Goal: Task Accomplishment & Management: Use online tool/utility

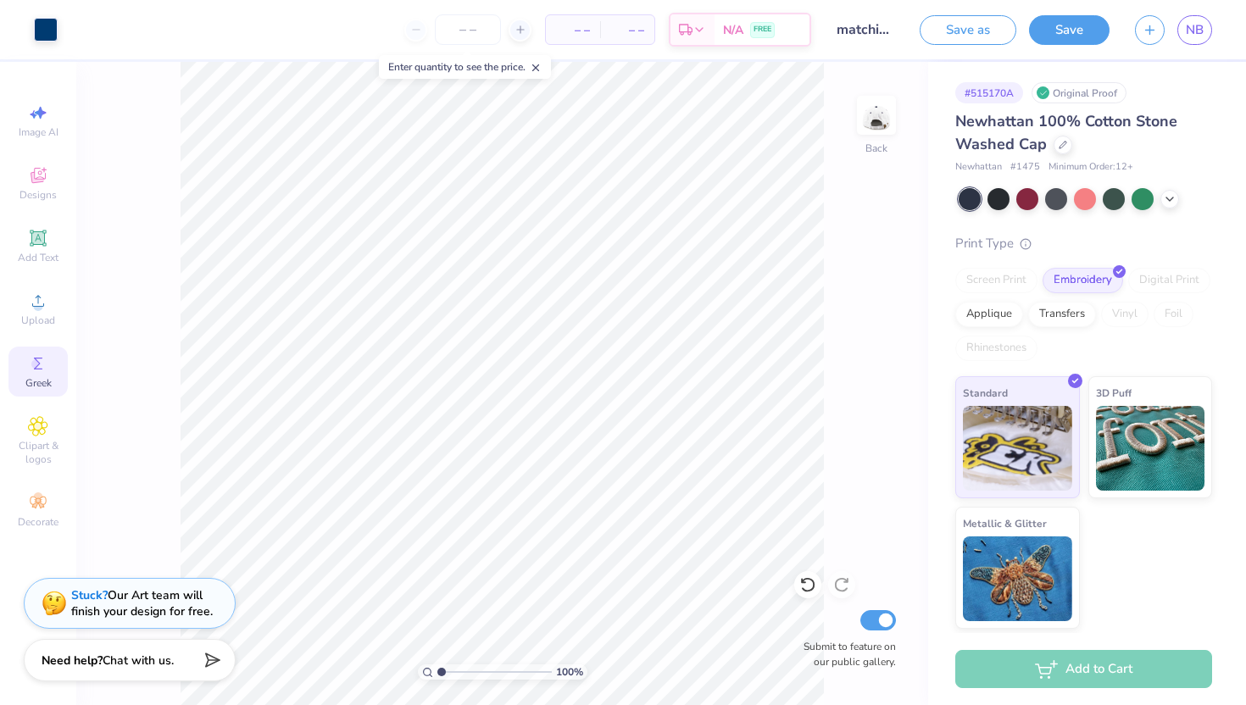
click at [34, 356] on icon at bounding box center [38, 363] width 20 height 20
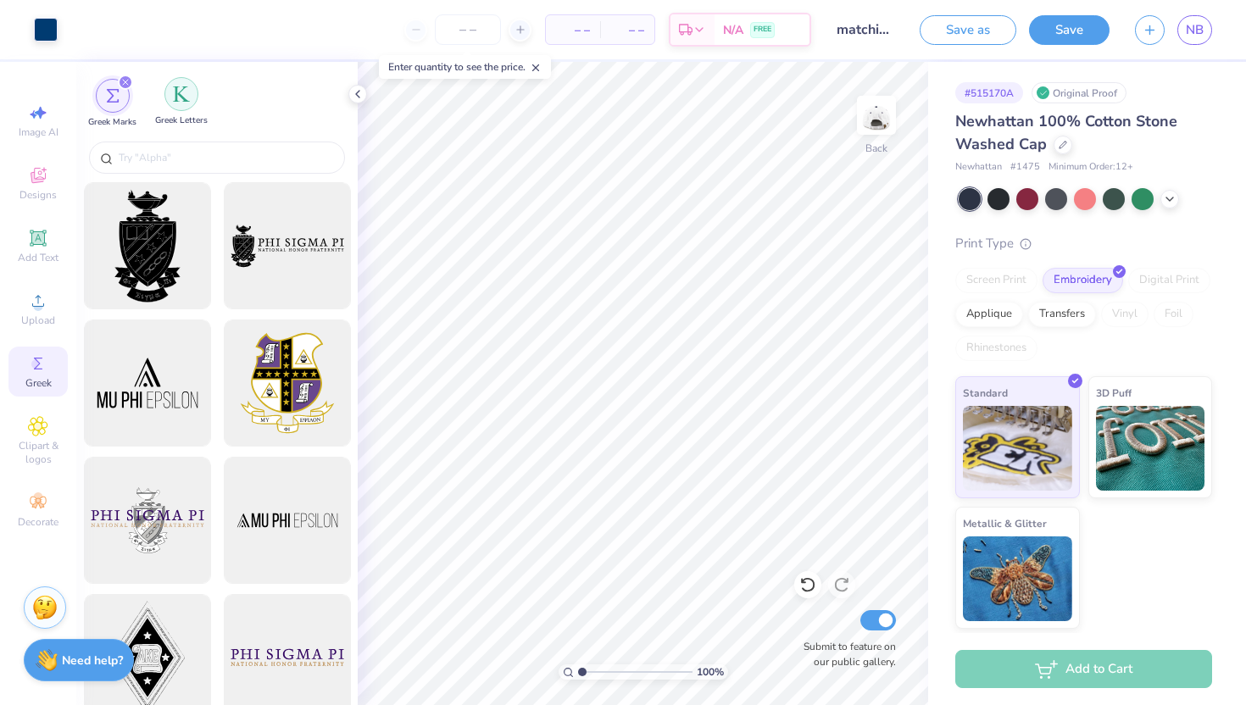
click at [181, 110] on div "filter for Greek Letters" at bounding box center [181, 94] width 34 height 34
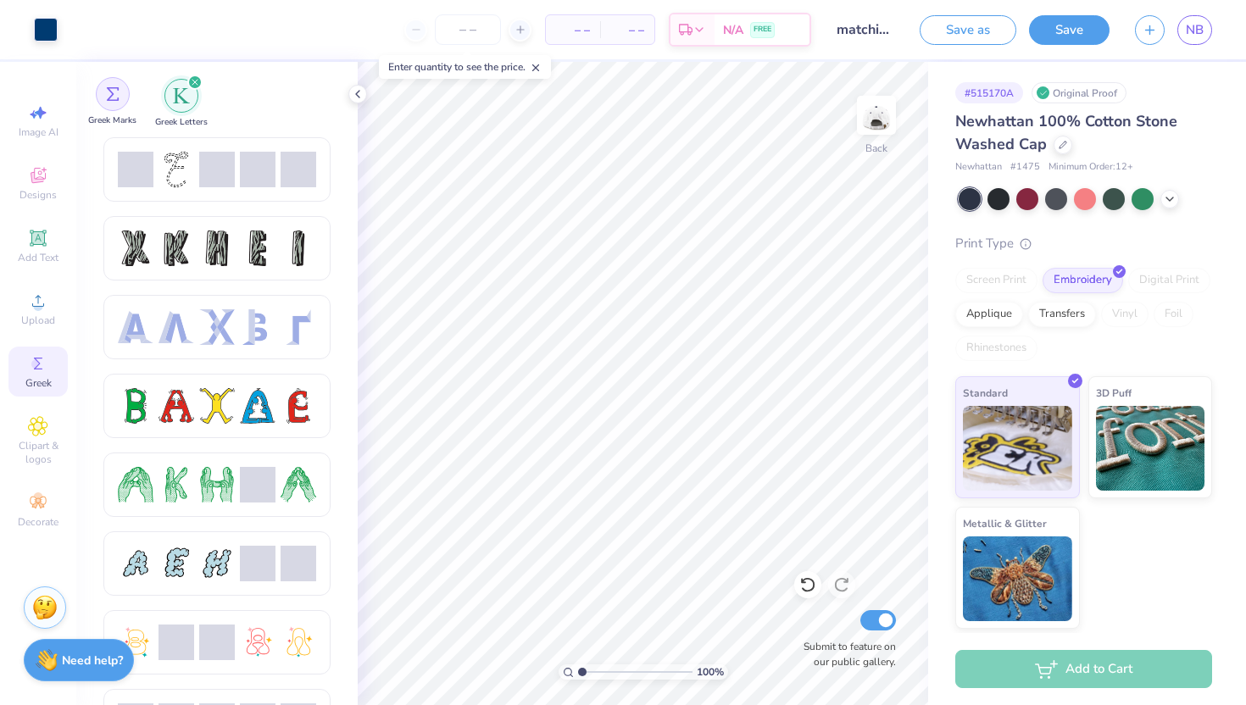
click at [105, 87] on div "filter for Greek Marks" at bounding box center [113, 94] width 34 height 34
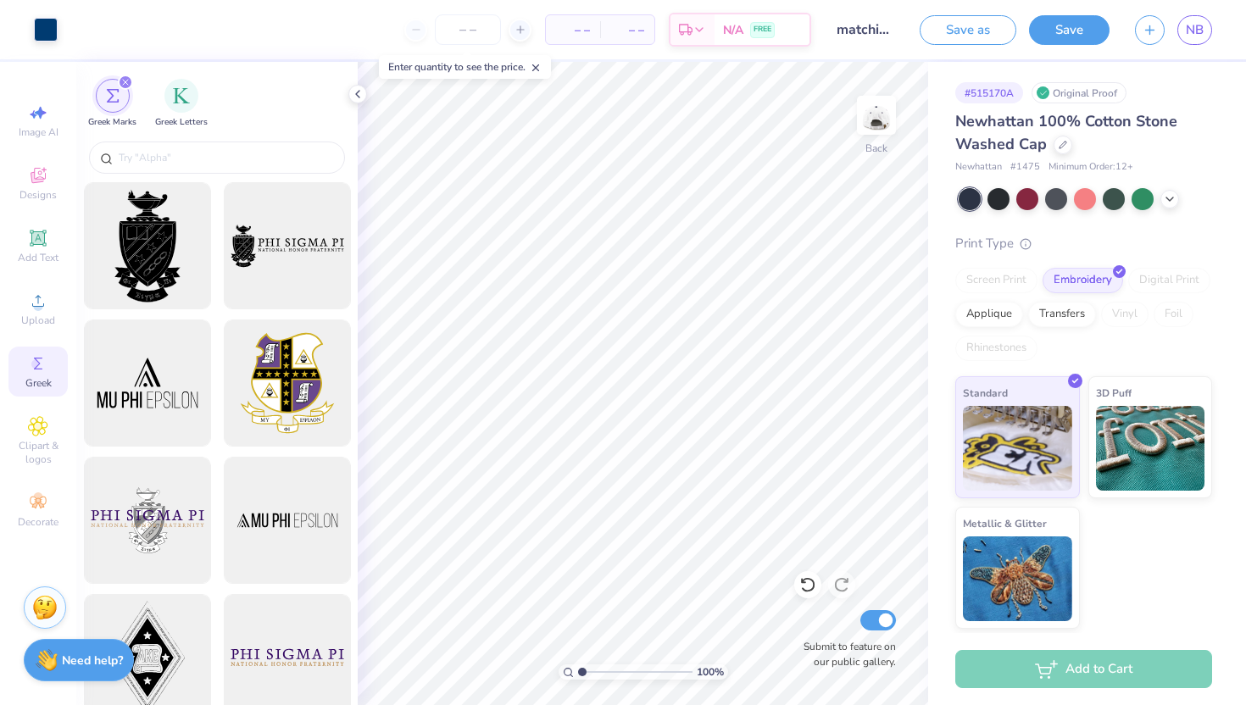
click at [164, 77] on div "Greek Marks Greek Letters" at bounding box center [216, 99] width 281 height 75
click at [169, 106] on div "filter for Greek Letters" at bounding box center [181, 94] width 34 height 34
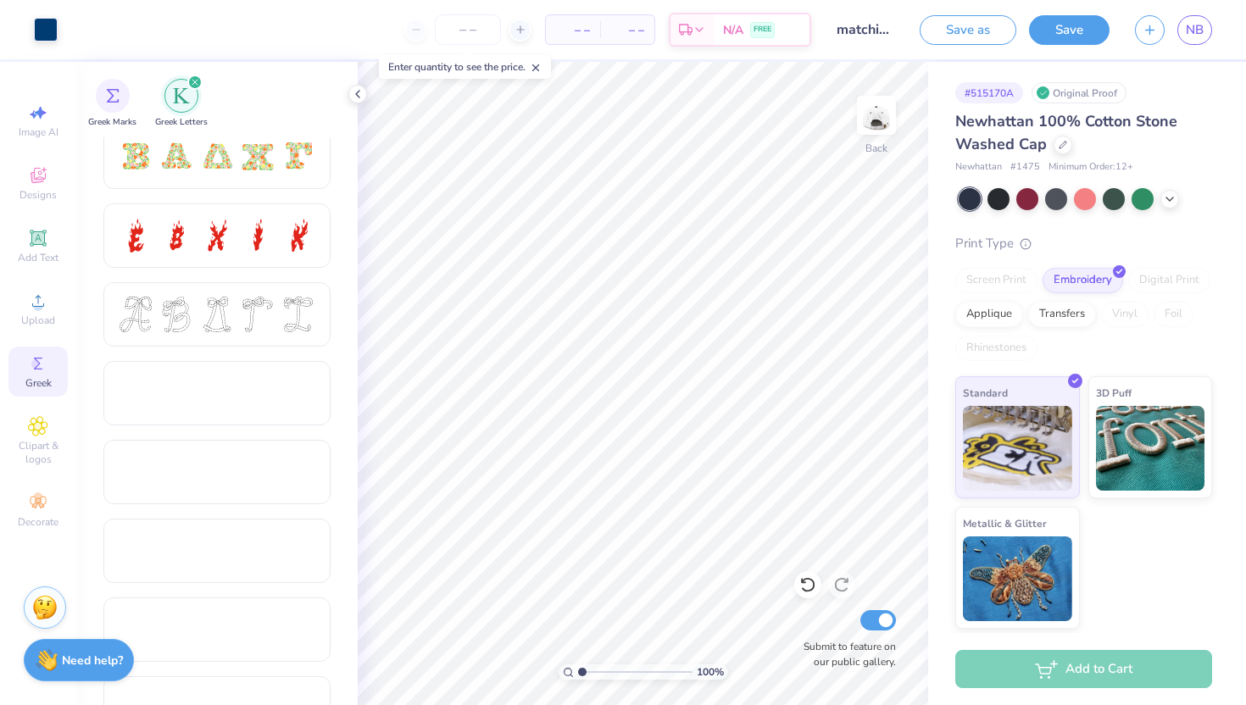
scroll to position [598, 0]
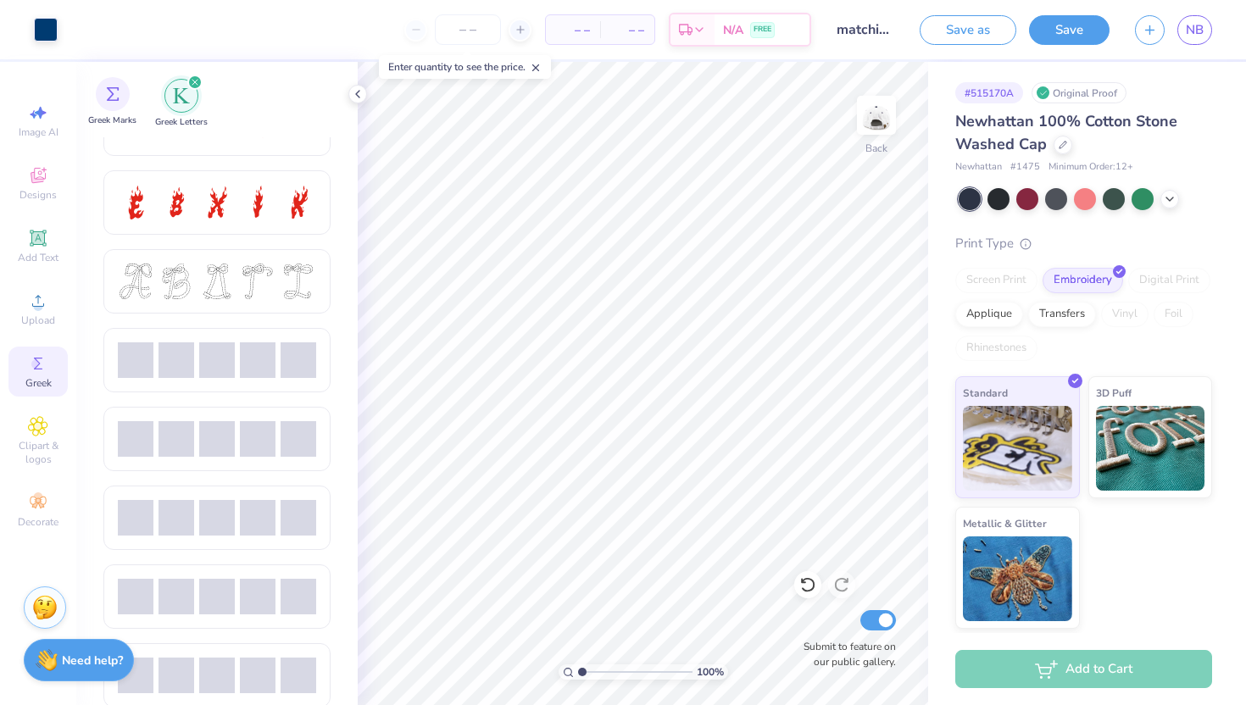
click at [129, 103] on div "Greek Marks" at bounding box center [112, 102] width 48 height 50
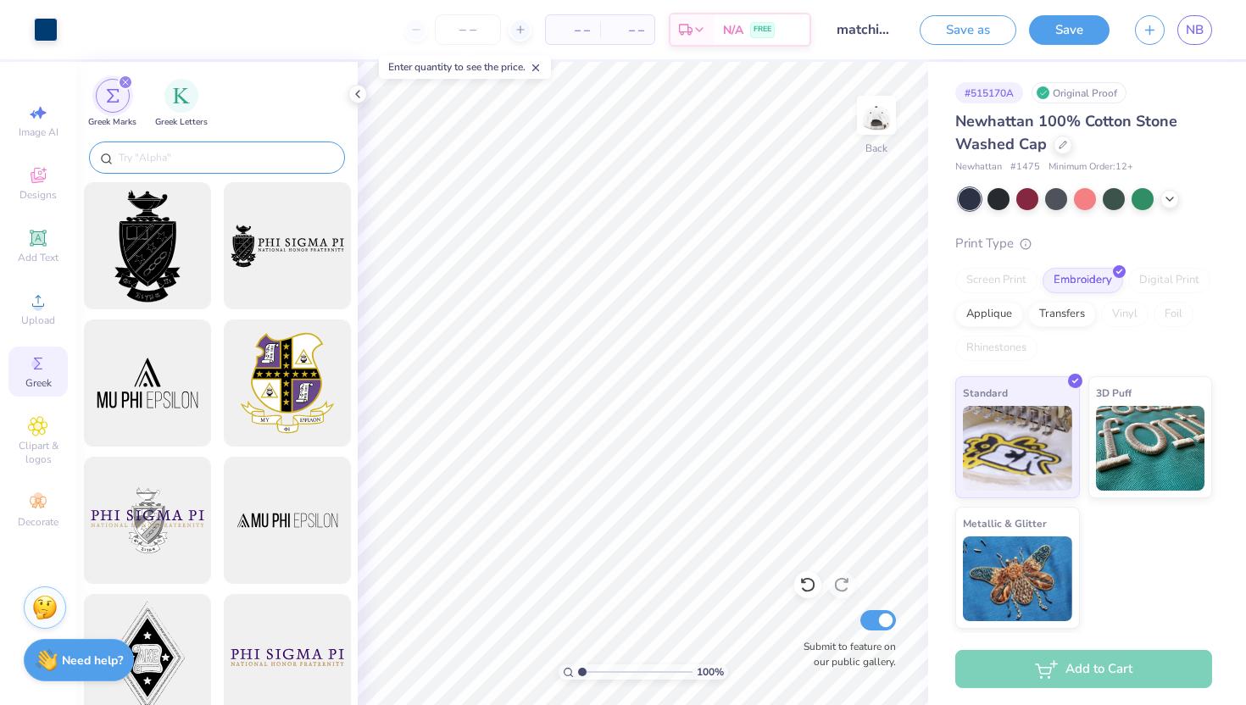
click at [147, 156] on input "text" at bounding box center [225, 157] width 217 height 17
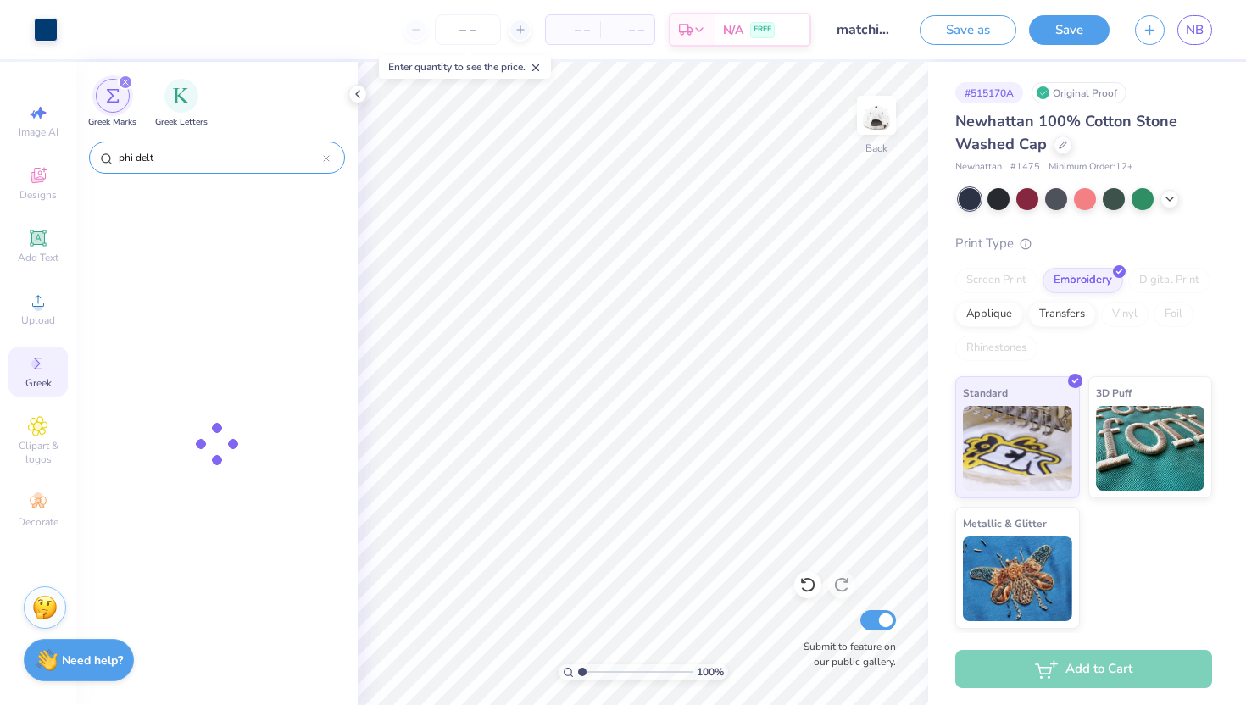
type input "phi delt"
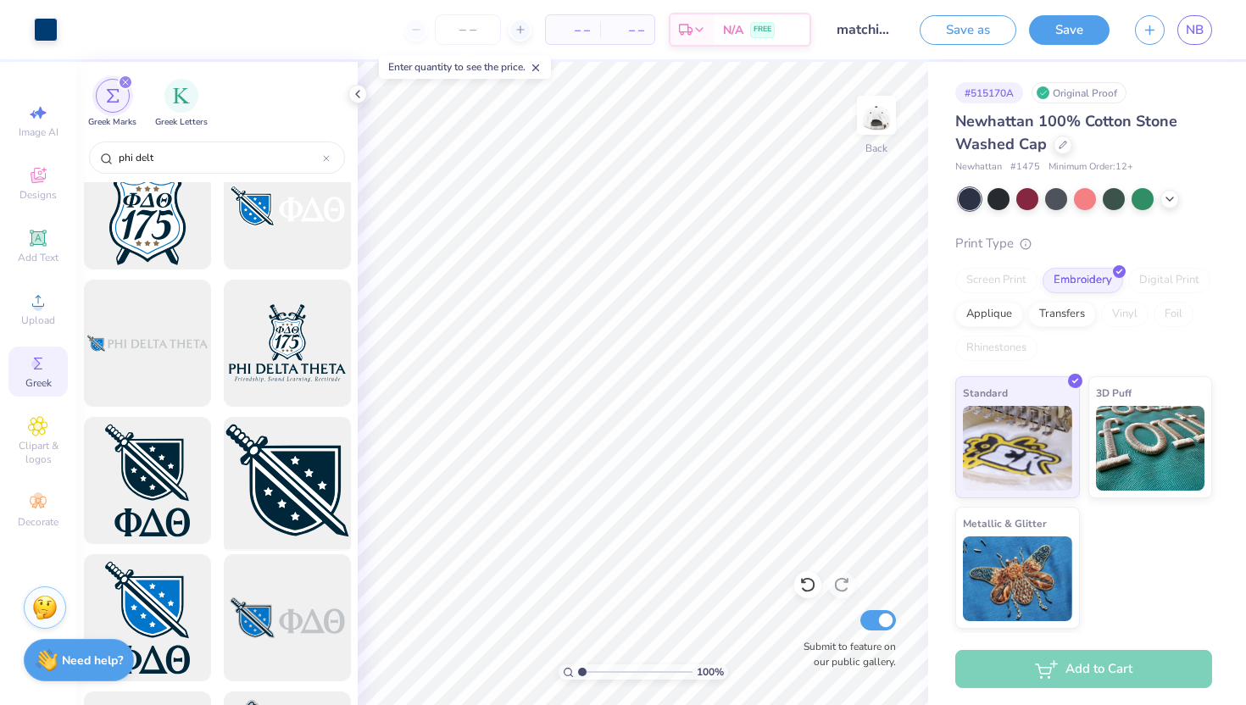
scroll to position [456, 0]
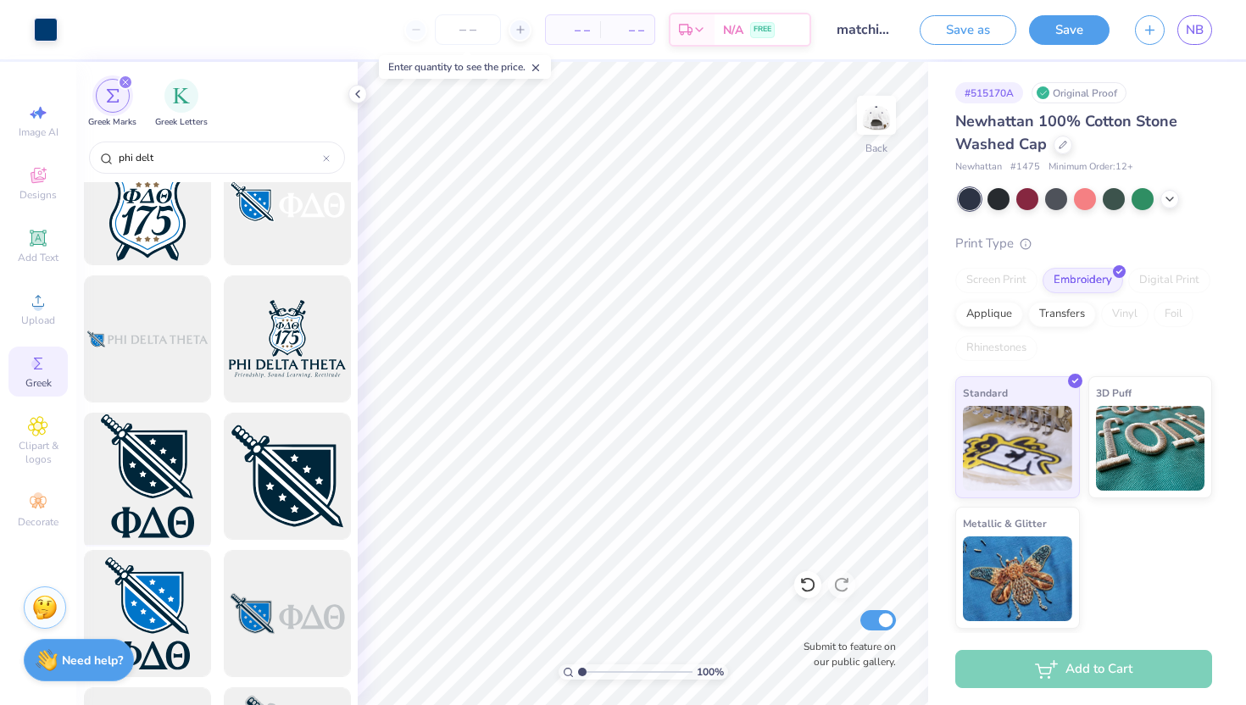
click at [165, 491] on div at bounding box center [147, 477] width 140 height 140
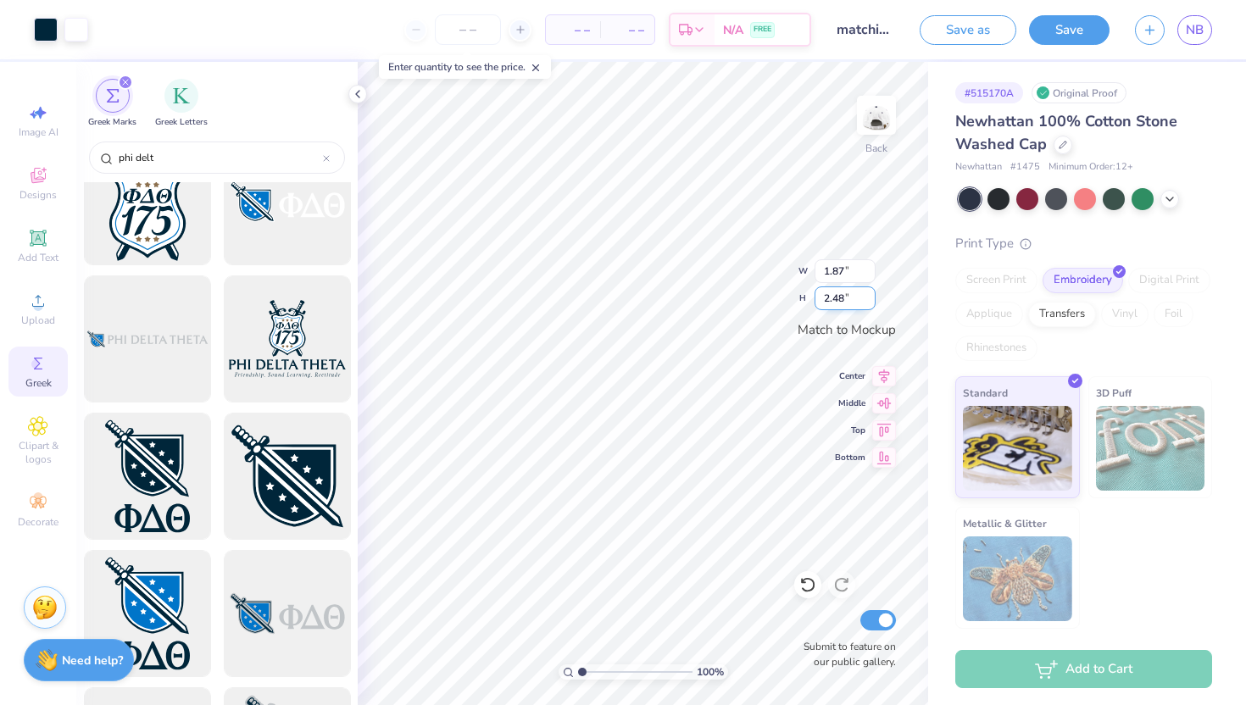
click at [748, 296] on div "100 % Back W 1.87 1.87 " H 2.48 2.48 " Match to Mockup Center Middle Top Bottom…" at bounding box center [643, 383] width 570 height 643
click at [754, 300] on div "100 % Back W 1.87 H 2.48 Y Center Middle Top Bottom Submit to feature on our pu…" at bounding box center [643, 383] width 570 height 643
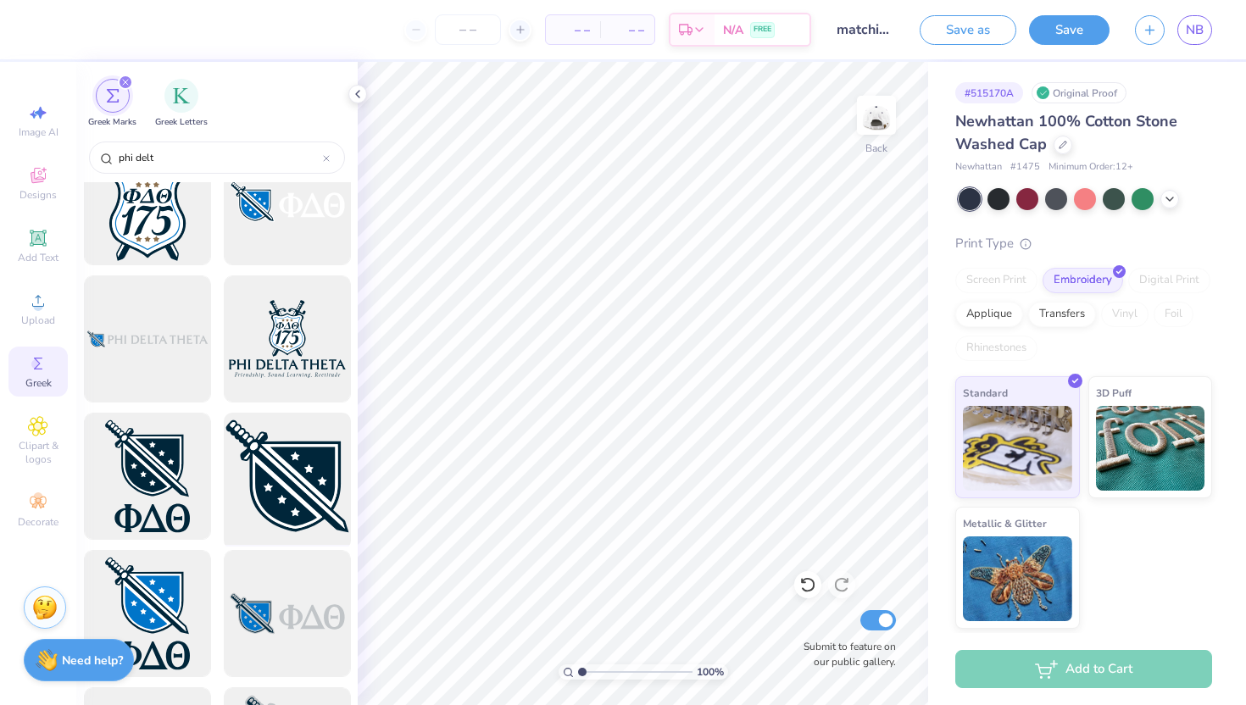
click at [303, 468] on div at bounding box center [287, 477] width 140 height 140
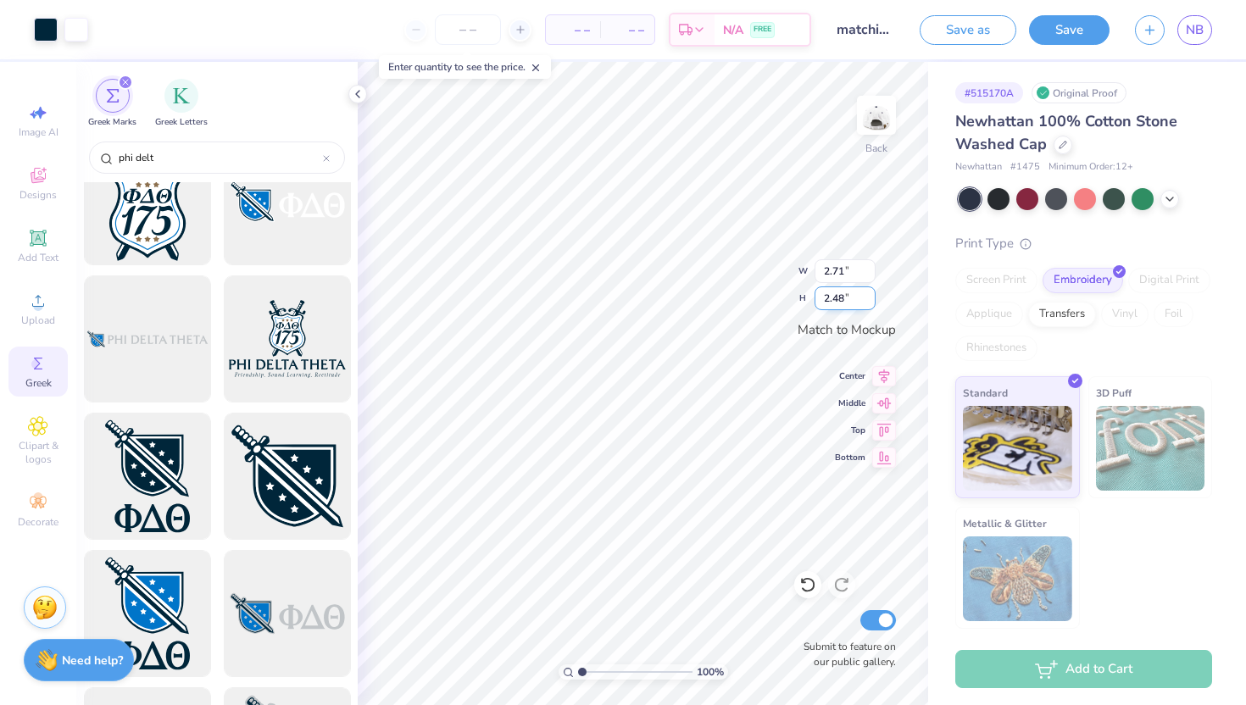
click at [821, 304] on input "2.48" at bounding box center [845, 299] width 61 height 24
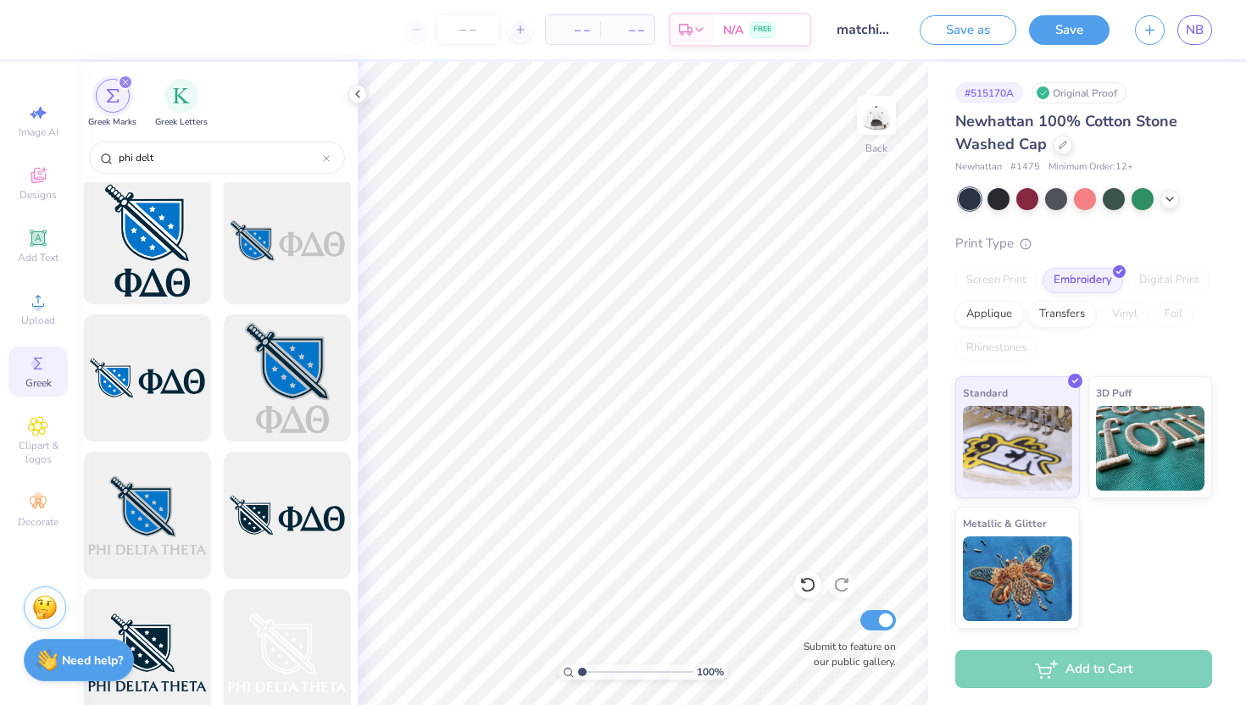
scroll to position [958, 0]
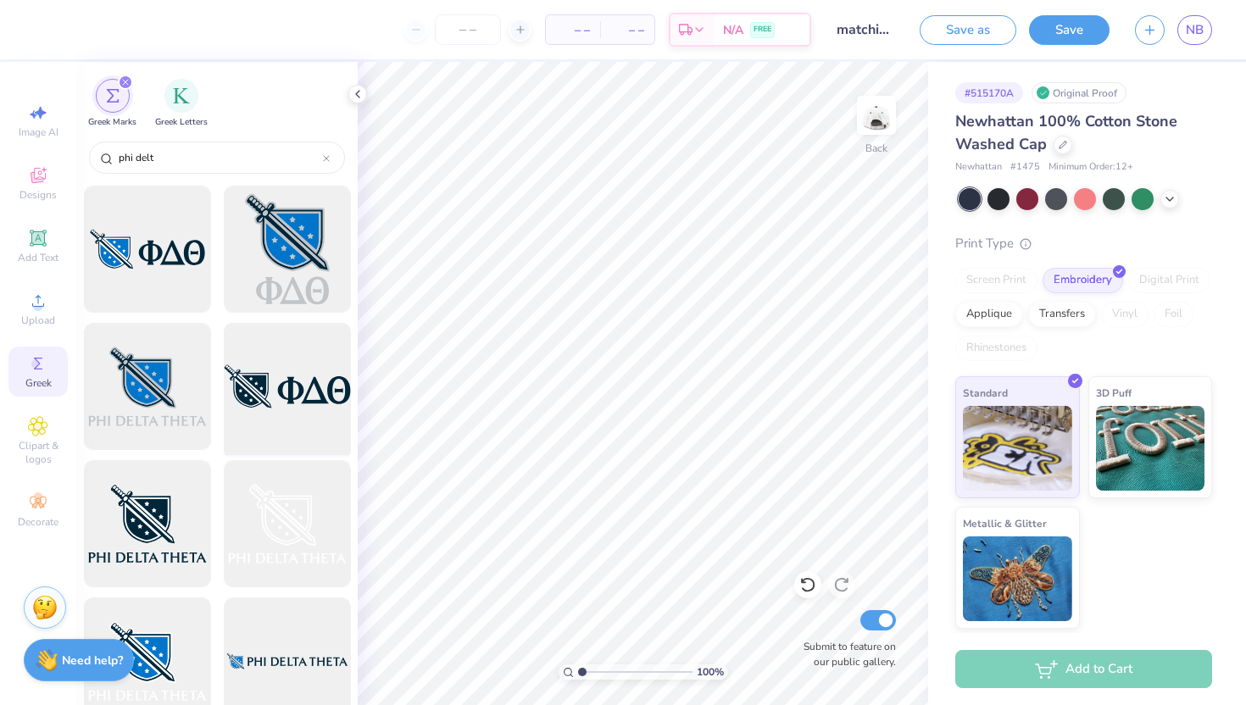
click at [302, 397] on div at bounding box center [287, 387] width 140 height 140
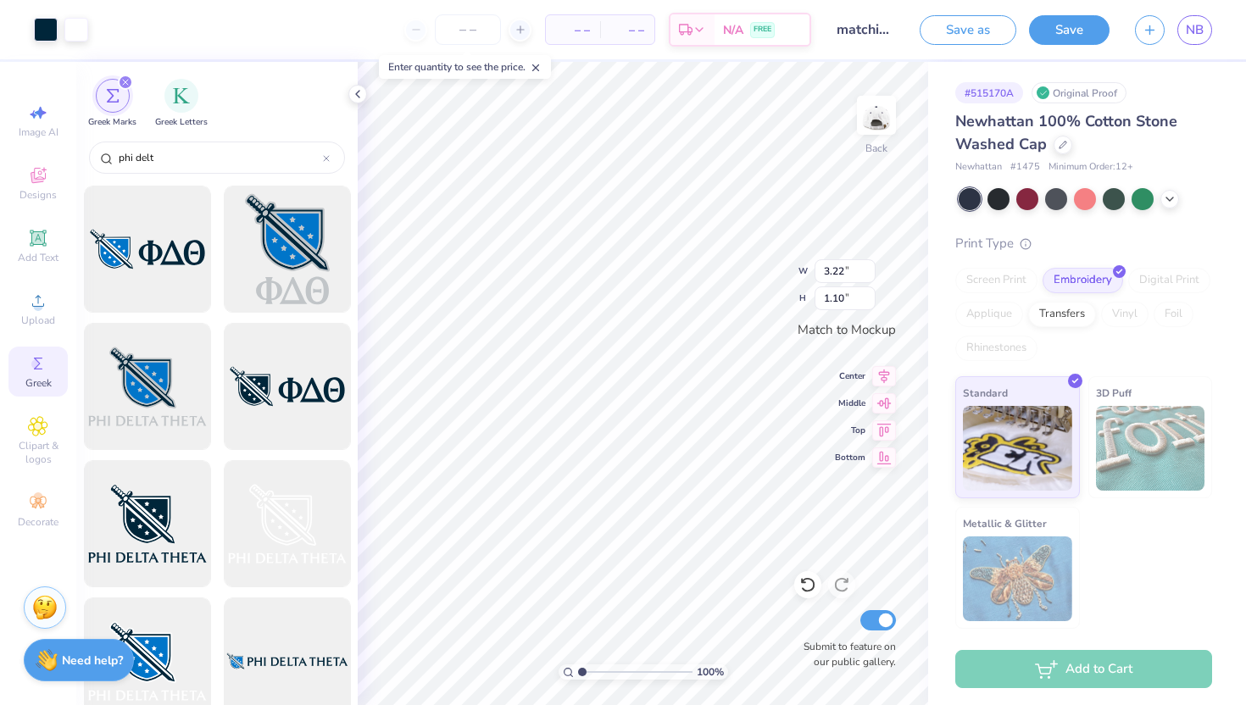
type input "3.22"
type input "1.10"
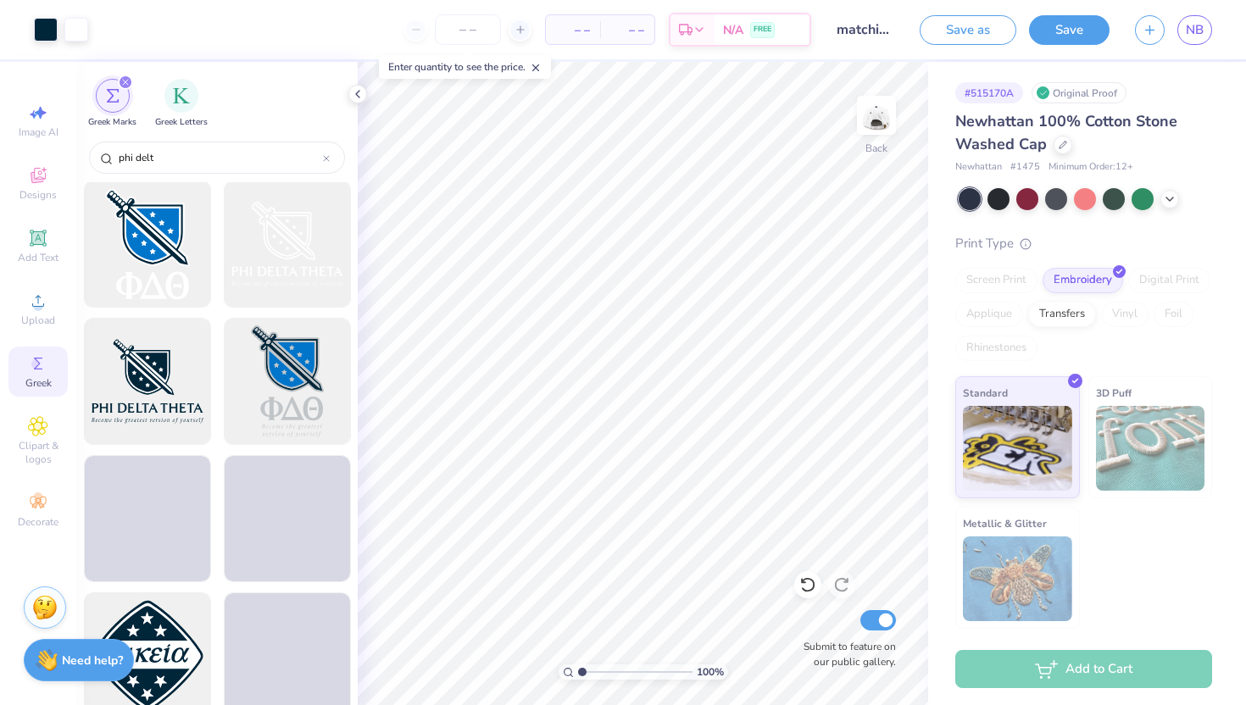
scroll to position [2095, 0]
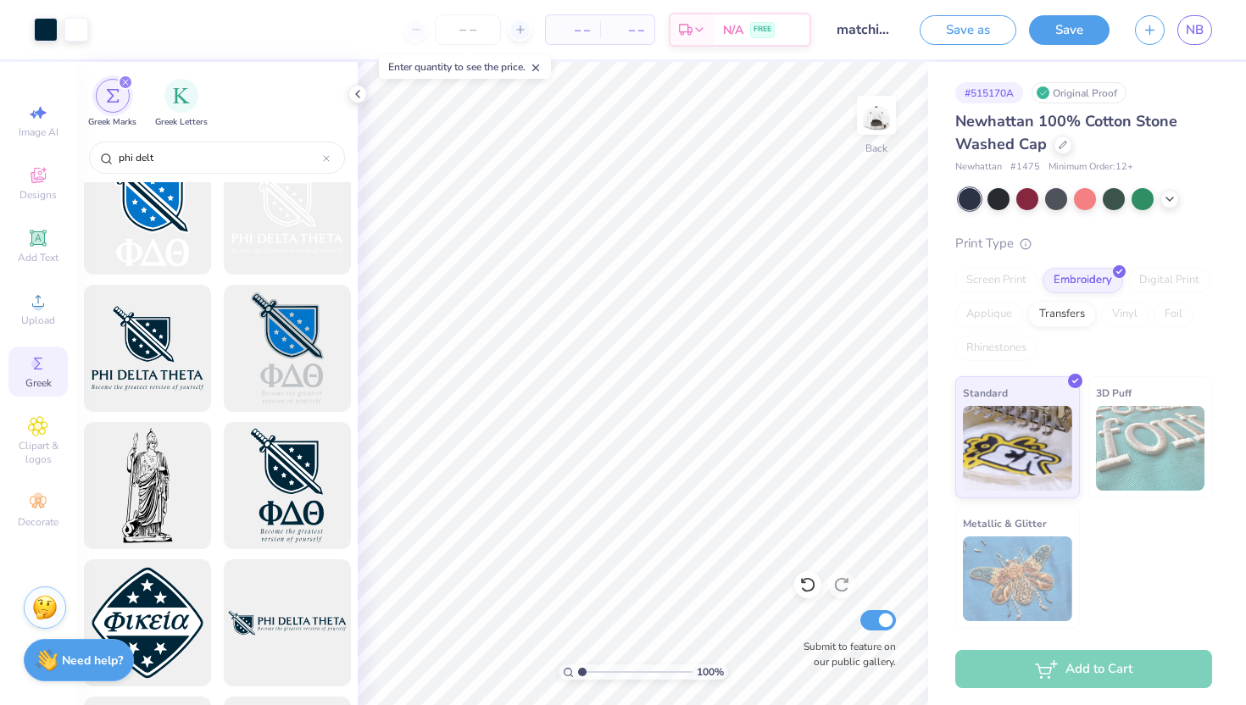
click at [1119, 455] on img at bounding box center [1150, 448] width 109 height 85
click at [1137, 463] on img at bounding box center [1150, 448] width 109 height 85
click at [1006, 545] on img at bounding box center [1017, 579] width 109 height 85
click at [1038, 448] on img at bounding box center [1017, 448] width 109 height 85
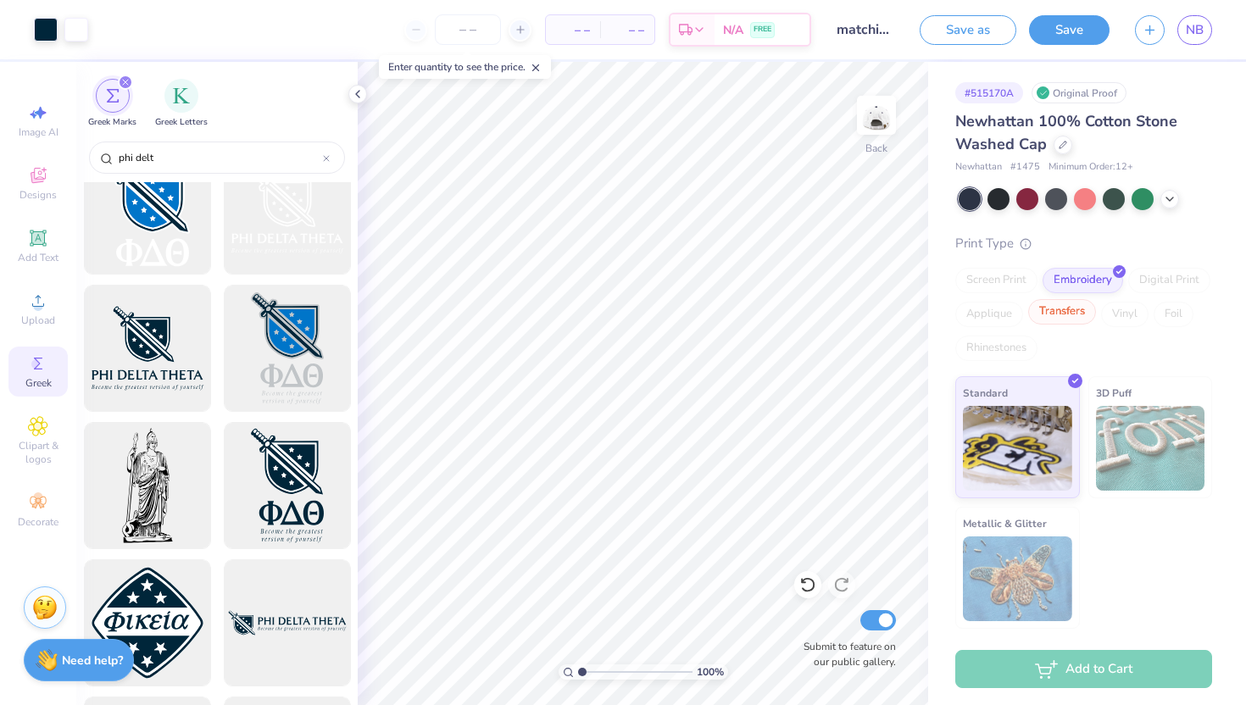
click at [1062, 320] on div "Transfers" at bounding box center [1062, 311] width 68 height 25
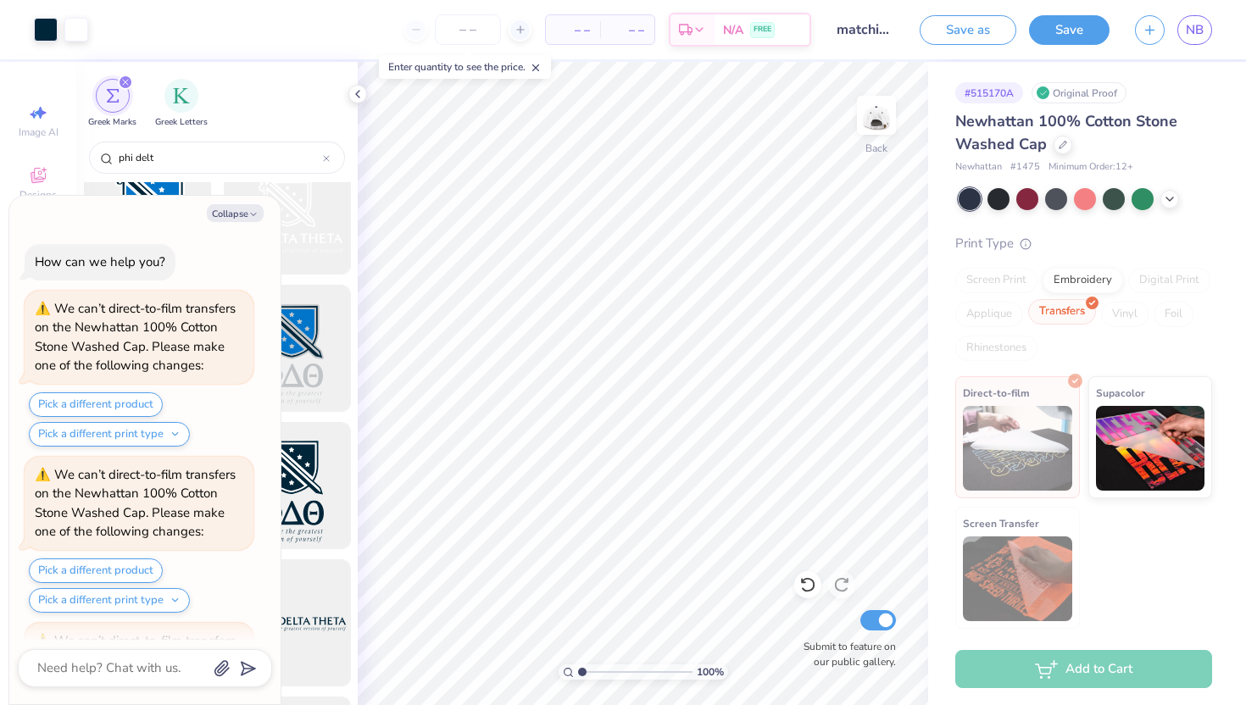
scroll to position [151, 0]
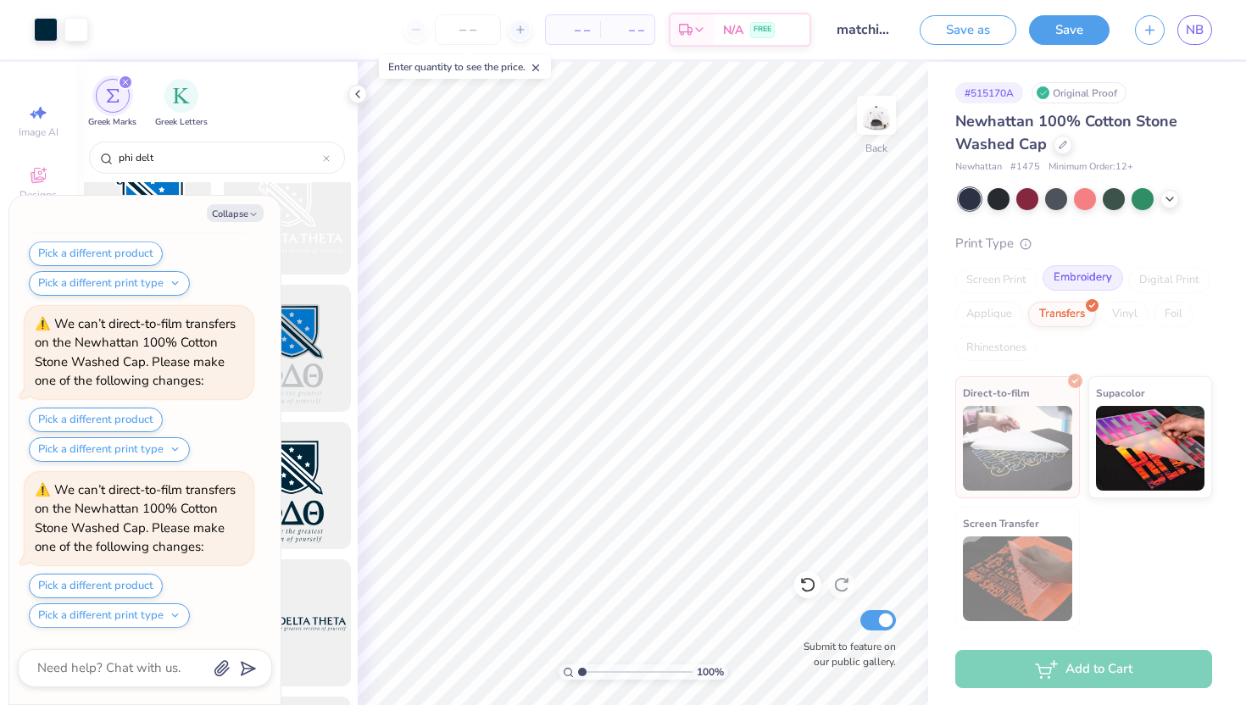
click at [1098, 288] on div "Embroidery" at bounding box center [1083, 277] width 81 height 25
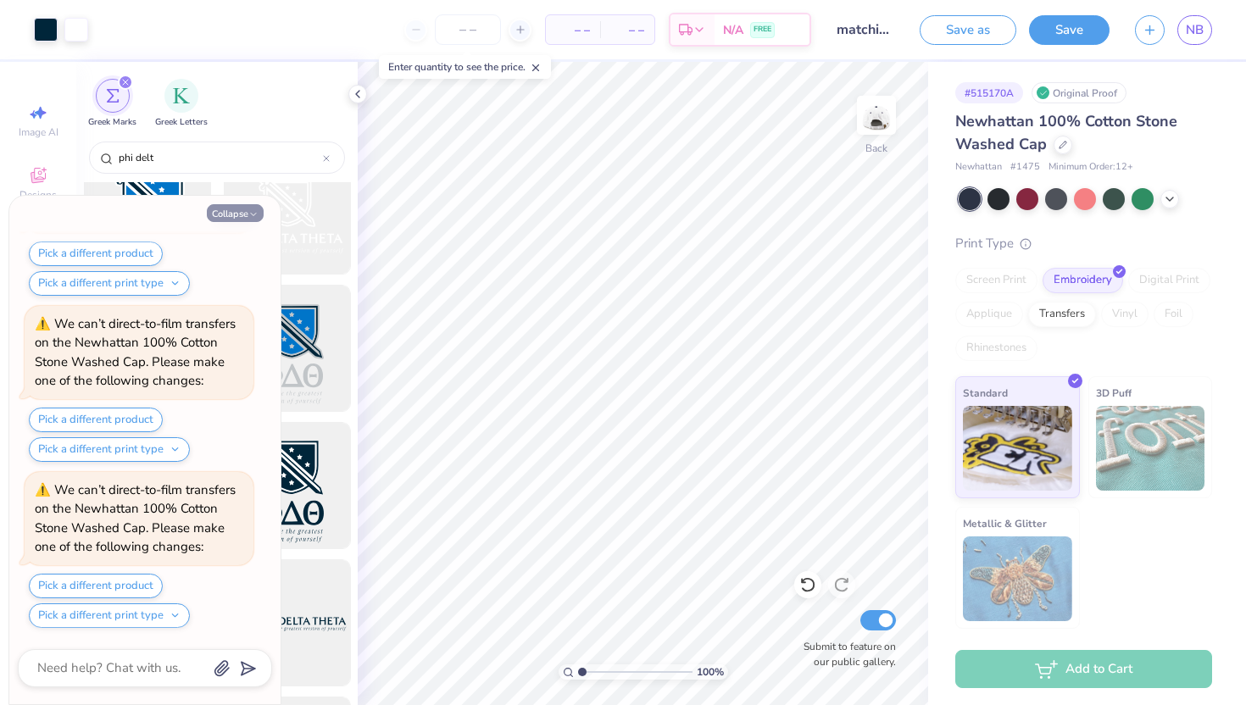
click at [250, 210] on icon "button" at bounding box center [253, 214] width 10 height 10
type textarea "x"
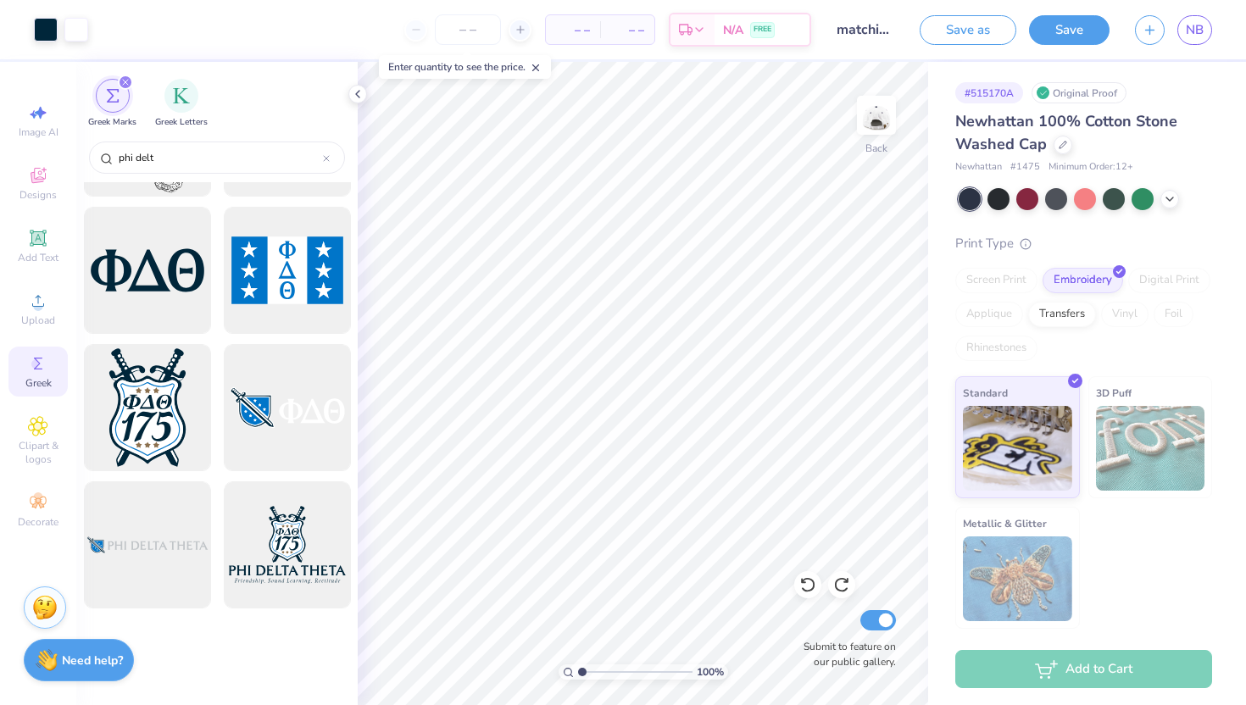
scroll to position [0, 0]
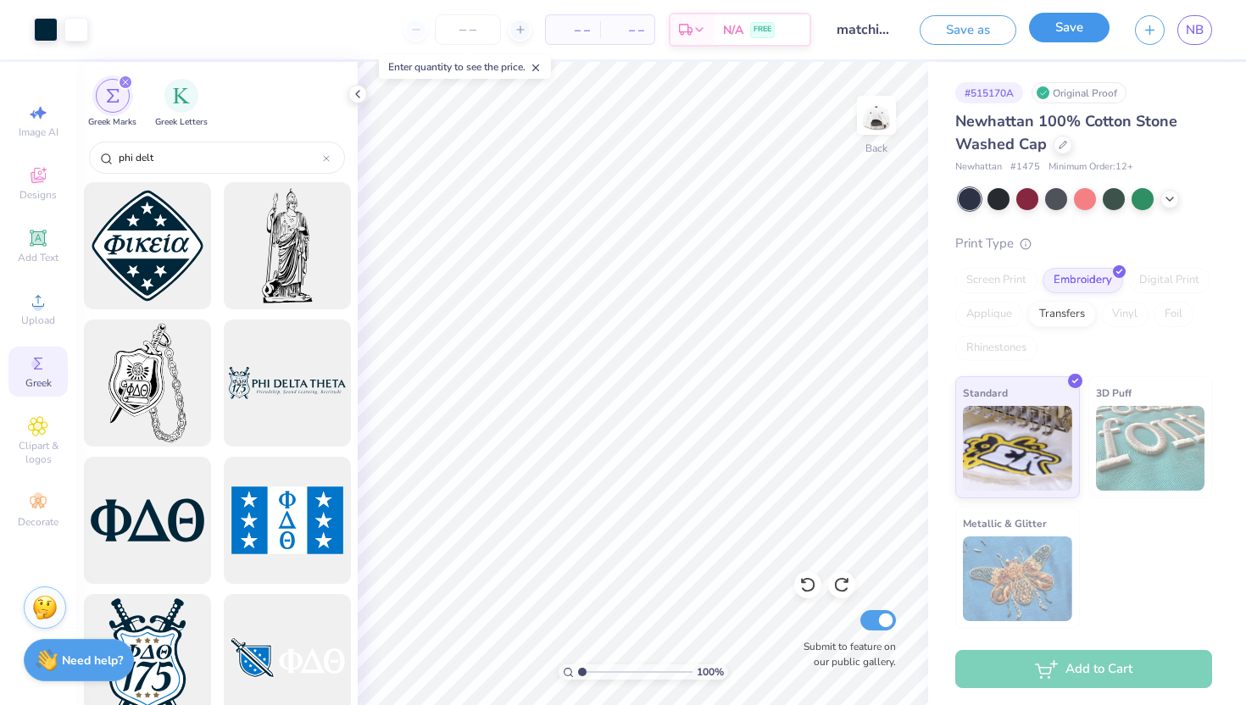
click at [1065, 36] on button "Save" at bounding box center [1069, 28] width 81 height 30
click at [848, 30] on input "matching set1" at bounding box center [830, 30] width 83 height 34
click at [849, 30] on input "matching set1" at bounding box center [830, 30] width 83 height 34
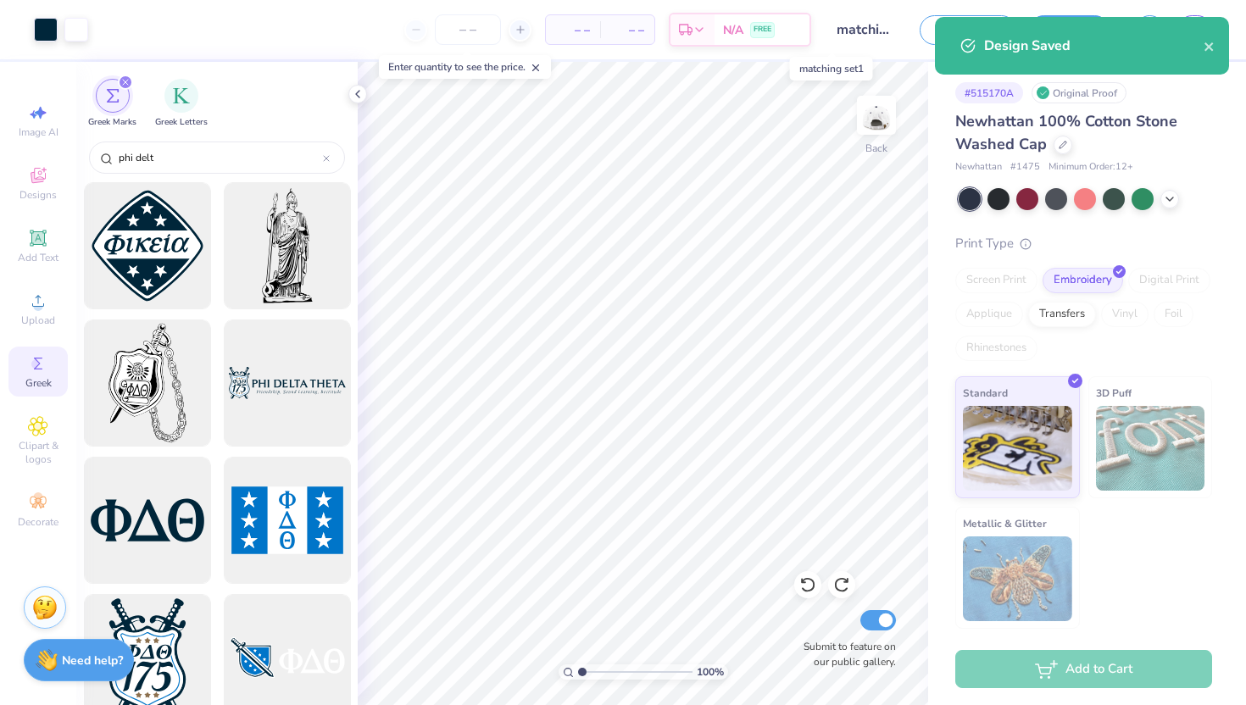
click at [849, 26] on input "matching set1" at bounding box center [865, 30] width 83 height 34
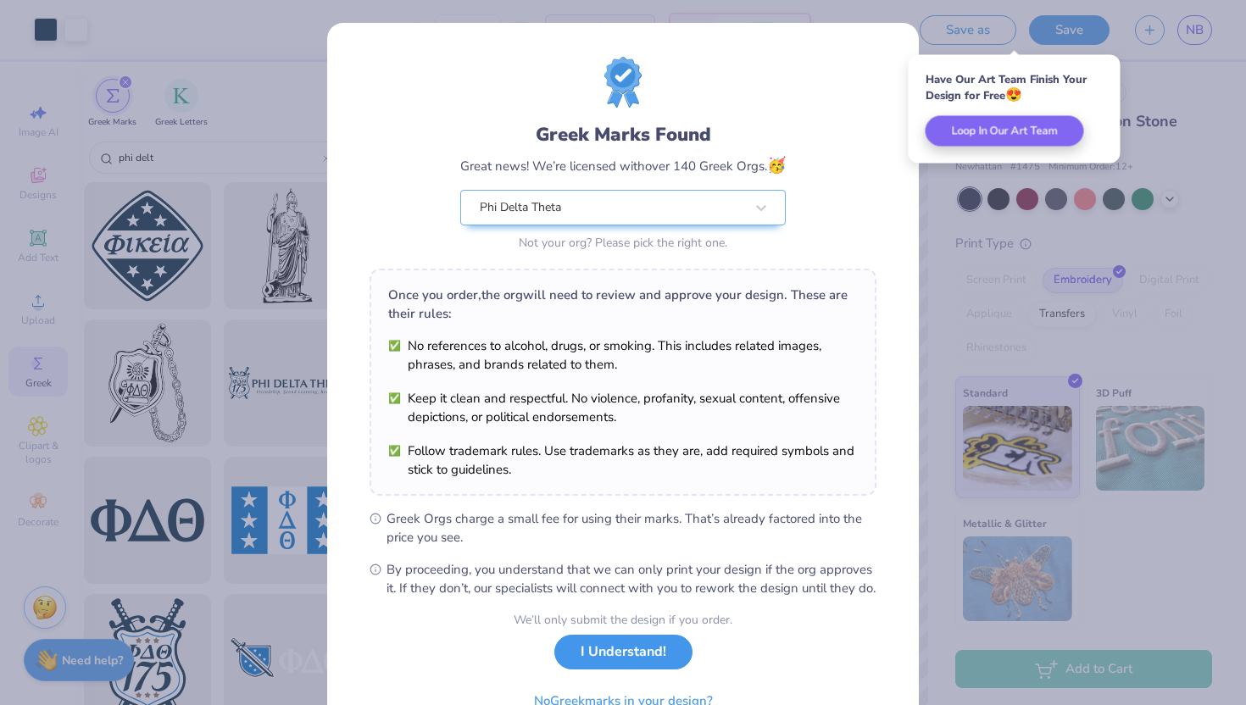
click at [664, 670] on button "I Understand!" at bounding box center [623, 652] width 138 height 35
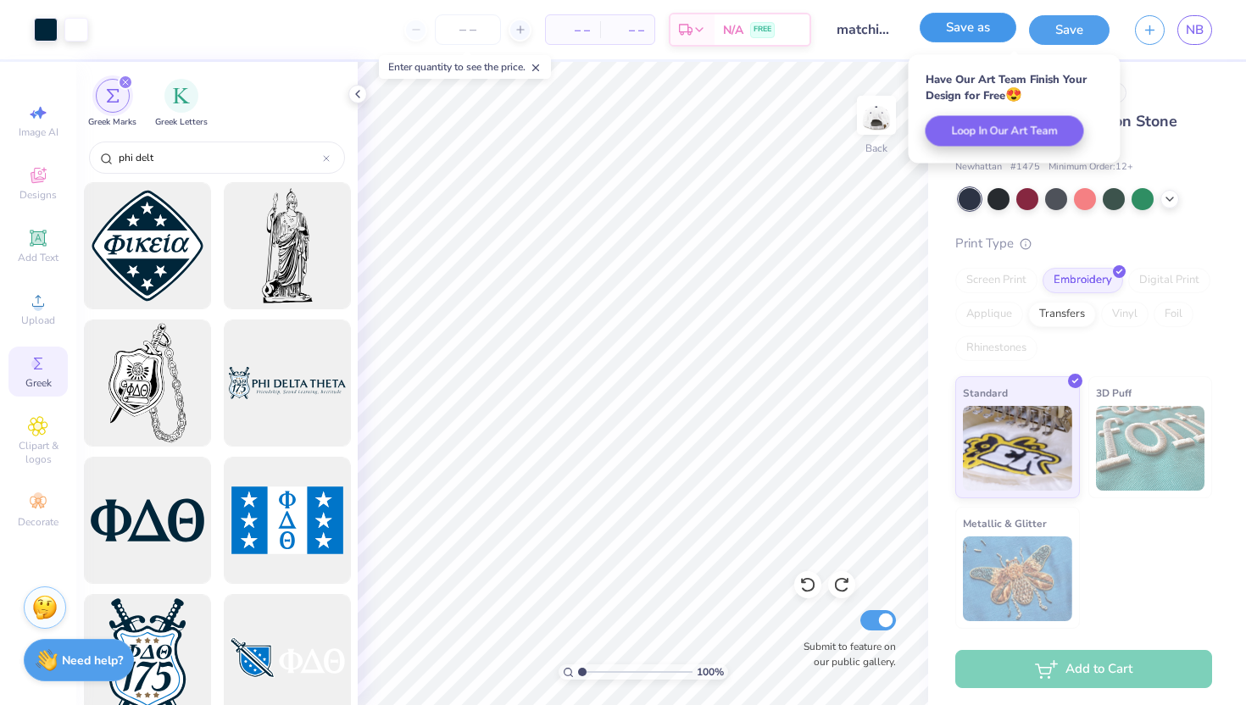
click at [967, 31] on button "Save as" at bounding box center [968, 28] width 97 height 30
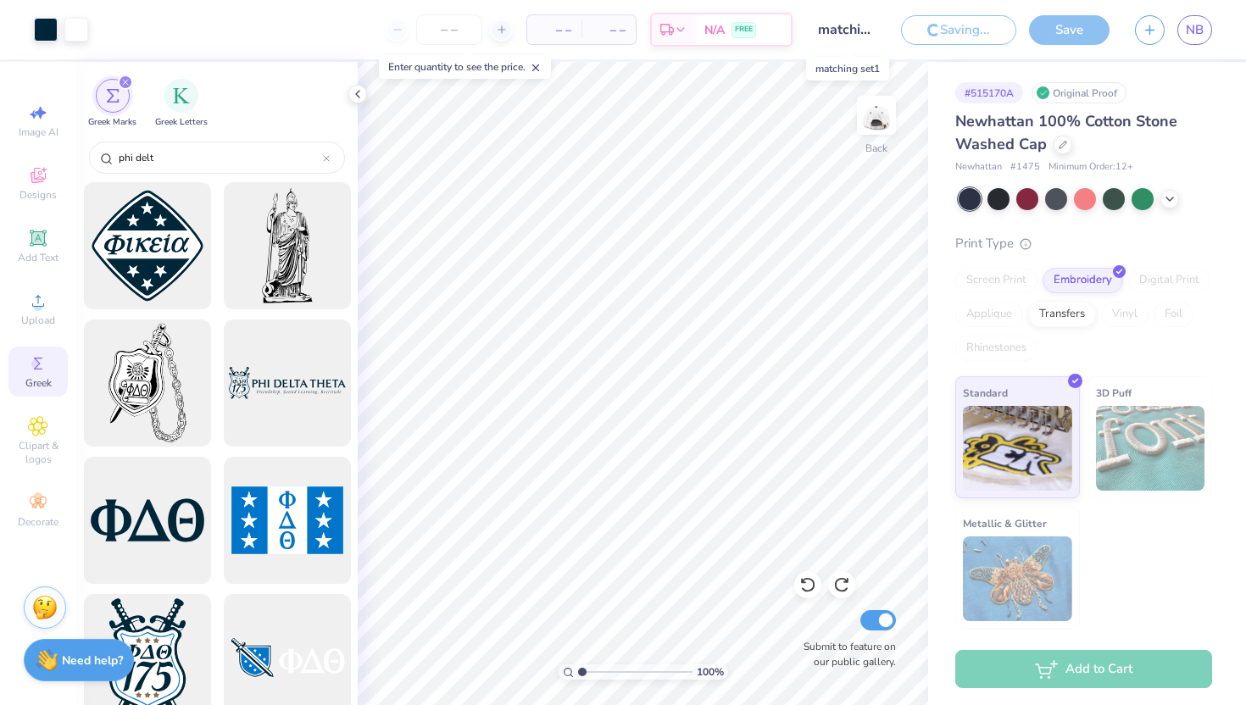
click at [865, 27] on input "matching set1" at bounding box center [846, 30] width 83 height 34
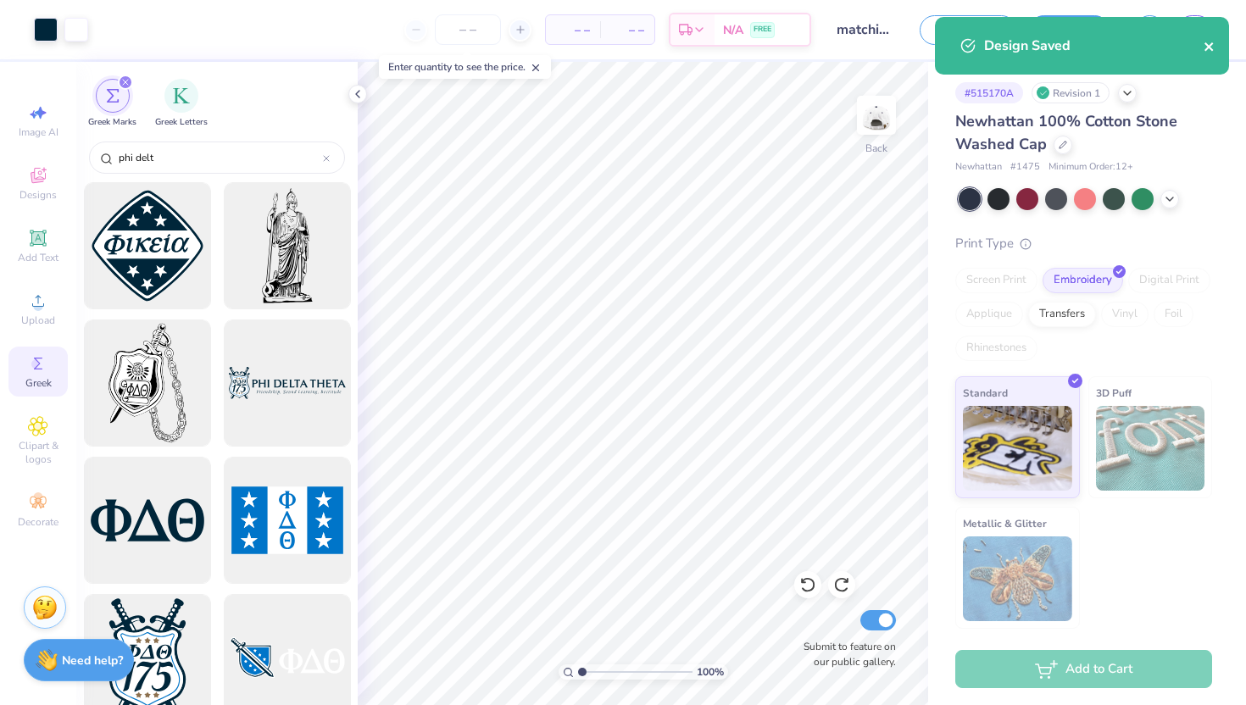
click at [1211, 42] on icon "close" at bounding box center [1210, 47] width 12 height 14
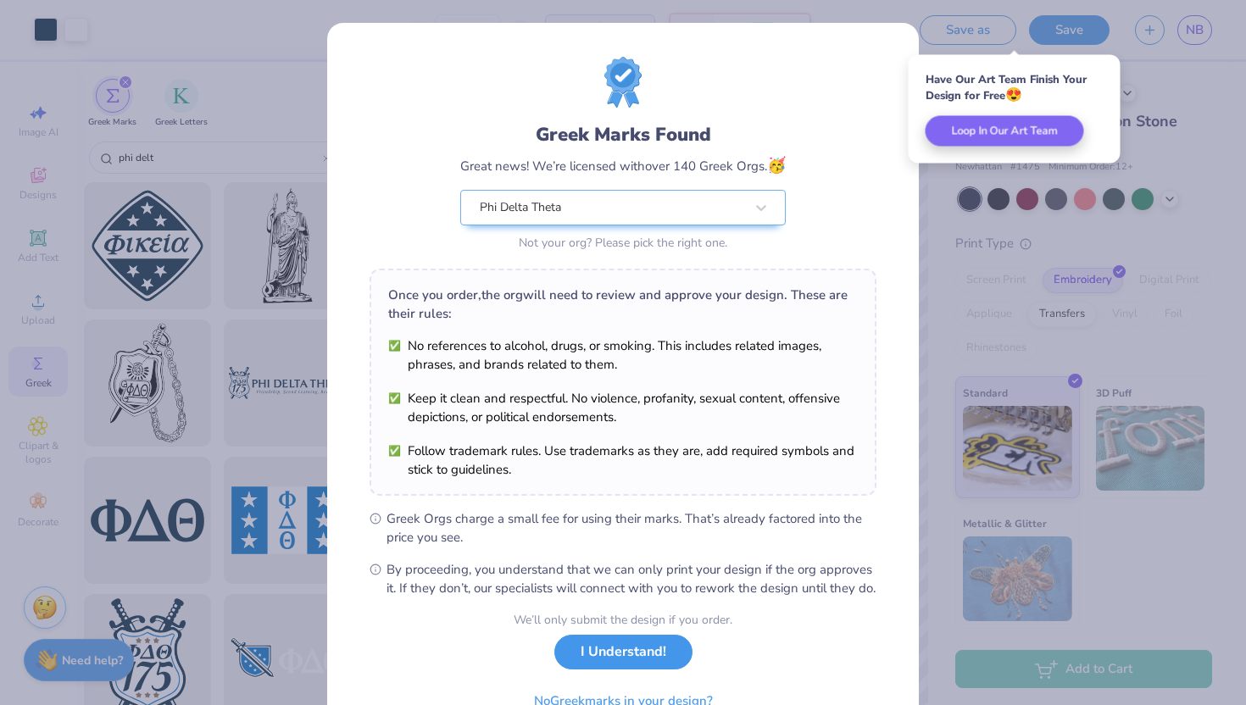
click at [635, 670] on button "I Understand!" at bounding box center [623, 652] width 138 height 35
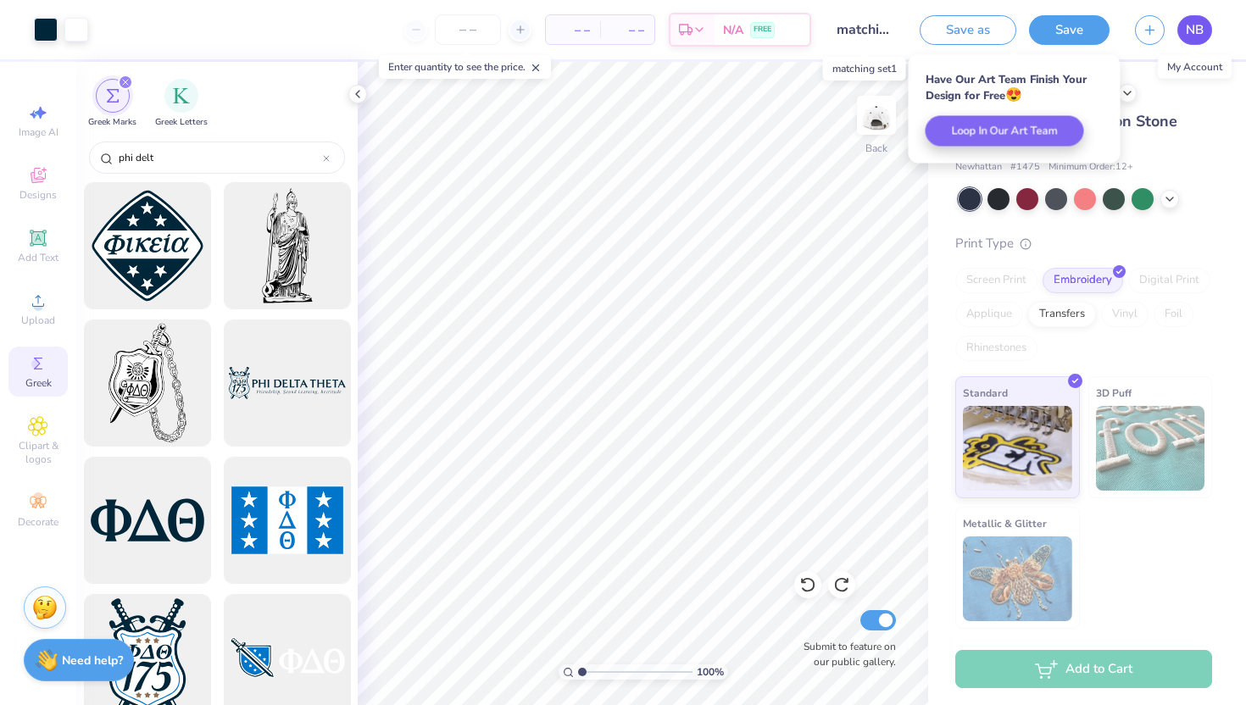
click at [1196, 32] on span "NB" at bounding box center [1195, 29] width 18 height 19
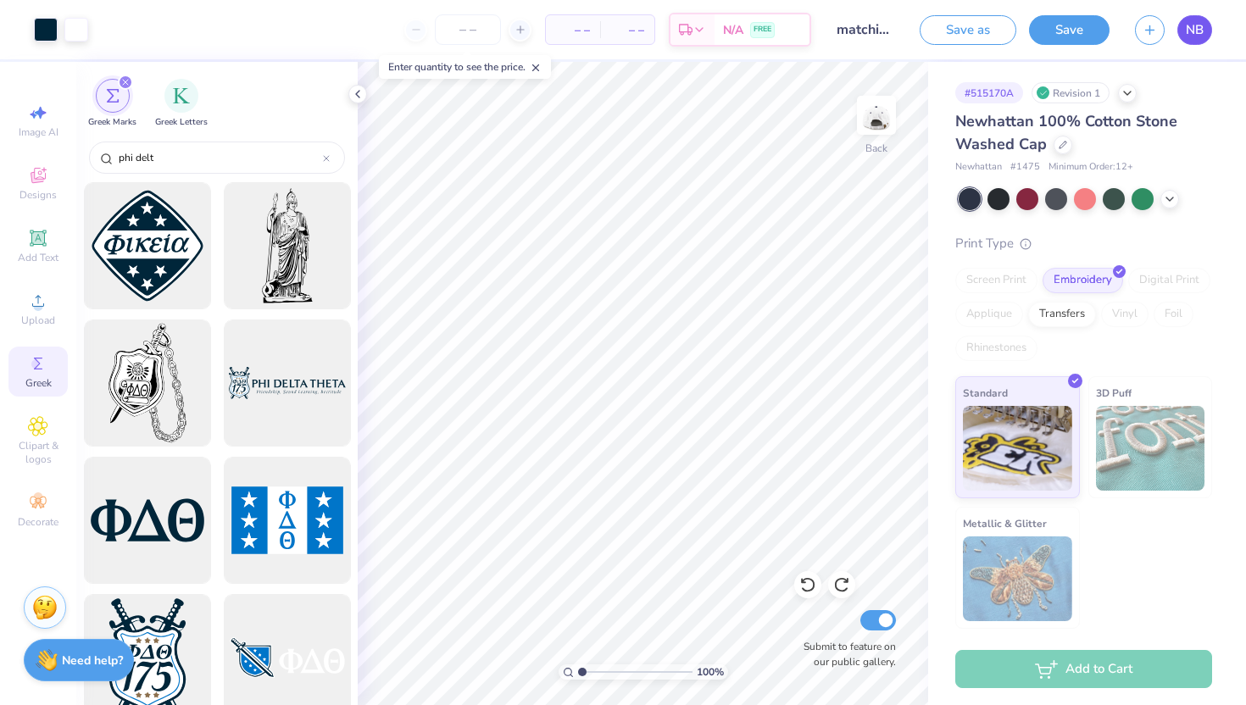
click at [1199, 34] on span "NB" at bounding box center [1195, 29] width 18 height 19
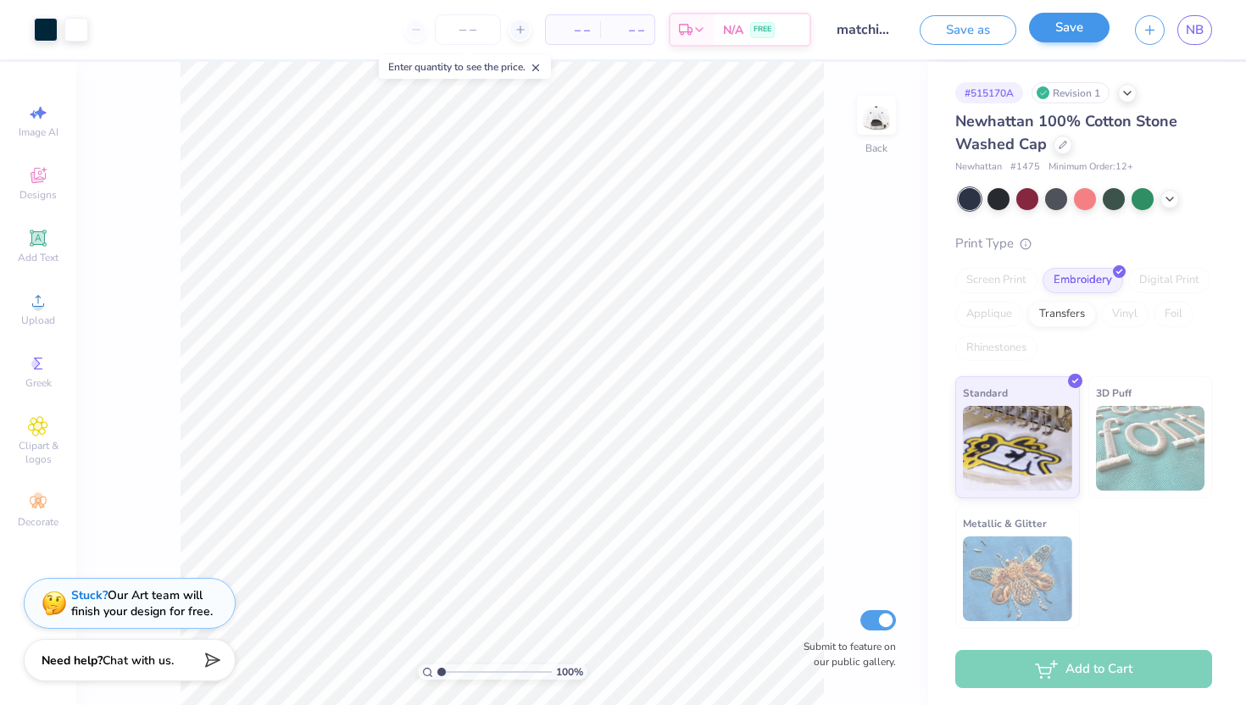
click at [1101, 42] on div "Save" at bounding box center [1069, 30] width 81 height 30
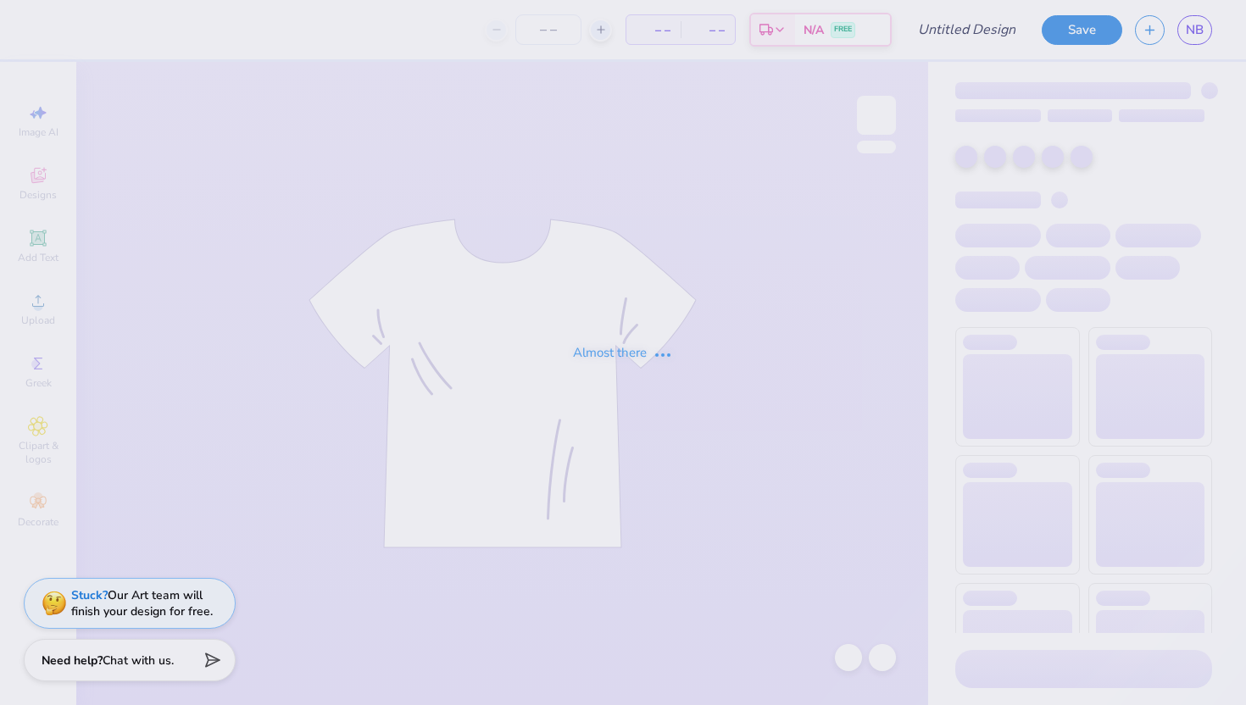
type input "trucker"
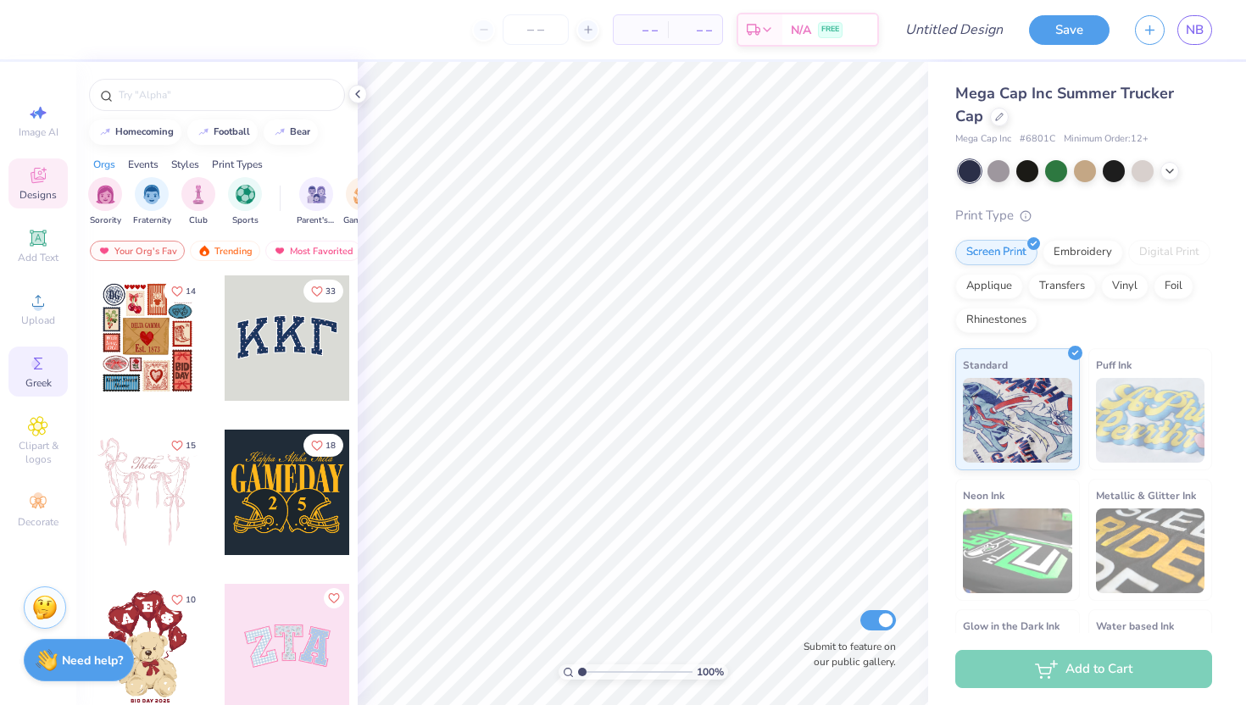
click at [31, 365] on icon at bounding box center [38, 363] width 20 height 20
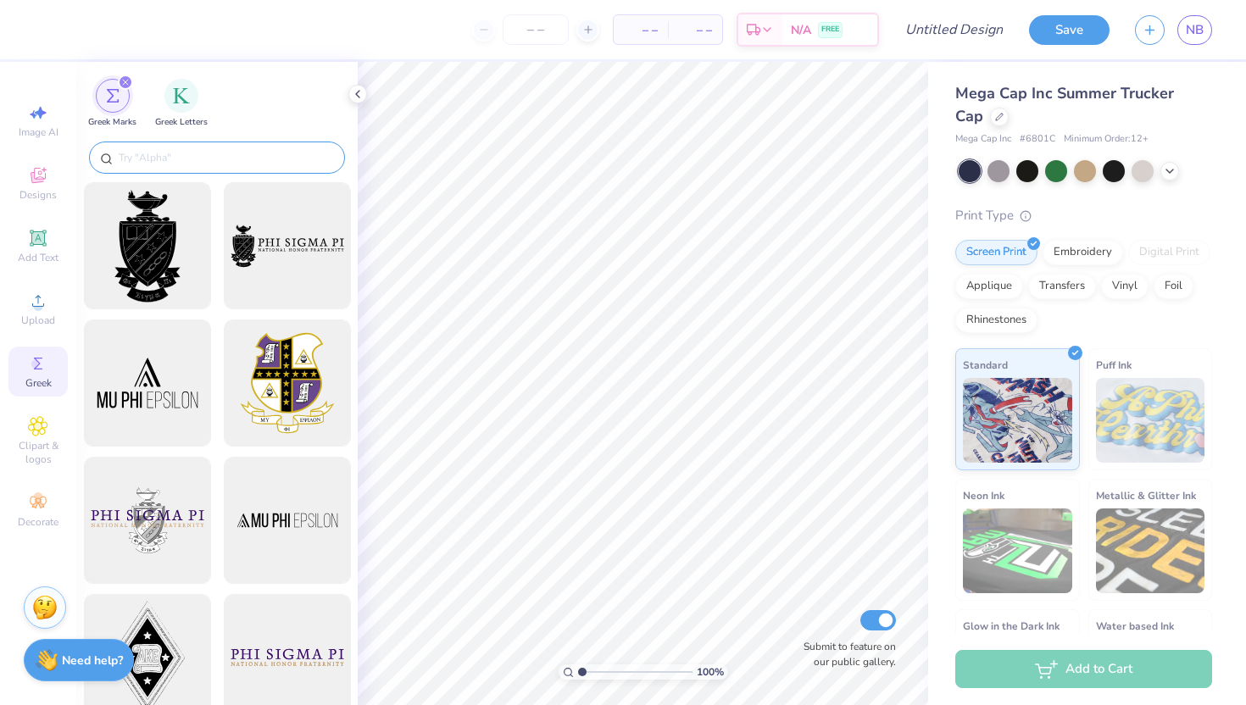
click at [200, 151] on input "text" at bounding box center [225, 157] width 217 height 17
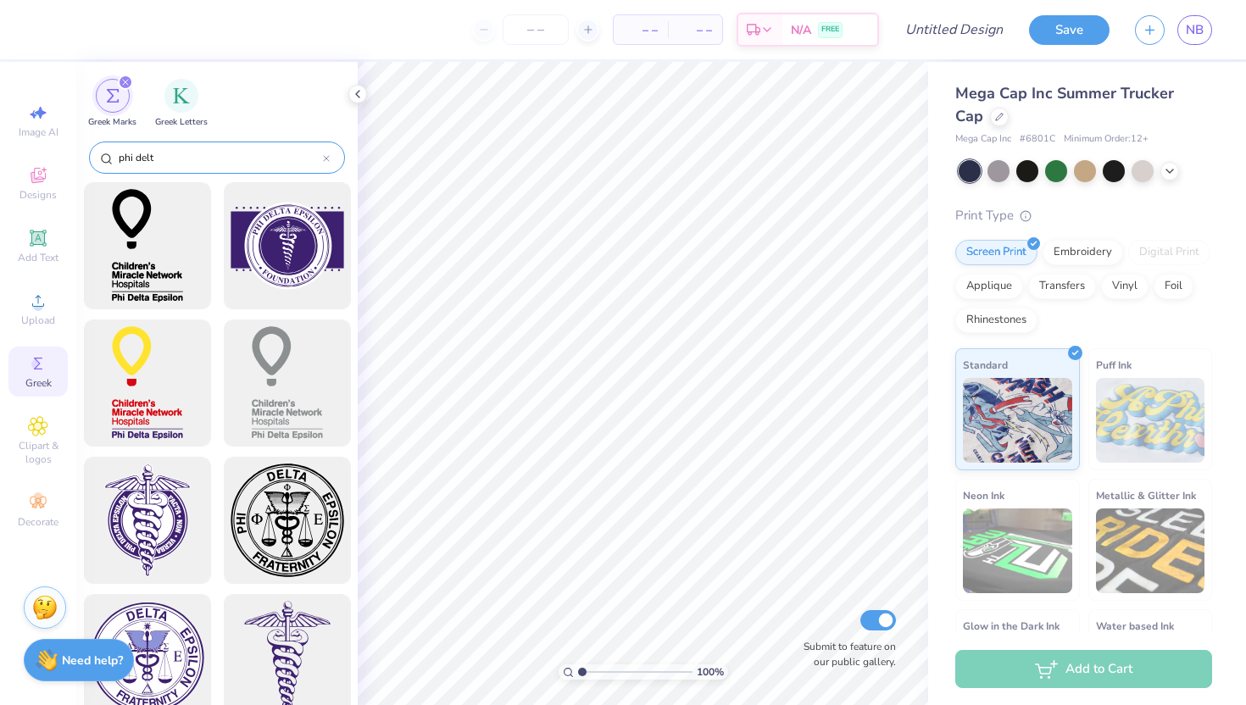
type input "phi delt"
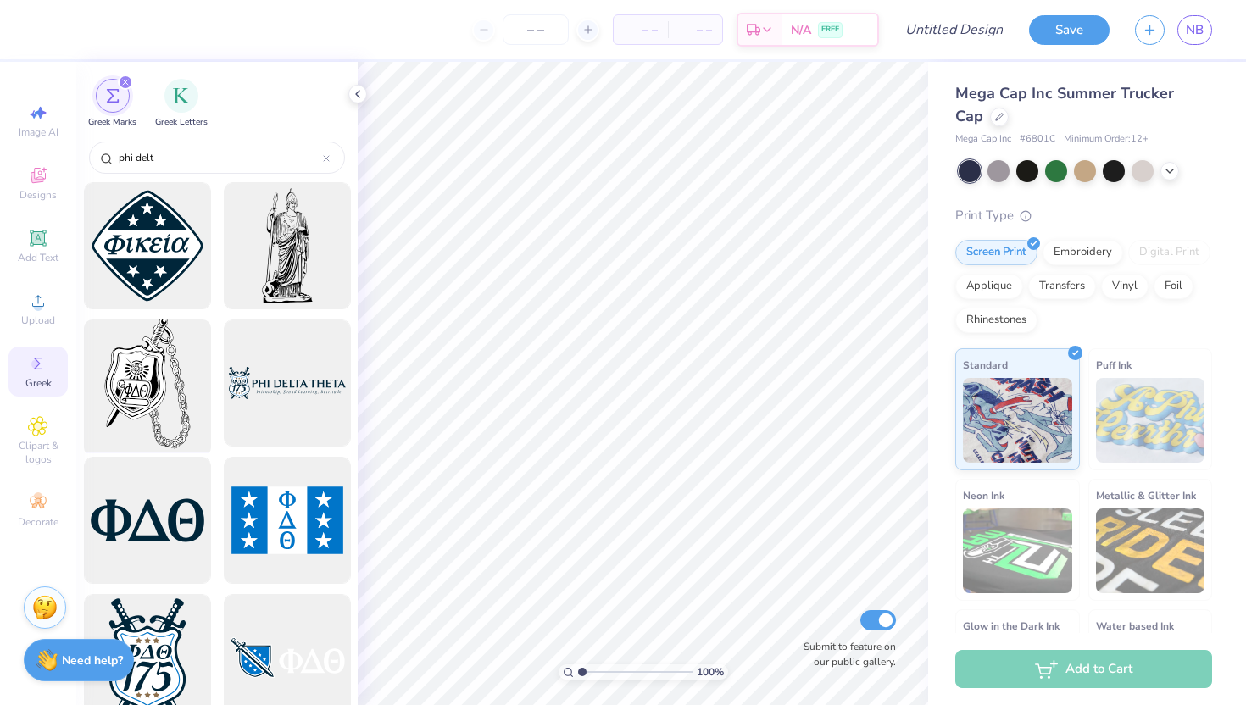
scroll to position [113, 0]
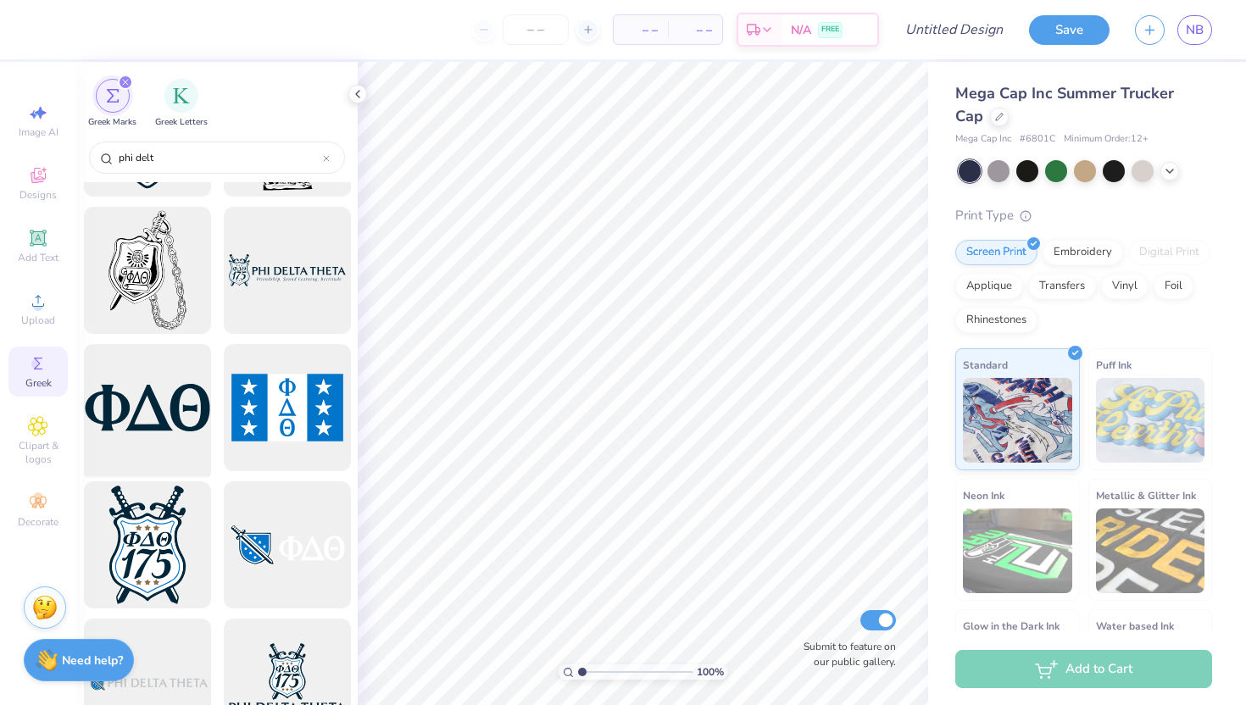
click at [160, 398] on div at bounding box center [147, 408] width 140 height 140
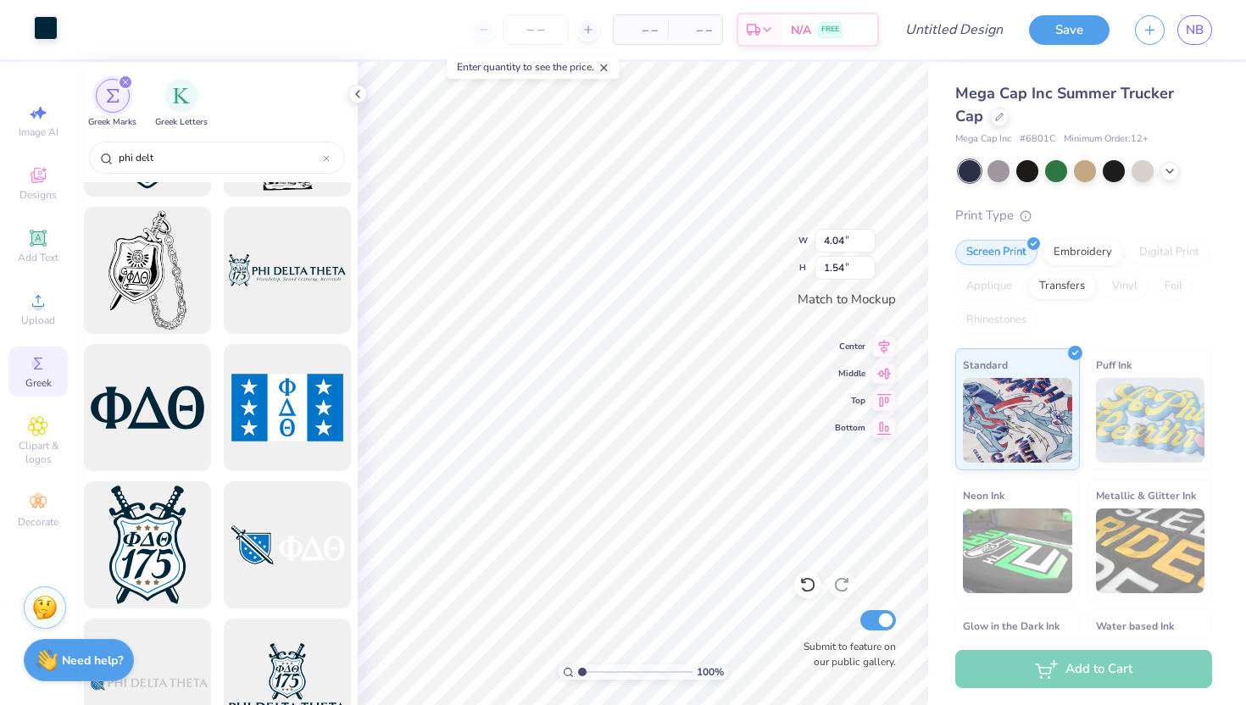
click at [42, 39] on div at bounding box center [46, 28] width 24 height 24
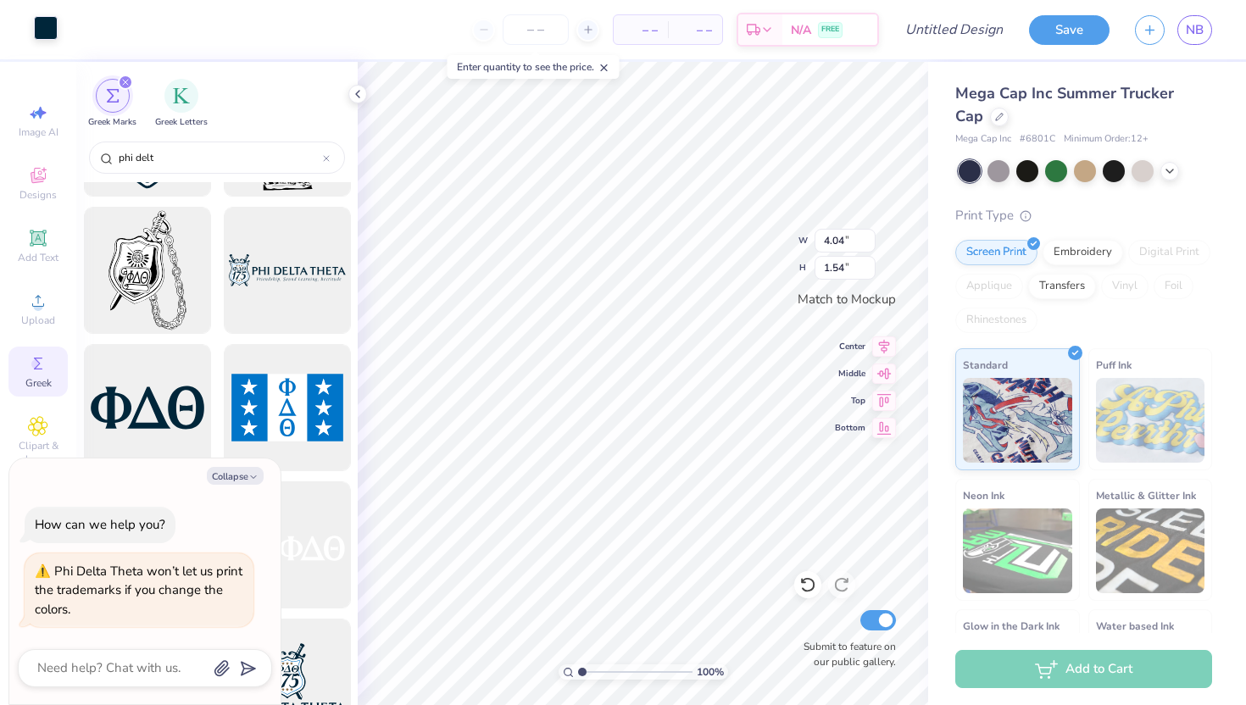
click at [40, 25] on div at bounding box center [46, 28] width 24 height 24
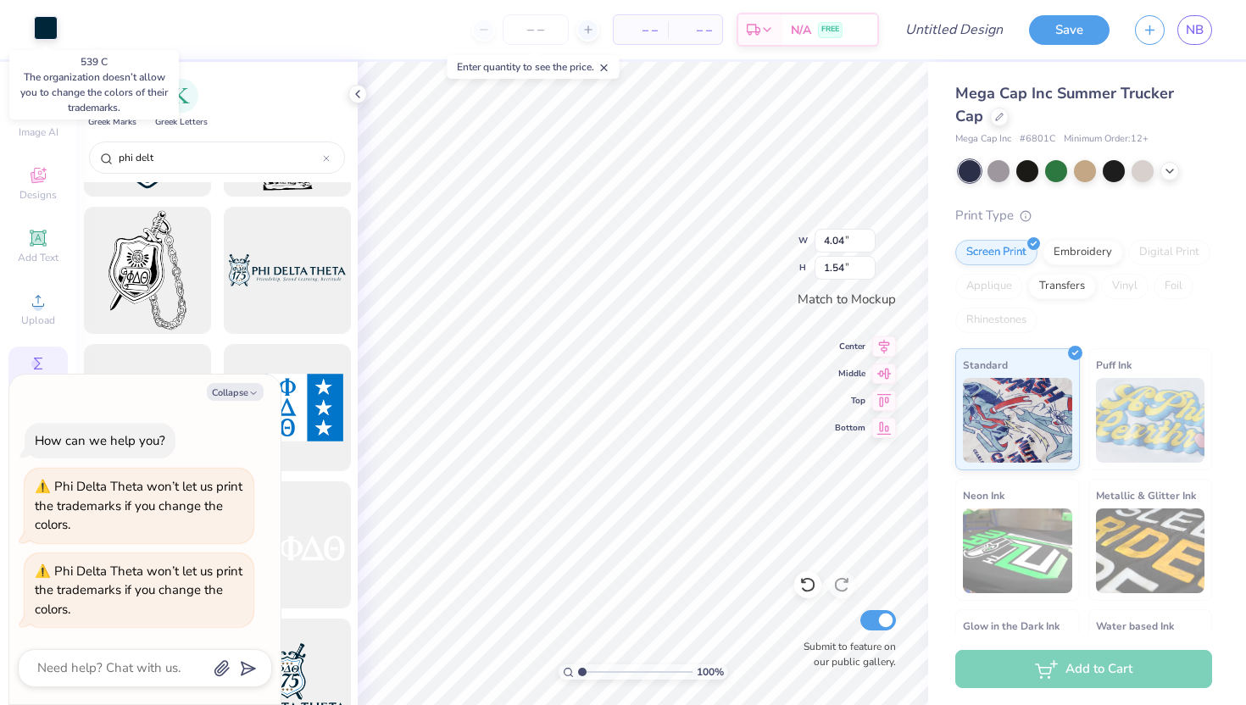
click at [40, 25] on div at bounding box center [46, 28] width 24 height 24
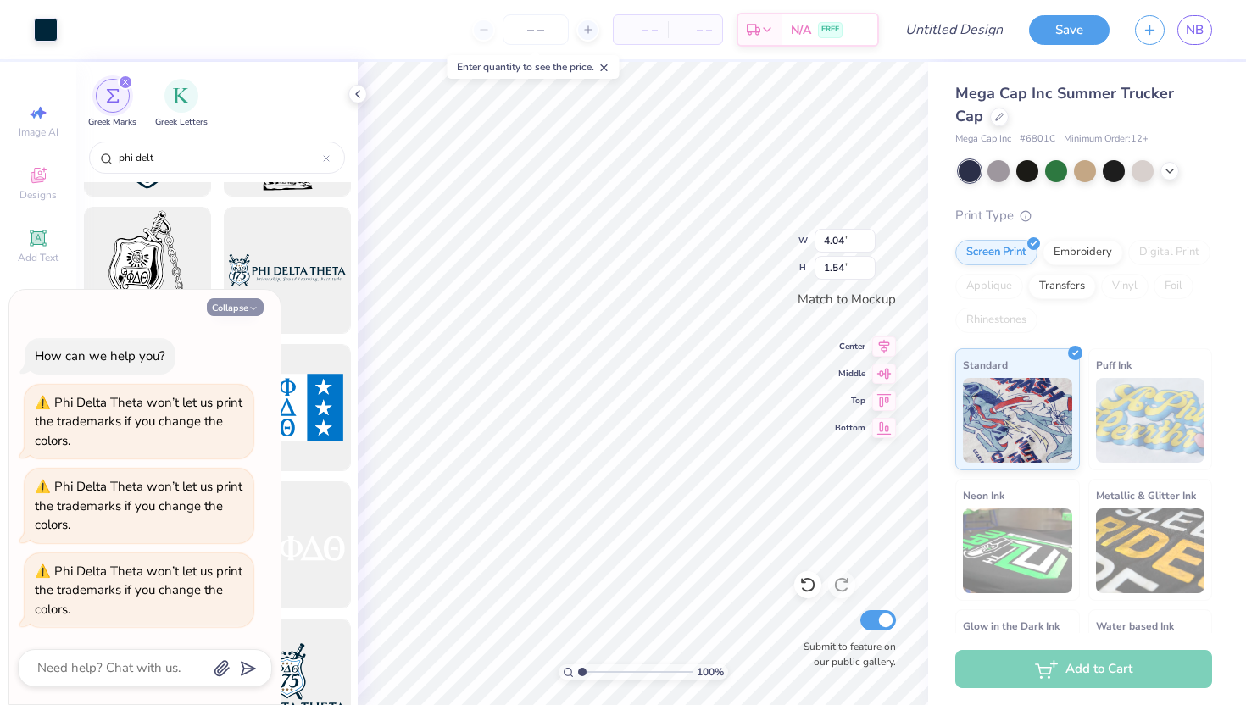
click at [253, 304] on icon "button" at bounding box center [253, 308] width 10 height 10
type textarea "x"
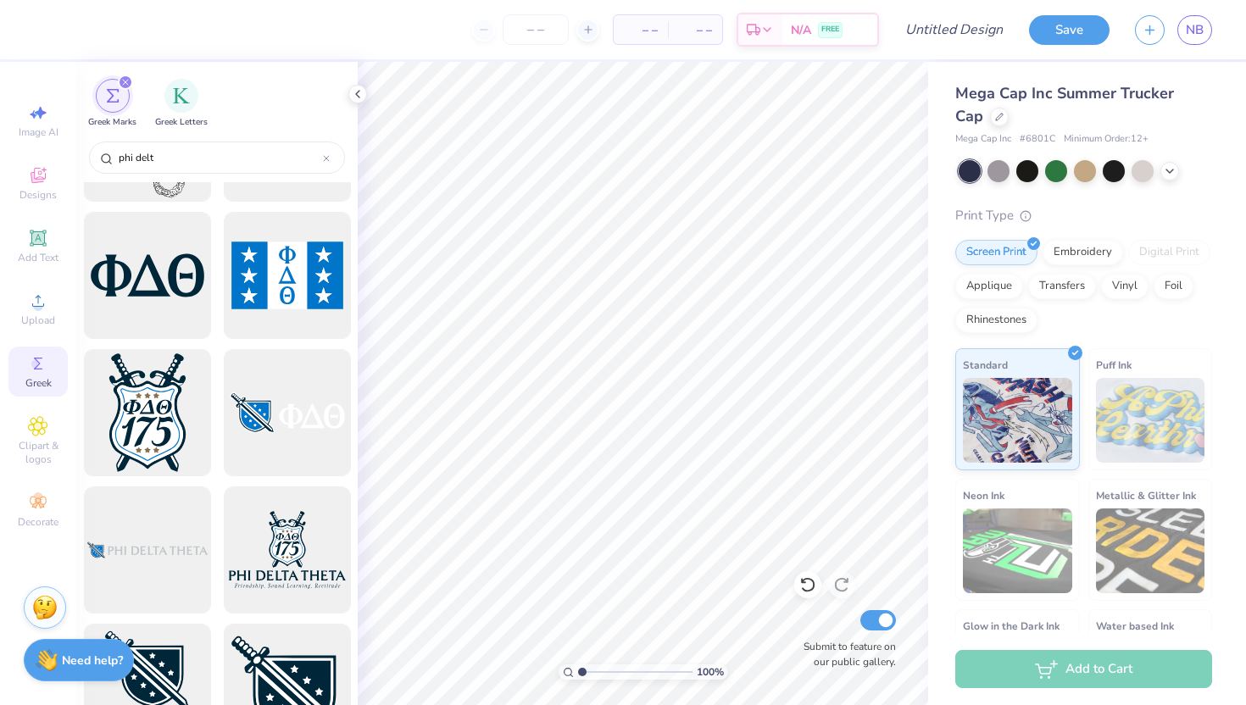
scroll to position [253, 0]
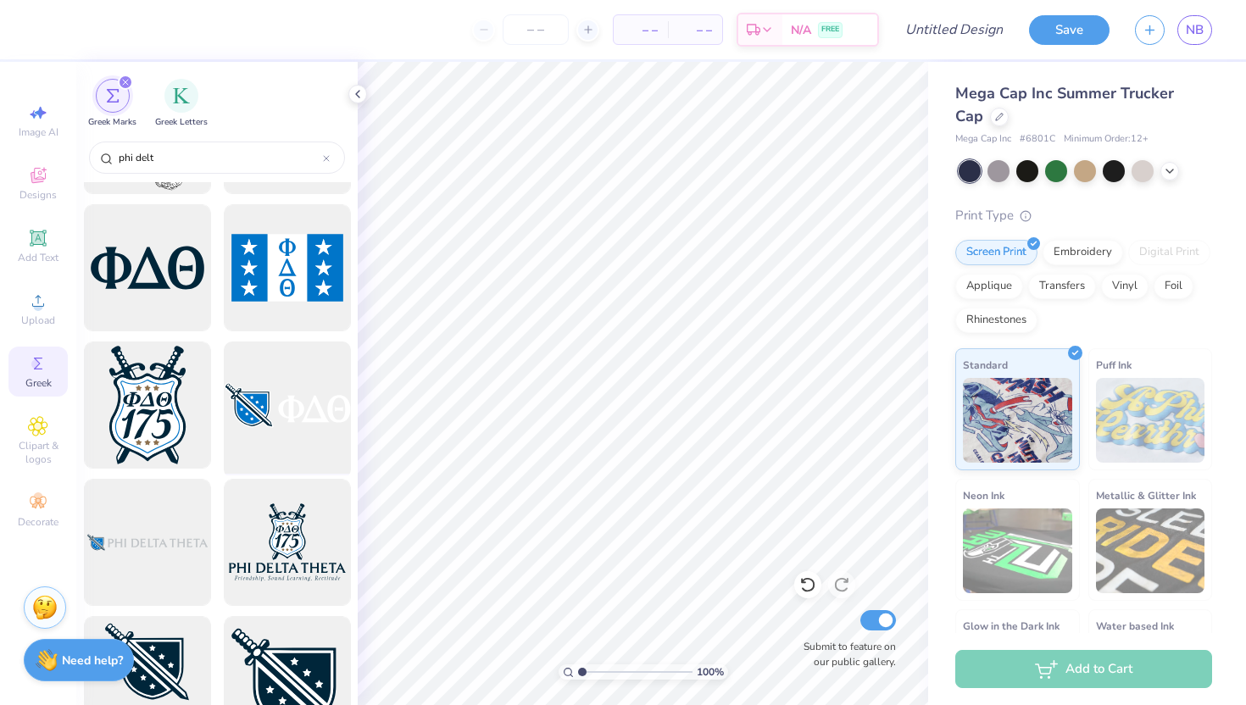
click at [293, 404] on div at bounding box center [287, 406] width 140 height 140
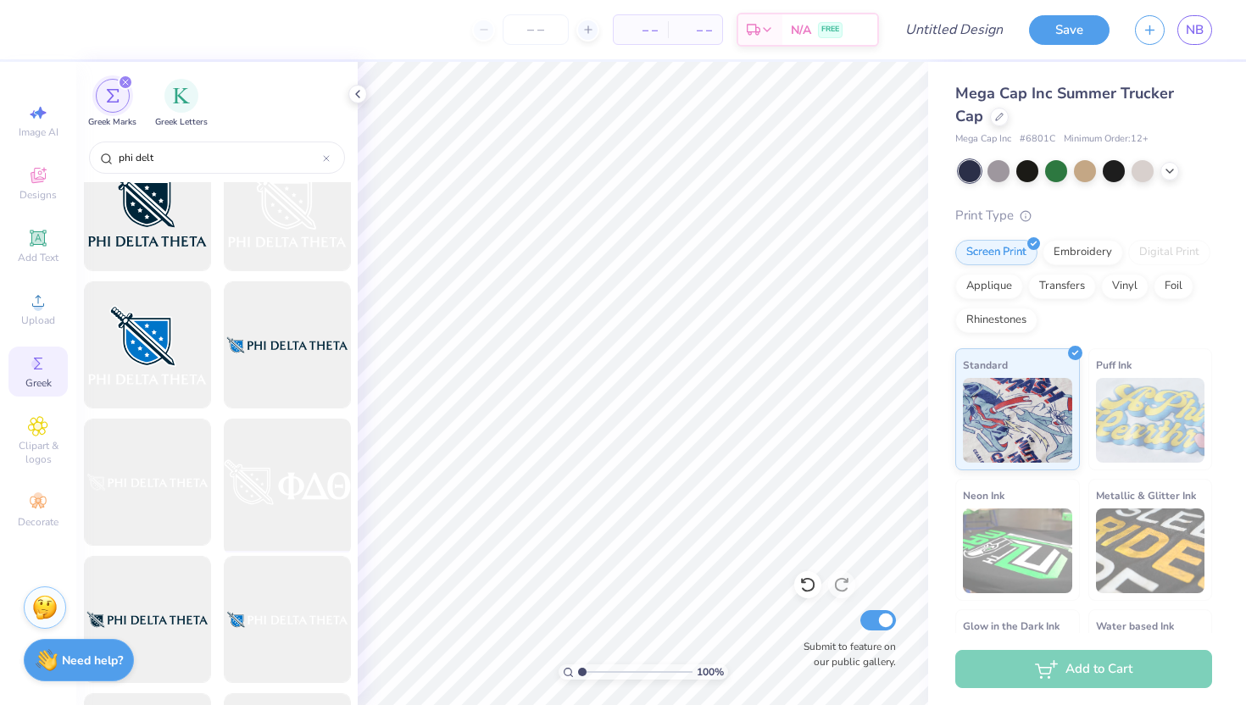
scroll to position [1276, 0]
click at [171, 498] on div at bounding box center [147, 481] width 140 height 140
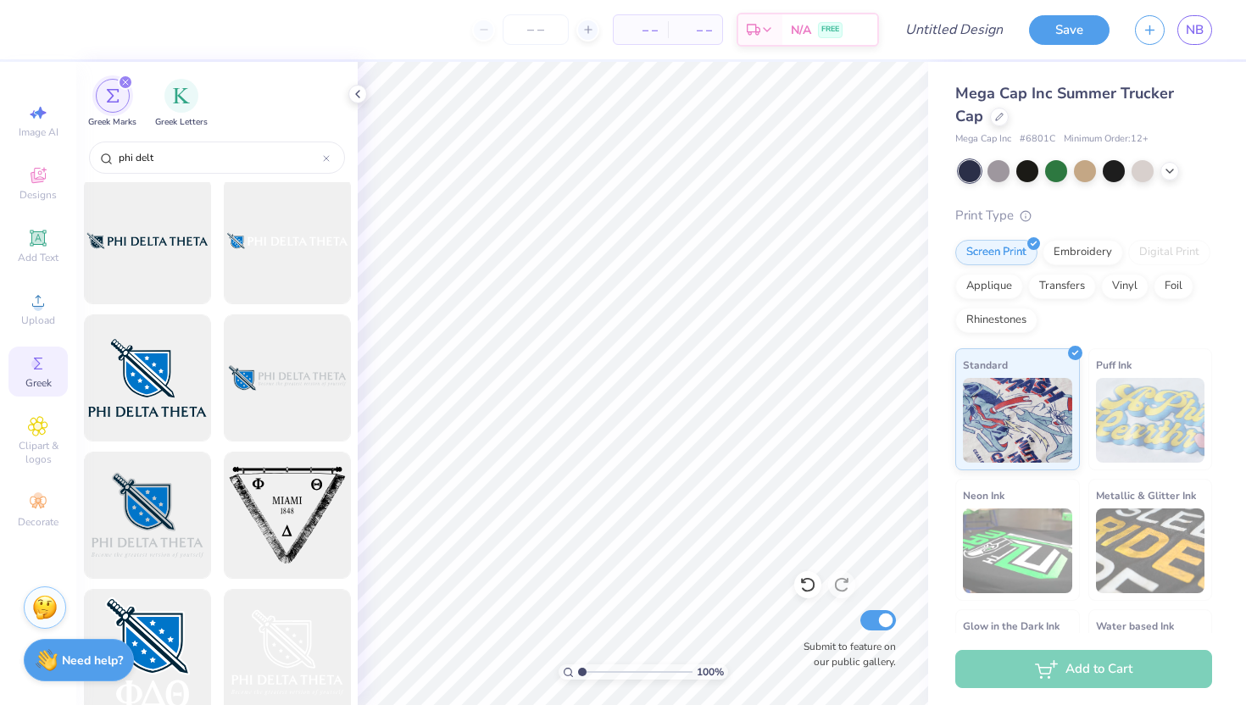
scroll to position [1581, 0]
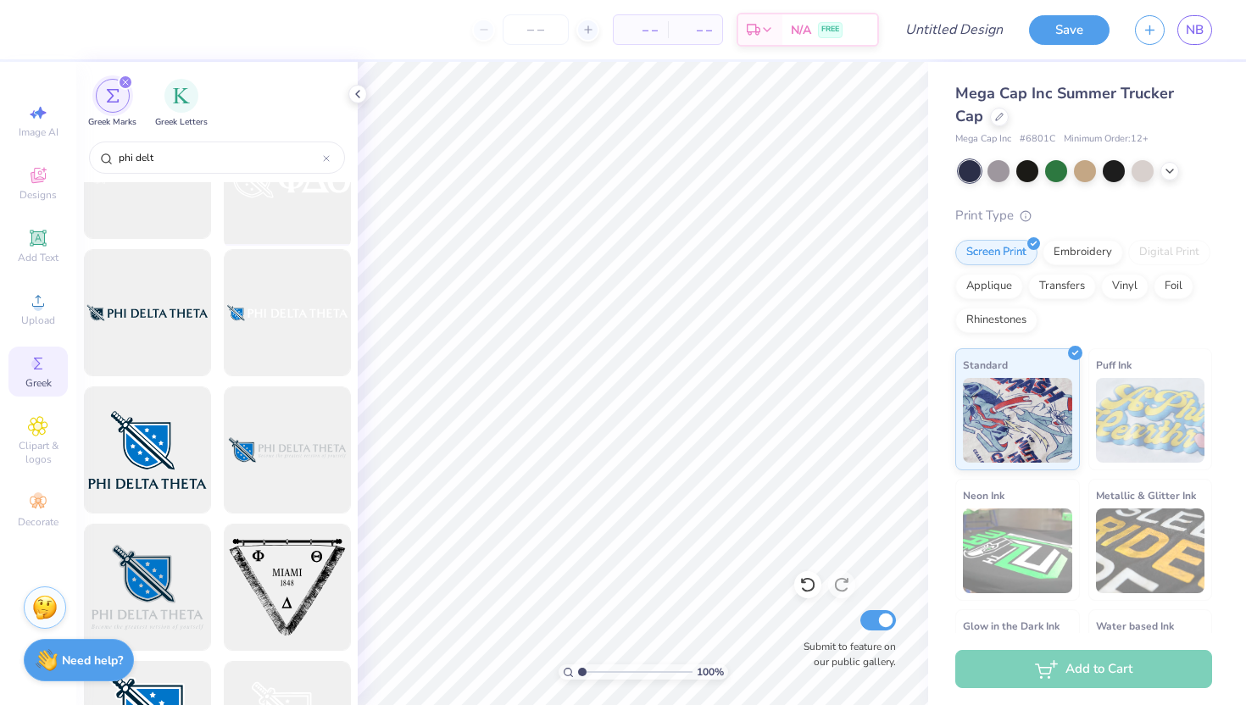
click at [309, 210] on div at bounding box center [287, 176] width 140 height 140
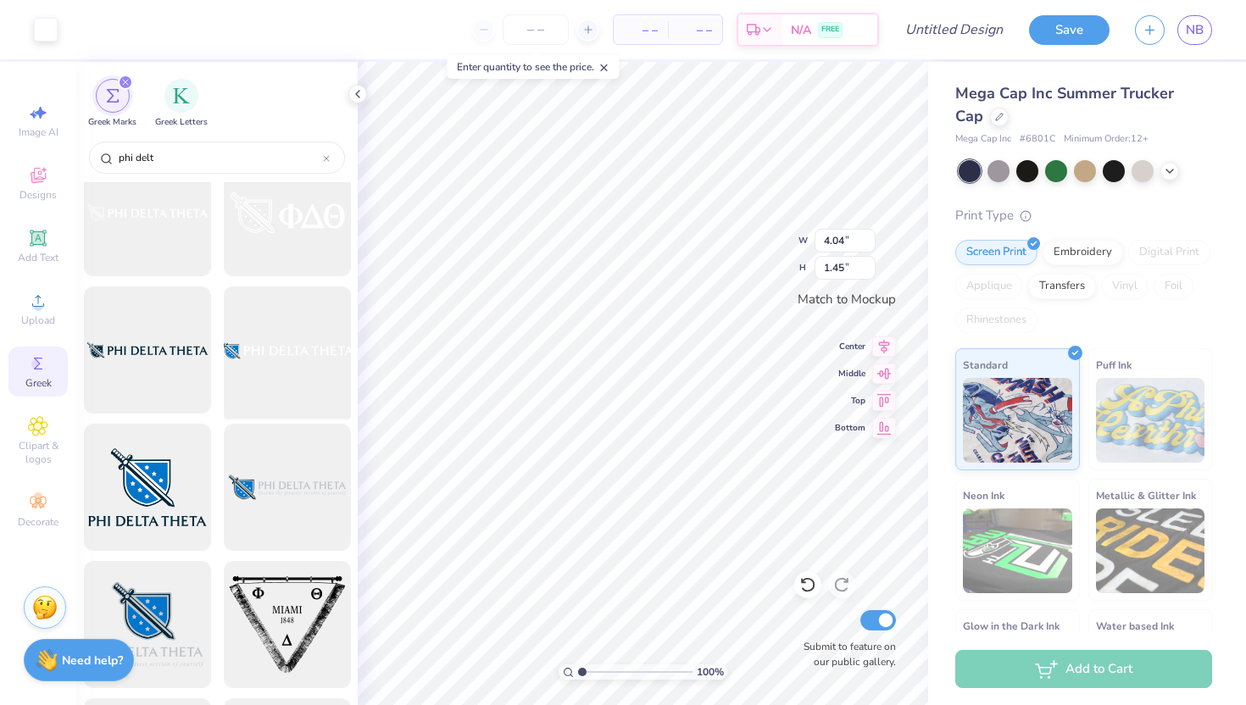
scroll to position [1533, 0]
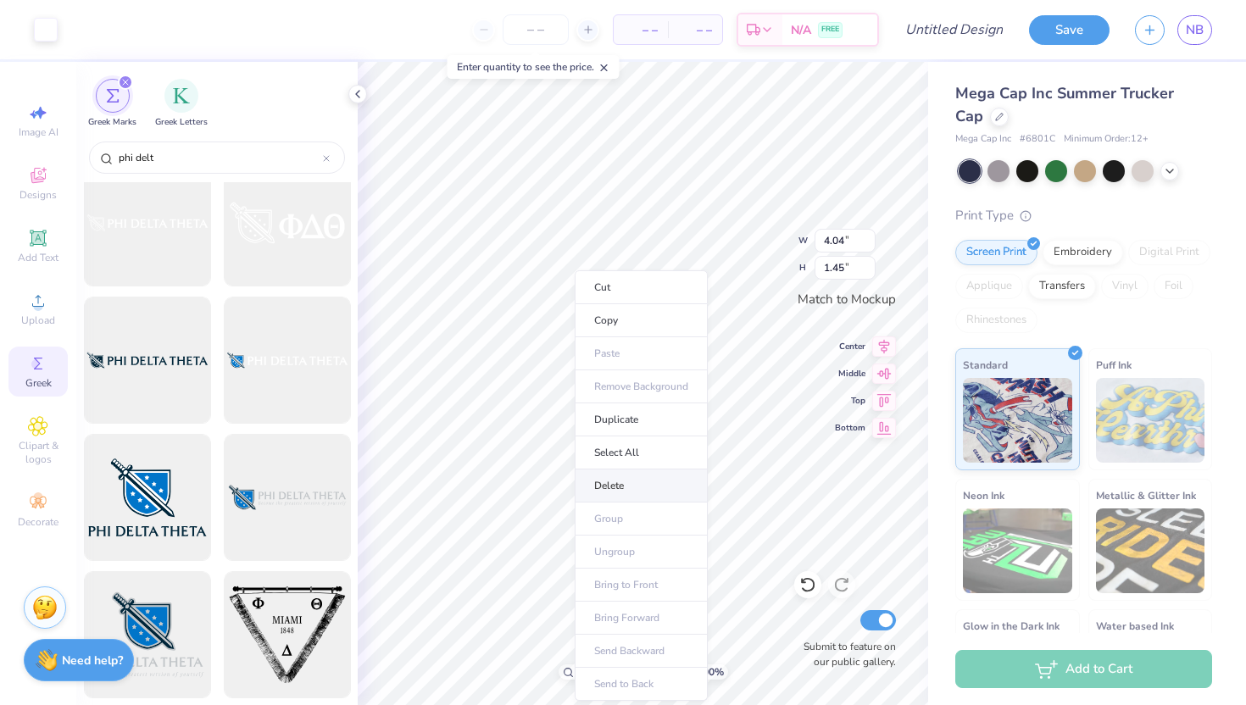
click at [626, 486] on li "Delete" at bounding box center [641, 486] width 133 height 33
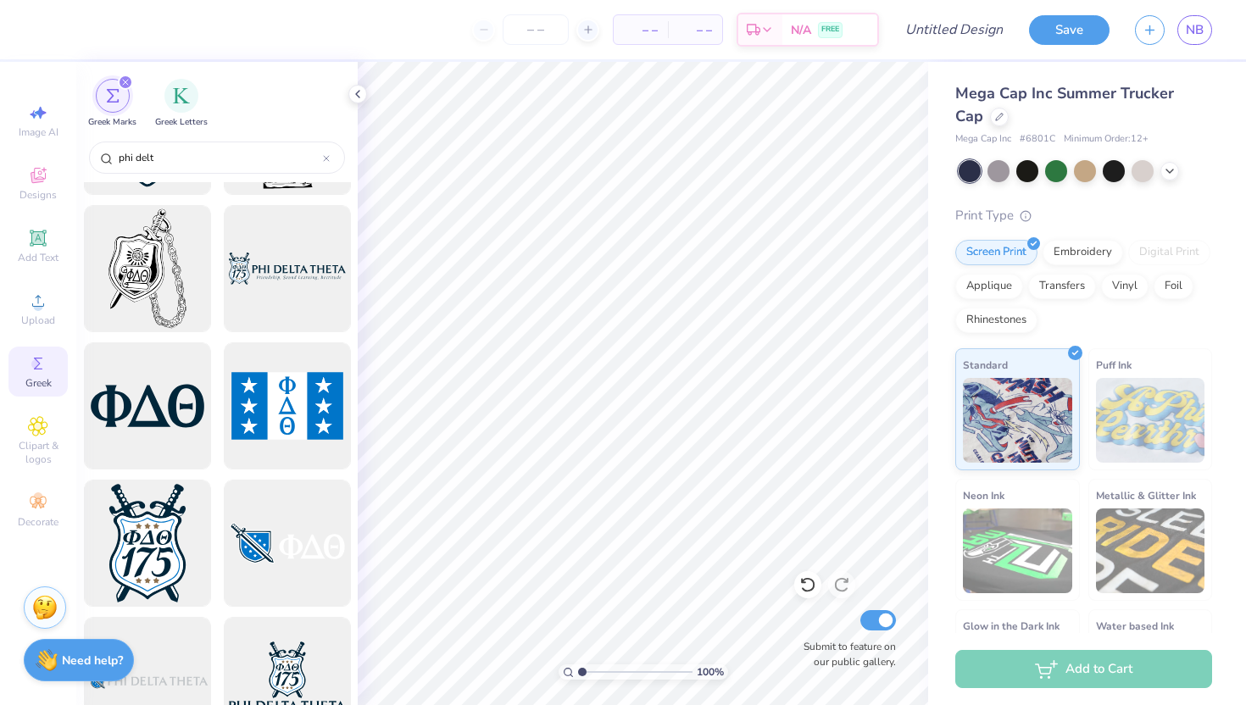
scroll to position [0, 0]
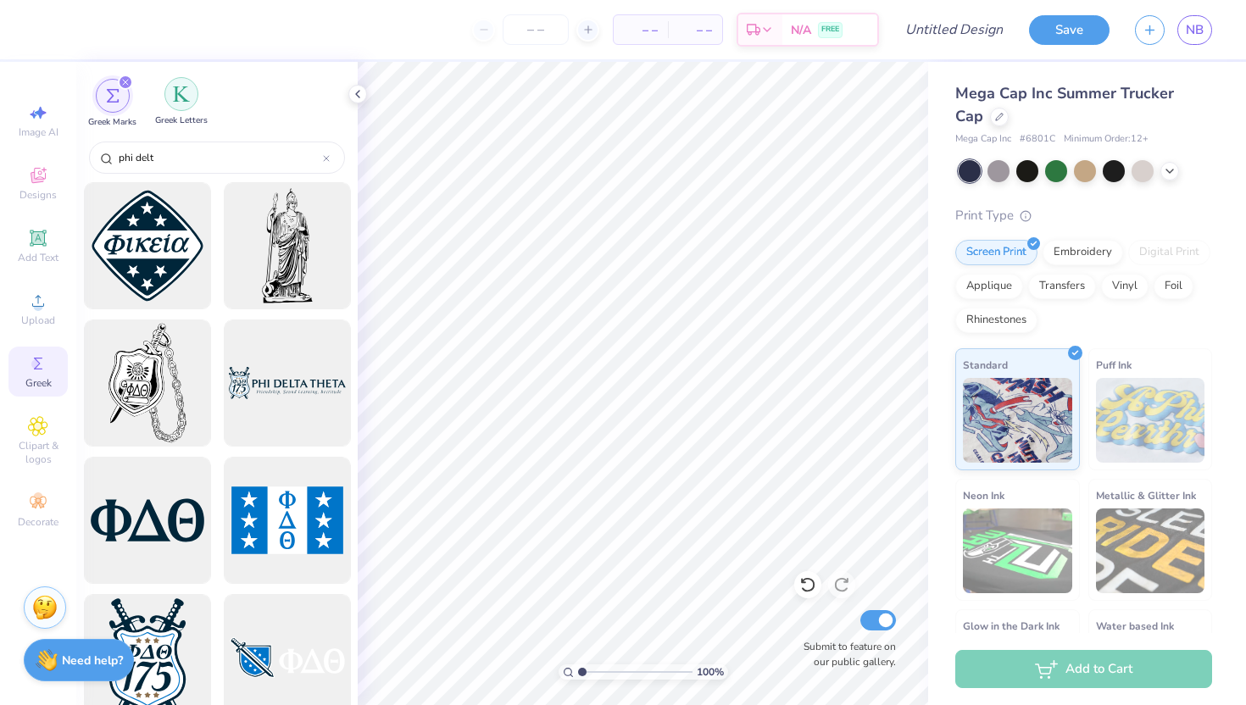
click at [179, 85] on div "filter for Greek Letters" at bounding box center [181, 94] width 34 height 34
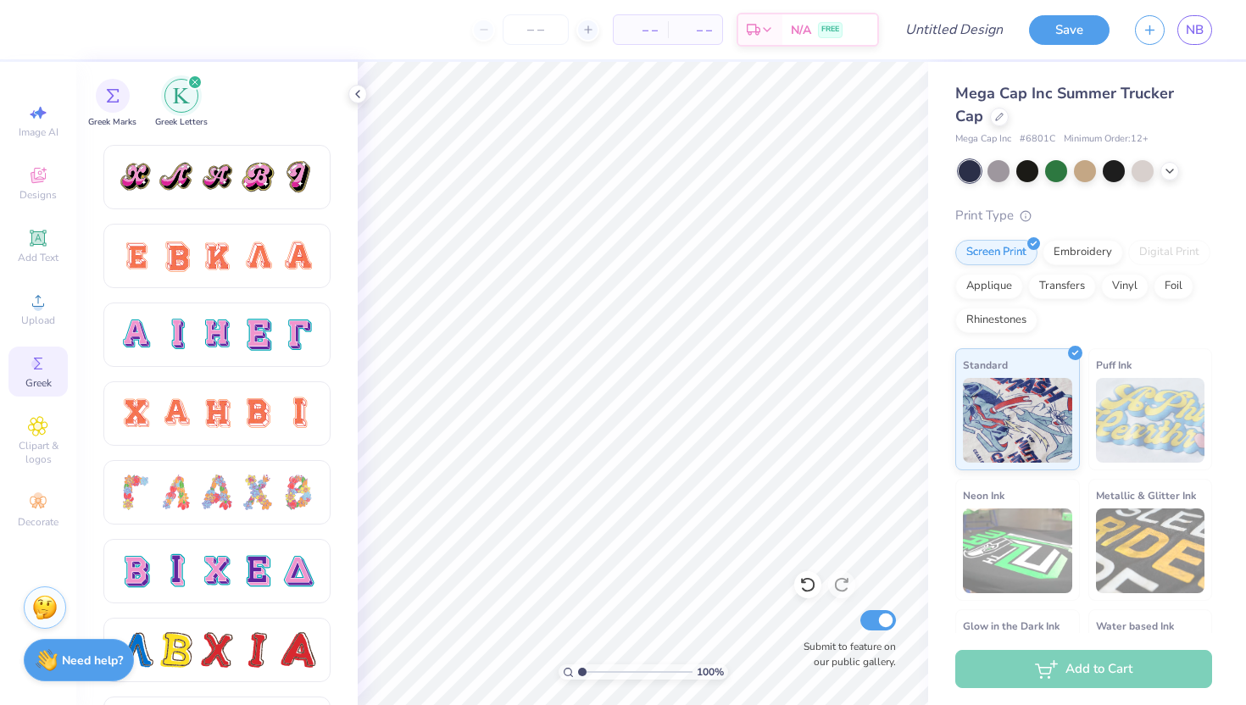
scroll to position [1016, 0]
click at [293, 328] on div at bounding box center [299, 336] width 36 height 36
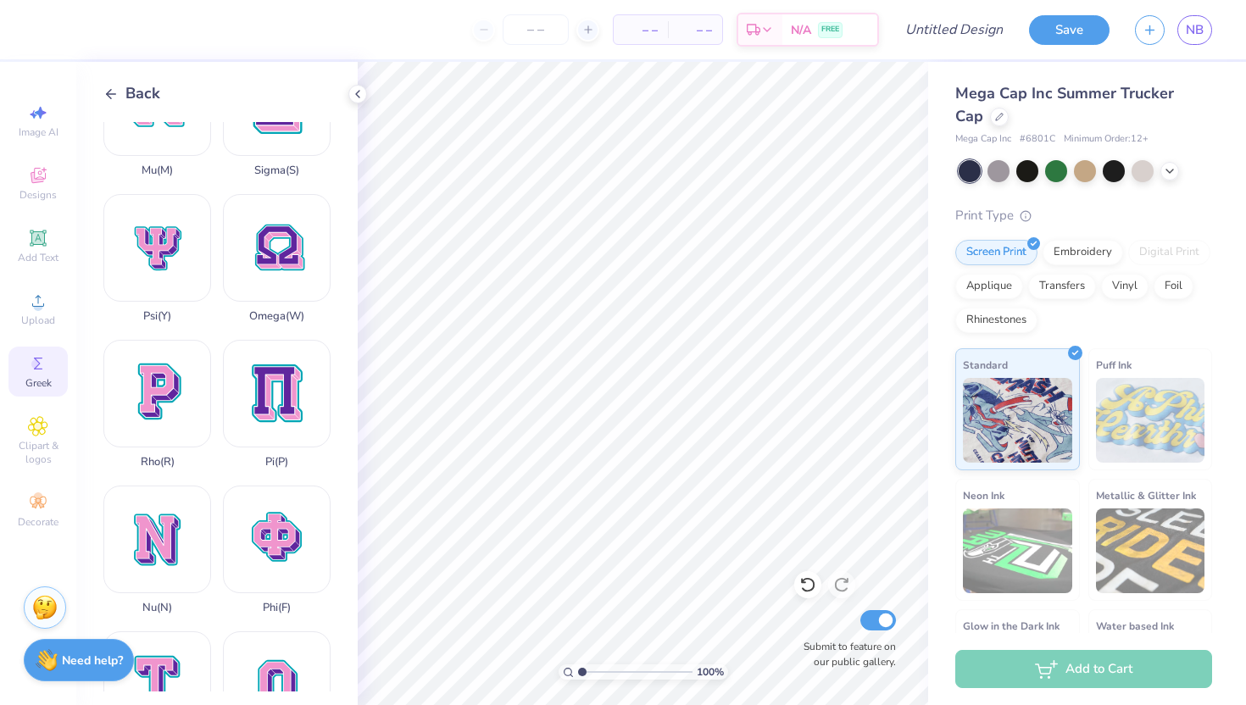
scroll to position [982, 0]
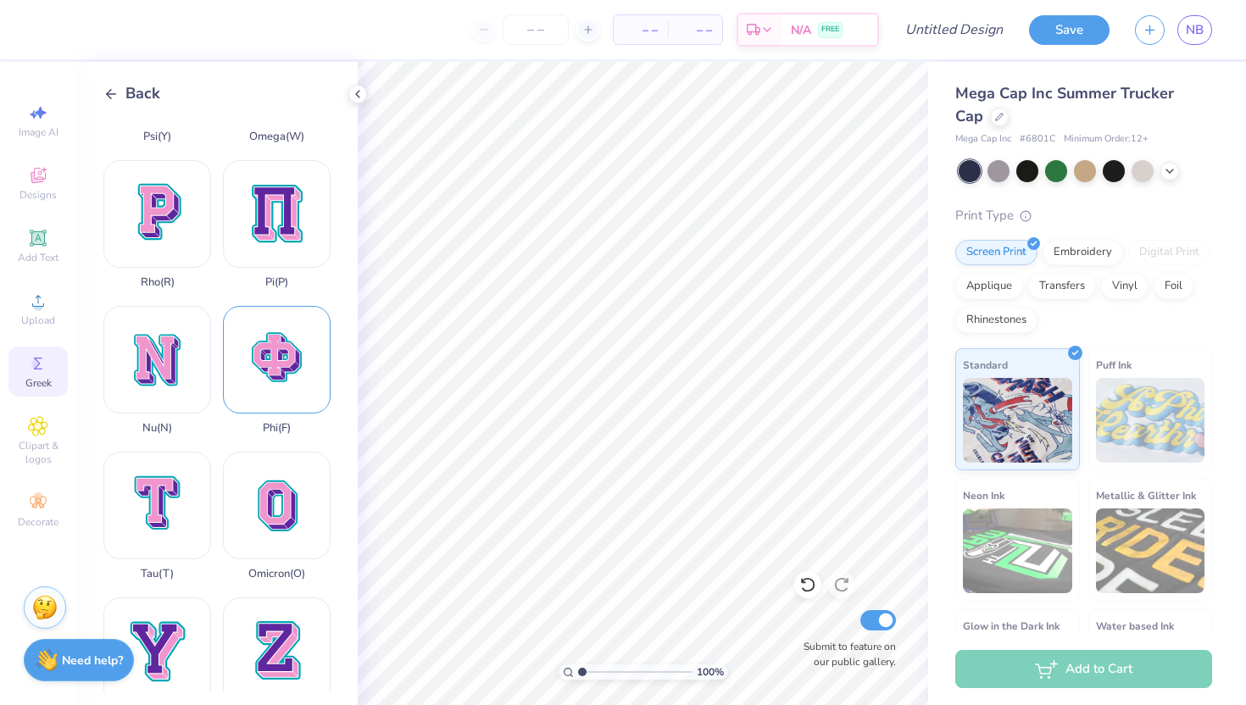
click at [277, 342] on div "Phi ( F )" at bounding box center [277, 370] width 108 height 129
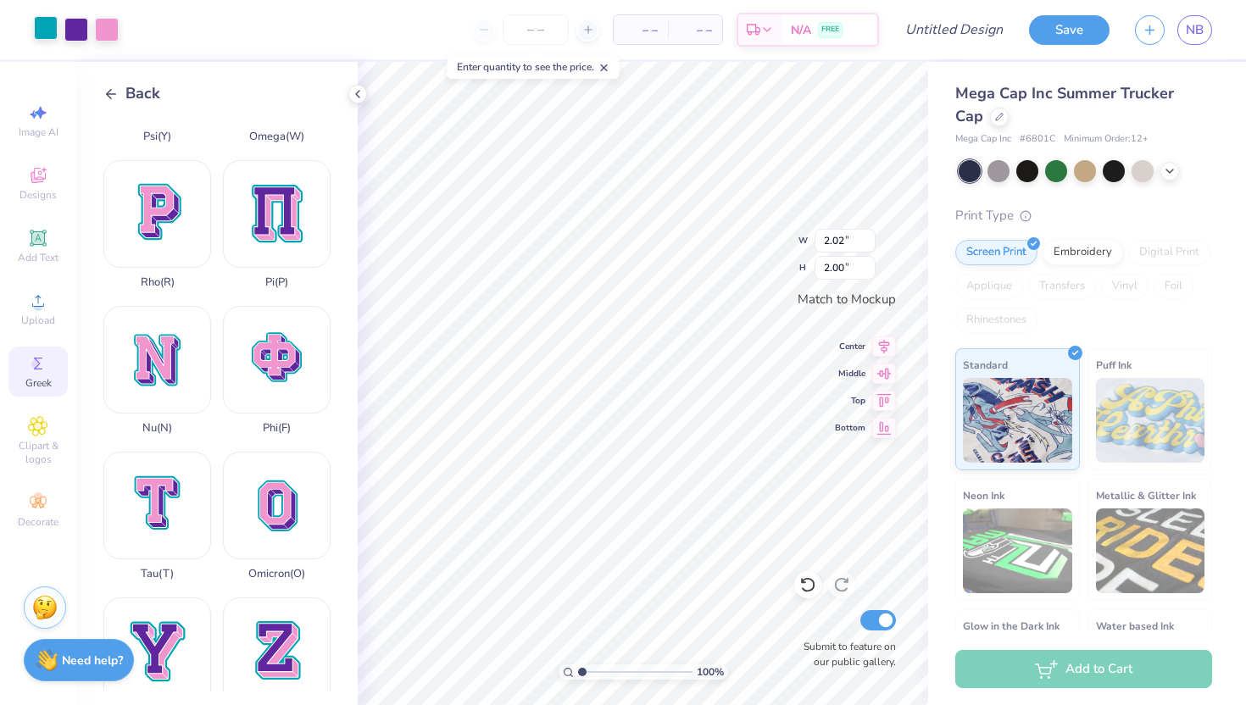
click at [49, 33] on div at bounding box center [46, 28] width 24 height 24
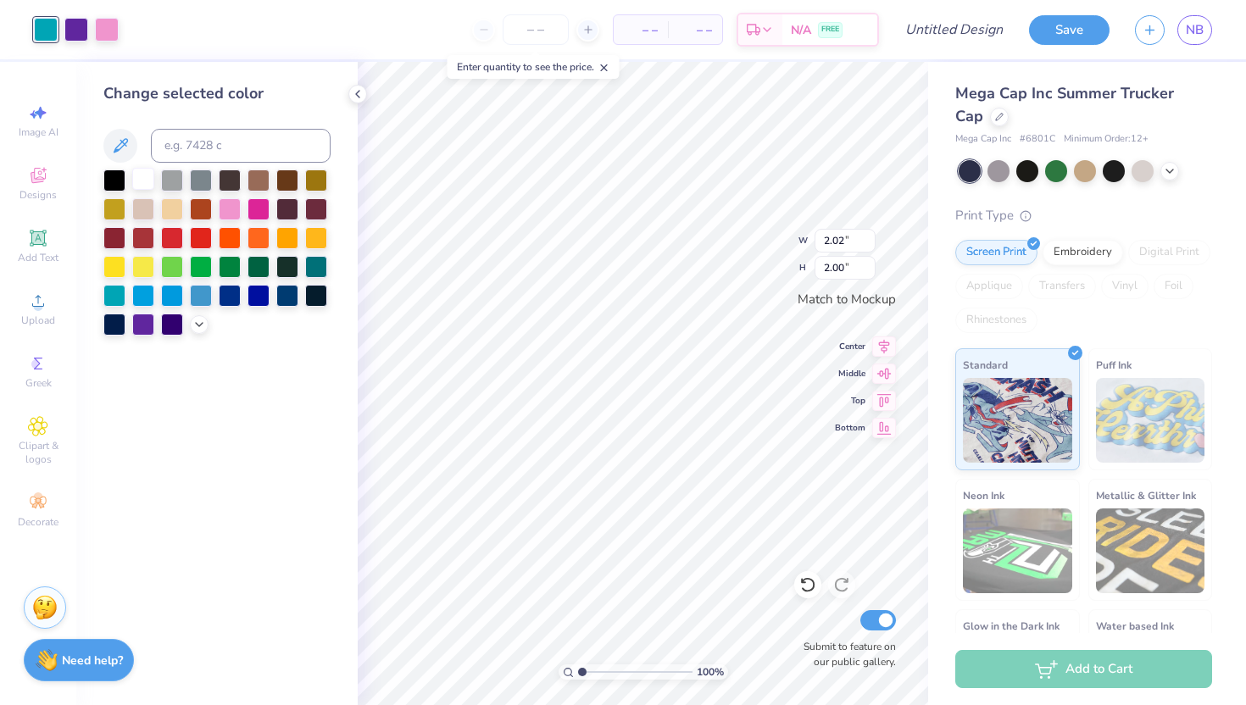
click at [147, 185] on div at bounding box center [143, 179] width 22 height 22
click at [75, 28] on div at bounding box center [76, 28] width 24 height 24
click at [142, 181] on div at bounding box center [143, 179] width 22 height 22
click at [79, 31] on div at bounding box center [76, 28] width 24 height 24
click at [144, 175] on div at bounding box center [143, 179] width 22 height 22
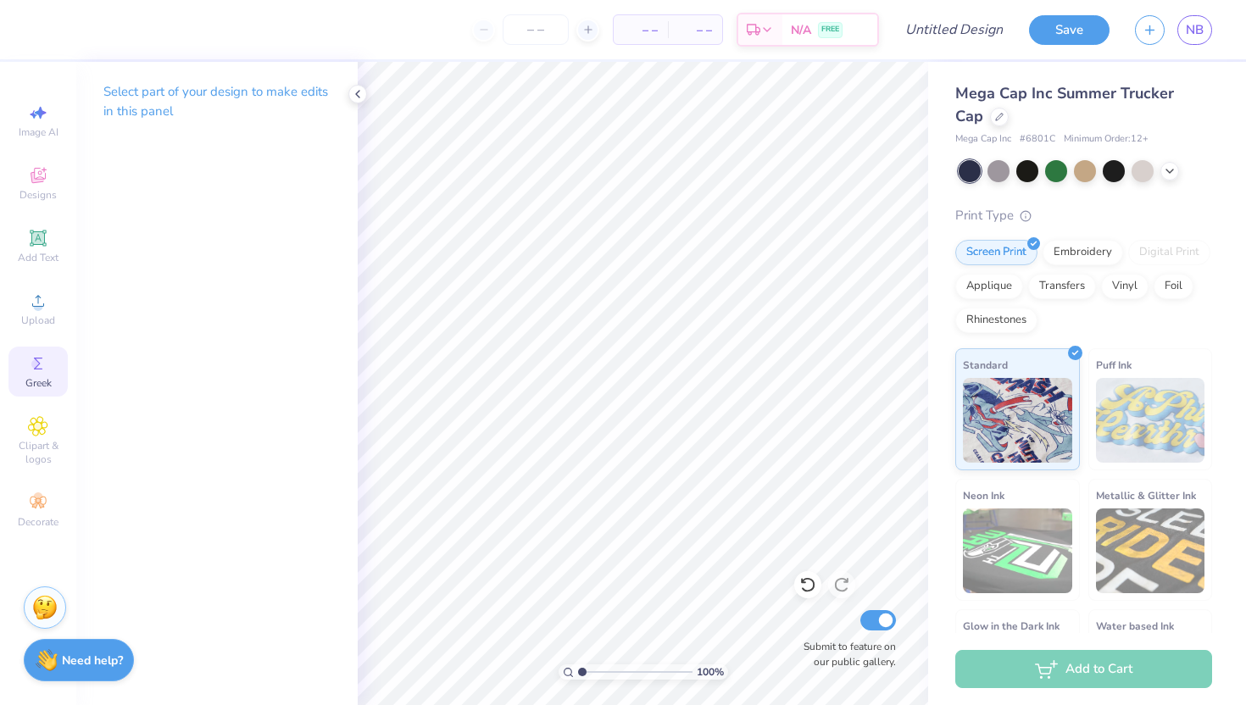
click at [36, 368] on icon at bounding box center [38, 364] width 8 height 12
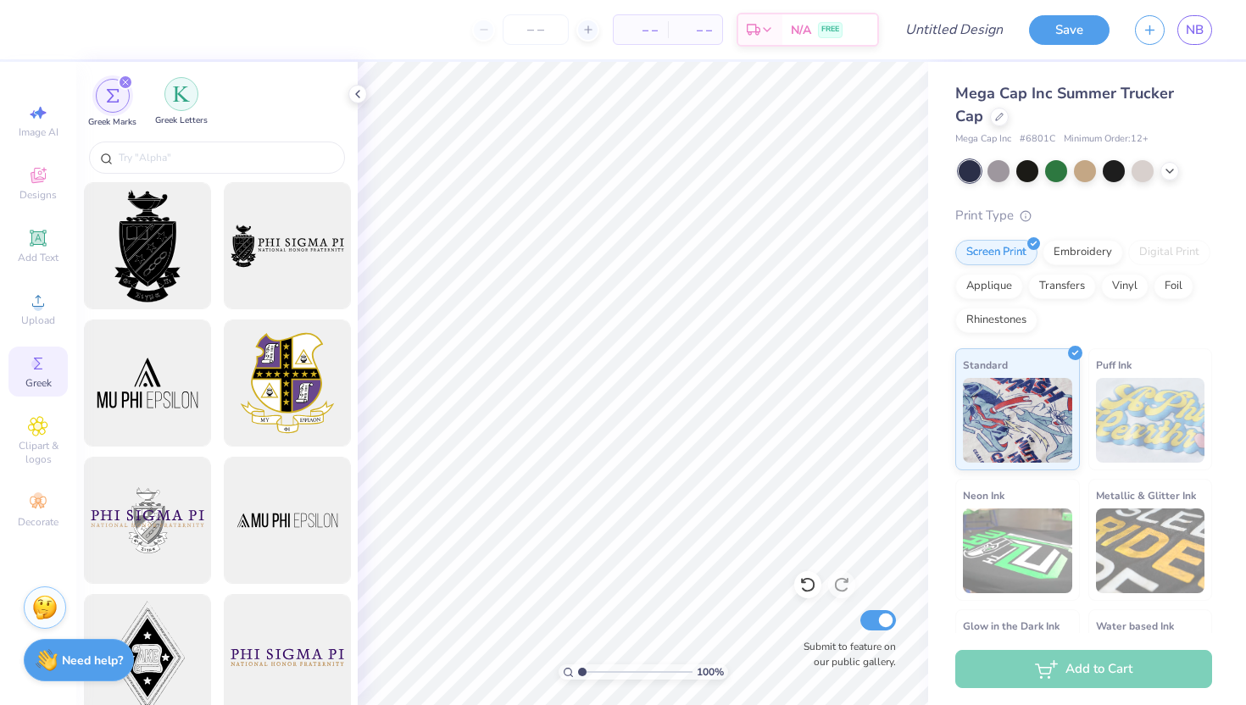
click at [193, 92] on div "filter for Greek Letters" at bounding box center [181, 94] width 34 height 34
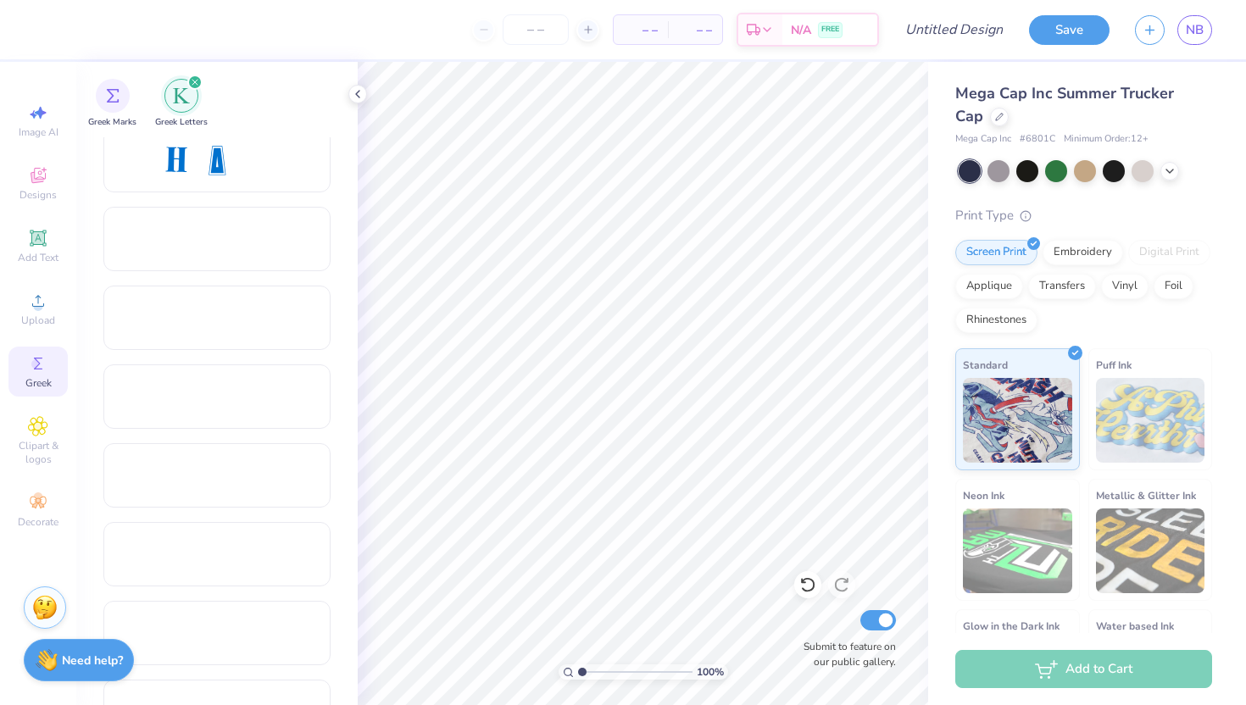
scroll to position [2379, 0]
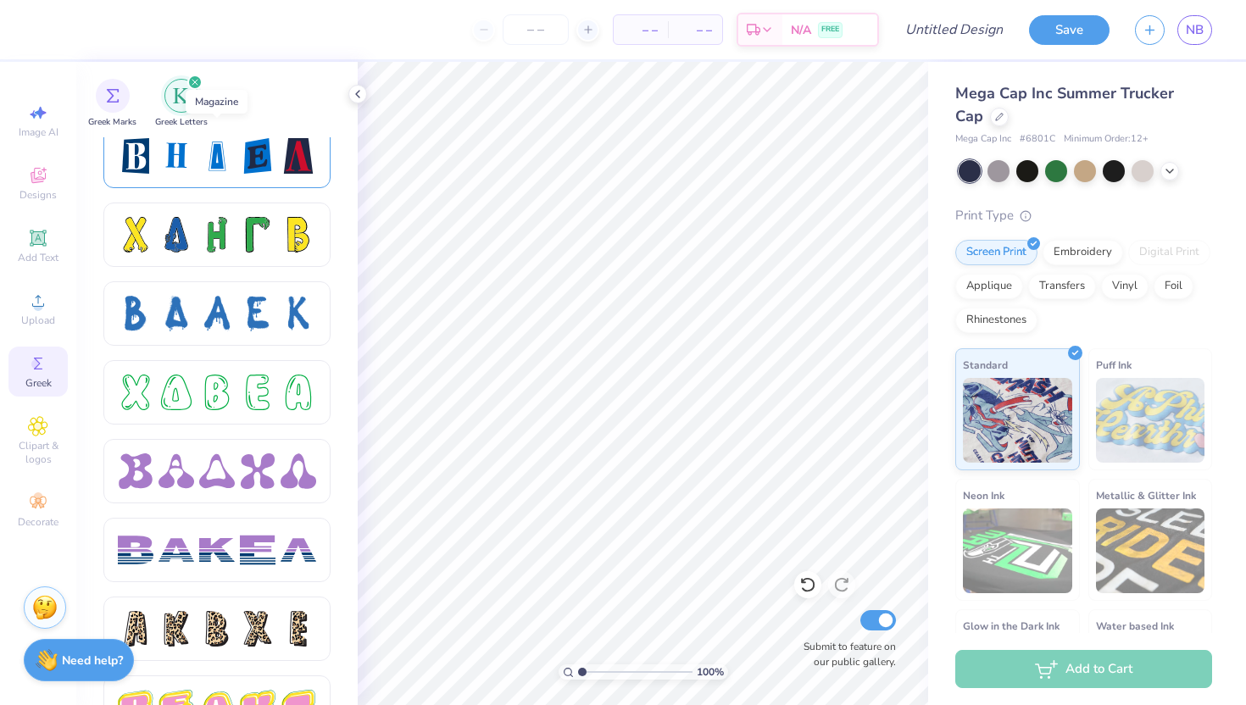
click at [270, 156] on div at bounding box center [258, 156] width 36 height 36
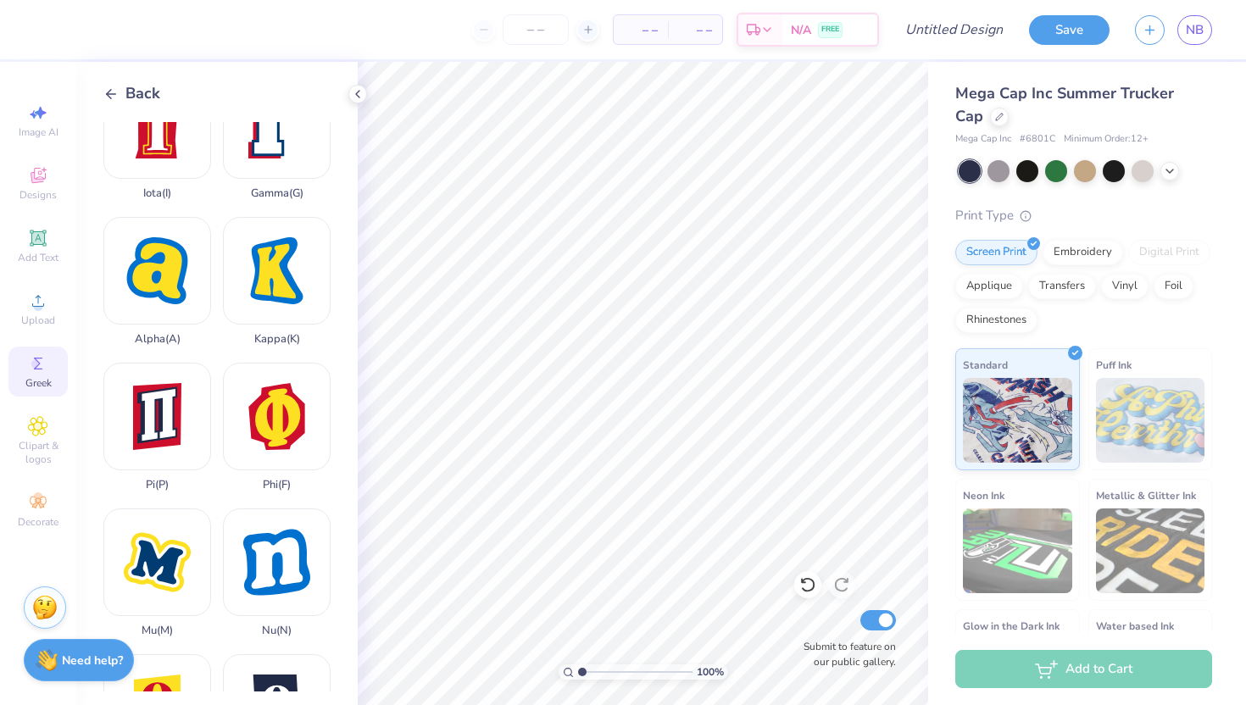
scroll to position [465, 0]
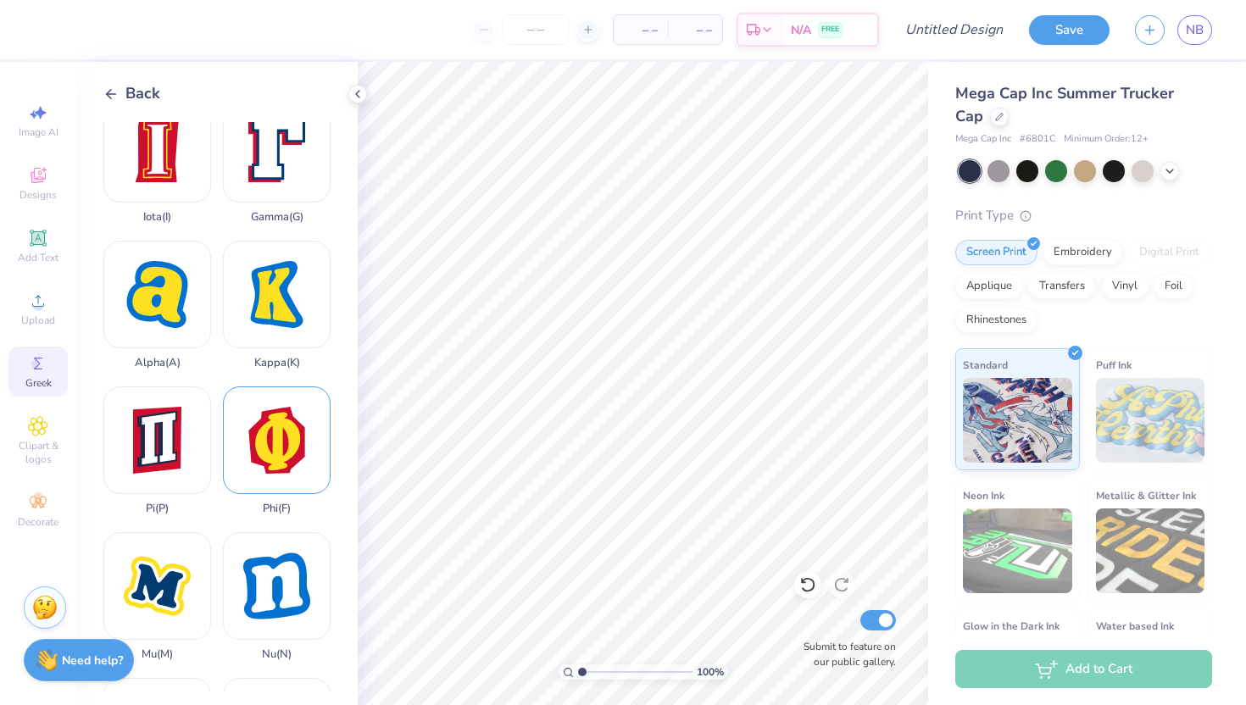
click at [279, 422] on div "Phi ( F )" at bounding box center [277, 451] width 108 height 129
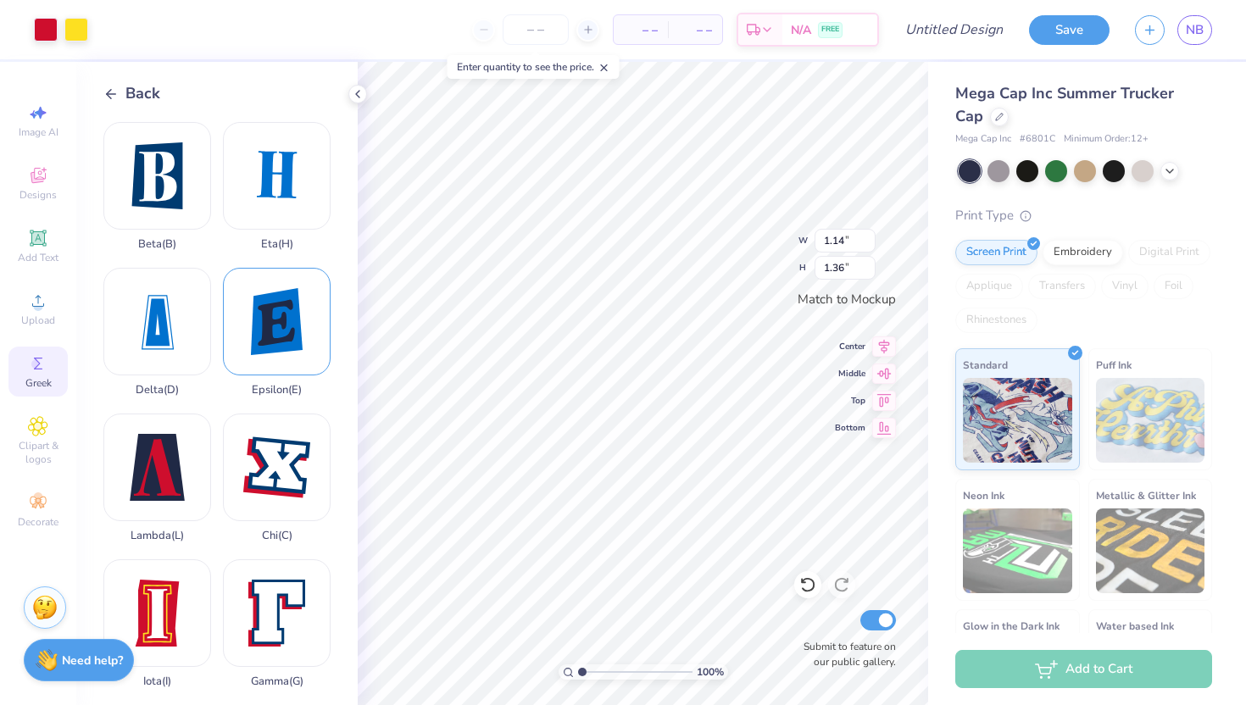
scroll to position [1, 0]
click at [176, 335] on div "Delta ( D )" at bounding box center [157, 331] width 108 height 129
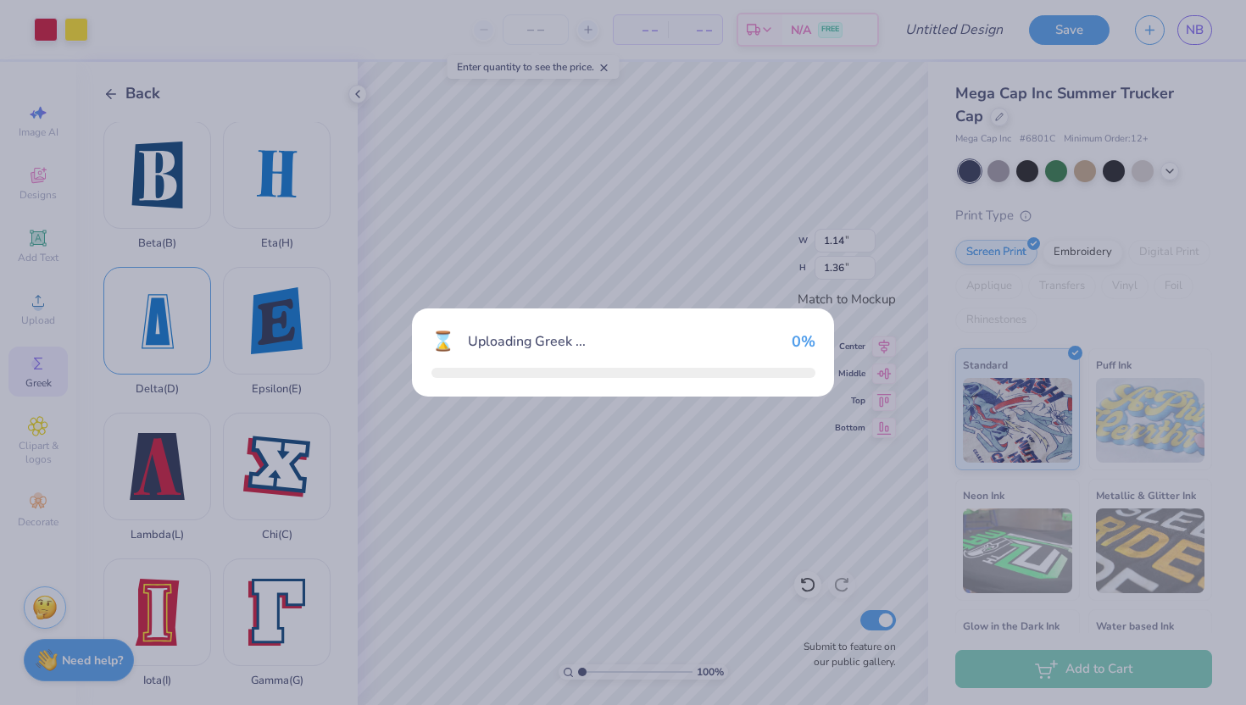
type input "0.87"
type input "1.32"
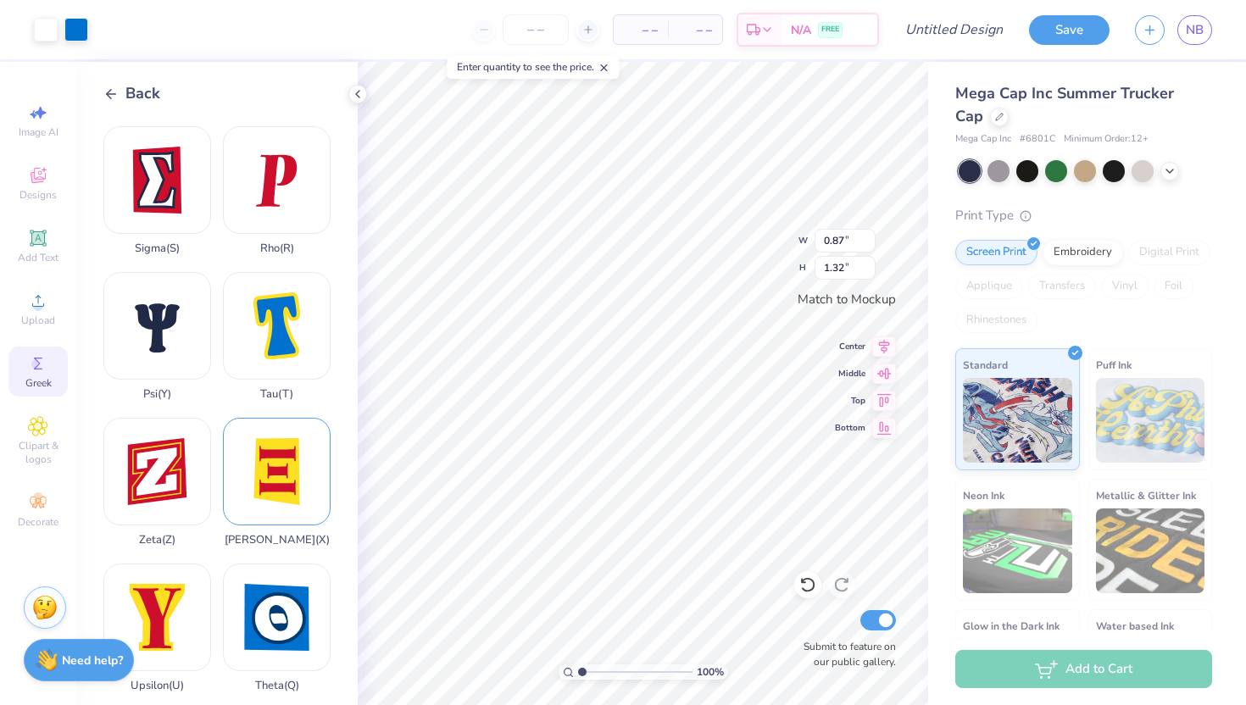
scroll to position [1183, 0]
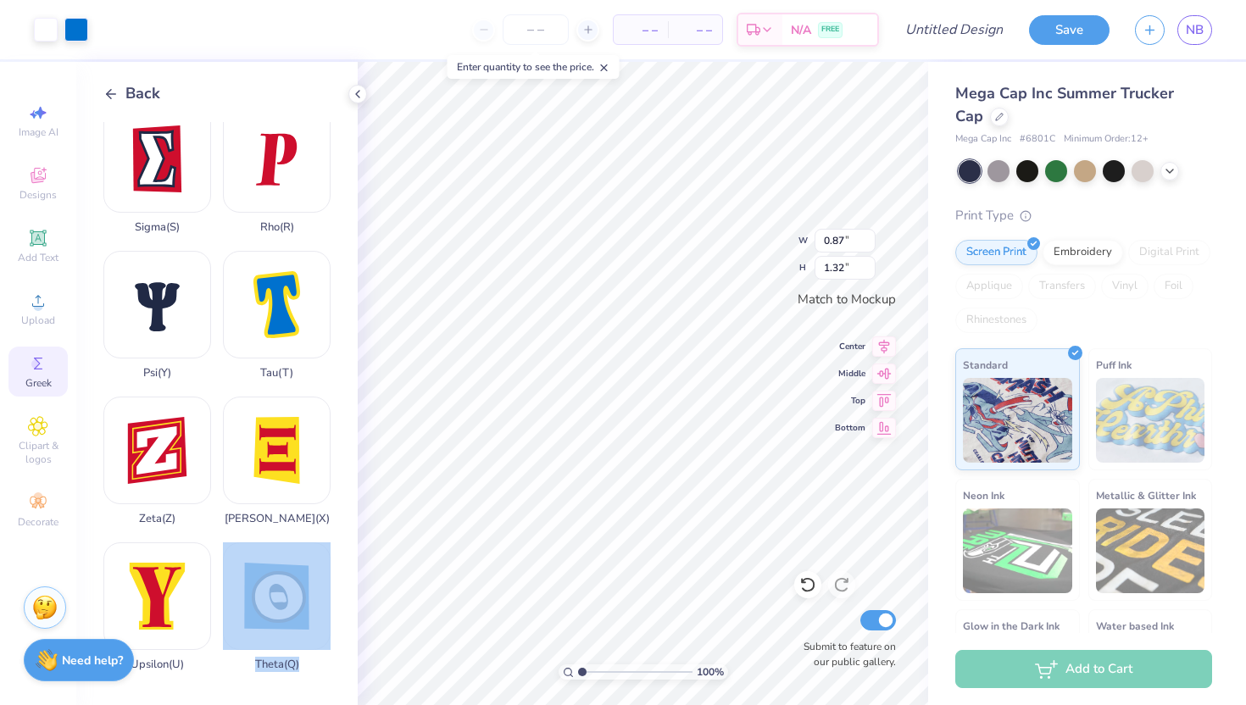
click at [756, 339] on div "Art colors – – Per Item – – Total Est. Delivery N/A FREE Design Title Save NB I…" at bounding box center [623, 352] width 1246 height 705
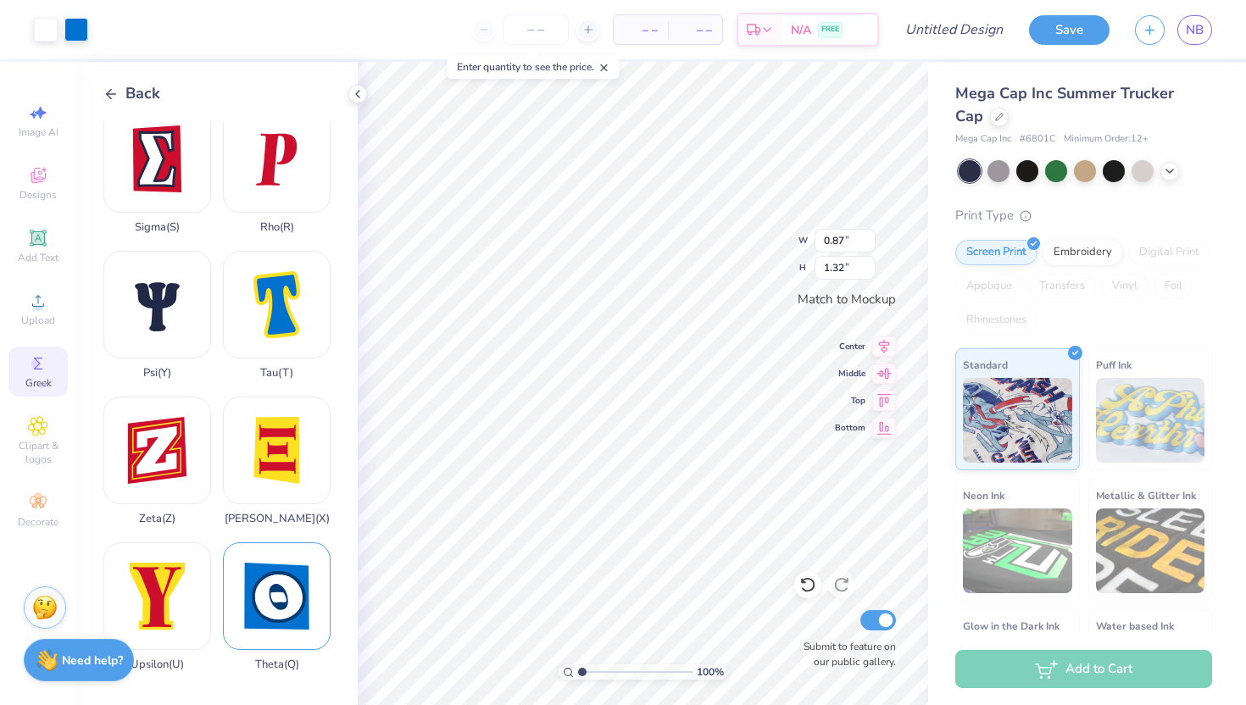
click at [264, 616] on div "Theta ( Q )" at bounding box center [277, 607] width 108 height 129
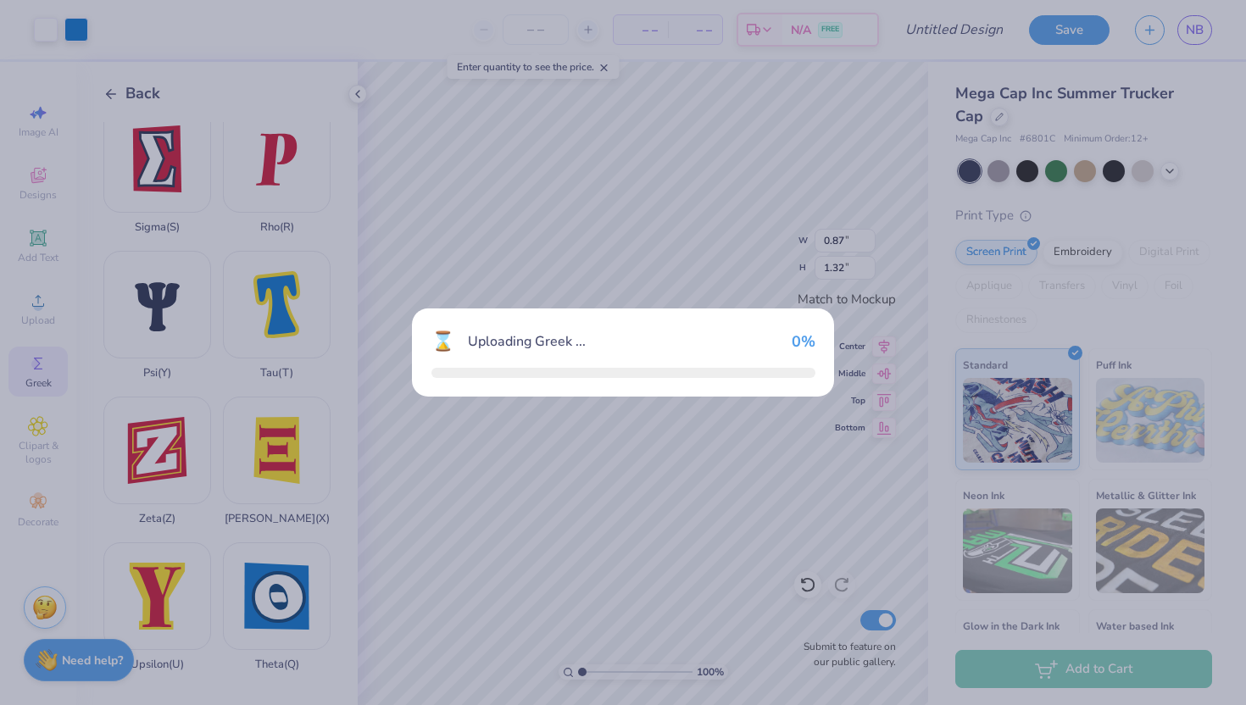
type input "1.12"
type input "1.16"
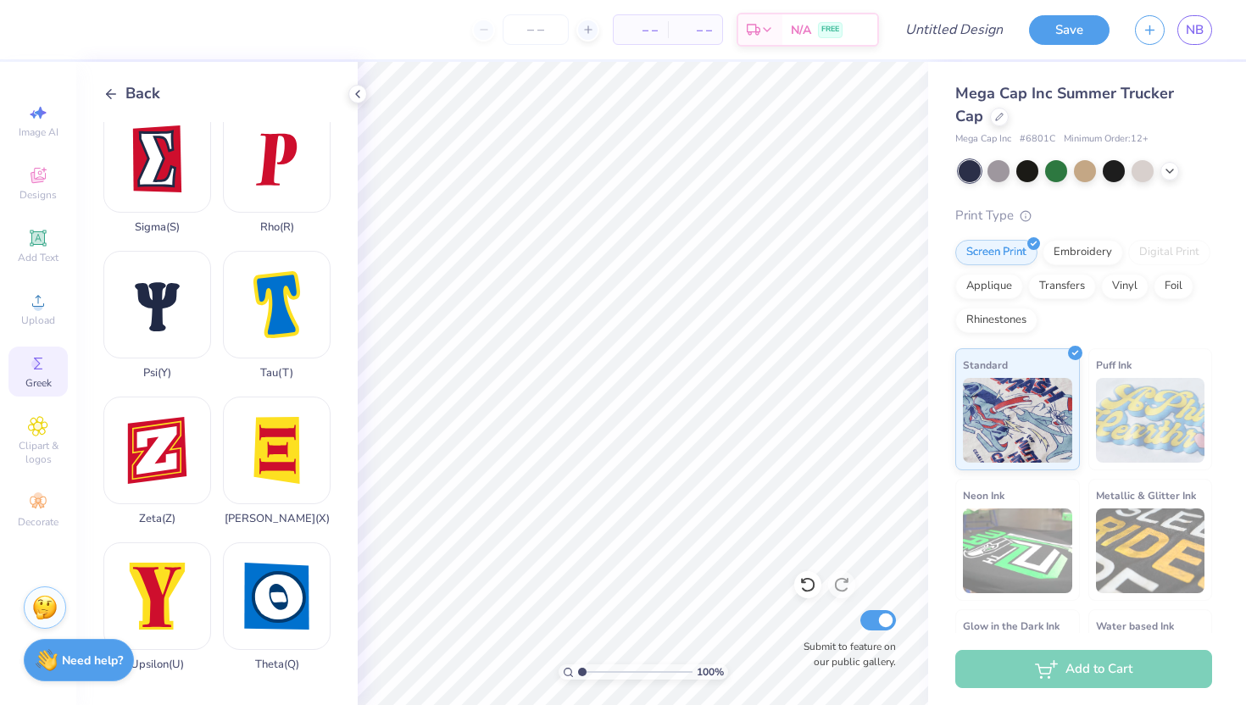
click at [120, 89] on div "Back" at bounding box center [131, 93] width 57 height 23
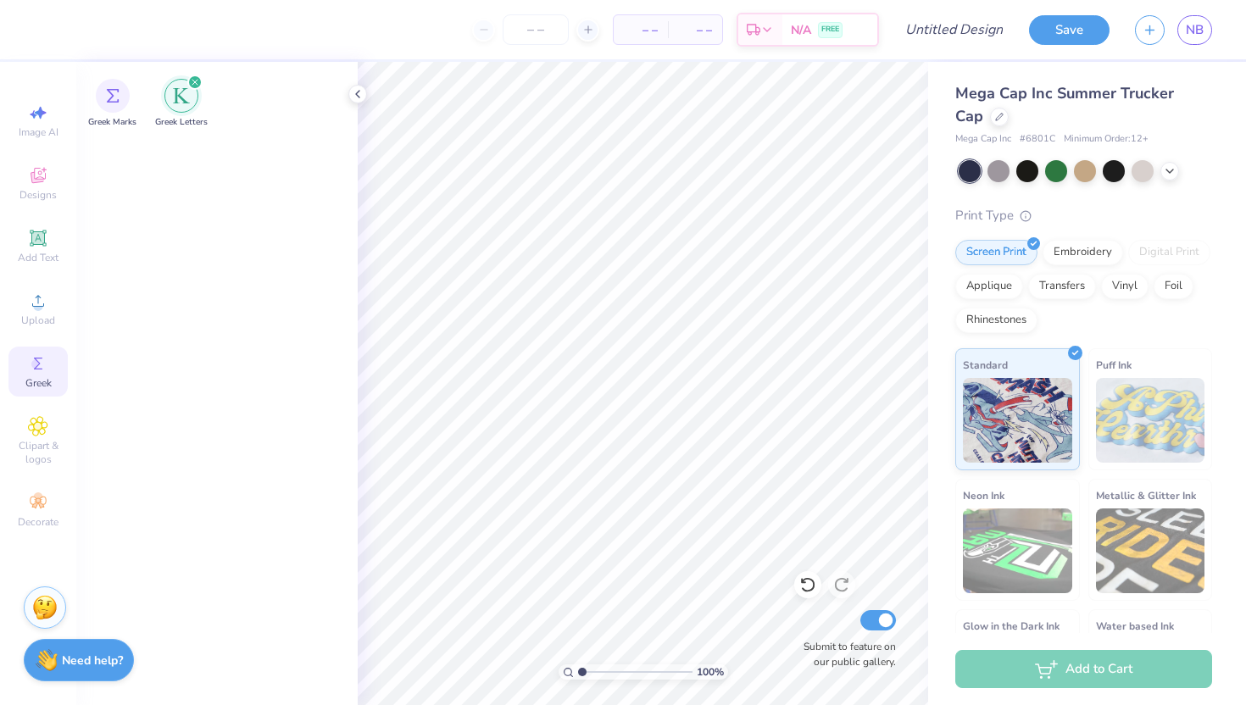
scroll to position [899, 0]
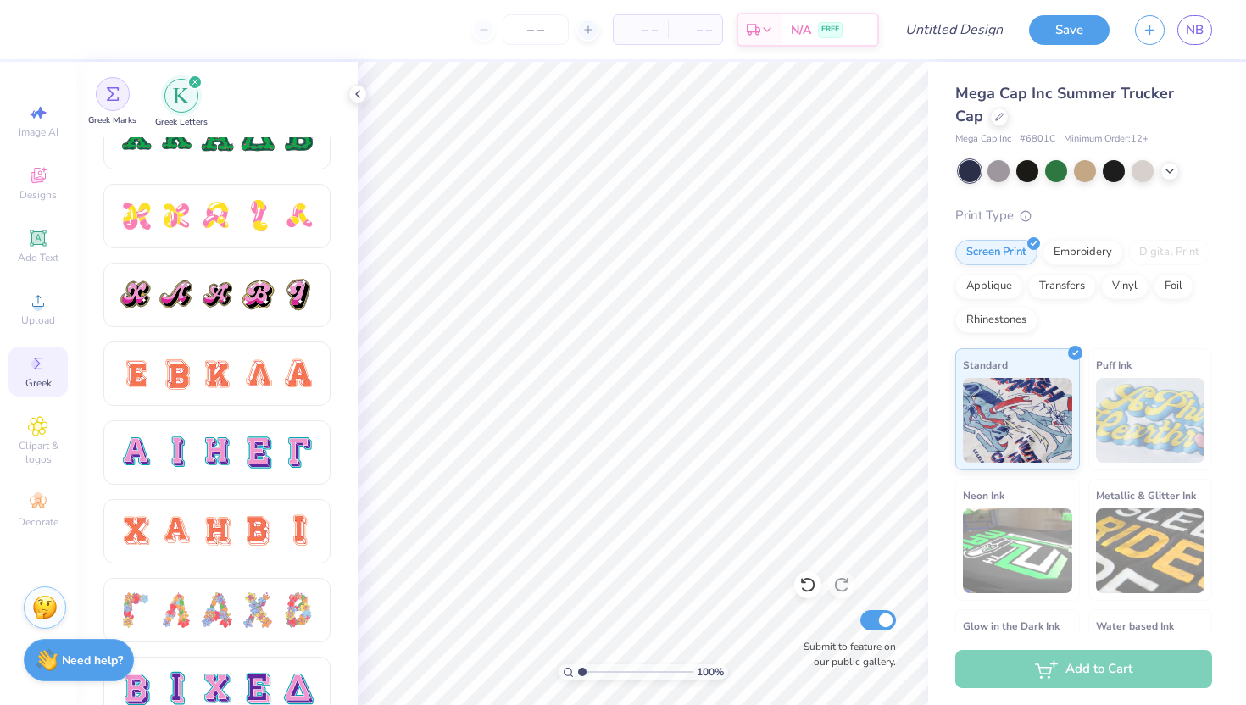
click at [112, 99] on img "filter for Greek Marks" at bounding box center [113, 94] width 14 height 14
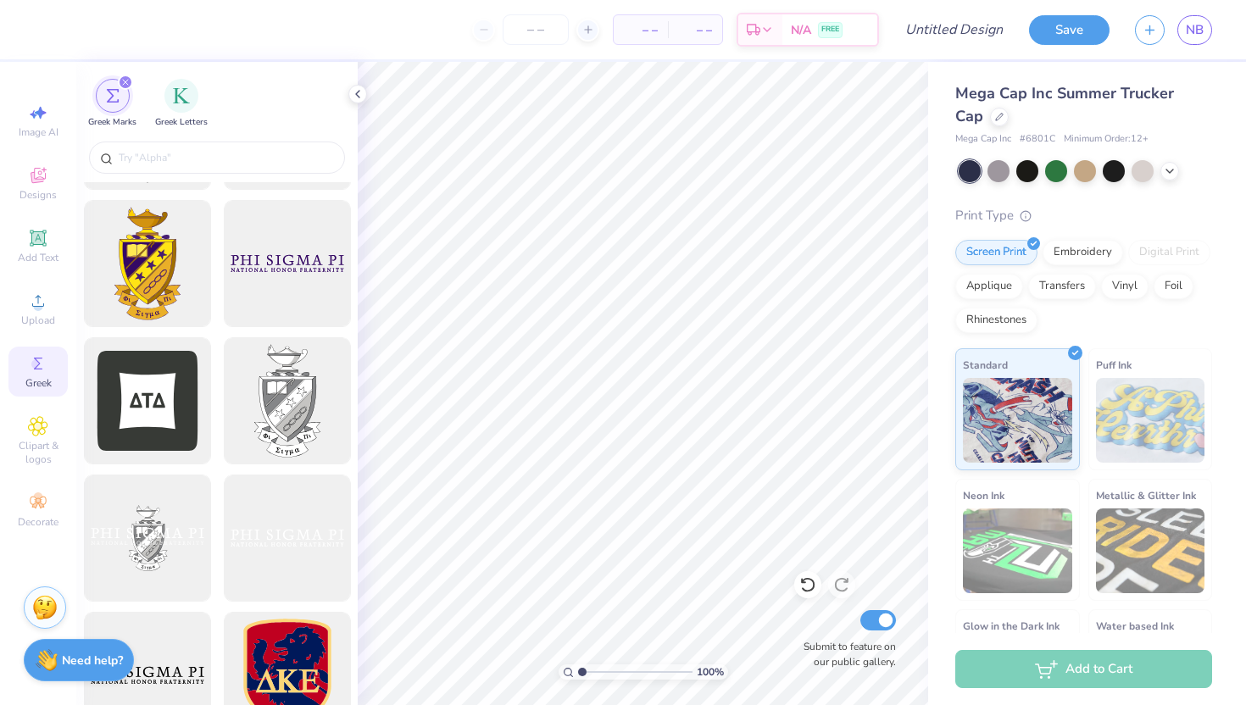
scroll to position [0, 0]
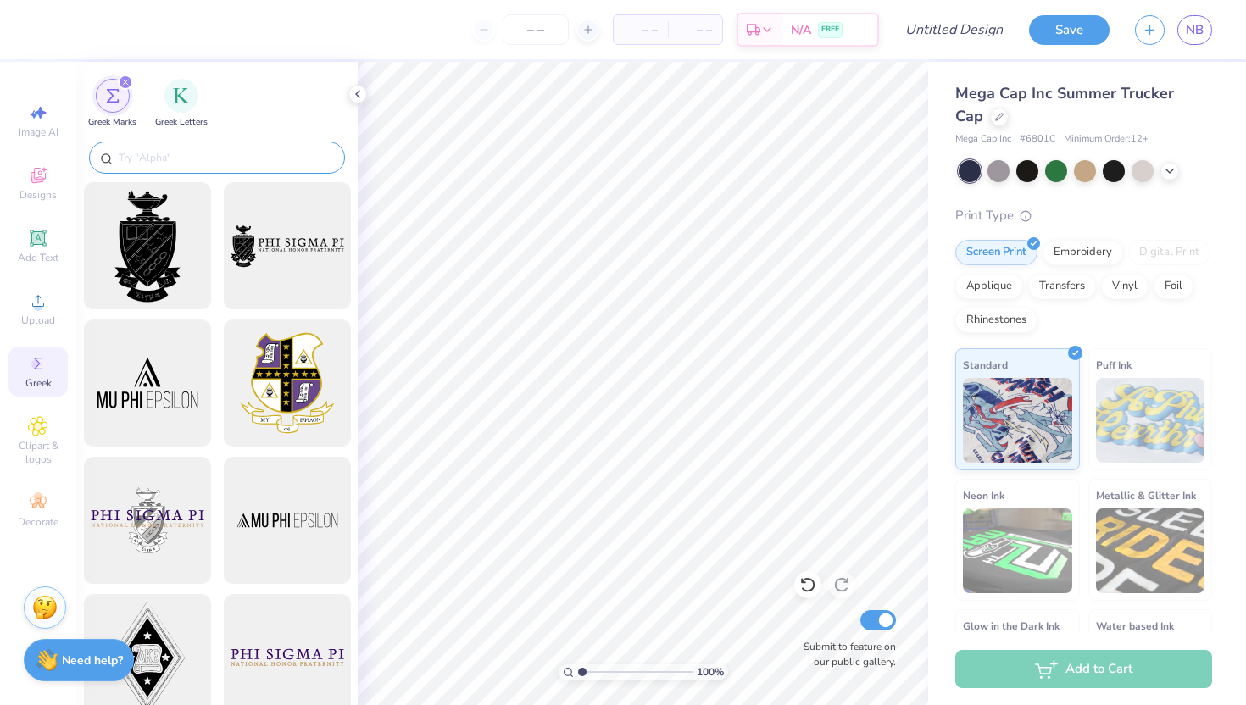
click at [160, 156] on input "text" at bounding box center [225, 157] width 217 height 17
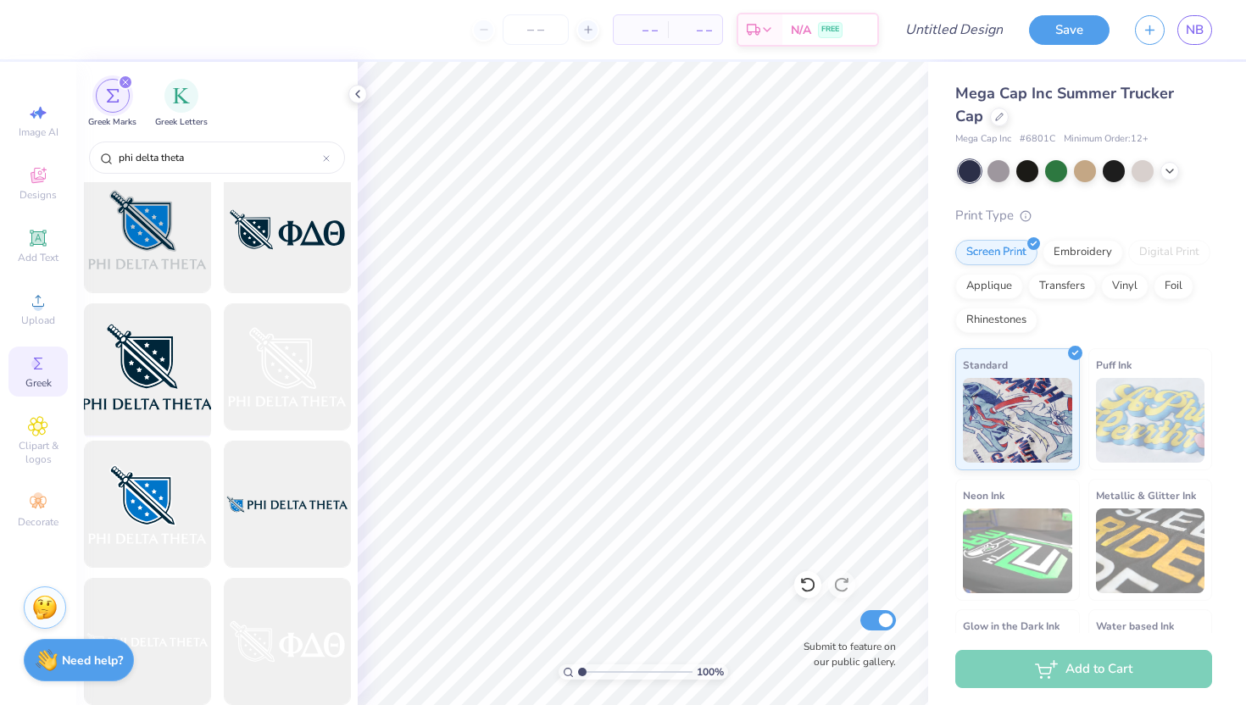
scroll to position [1200, 0]
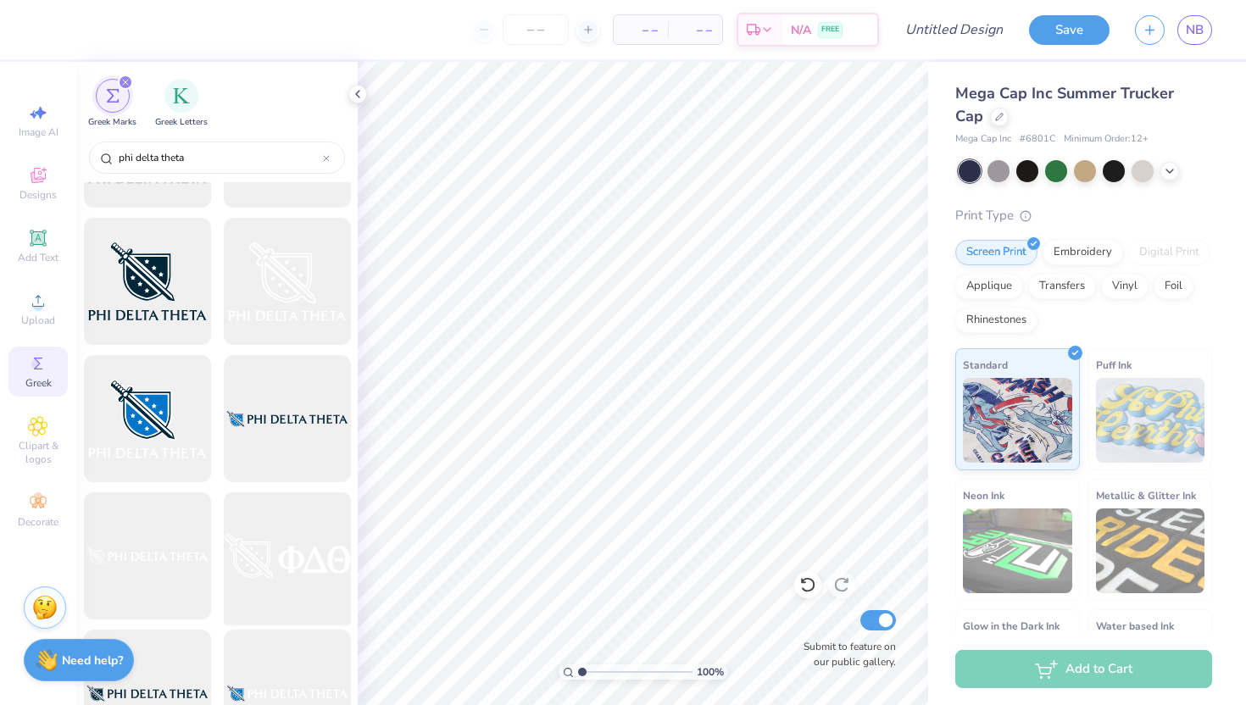
type input "phi delta theta"
click at [265, 544] on div at bounding box center [287, 557] width 140 height 140
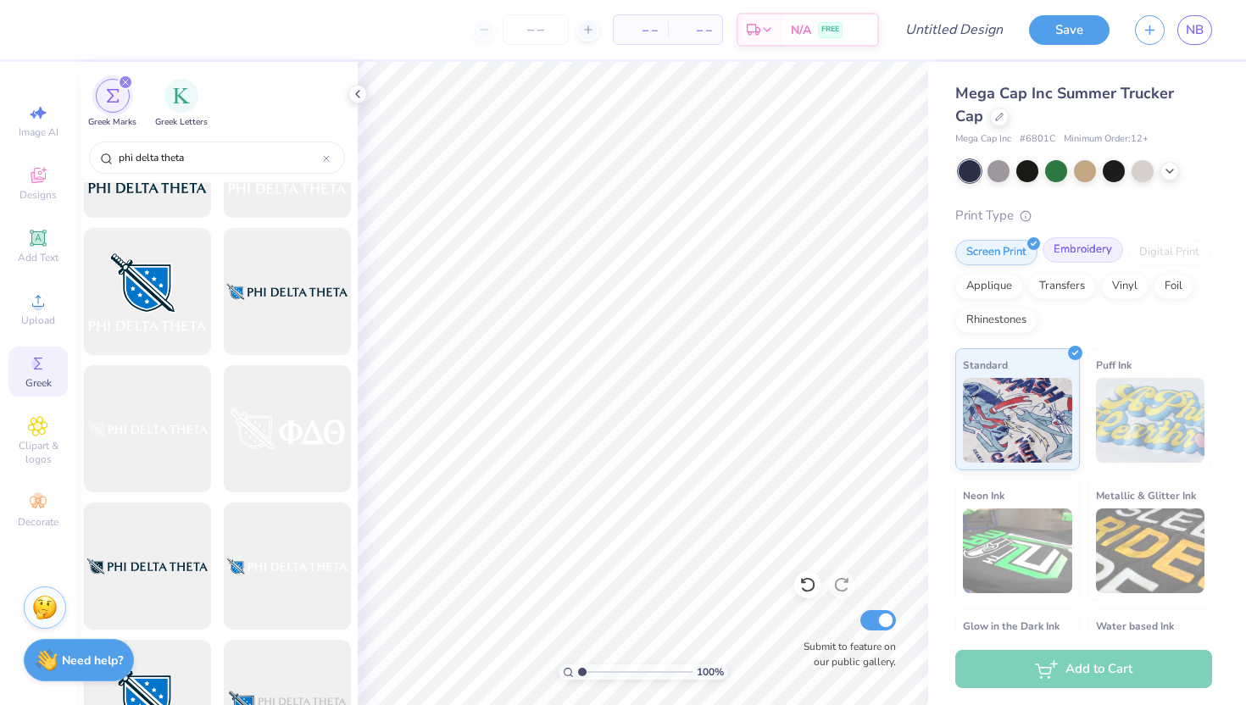
click at [1079, 257] on div "Embroidery" at bounding box center [1083, 249] width 81 height 25
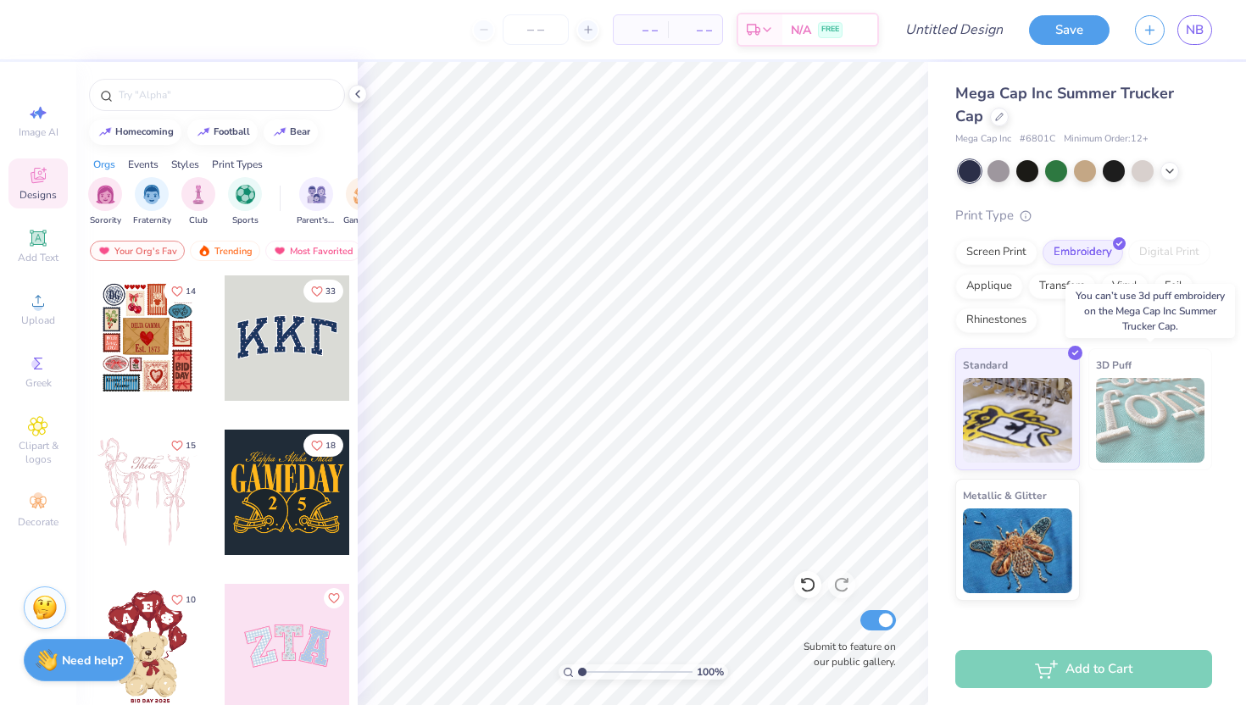
click at [1109, 378] on img at bounding box center [1150, 420] width 109 height 85
click at [1181, 353] on div "3D Puff" at bounding box center [1150, 409] width 125 height 122
click at [184, 95] on input "text" at bounding box center [225, 94] width 217 height 17
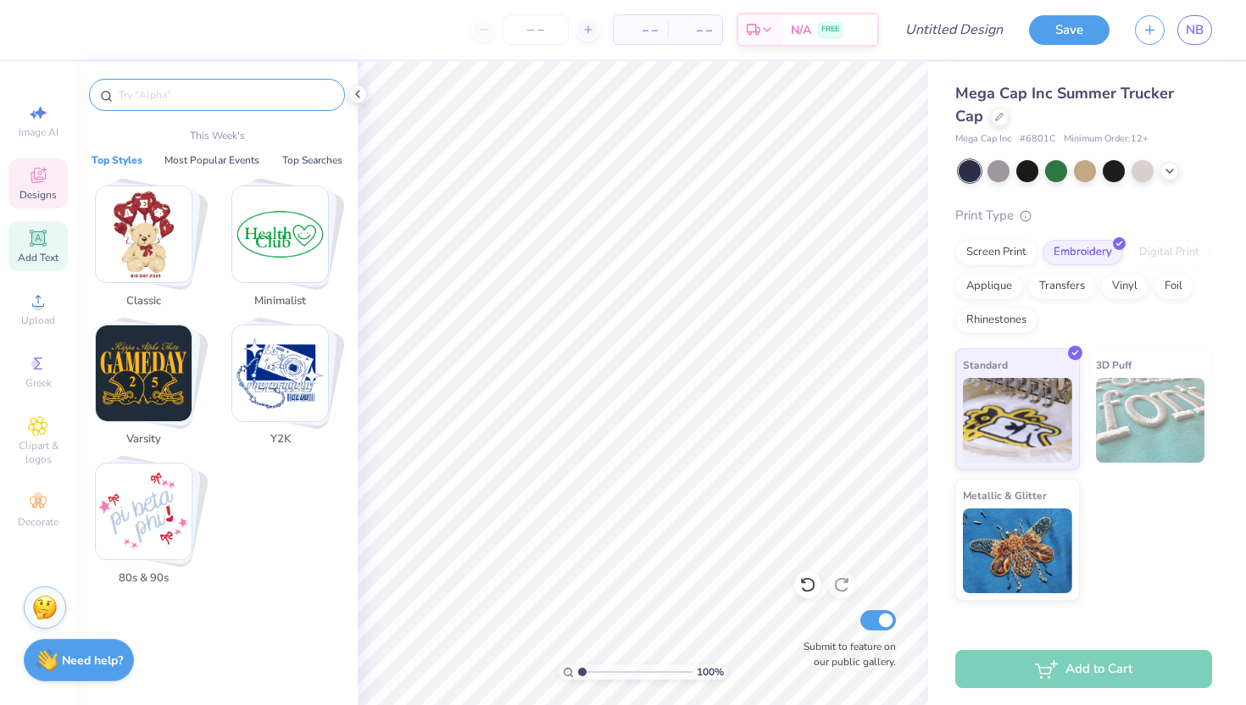
click at [41, 241] on icon at bounding box center [38, 238] width 16 height 16
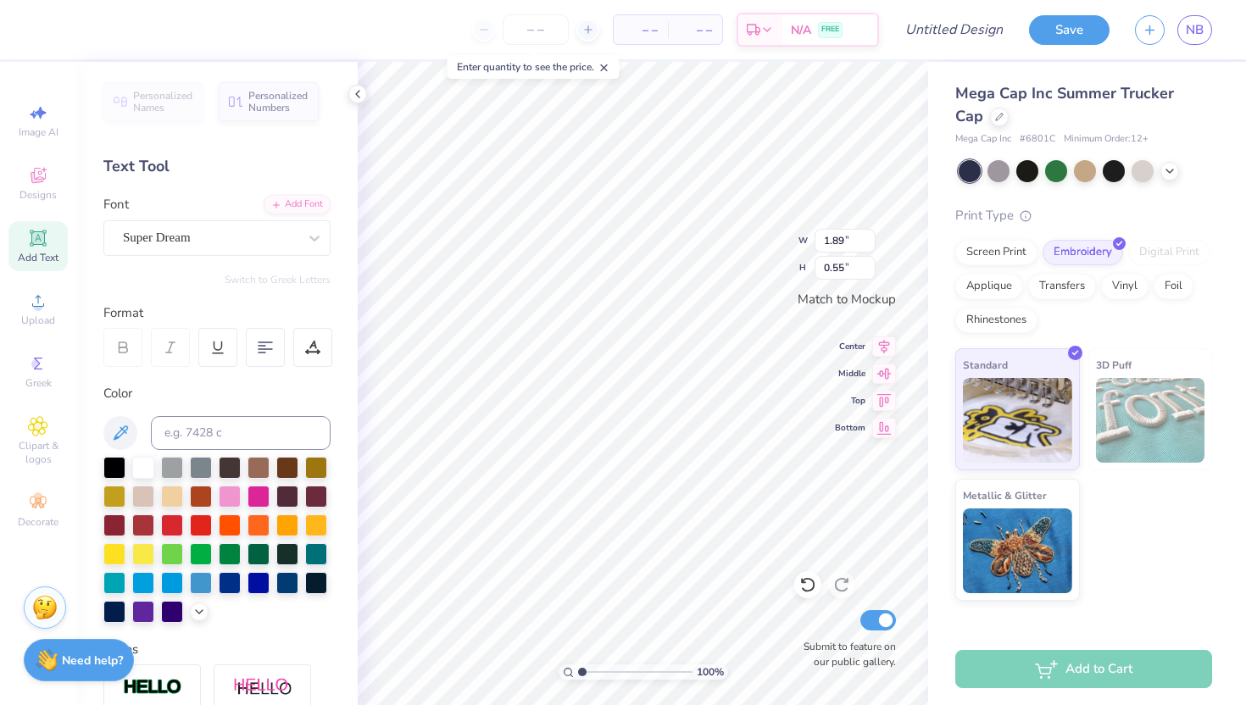
click at [167, 103] on span "Personalized Names" at bounding box center [163, 102] width 60 height 24
click at [35, 353] on icon at bounding box center [38, 363] width 20 height 20
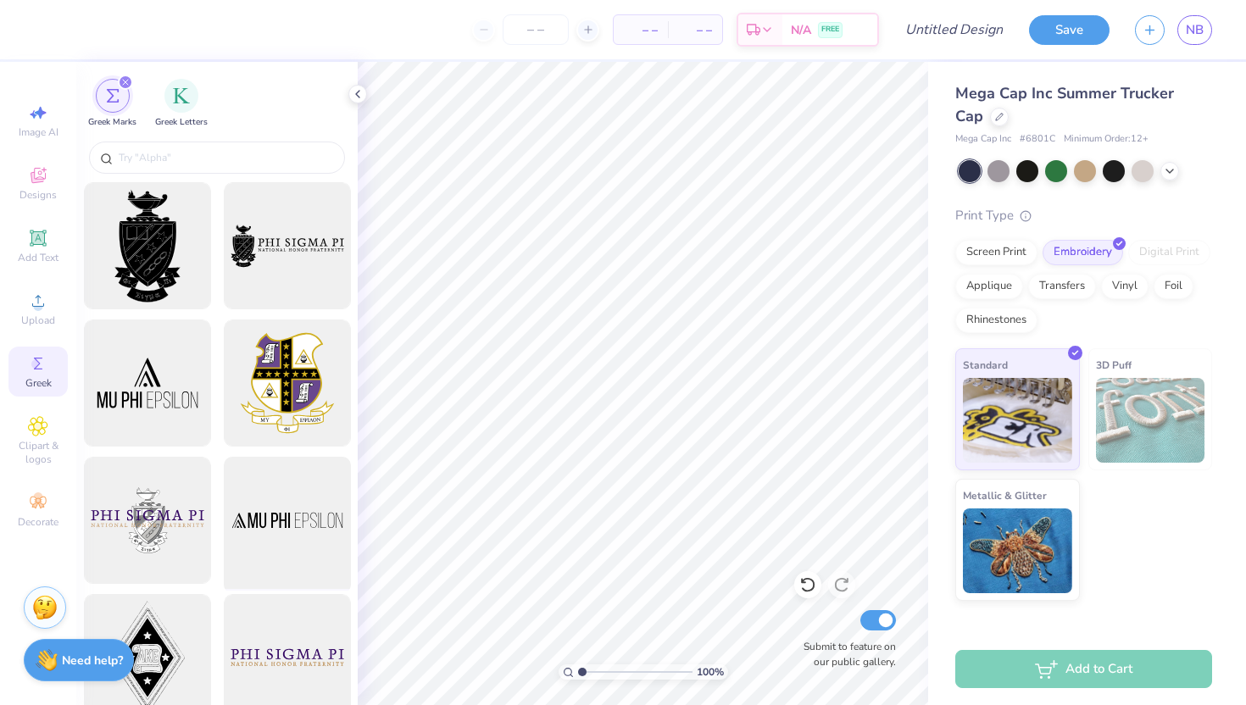
scroll to position [75, 0]
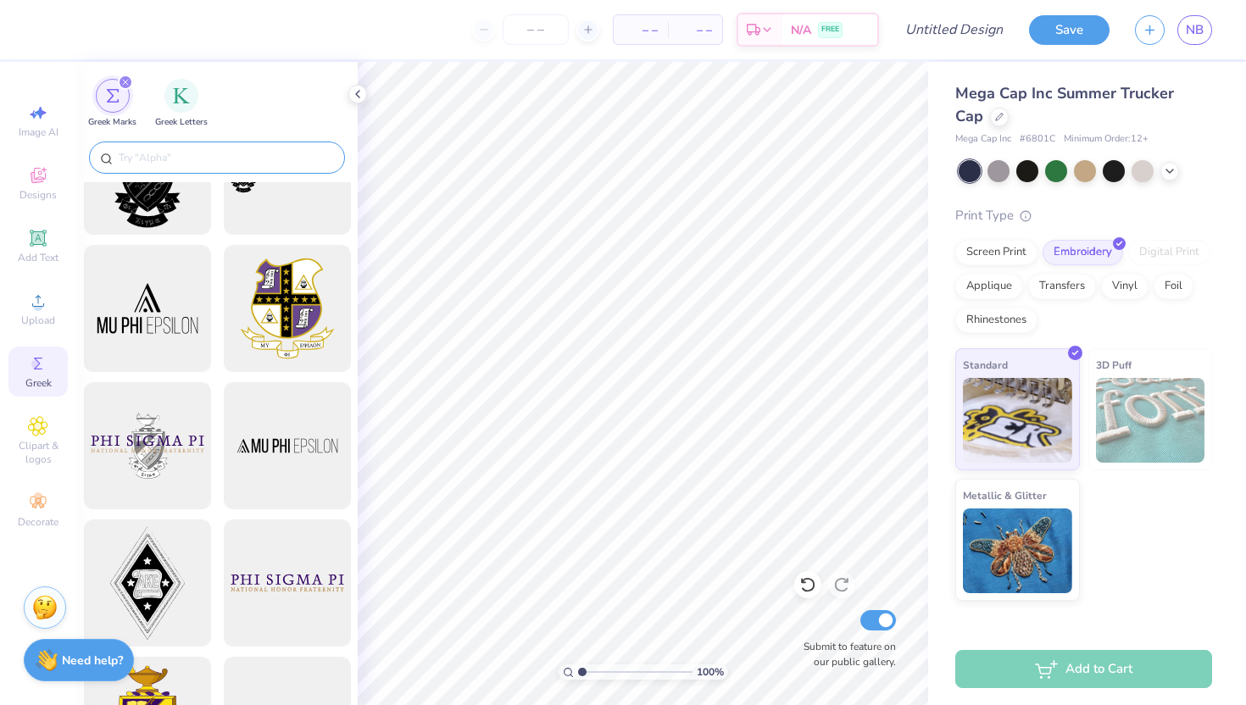
click at [170, 163] on input "text" at bounding box center [225, 157] width 217 height 17
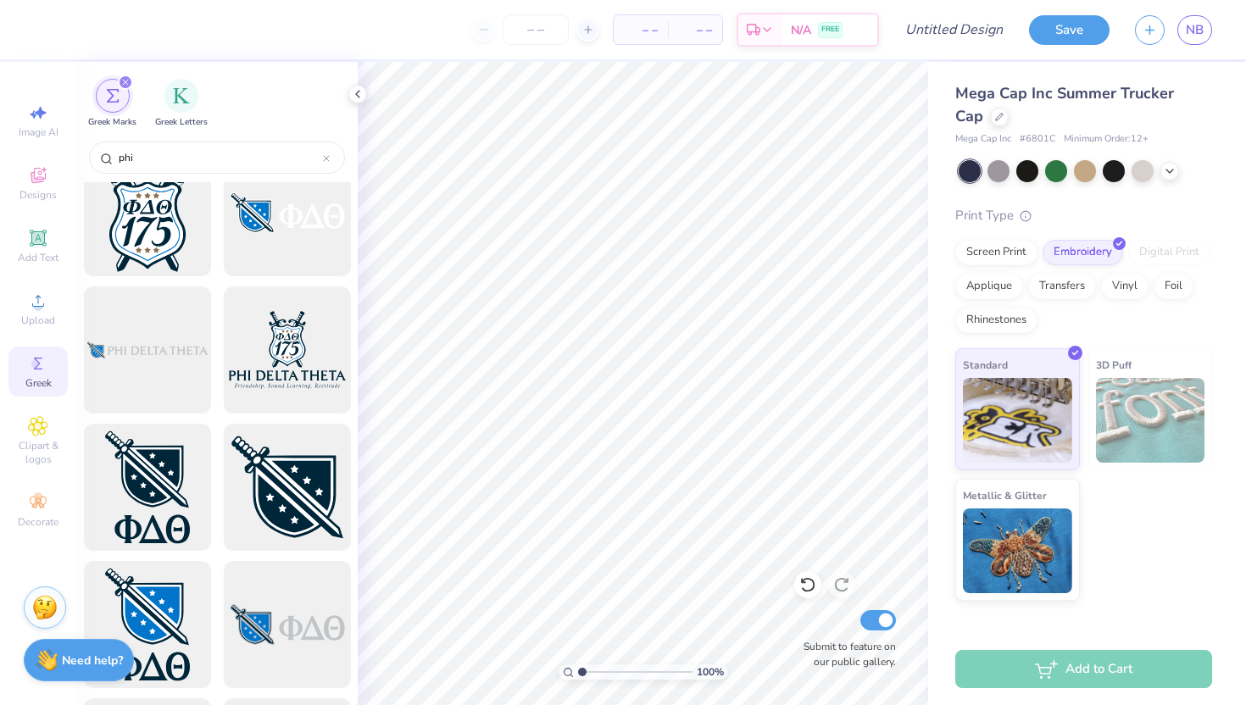
scroll to position [448, 0]
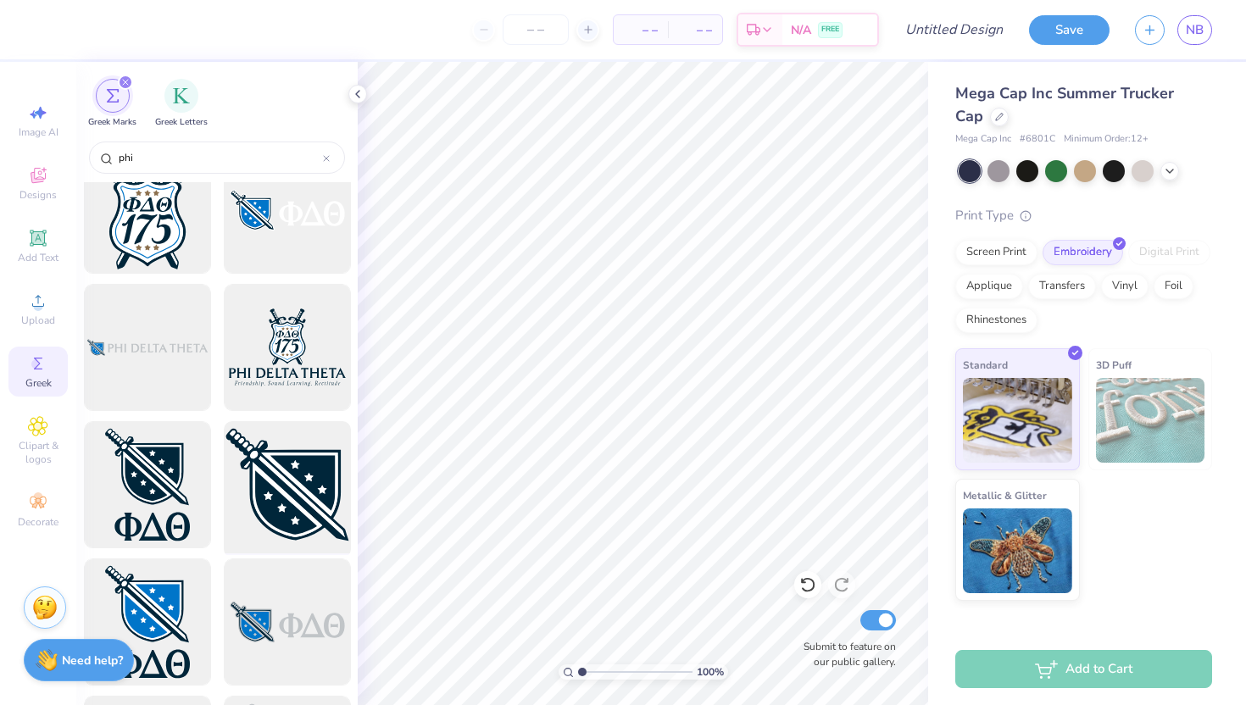
type input "phi"
click at [262, 484] on div at bounding box center [287, 485] width 140 height 140
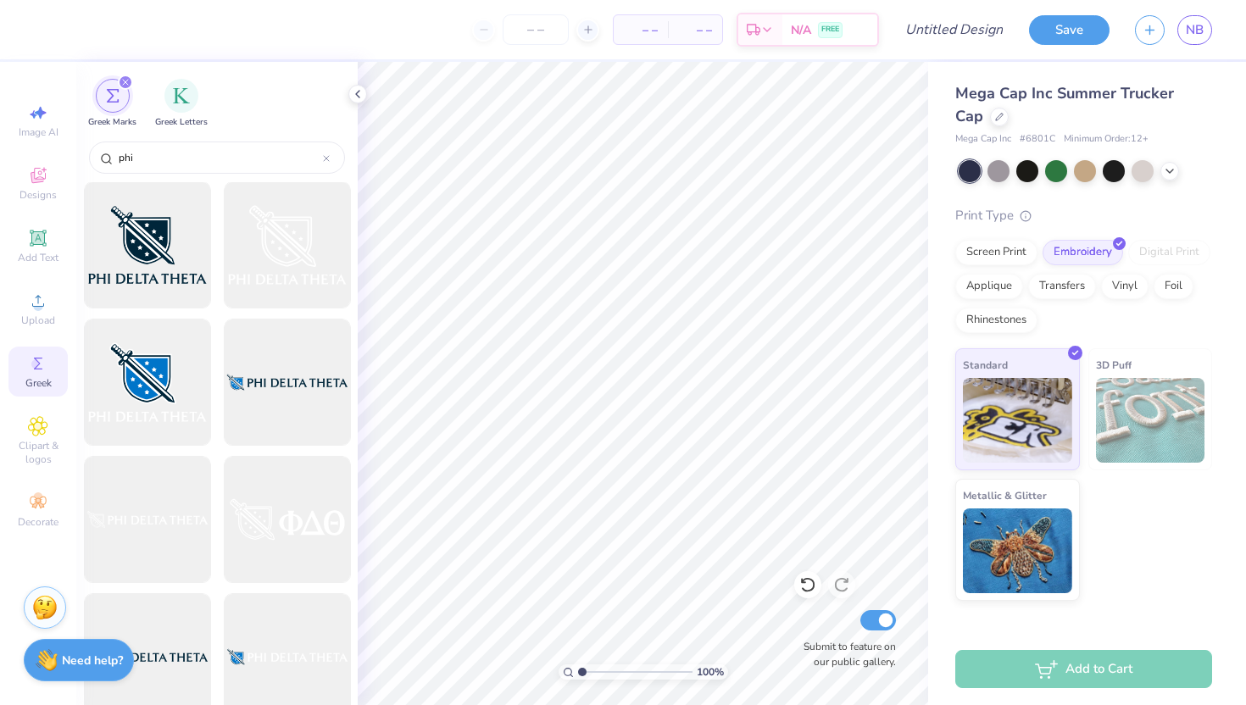
scroll to position [1124, 0]
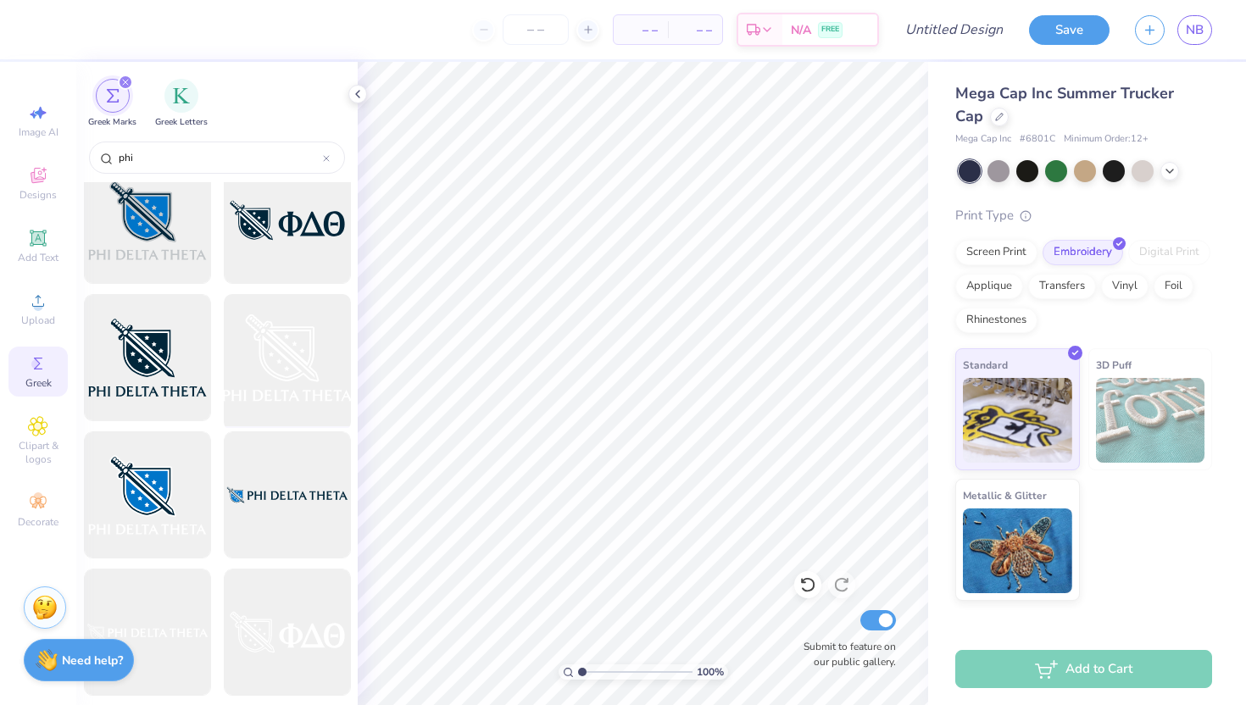
click at [297, 342] on div at bounding box center [287, 358] width 140 height 140
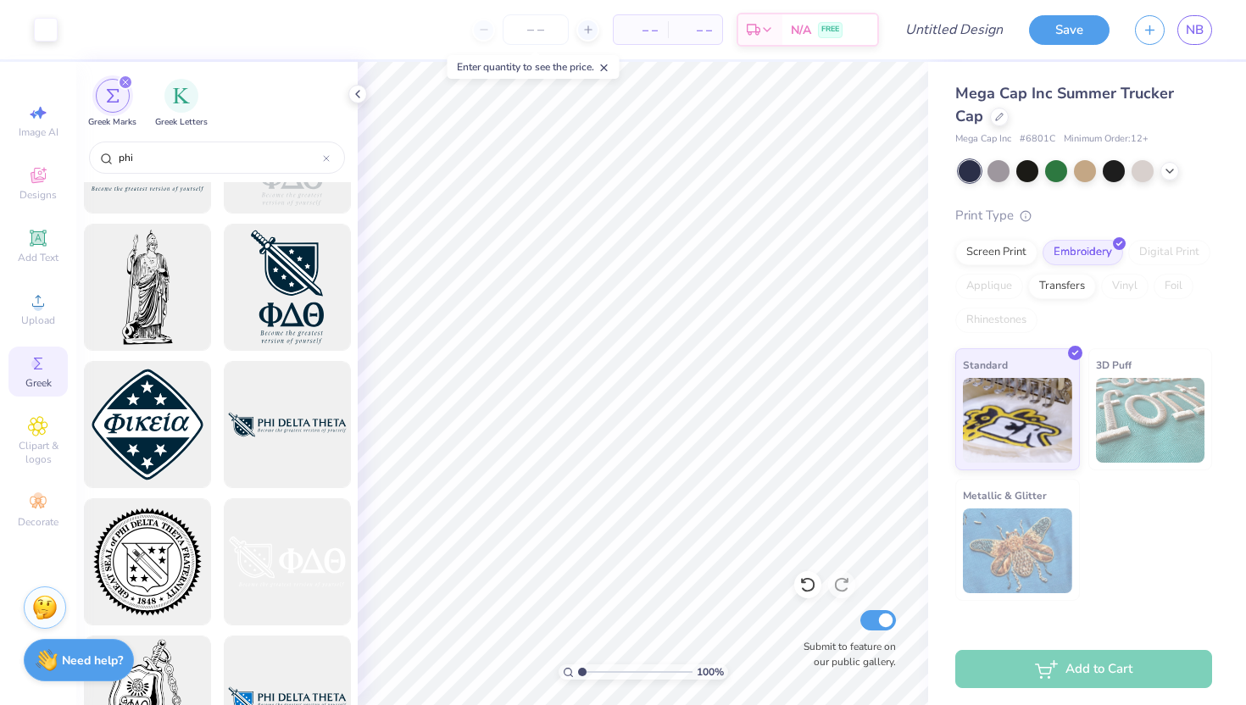
scroll to position [2418, 0]
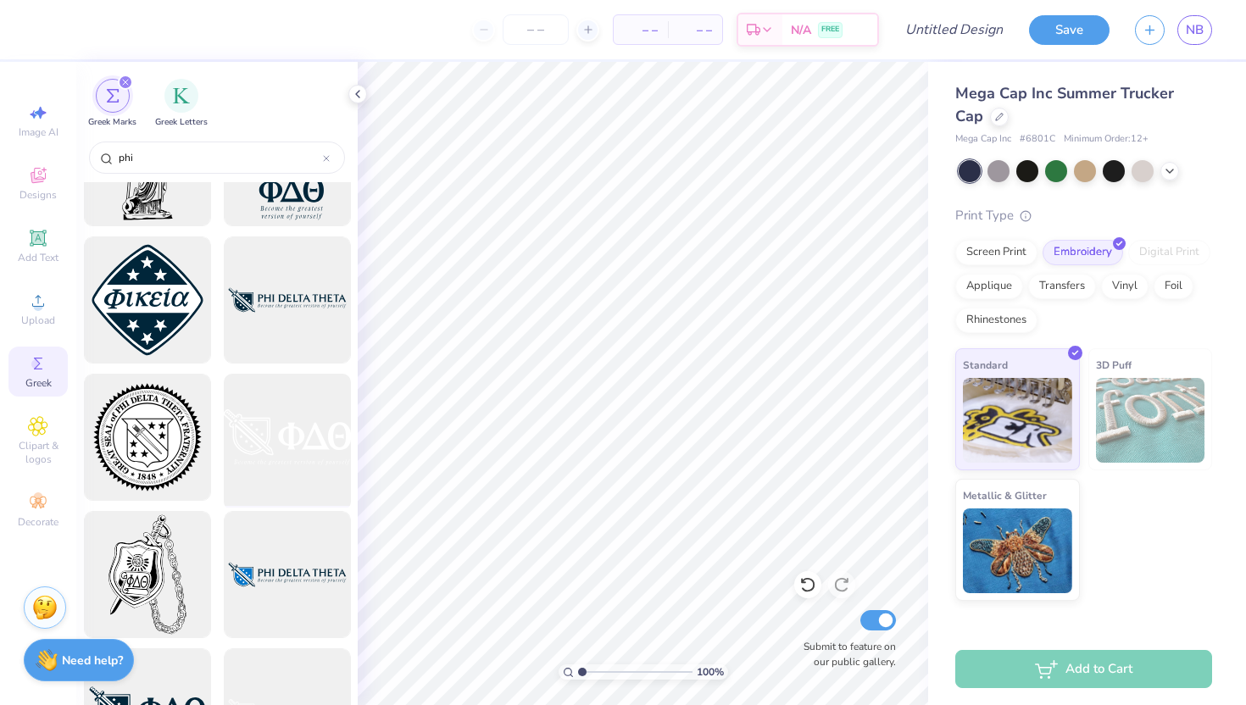
click at [279, 415] on div at bounding box center [287, 438] width 140 height 140
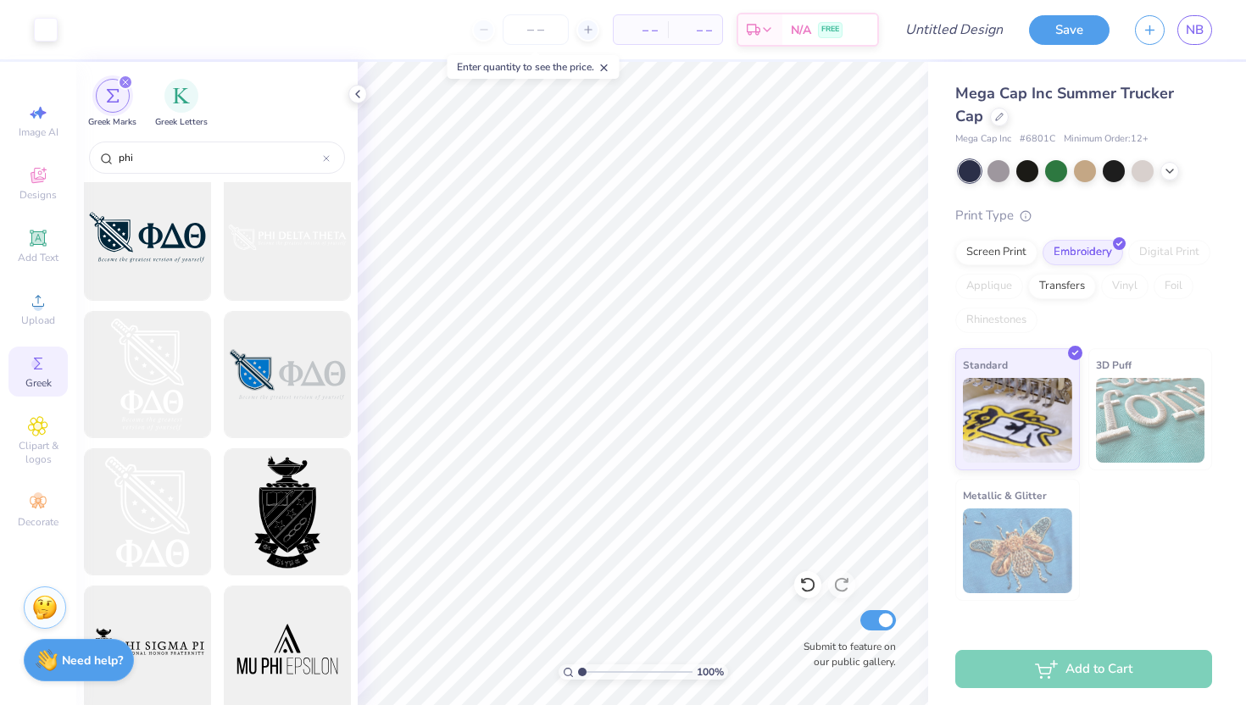
scroll to position [2893, 0]
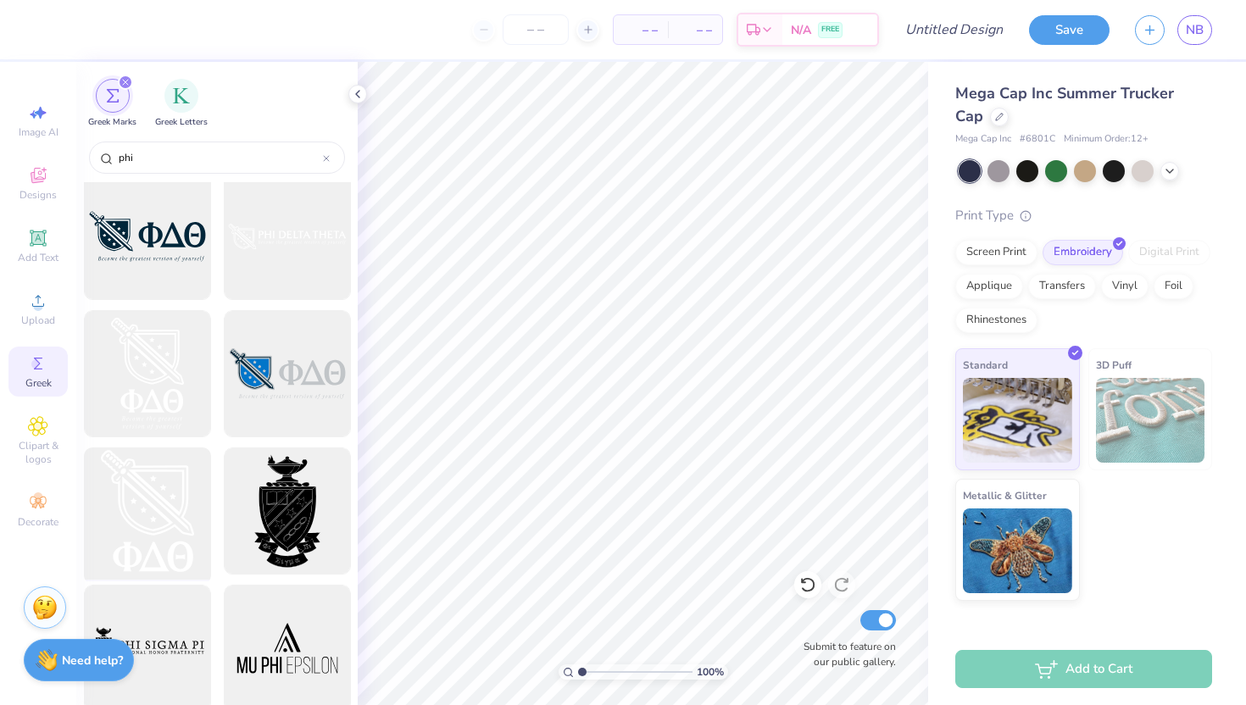
click at [168, 493] on div at bounding box center [147, 512] width 140 height 140
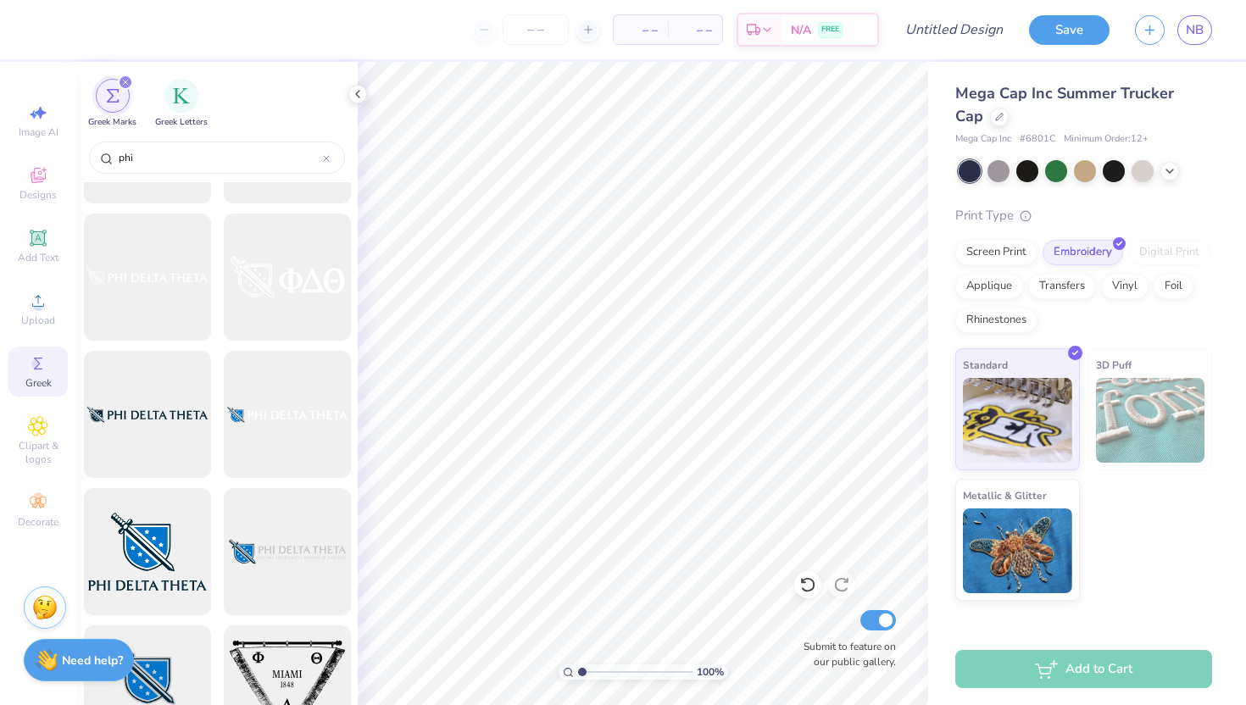
scroll to position [1438, 0]
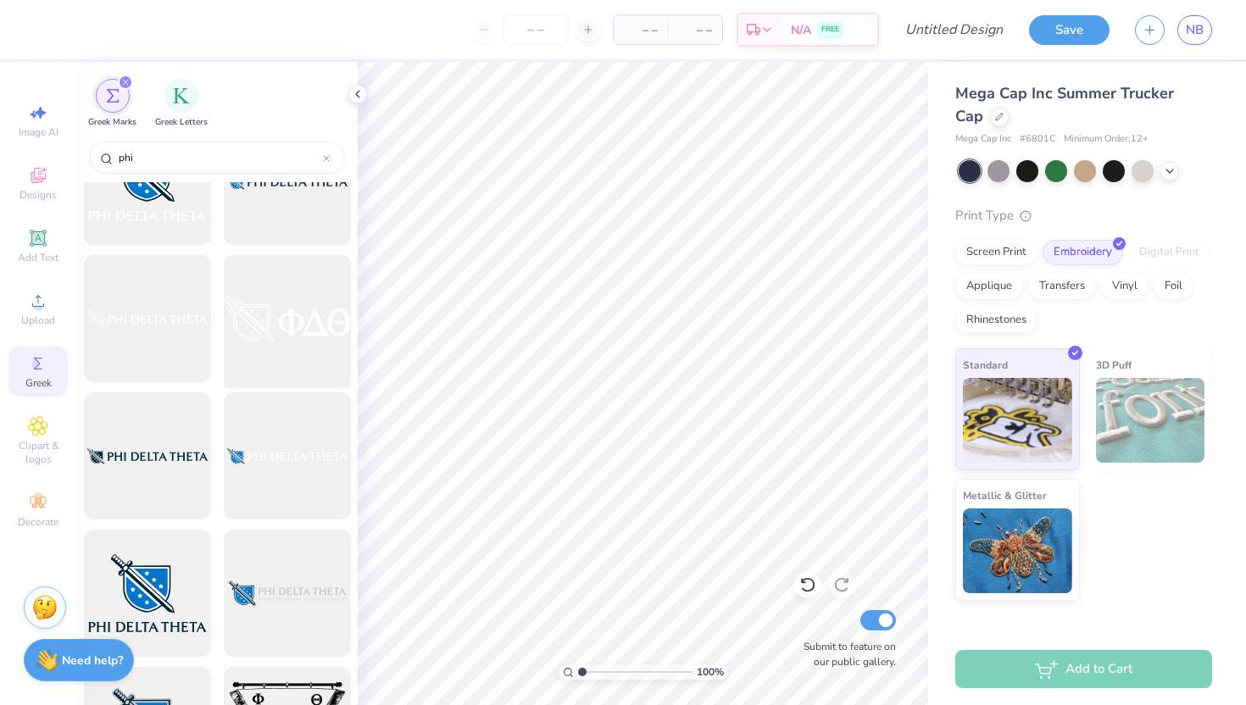
click at [309, 290] on div at bounding box center [287, 319] width 140 height 140
click at [30, 309] on icon at bounding box center [38, 301] width 20 height 20
click at [36, 318] on span "Upload" at bounding box center [38, 321] width 34 height 14
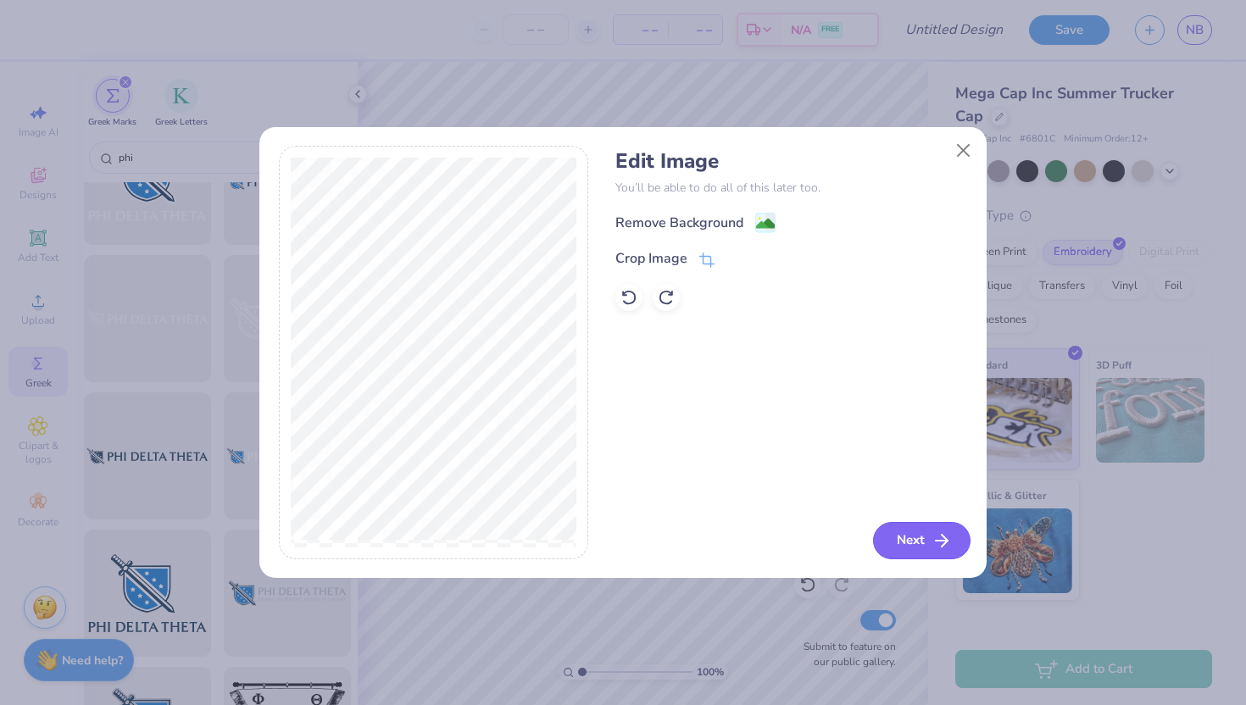
click at [901, 536] on button "Next" at bounding box center [921, 540] width 97 height 37
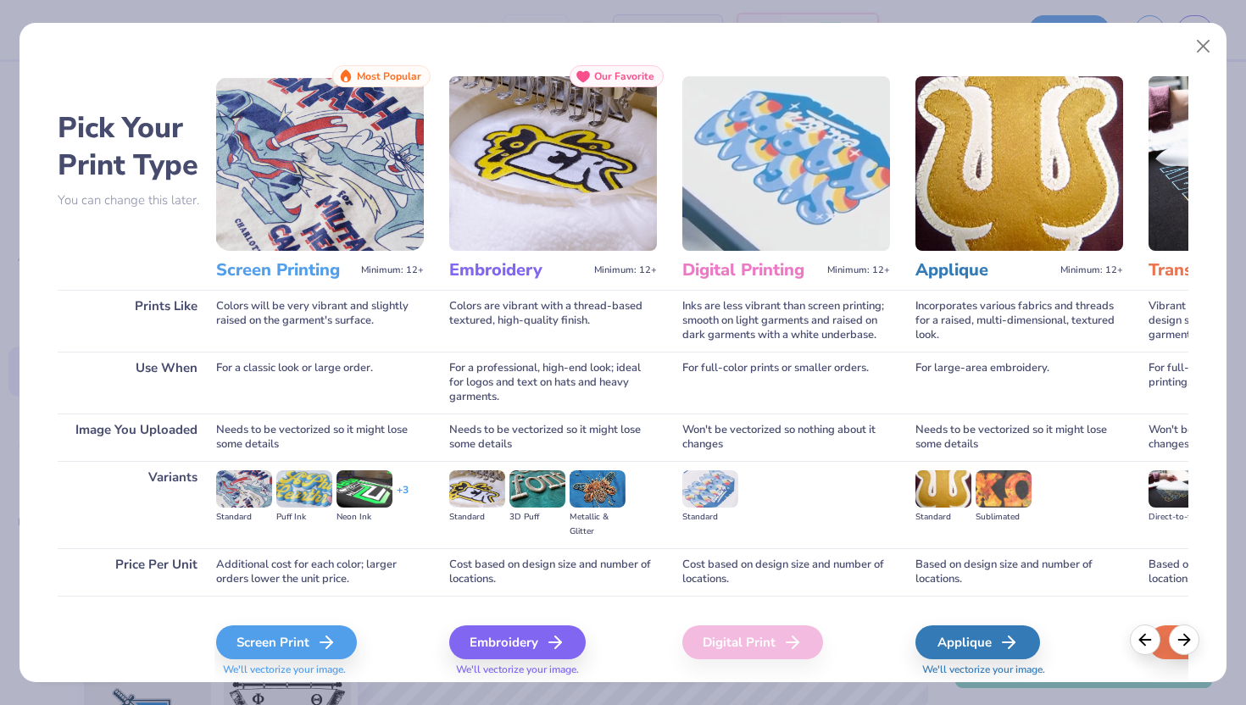
scroll to position [0, 0]
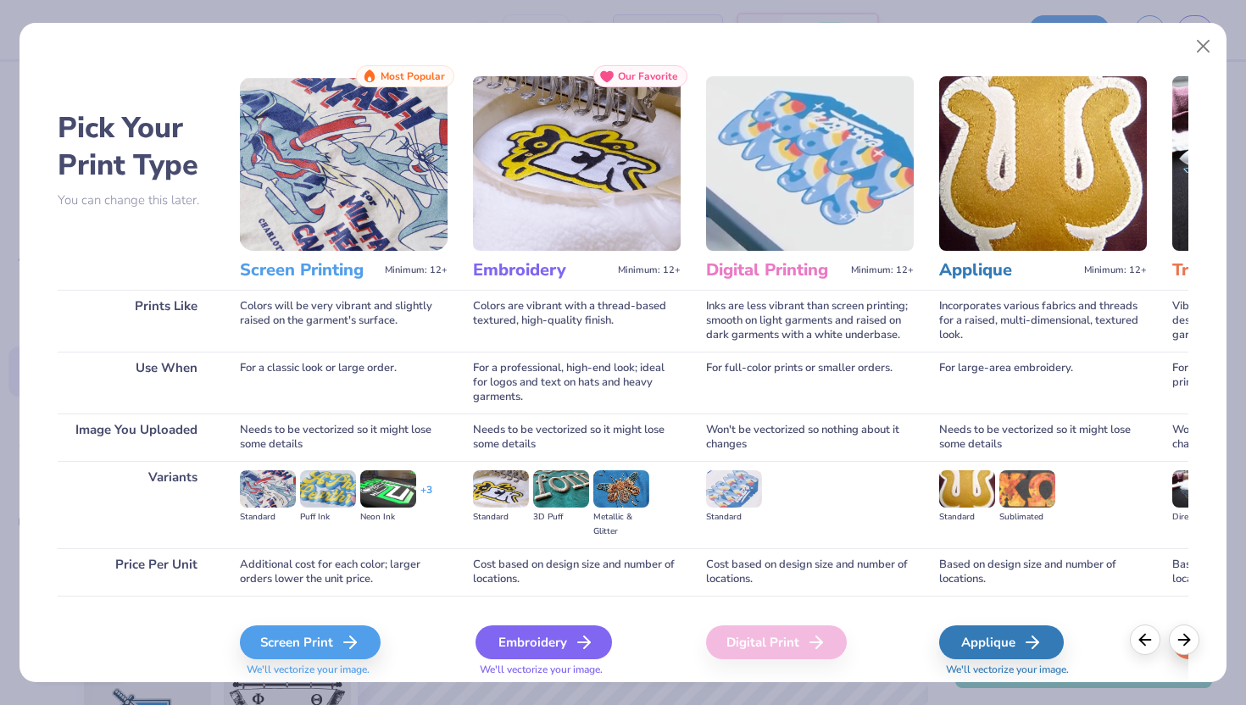
click at [520, 637] on div "Embroidery" at bounding box center [544, 643] width 136 height 34
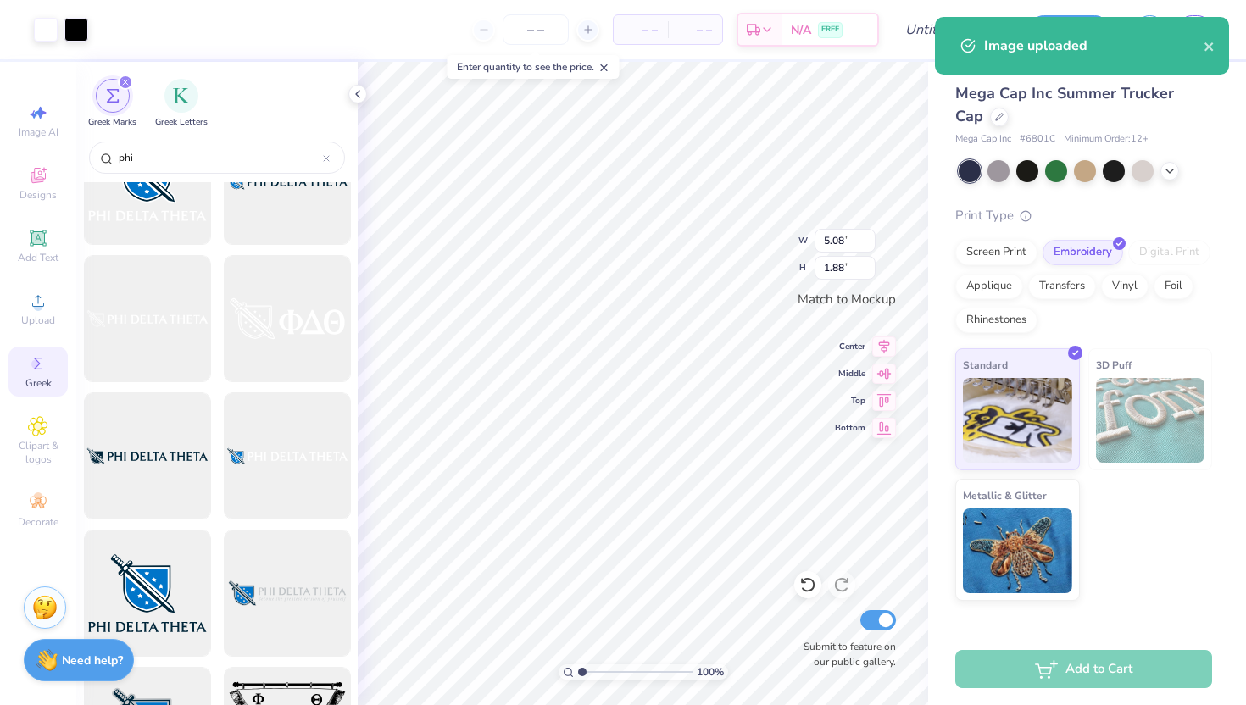
click at [1116, 414] on img at bounding box center [1150, 420] width 109 height 85
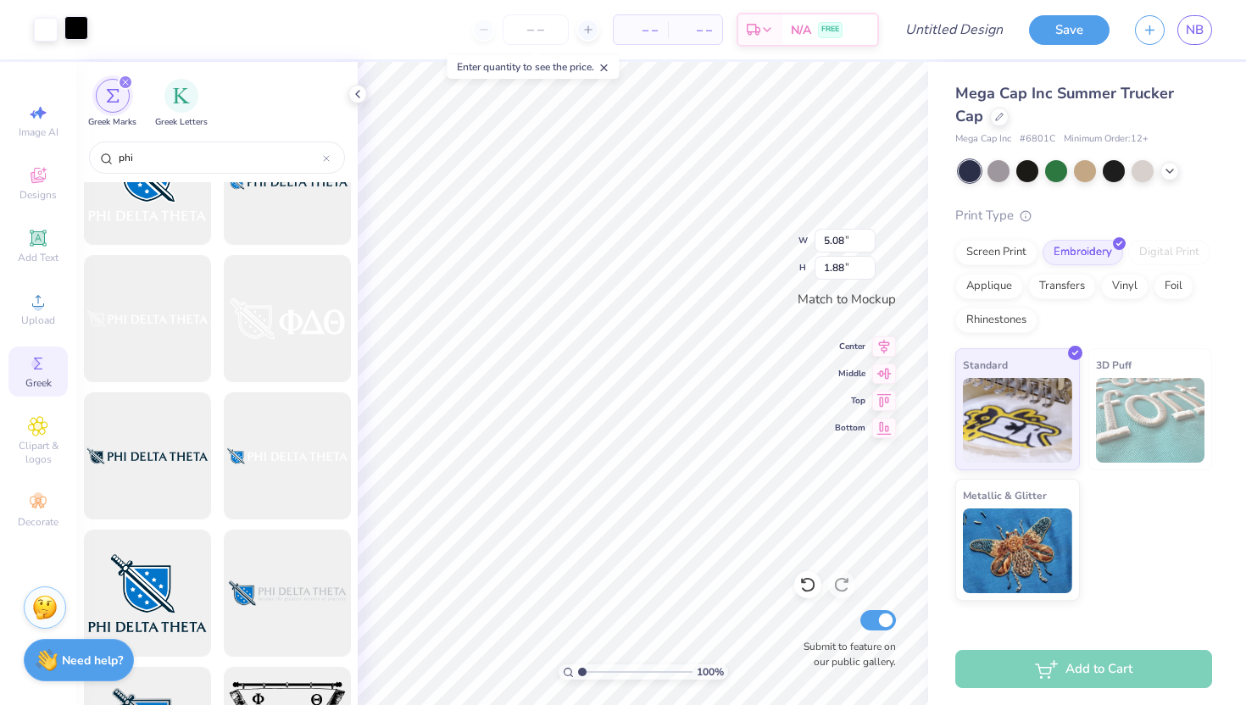
click at [71, 21] on div at bounding box center [76, 28] width 24 height 24
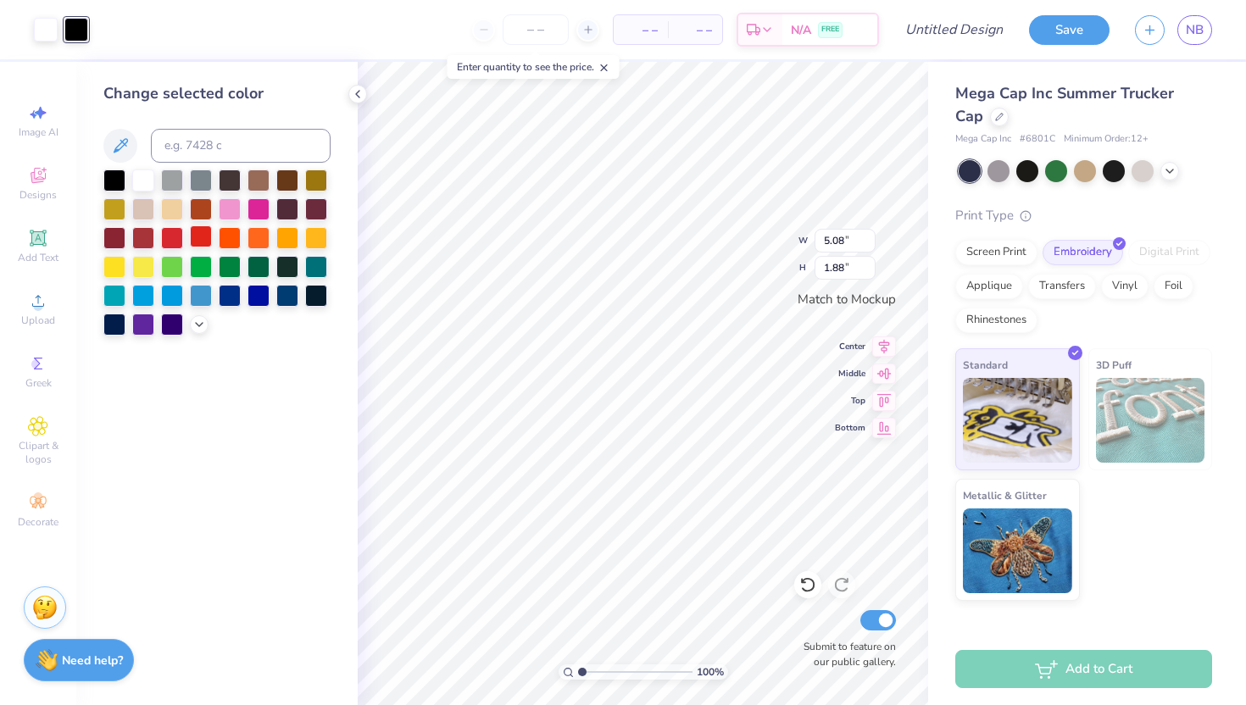
click at [203, 232] on div at bounding box center [201, 236] width 22 height 22
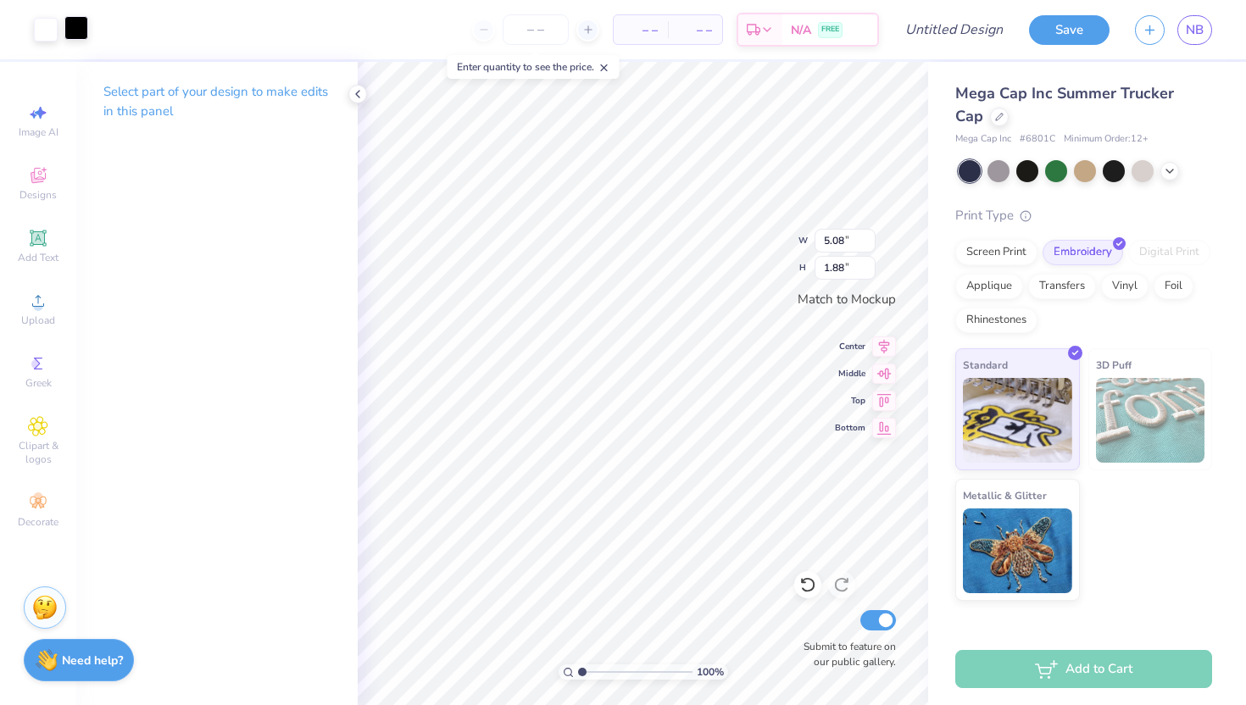
click at [88, 34] on div at bounding box center [76, 28] width 24 height 24
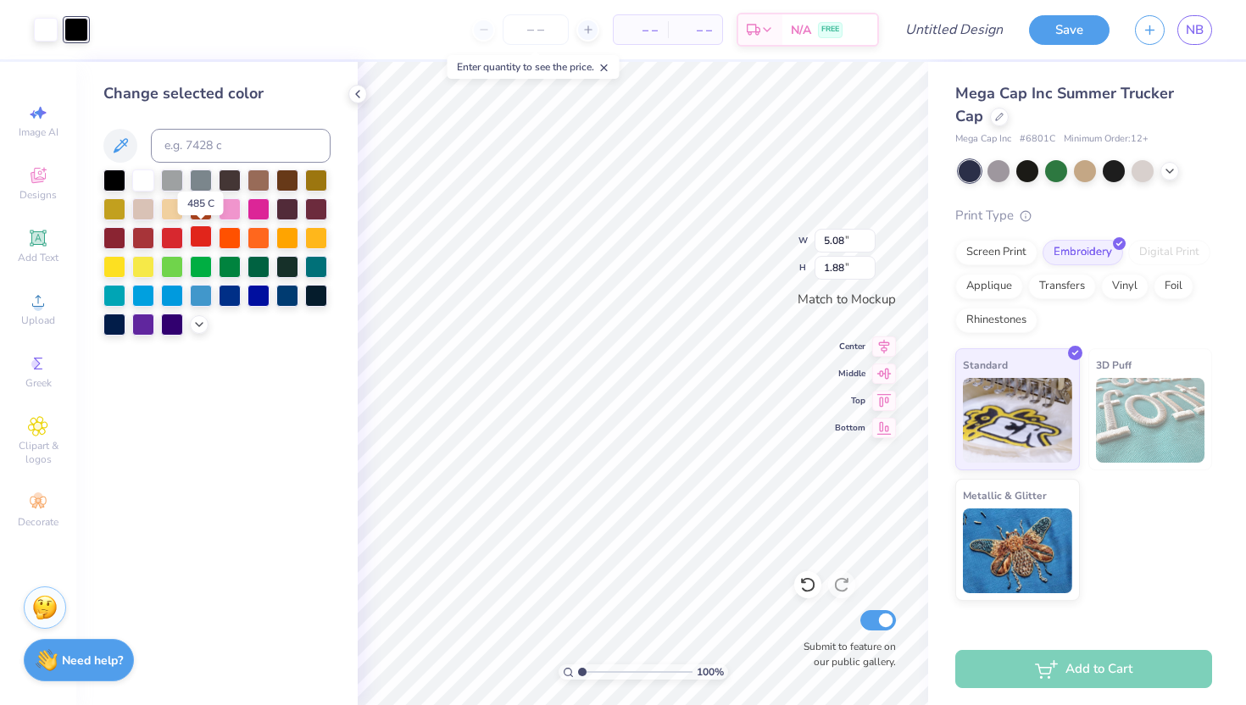
click at [203, 233] on div at bounding box center [201, 236] width 22 height 22
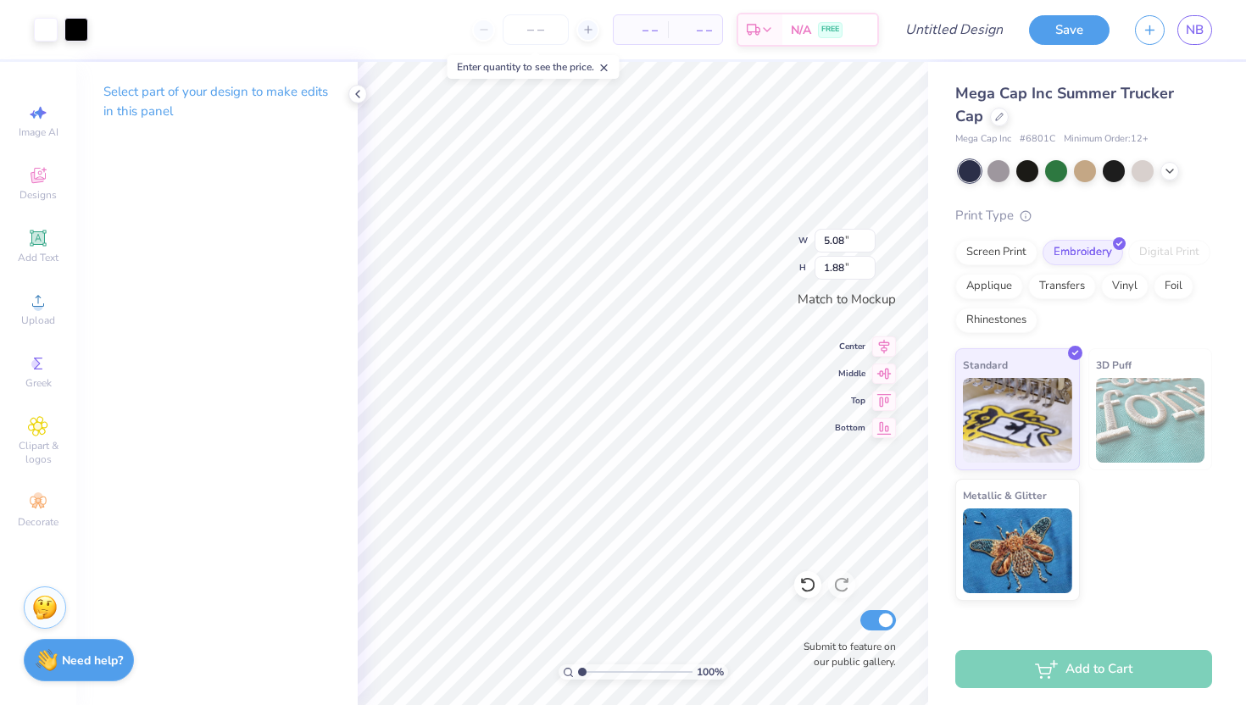
click at [320, 130] on div "Select part of your design to make edits in this panel" at bounding box center [216, 108] width 281 height 92
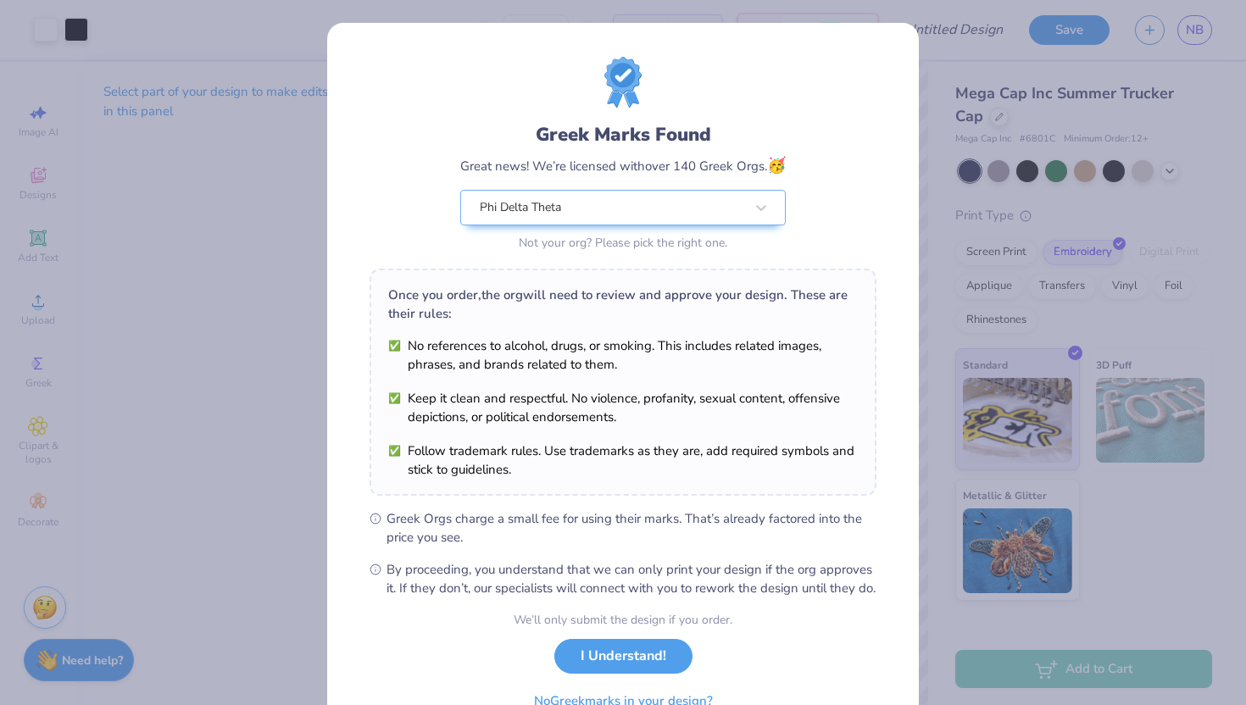
click at [976, 152] on div "Greek Marks Found Great news! We’re licensed with over 140 Greek Orgs. 🥳 Phi De…" at bounding box center [623, 352] width 1246 height 705
click at [643, 670] on button "I Understand!" at bounding box center [623, 652] width 138 height 35
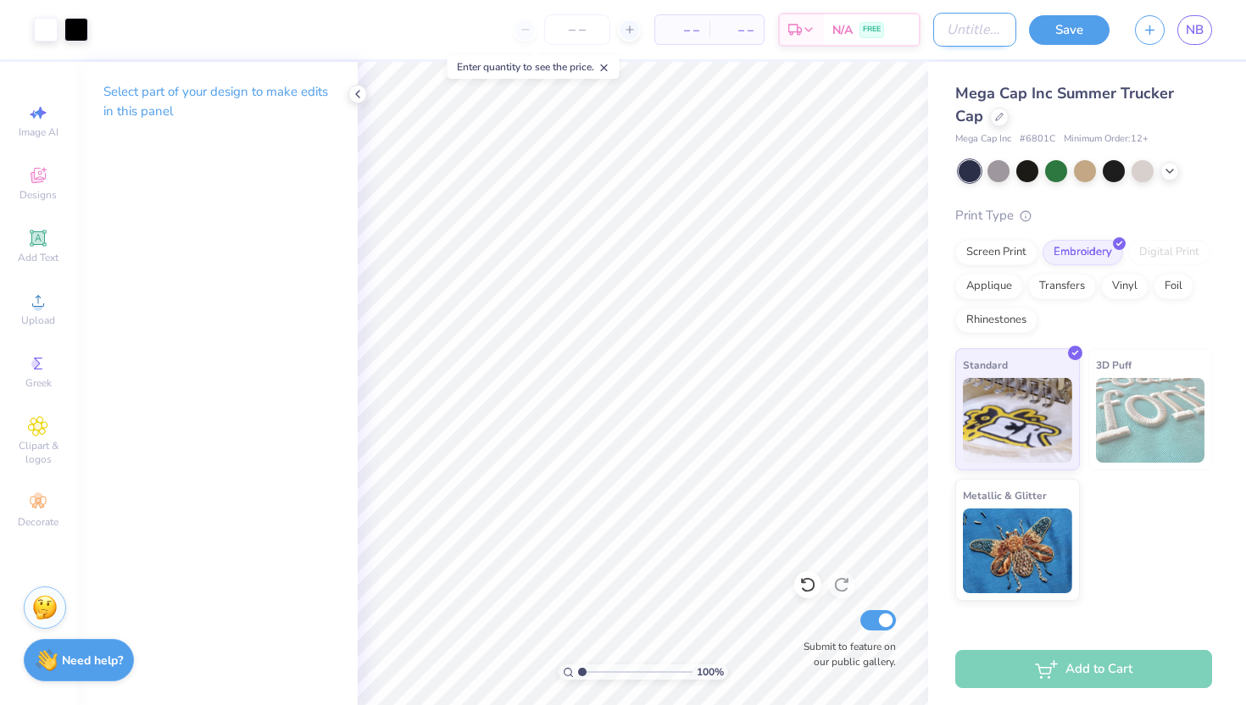
click at [973, 30] on input "Design Title" at bounding box center [974, 30] width 83 height 34
type input "trucker"
click at [1061, 28] on button "Save" at bounding box center [1069, 28] width 81 height 30
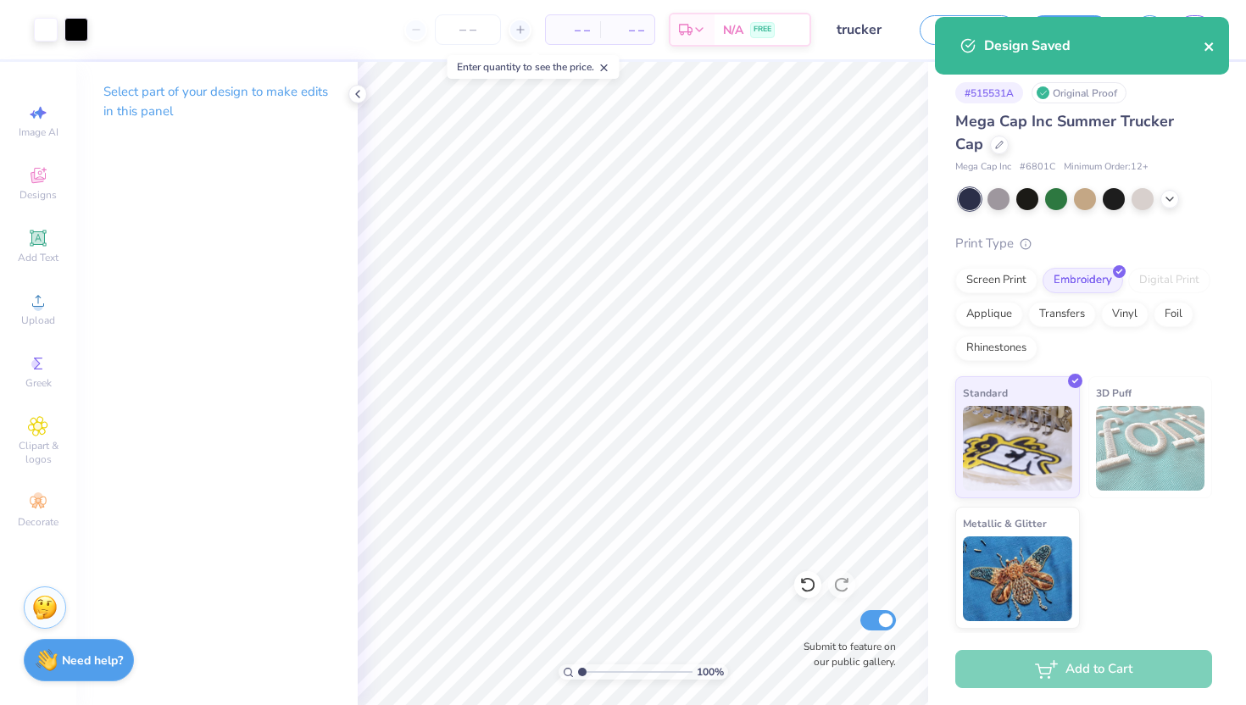
click at [1212, 45] on icon "close" at bounding box center [1210, 47] width 12 height 14
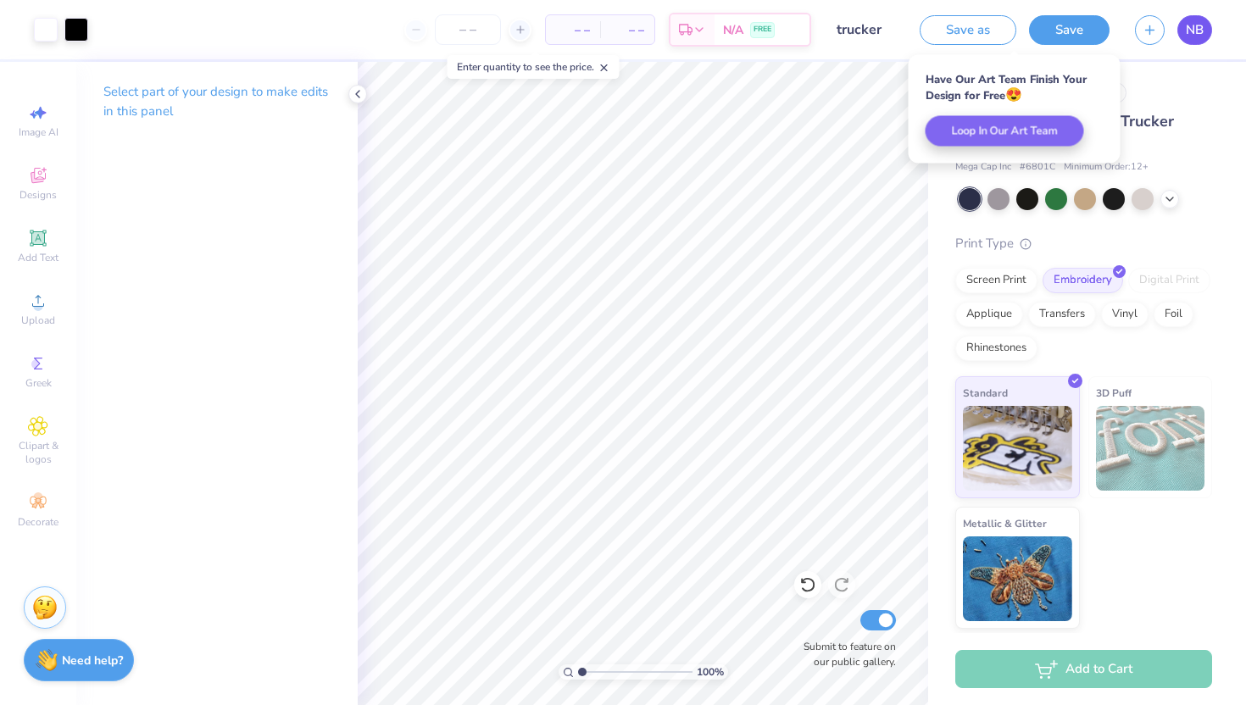
click at [1195, 26] on span "NB" at bounding box center [1195, 29] width 18 height 19
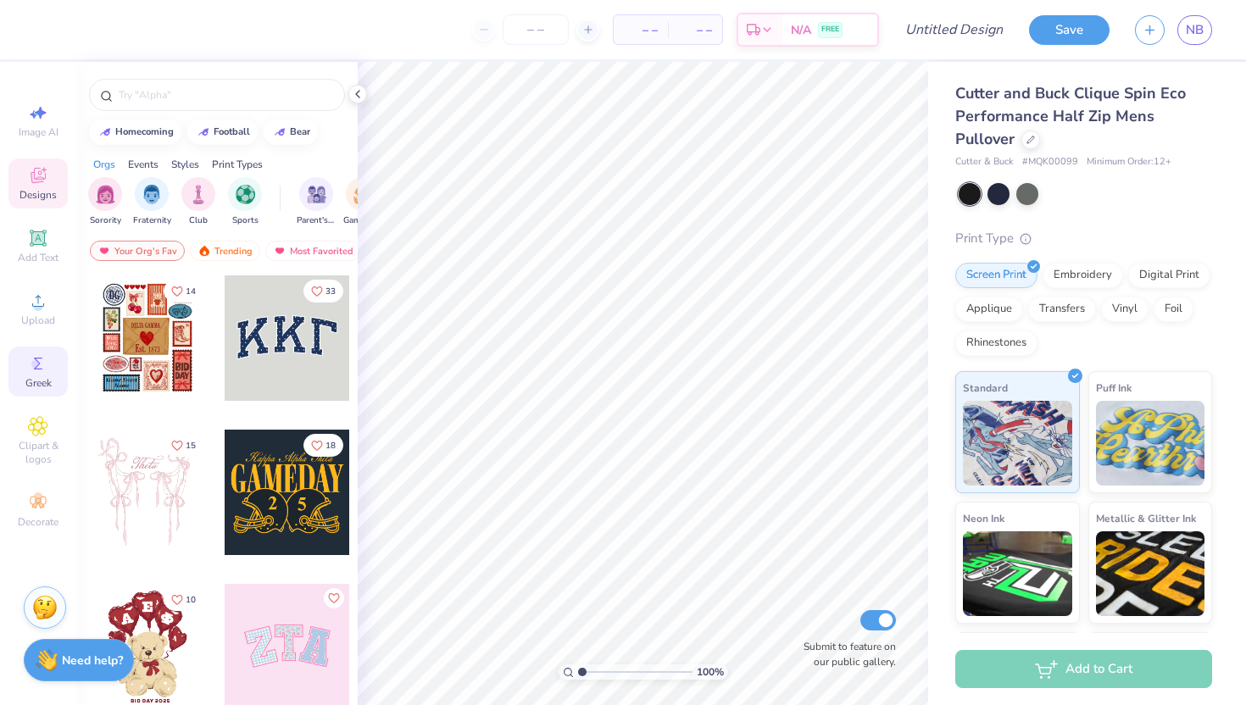
click at [15, 370] on div "Greek" at bounding box center [37, 372] width 59 height 50
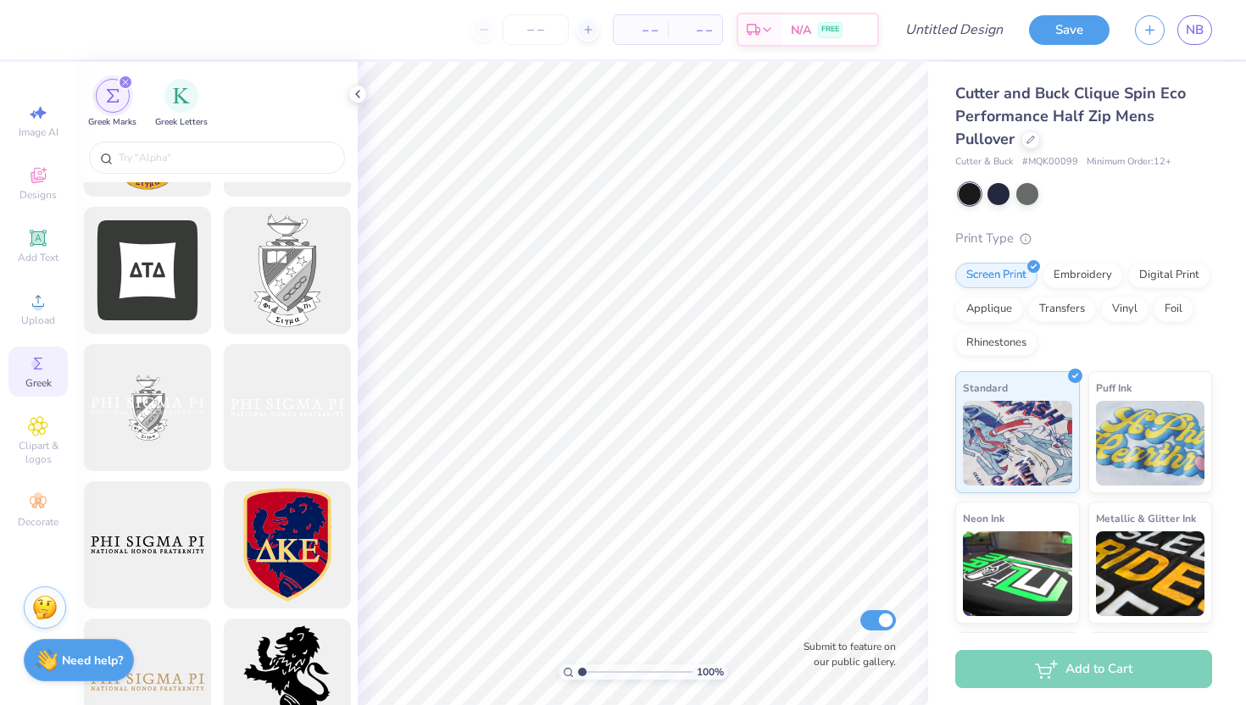
scroll to position [744, 0]
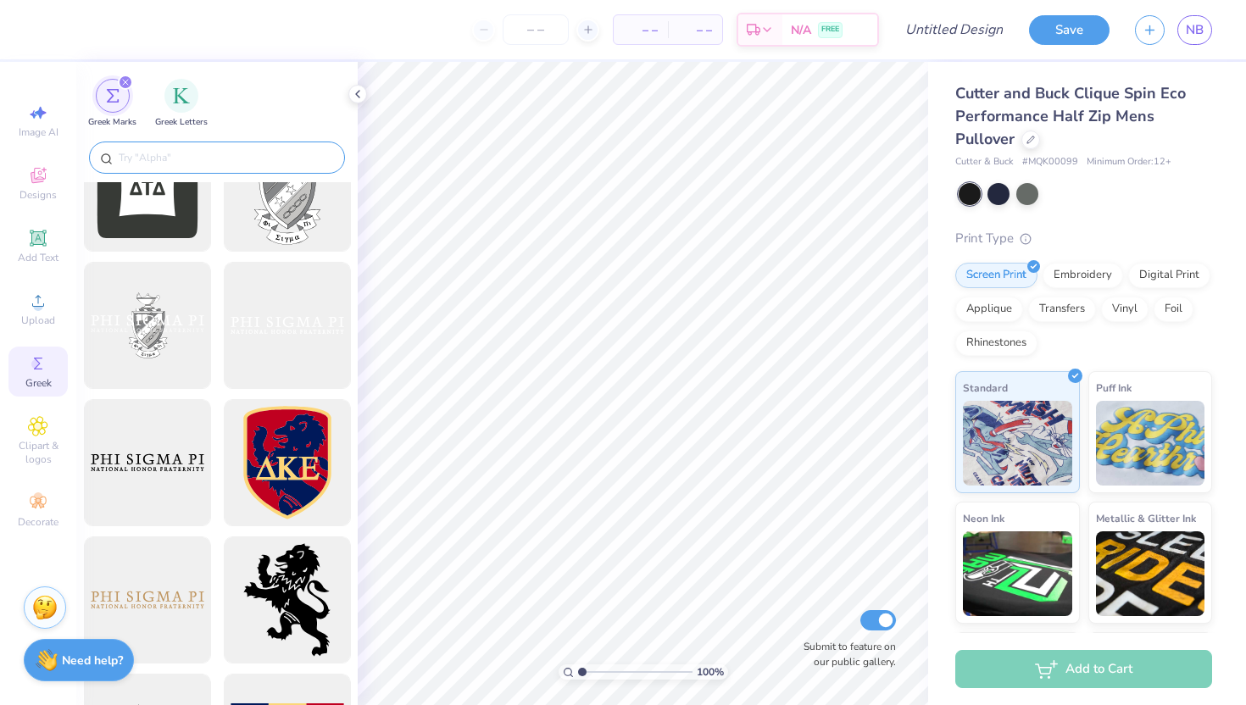
click at [187, 167] on div at bounding box center [217, 158] width 256 height 32
click at [189, 151] on input "text" at bounding box center [225, 157] width 217 height 17
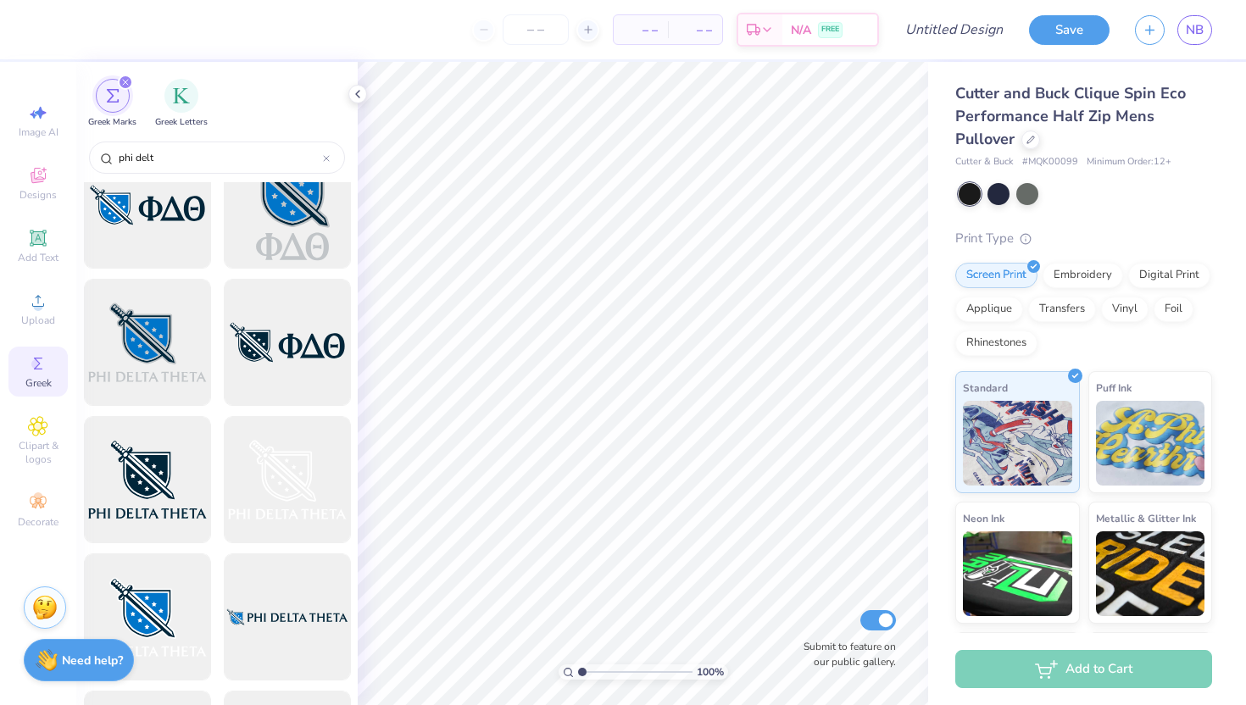
scroll to position [1119, 0]
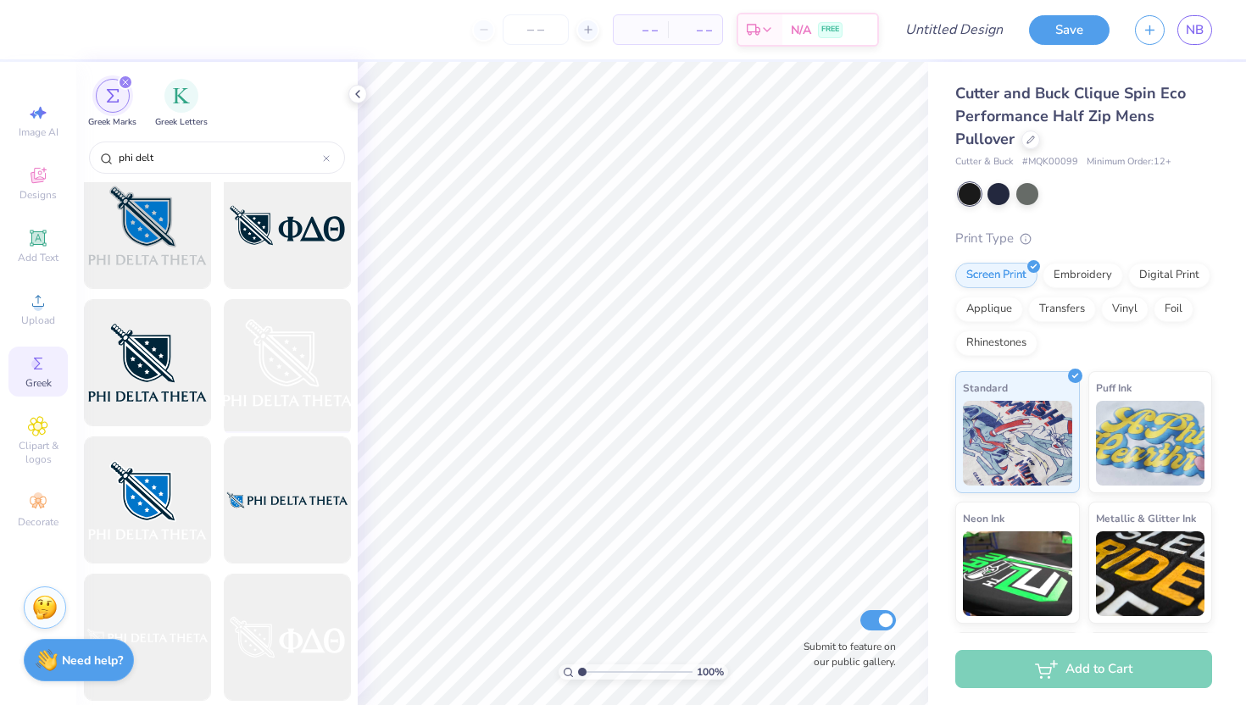
type input "phi delt"
click at [287, 369] on div at bounding box center [287, 363] width 140 height 140
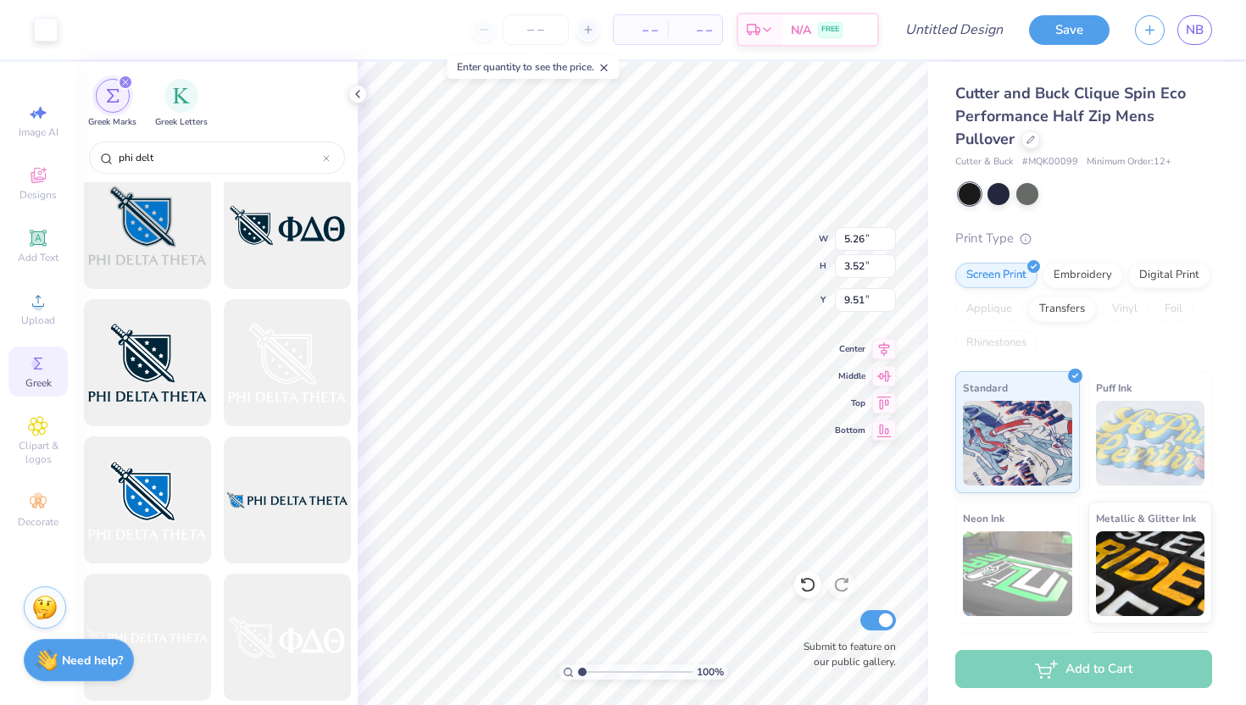
type input "5.26"
type input "3.52"
type input "3.00"
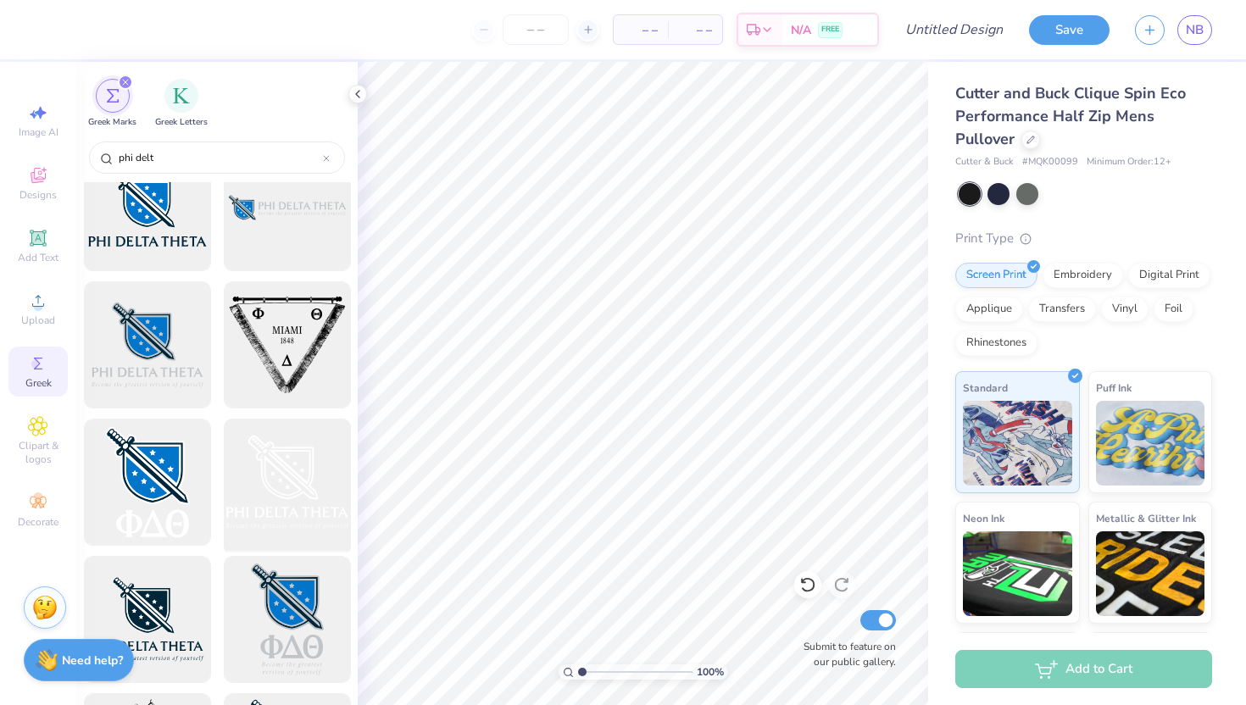
scroll to position [1849, 0]
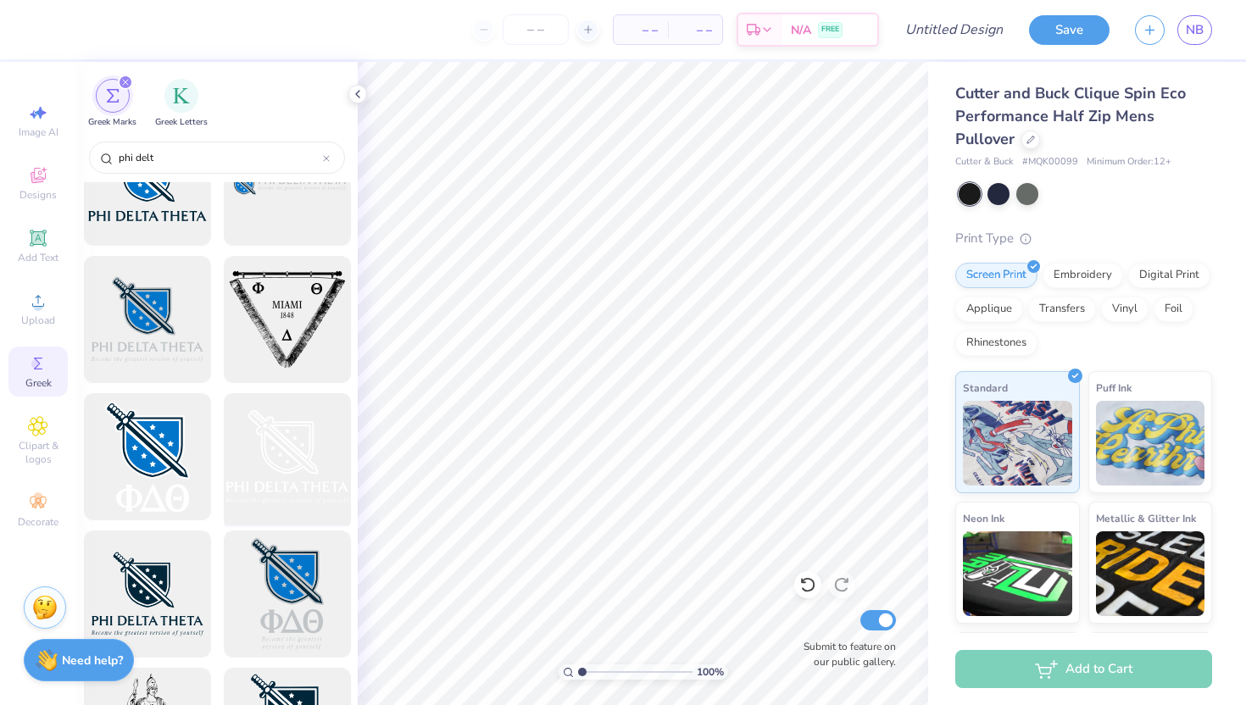
click at [275, 435] on div at bounding box center [287, 457] width 140 height 140
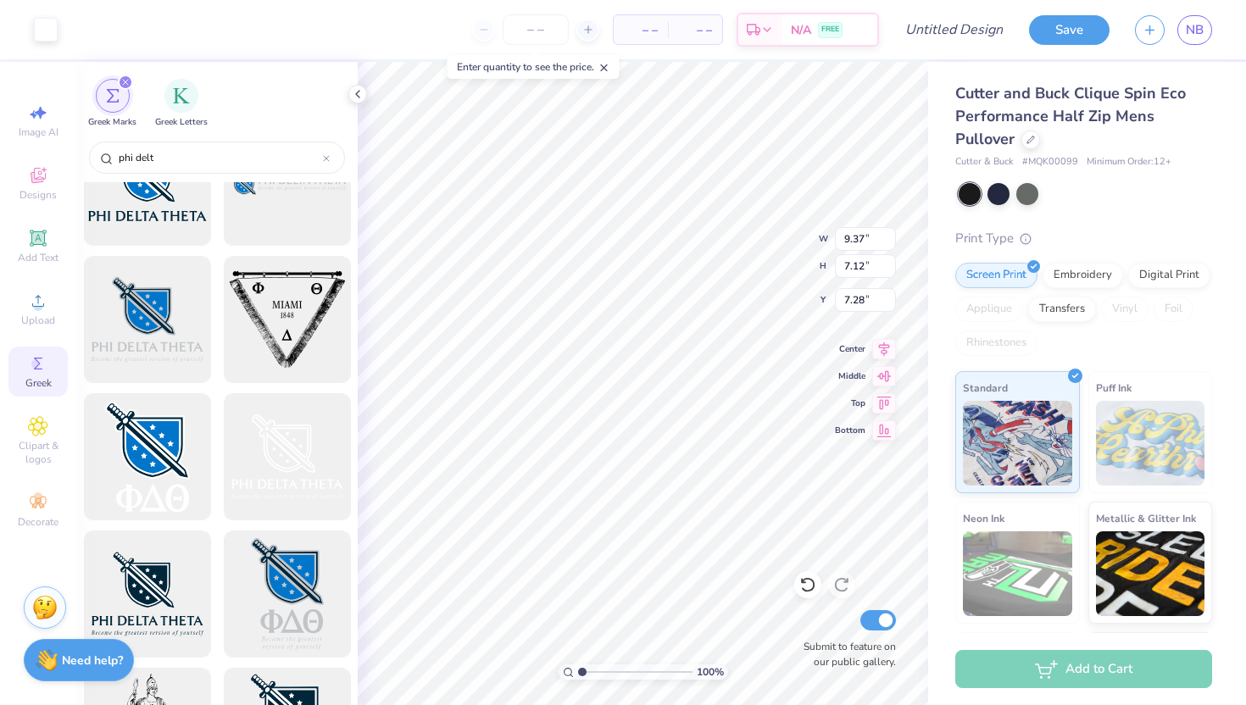
type input "9.37"
type input "7.12"
type input "2.43"
type input "6.03"
type input "4.58"
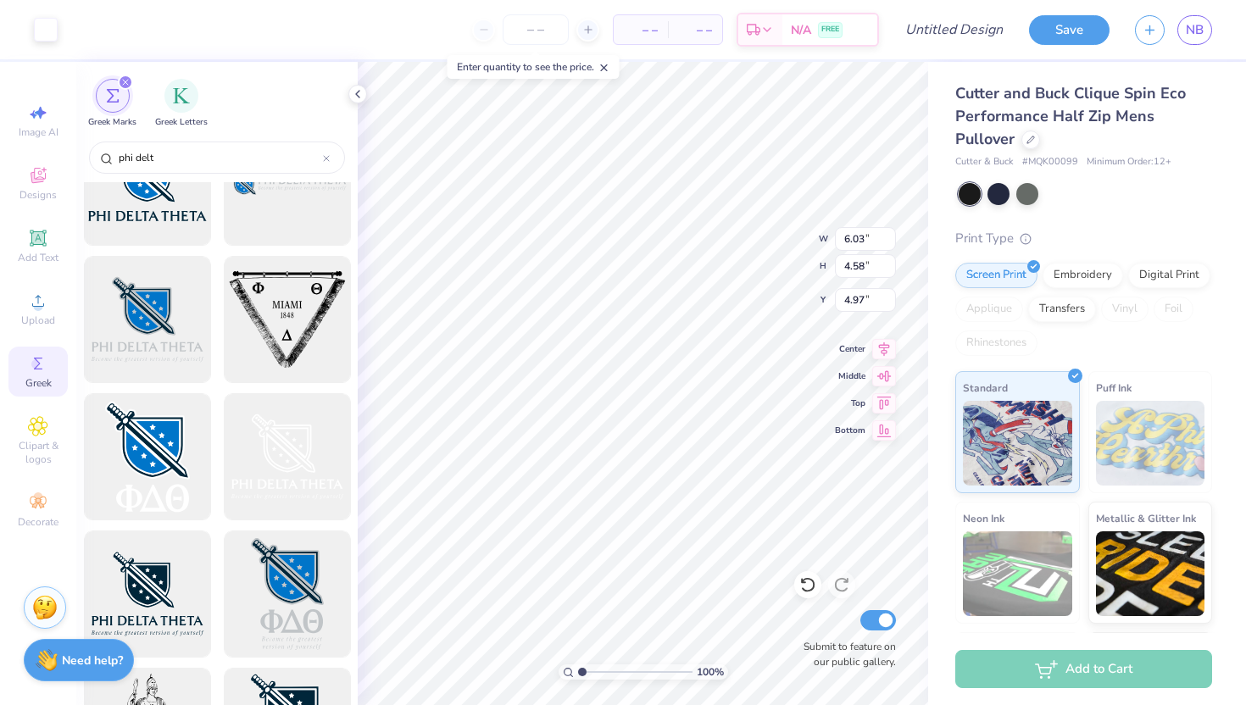
type input "3.00"
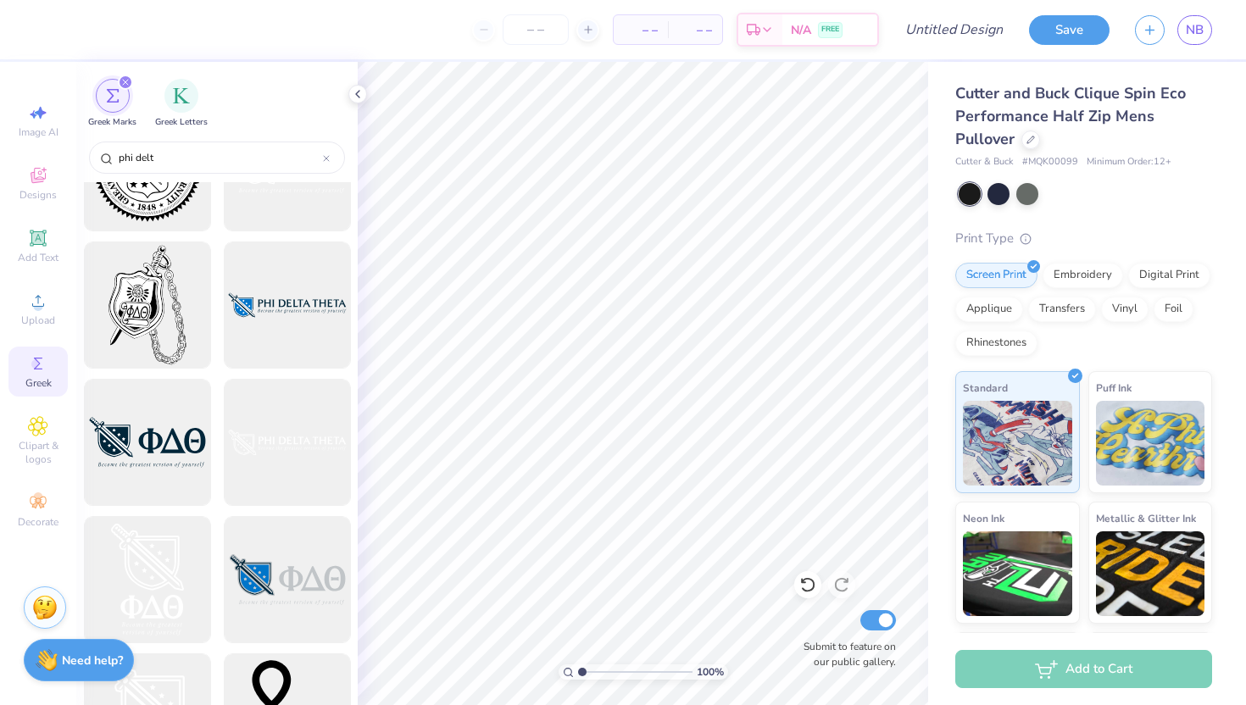
scroll to position [2779, 0]
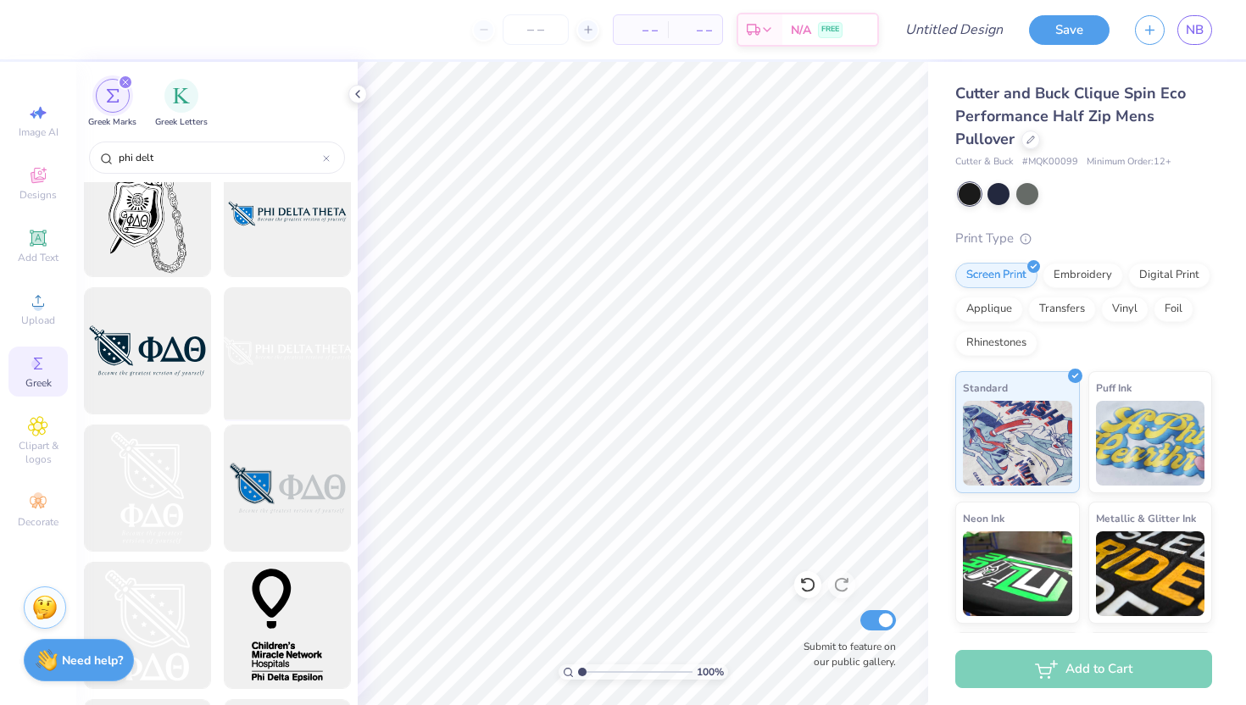
click at [281, 349] on div at bounding box center [287, 351] width 140 height 140
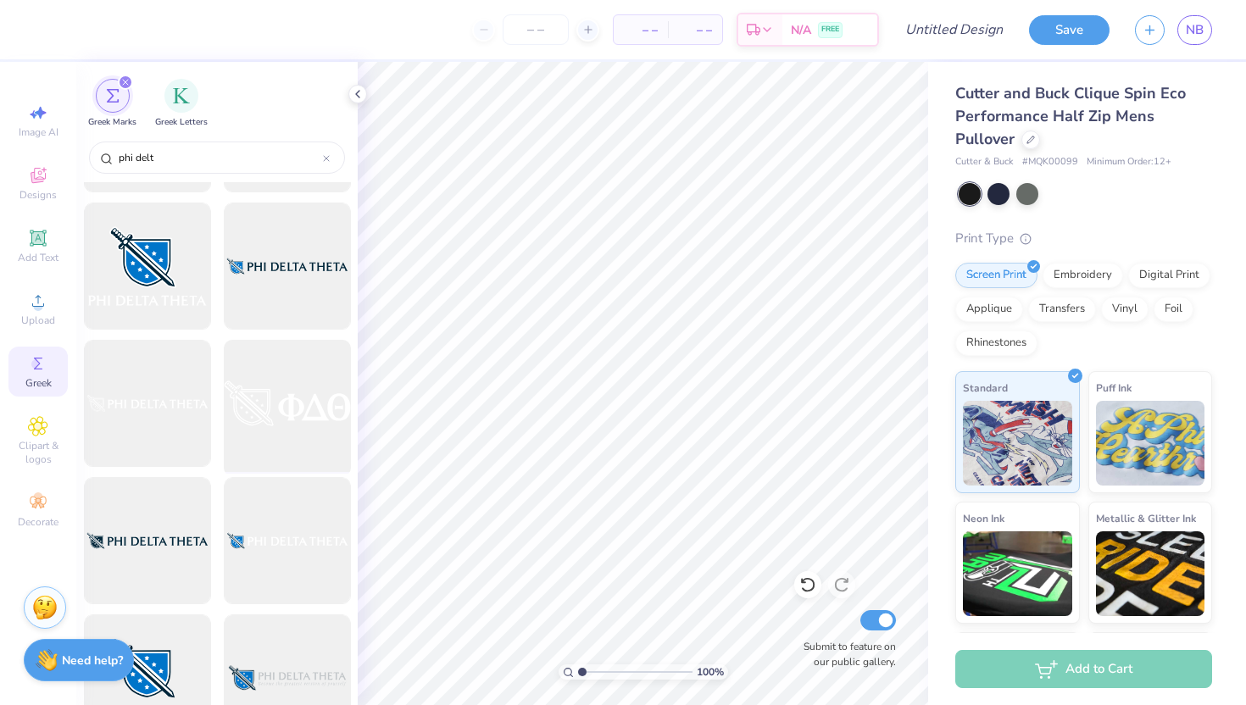
scroll to position [1348, 0]
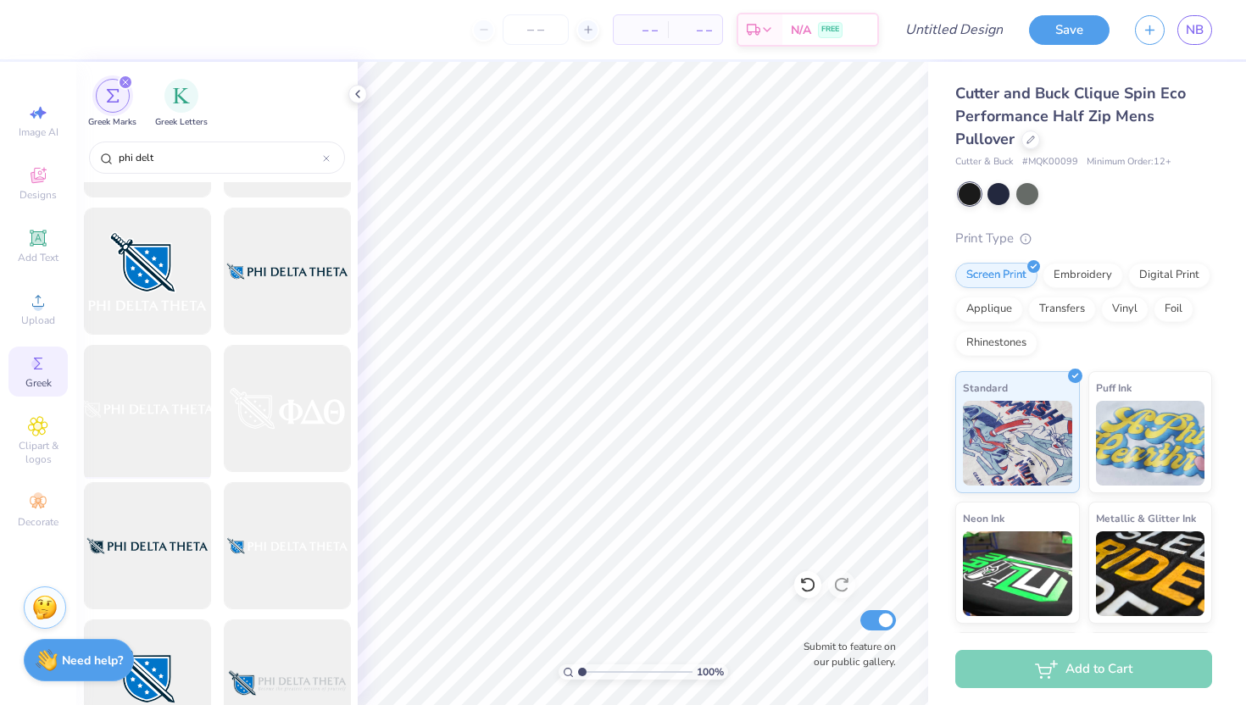
click at [185, 390] on div at bounding box center [147, 409] width 140 height 140
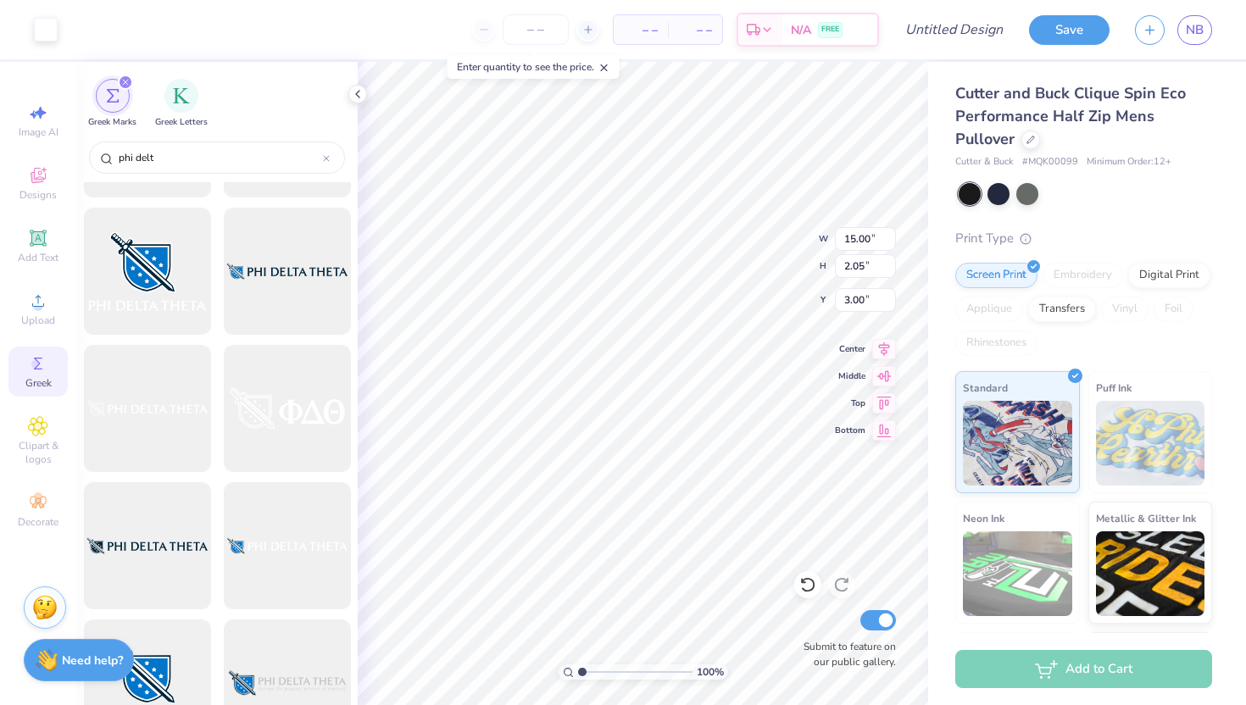
type input "8.40"
type input "1.15"
type input "3.00"
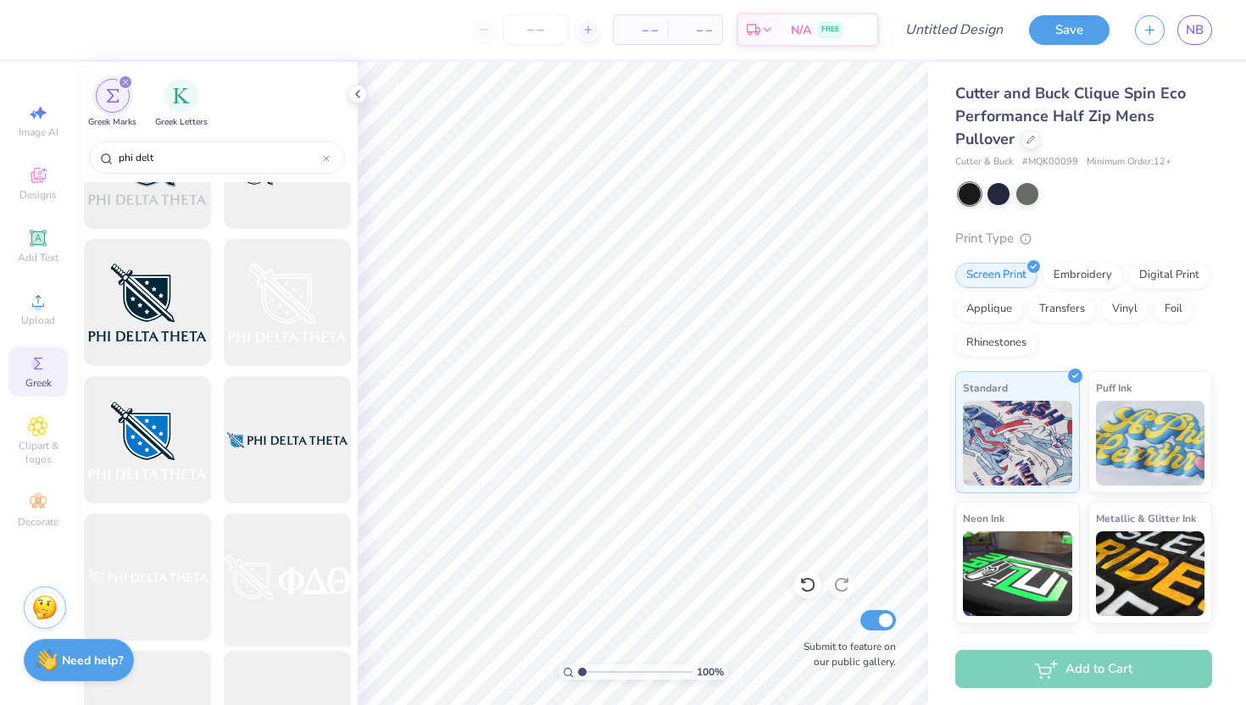
scroll to position [1177, 0]
click at [264, 576] on div at bounding box center [287, 579] width 140 height 140
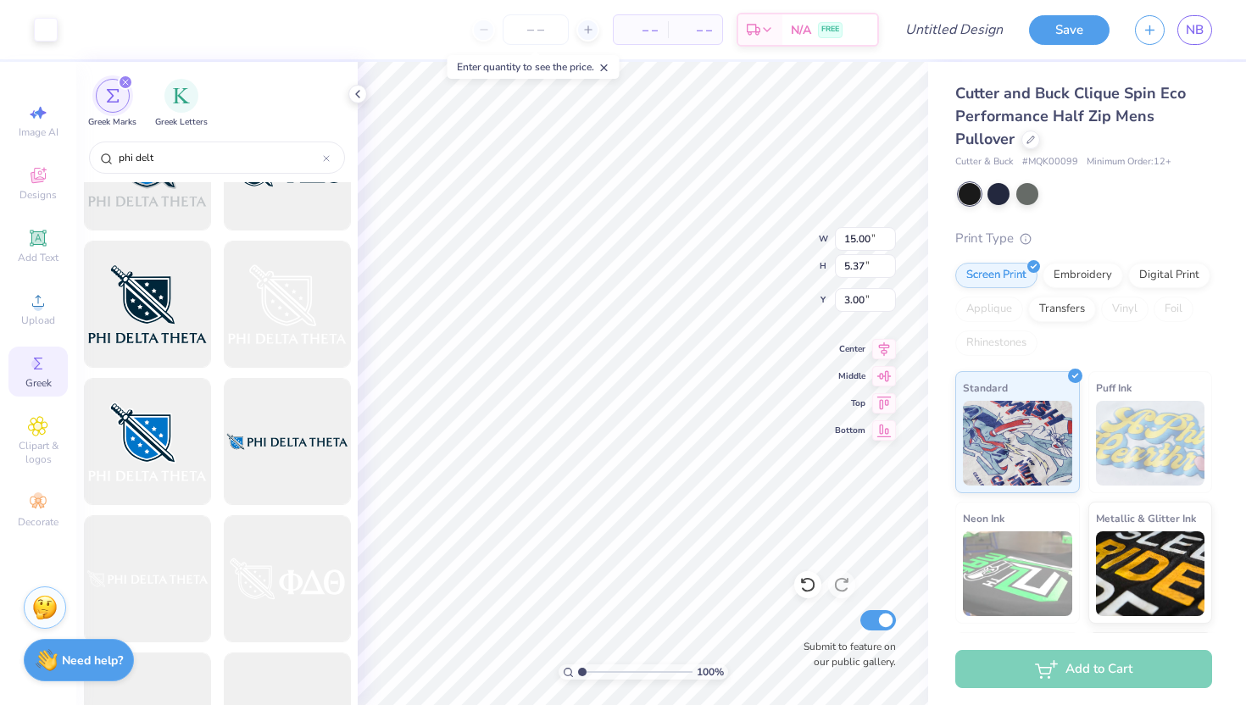
type input "11.09"
type input "3.97"
type input "3.00"
type input "7.11"
type input "2.54"
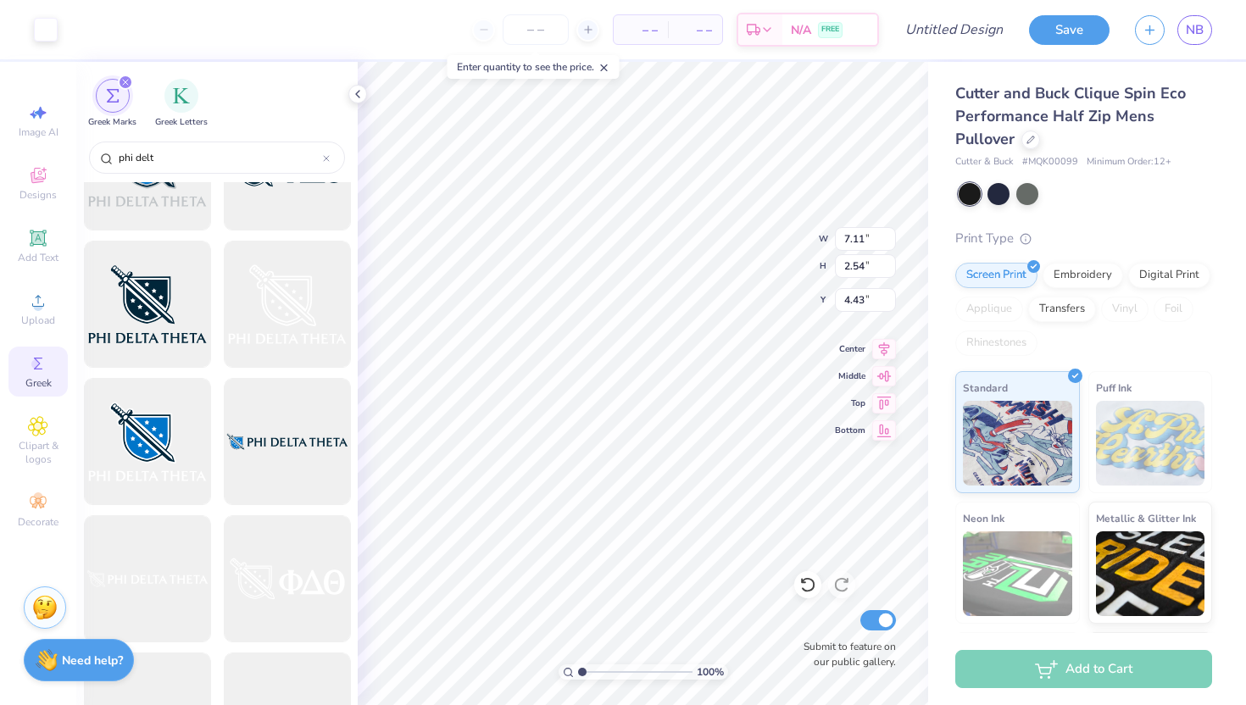
type input "3.00"
click at [969, 36] on input "Design Title" at bounding box center [974, 30] width 83 height 34
type input "qzip"
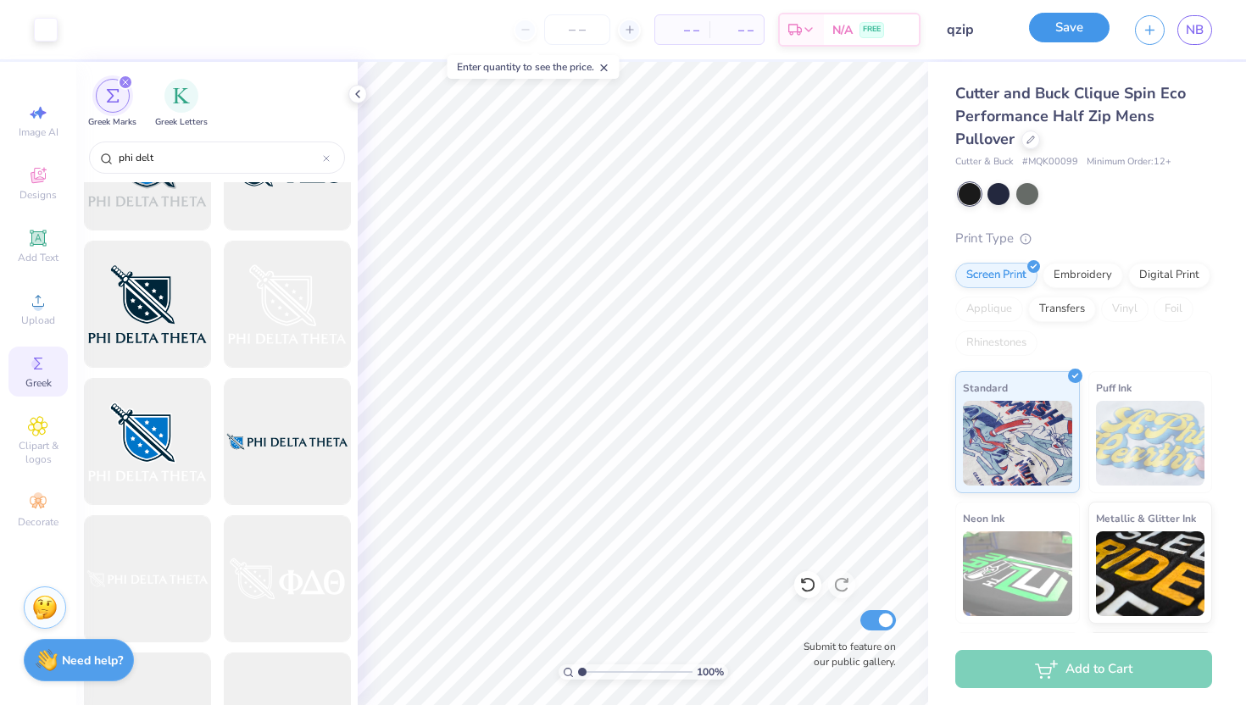
click at [1060, 28] on button "Save" at bounding box center [1069, 28] width 81 height 30
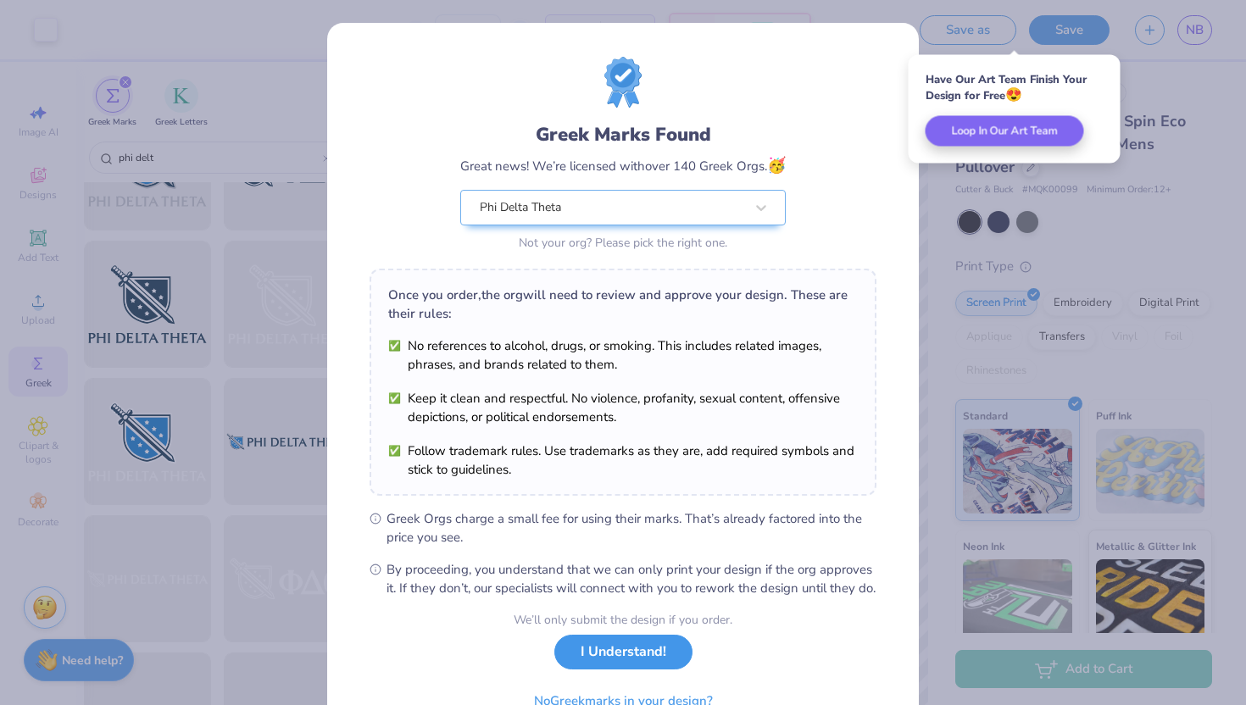
click at [618, 670] on button "I Understand!" at bounding box center [623, 652] width 138 height 35
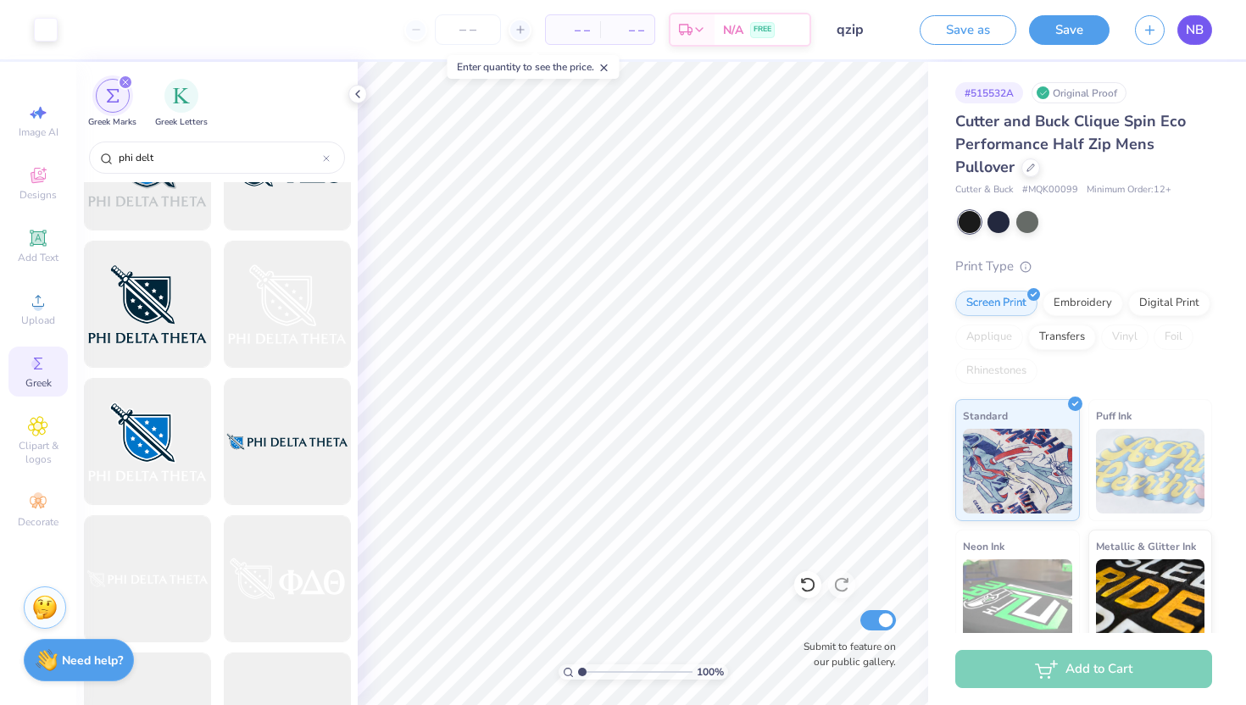
click at [1192, 31] on span "NB" at bounding box center [1195, 29] width 18 height 19
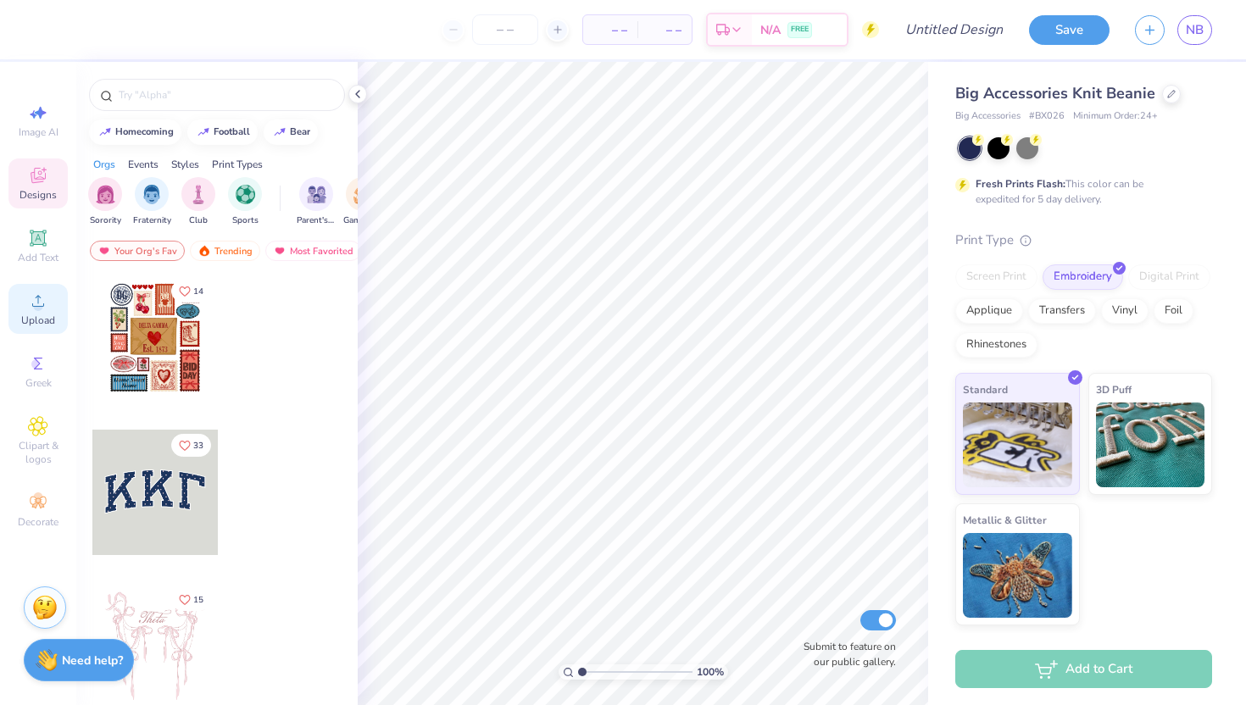
click at [42, 293] on icon at bounding box center [38, 301] width 20 height 20
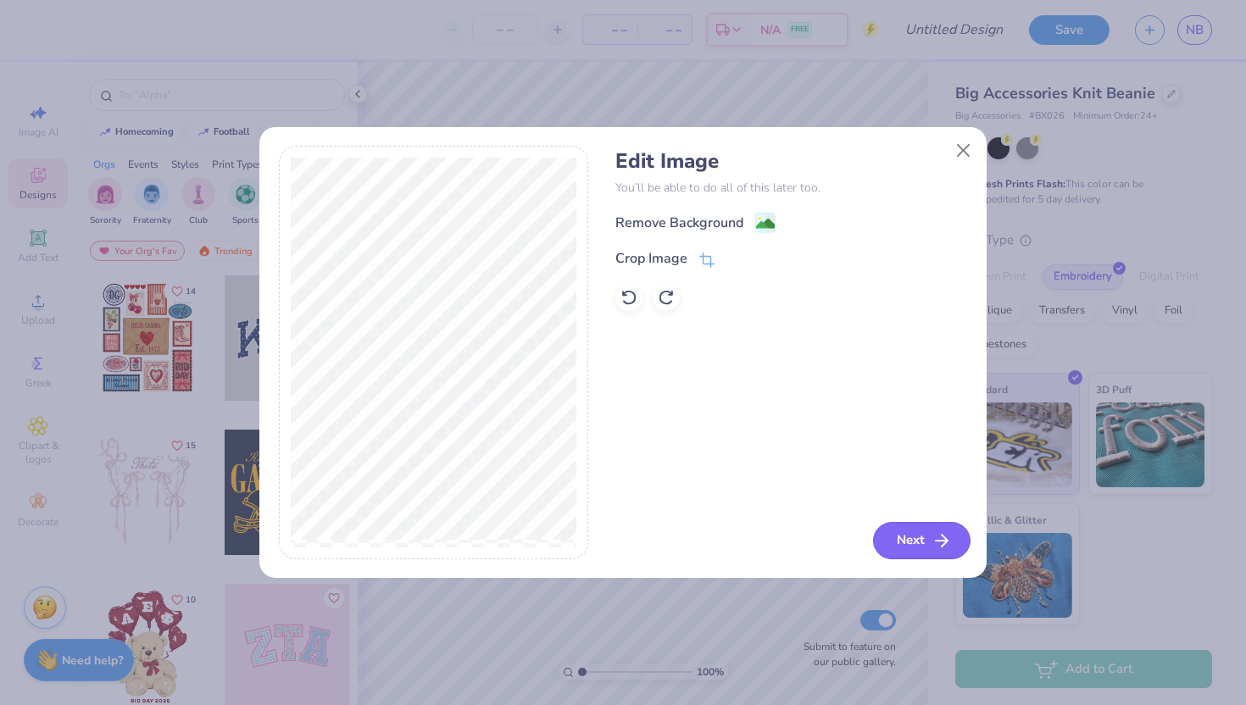
click at [915, 543] on button "Next" at bounding box center [921, 540] width 97 height 37
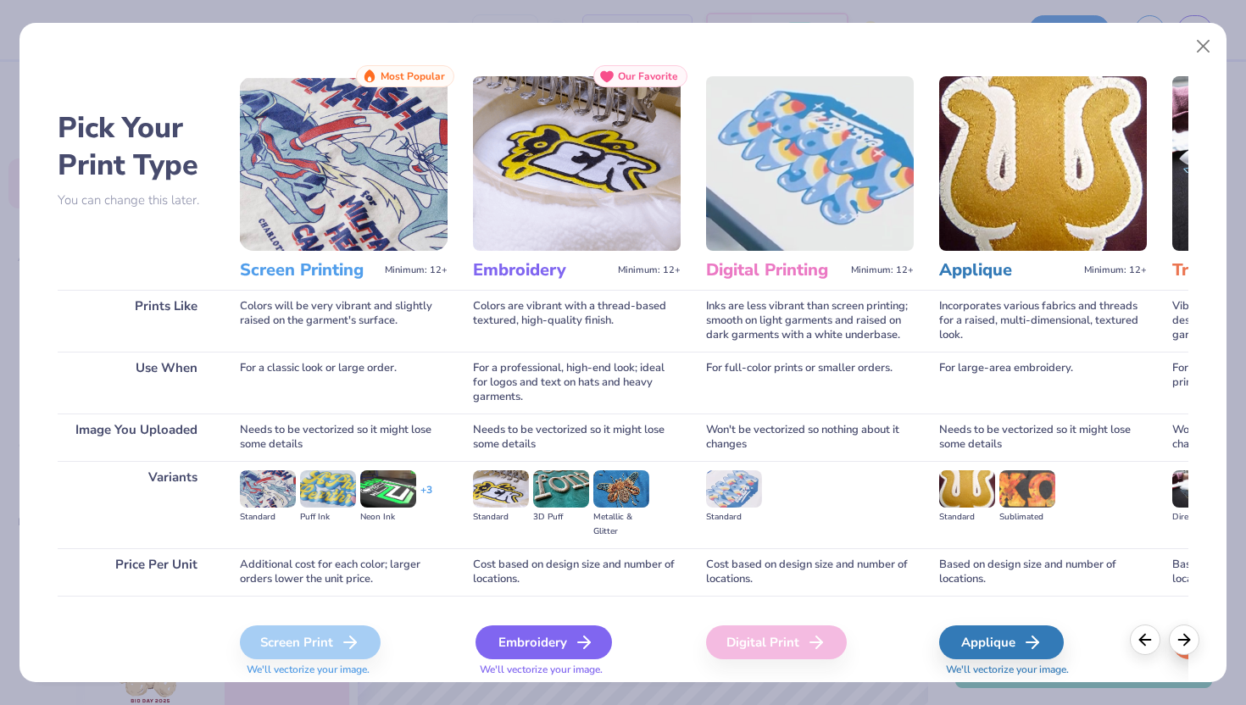
click at [581, 636] on icon at bounding box center [584, 642] width 20 height 20
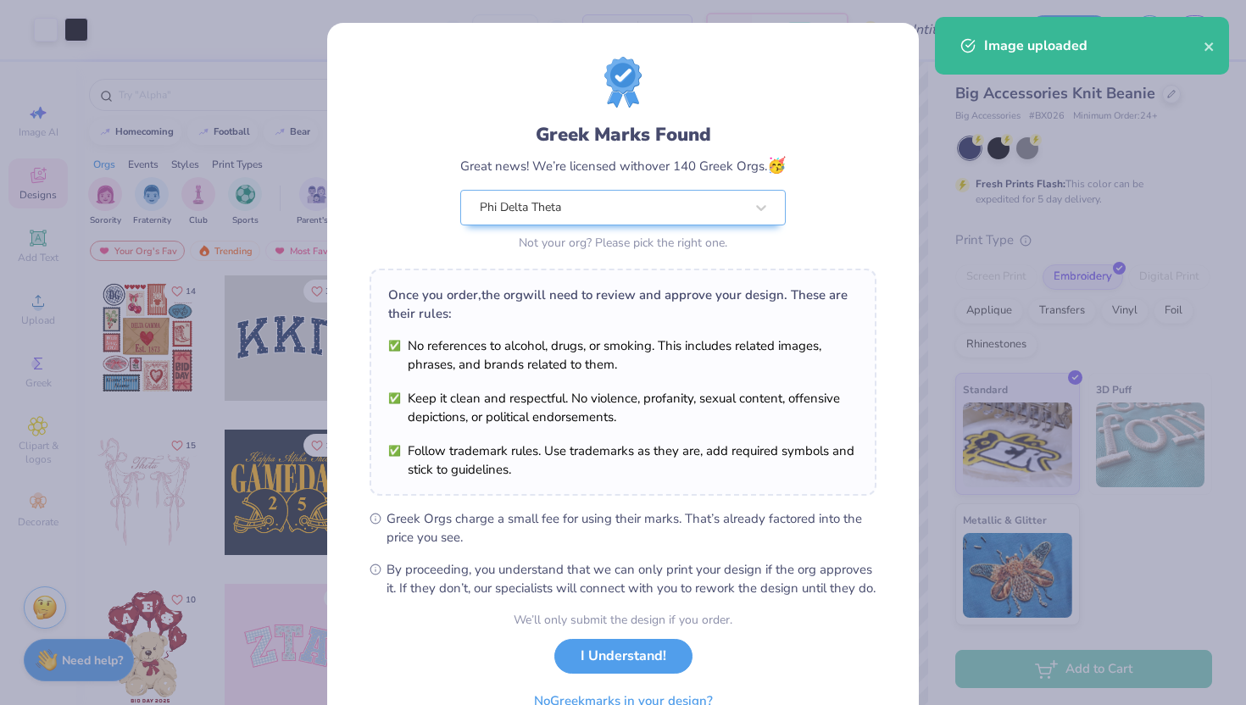
click at [652, 505] on body "Art colors – – Per Item – – Total Est. Delivery N/A FREE Design Title Save NB I…" at bounding box center [623, 352] width 1246 height 705
click at [638, 670] on button "I Understand!" at bounding box center [623, 652] width 138 height 35
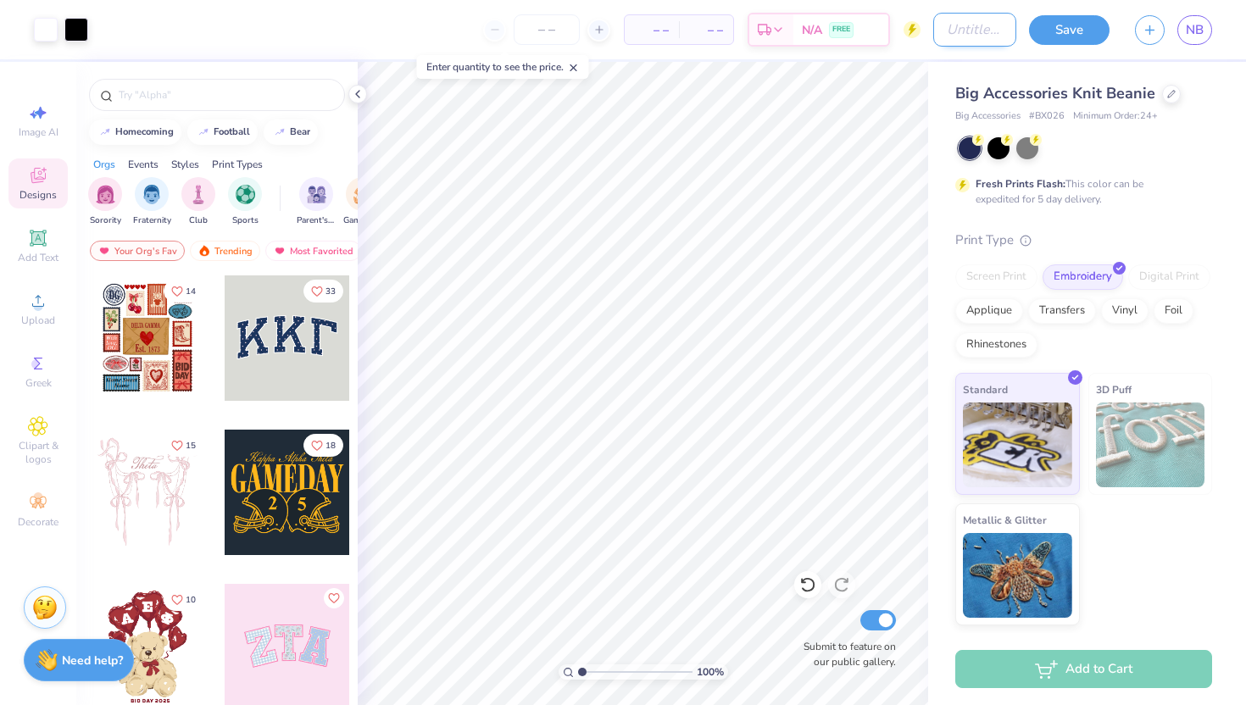
click at [971, 38] on input "Design Title" at bounding box center [974, 30] width 83 height 34
type input "blue beanie"
click at [1075, 26] on button "Save" at bounding box center [1069, 28] width 81 height 30
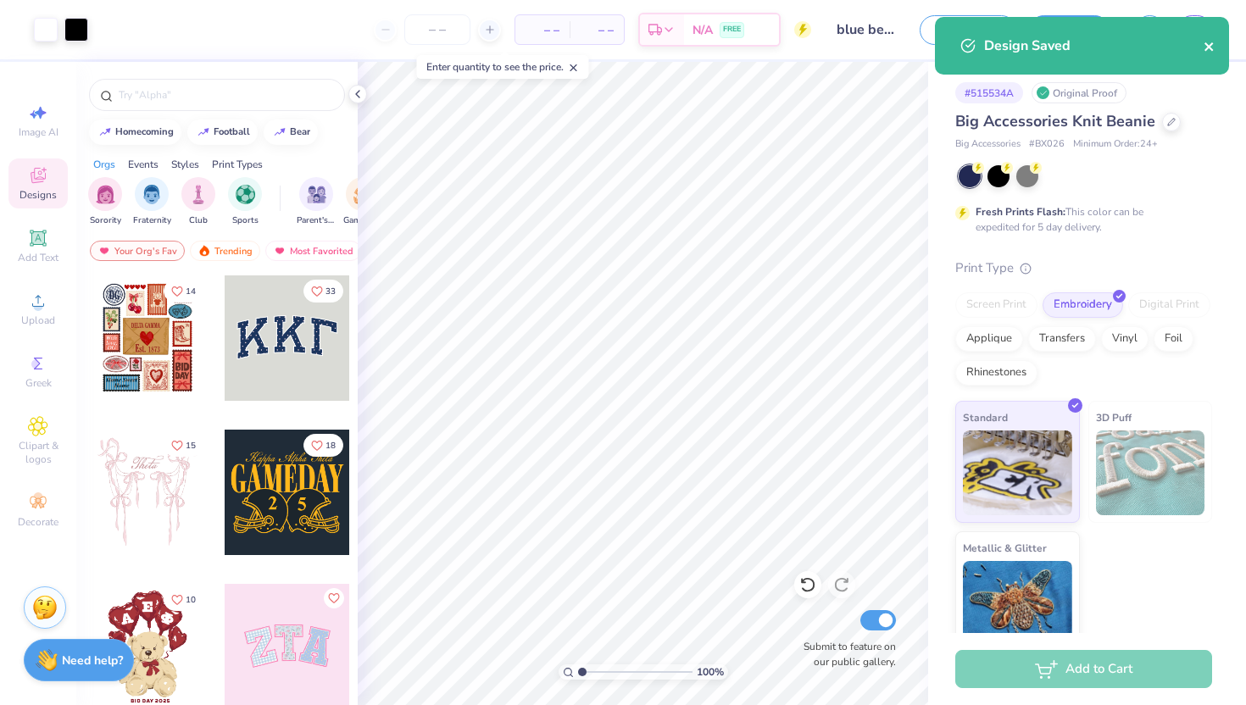
click at [1215, 49] on icon "close" at bounding box center [1210, 47] width 12 height 14
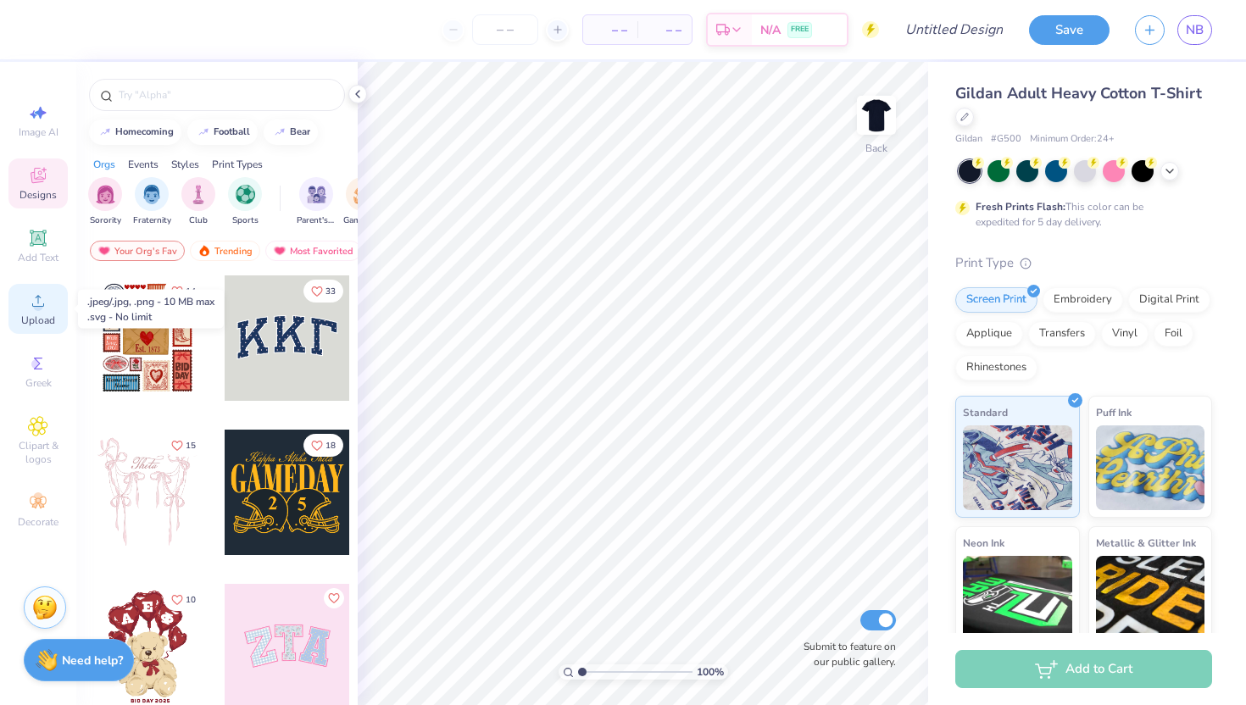
click at [44, 318] on span "Upload" at bounding box center [38, 321] width 34 height 14
click at [47, 312] on div "Upload" at bounding box center [37, 309] width 59 height 50
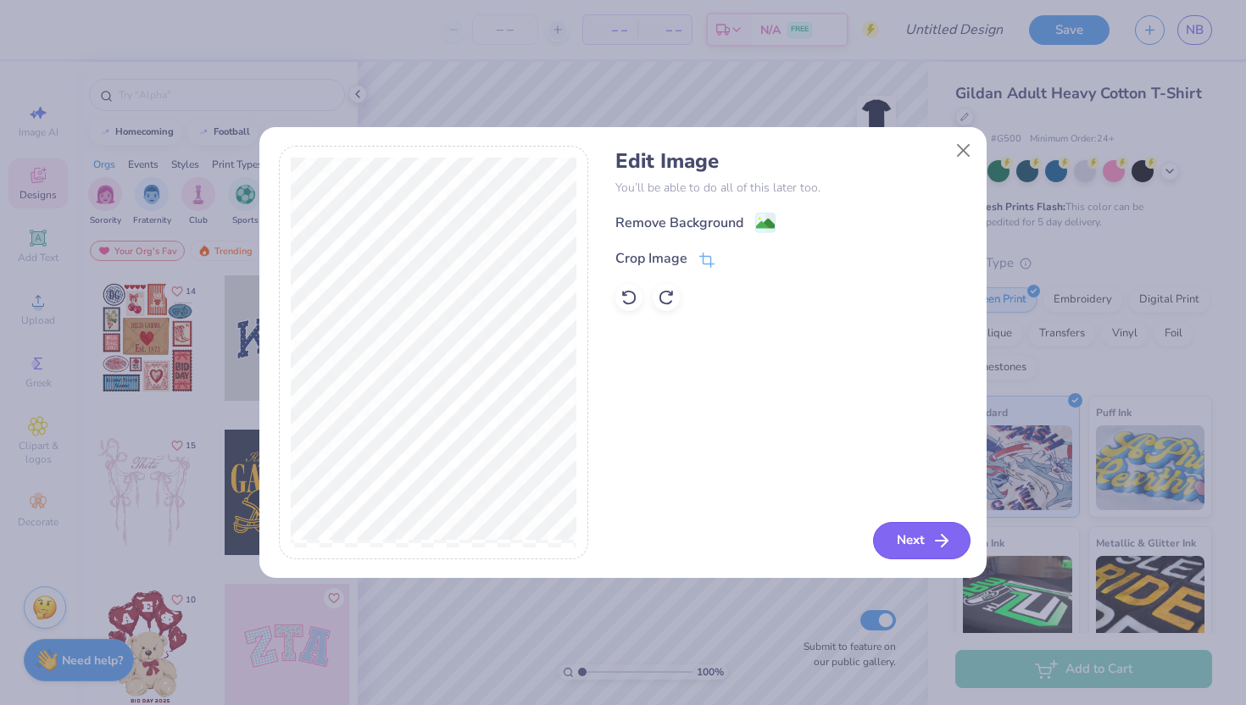
click at [915, 543] on button "Next" at bounding box center [921, 540] width 97 height 37
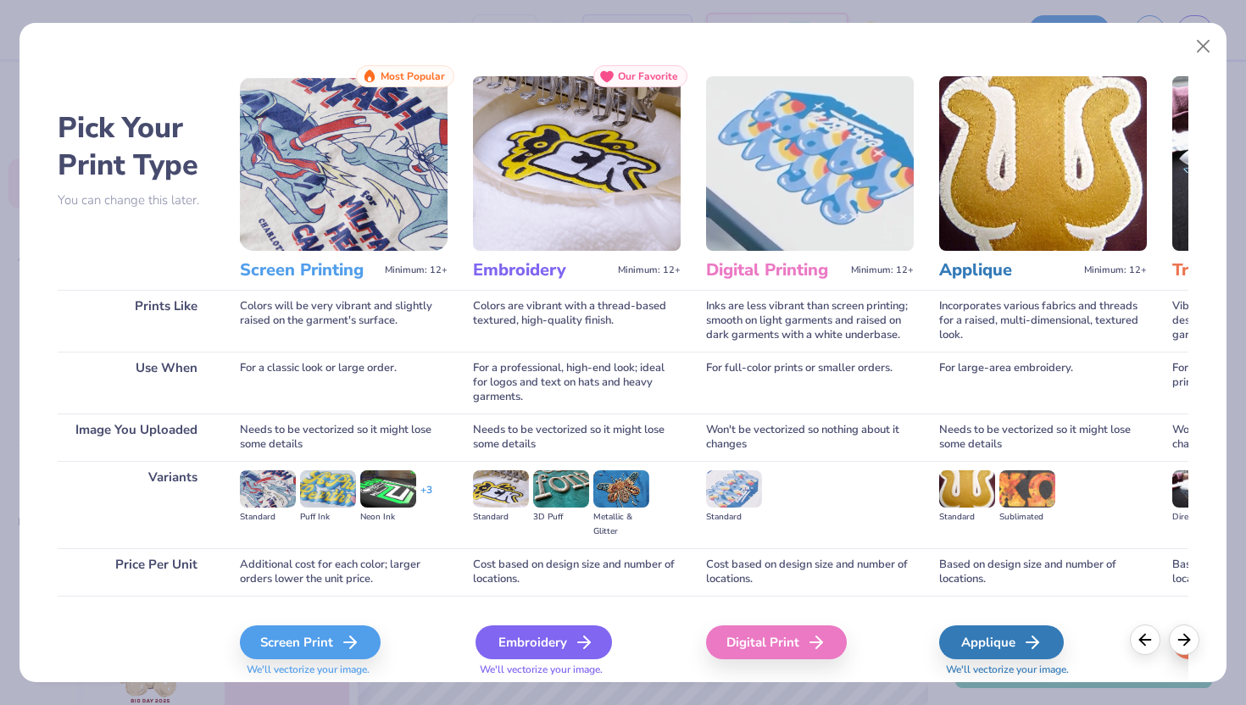
click at [522, 643] on div "Embroidery" at bounding box center [544, 643] width 136 height 34
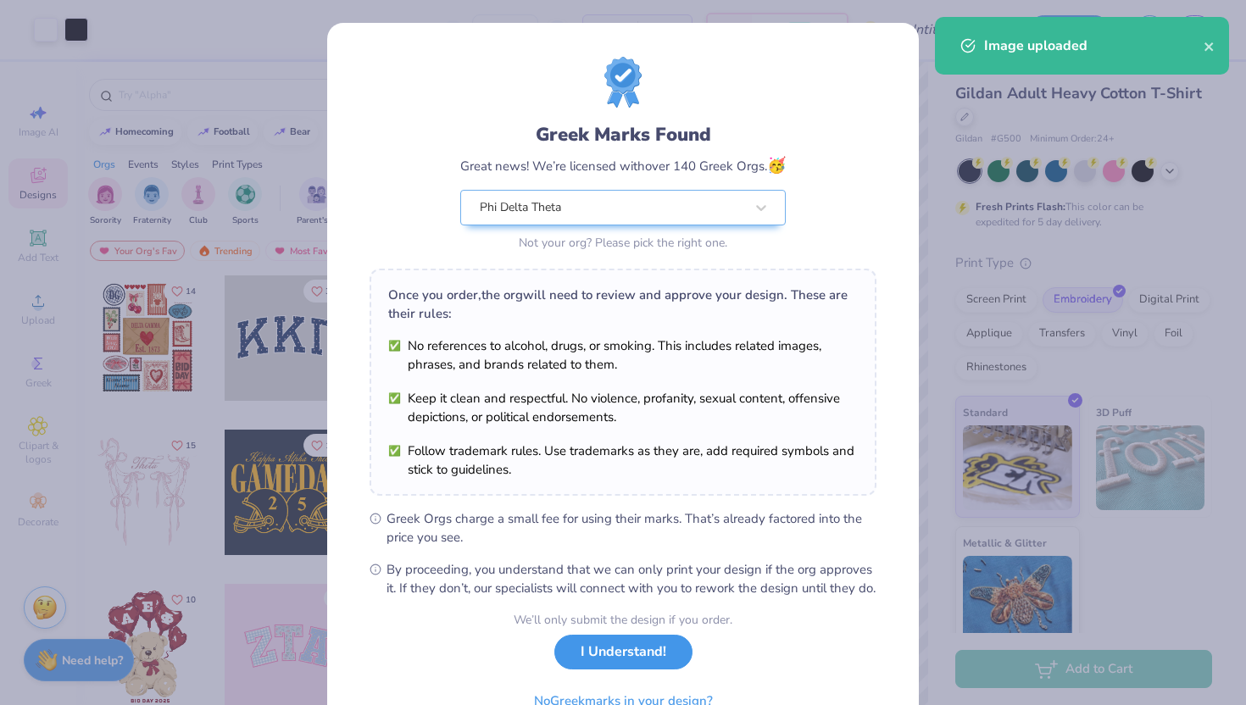
click at [624, 665] on button "I Understand!" at bounding box center [623, 652] width 138 height 35
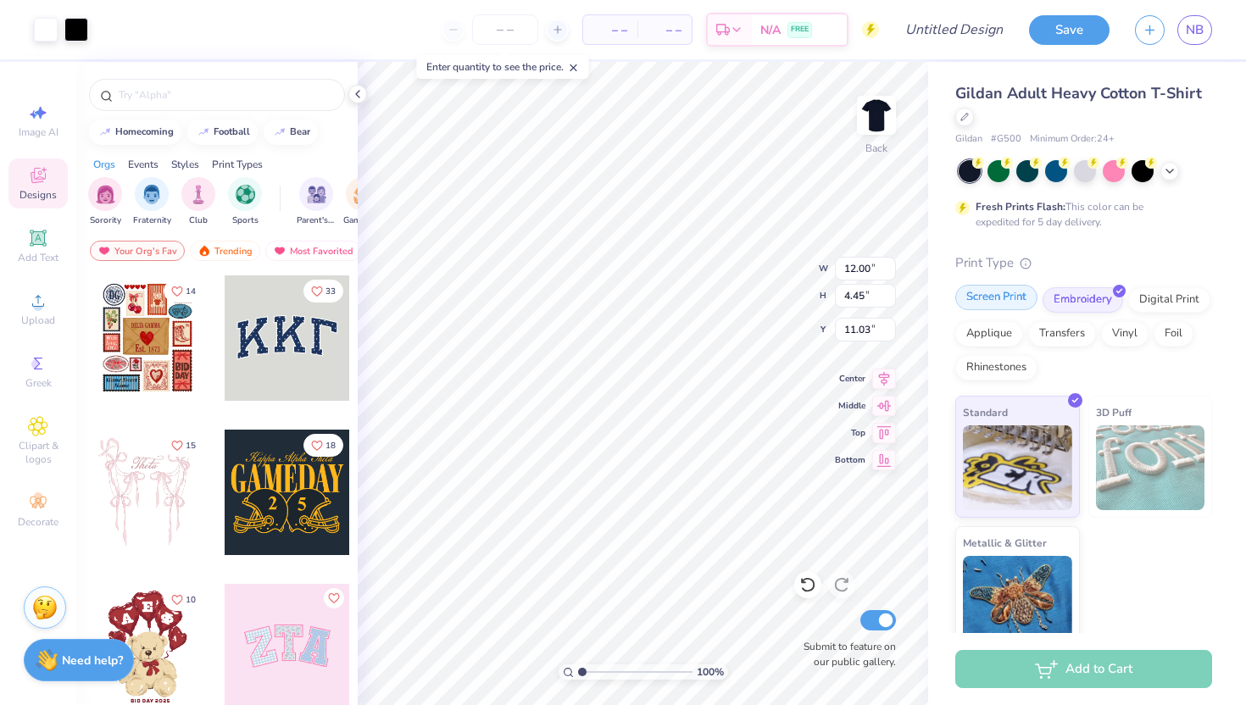
click at [989, 291] on div "Screen Print" at bounding box center [996, 297] width 82 height 25
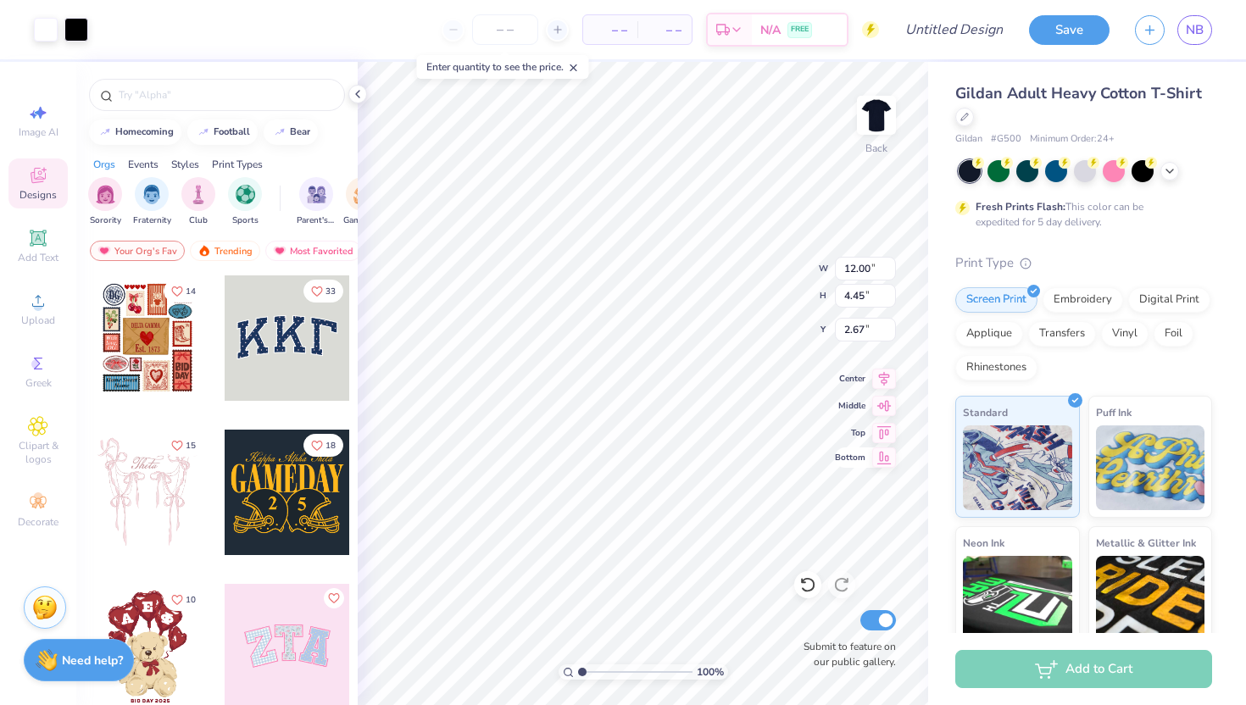
type input "2.67"
type input "4.01"
type input "1.49"
type input "3.00"
click at [885, 124] on img at bounding box center [877, 115] width 68 height 68
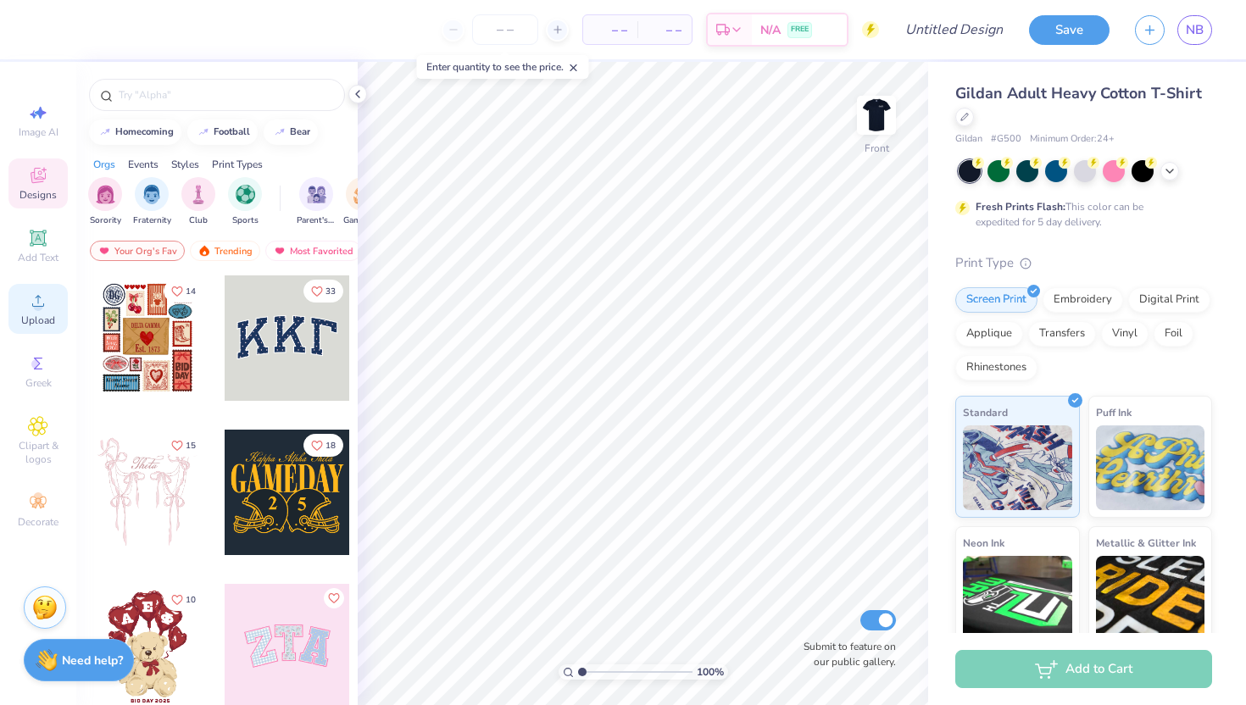
click at [19, 319] on div "Upload" at bounding box center [37, 309] width 59 height 50
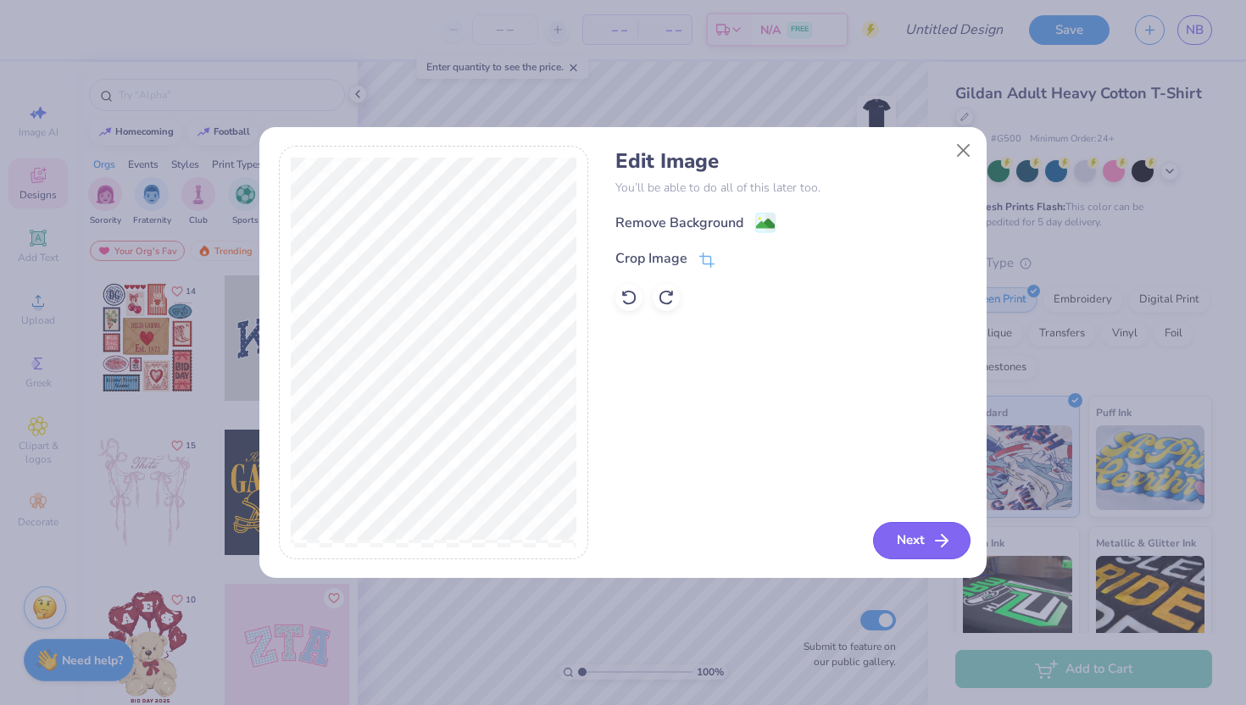
click at [912, 527] on button "Next" at bounding box center [921, 540] width 97 height 37
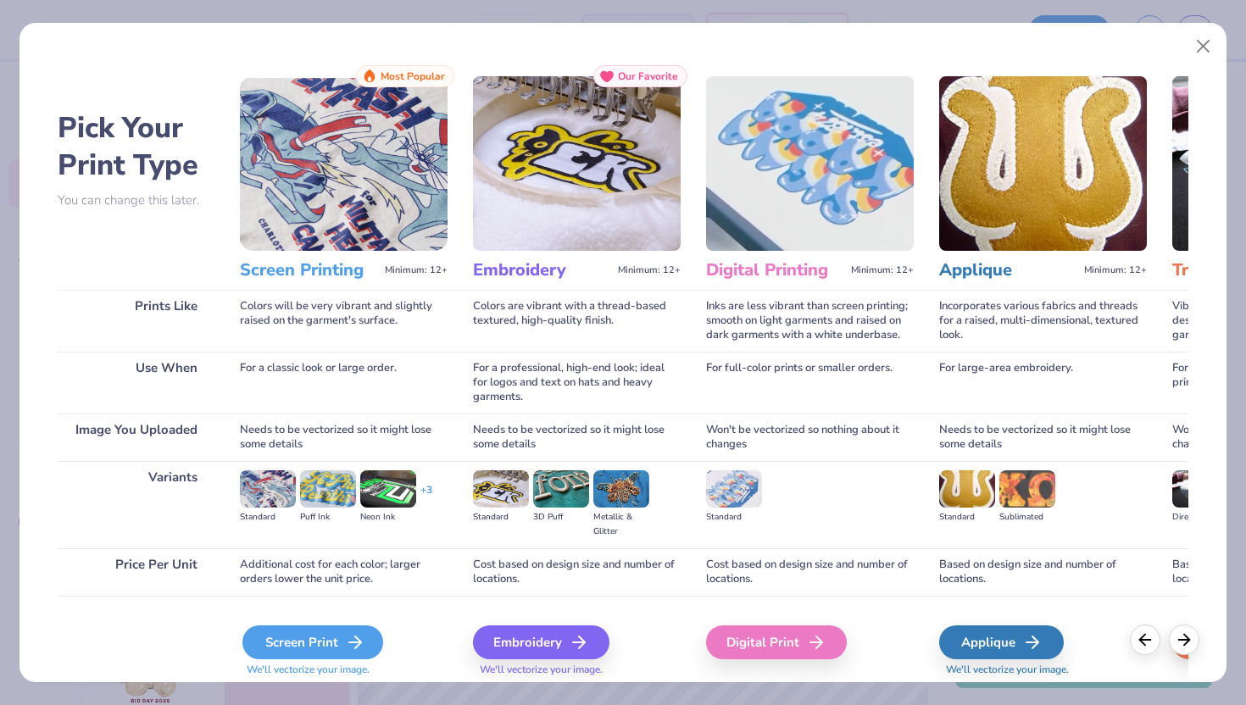
click at [345, 642] on icon at bounding box center [355, 642] width 20 height 20
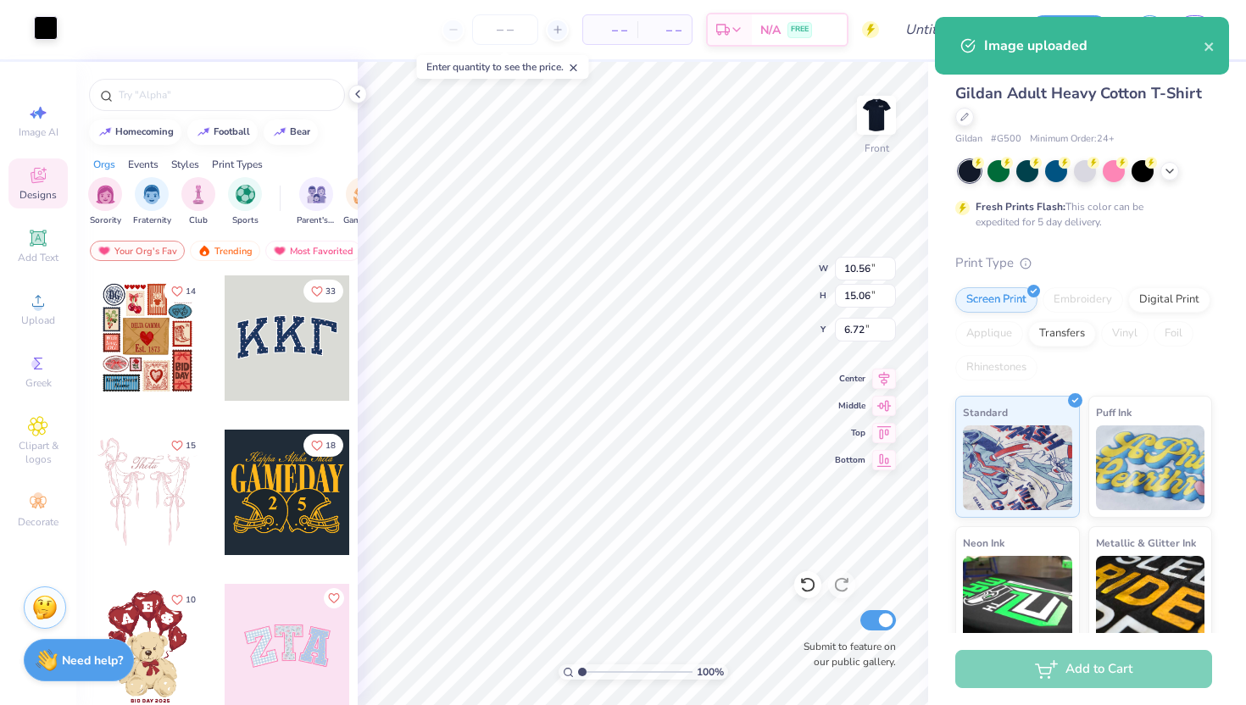
click at [41, 30] on div at bounding box center [46, 28] width 24 height 24
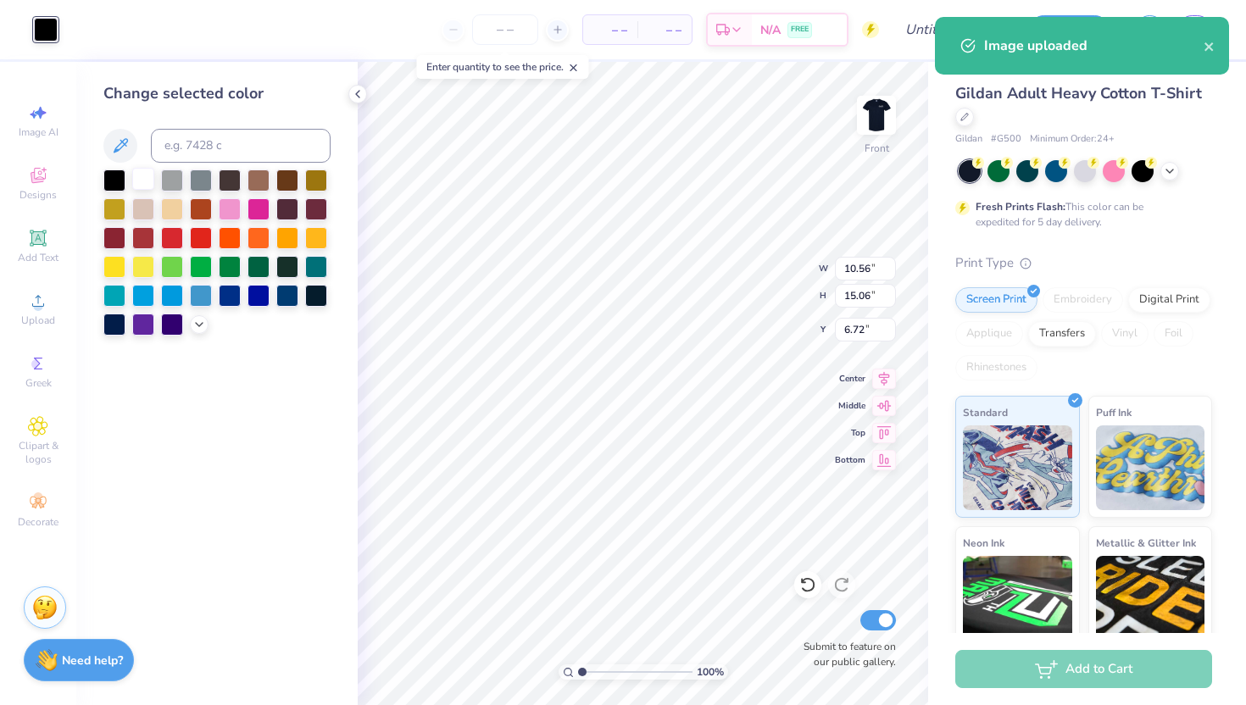
click at [147, 178] on div at bounding box center [143, 179] width 22 height 22
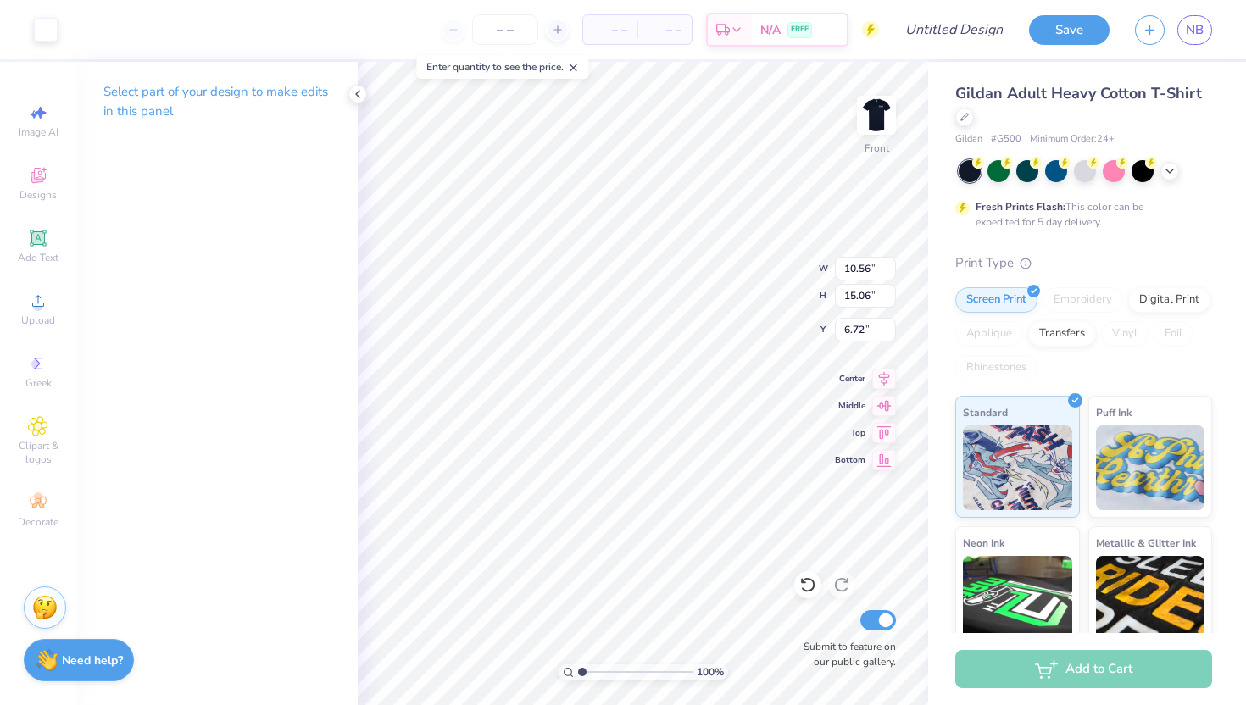
type input "7.30"
type input "10.42"
type input "10.57"
type input "11.25"
type input "10.58"
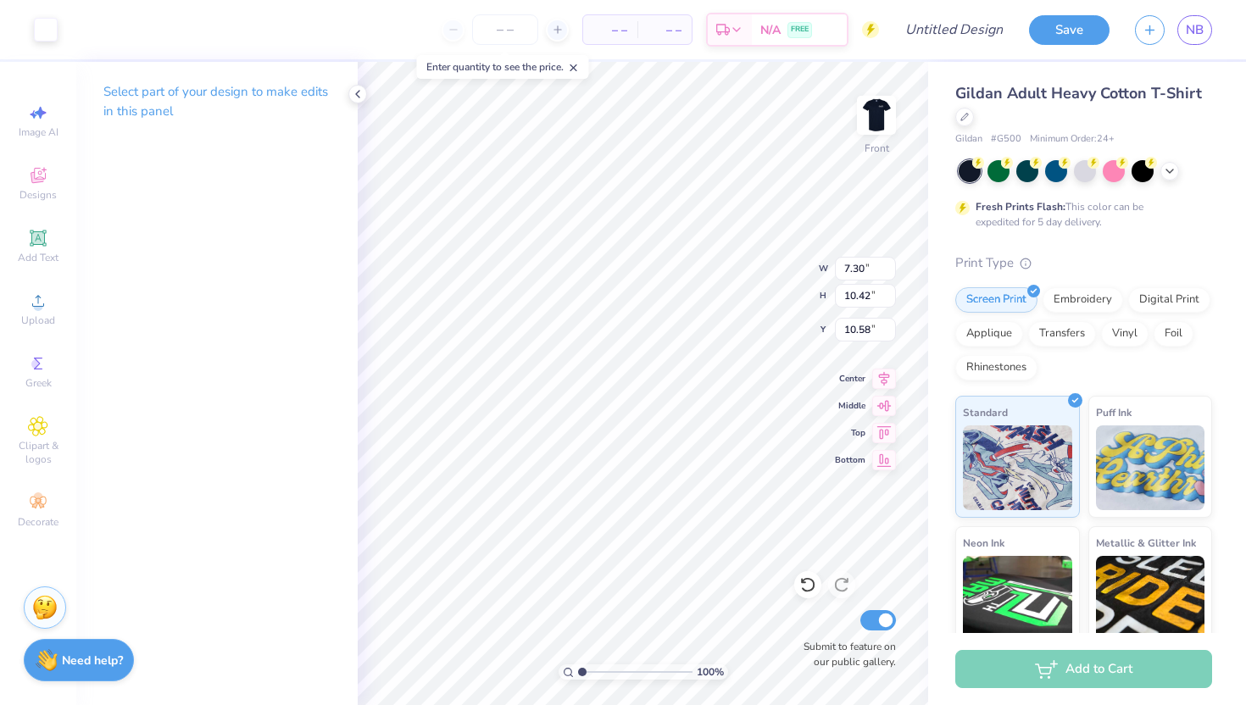
type input "7.83"
type input "9.96"
type input "7.63"
type input "7.30"
type input "10.42"
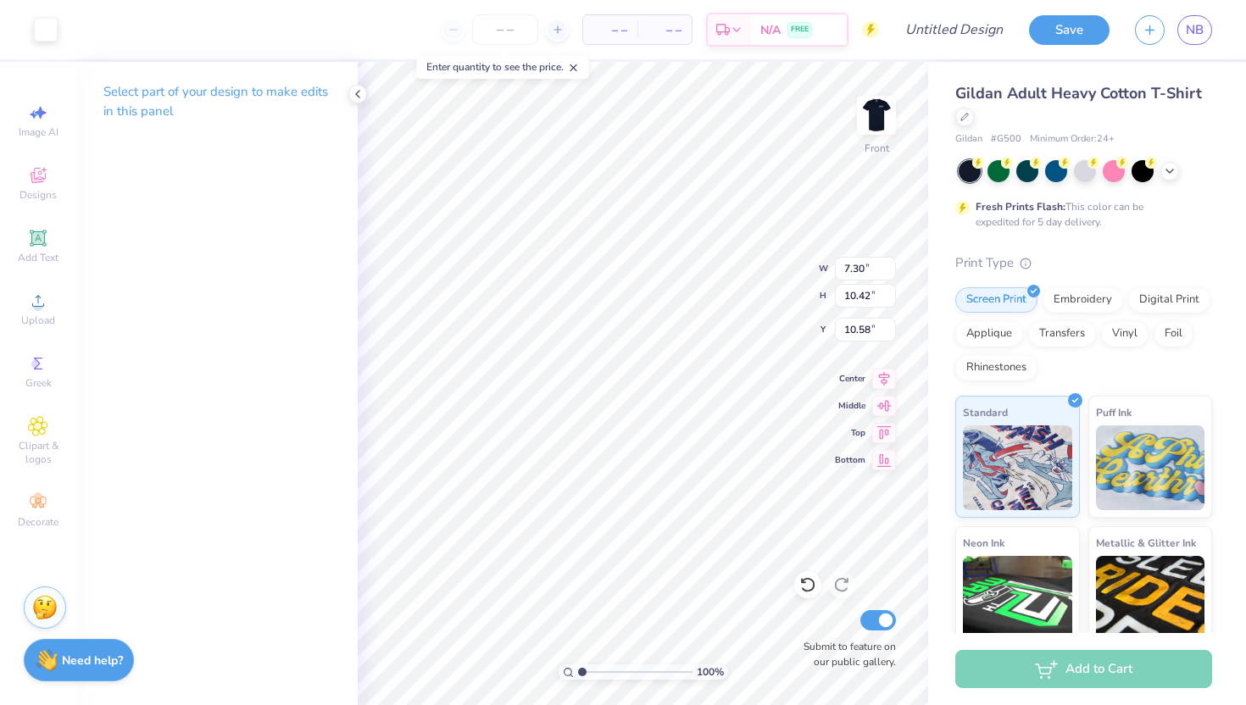
type input "11.90"
type input "8.01"
type input "8.41"
type input "9.76"
type input "9.48"
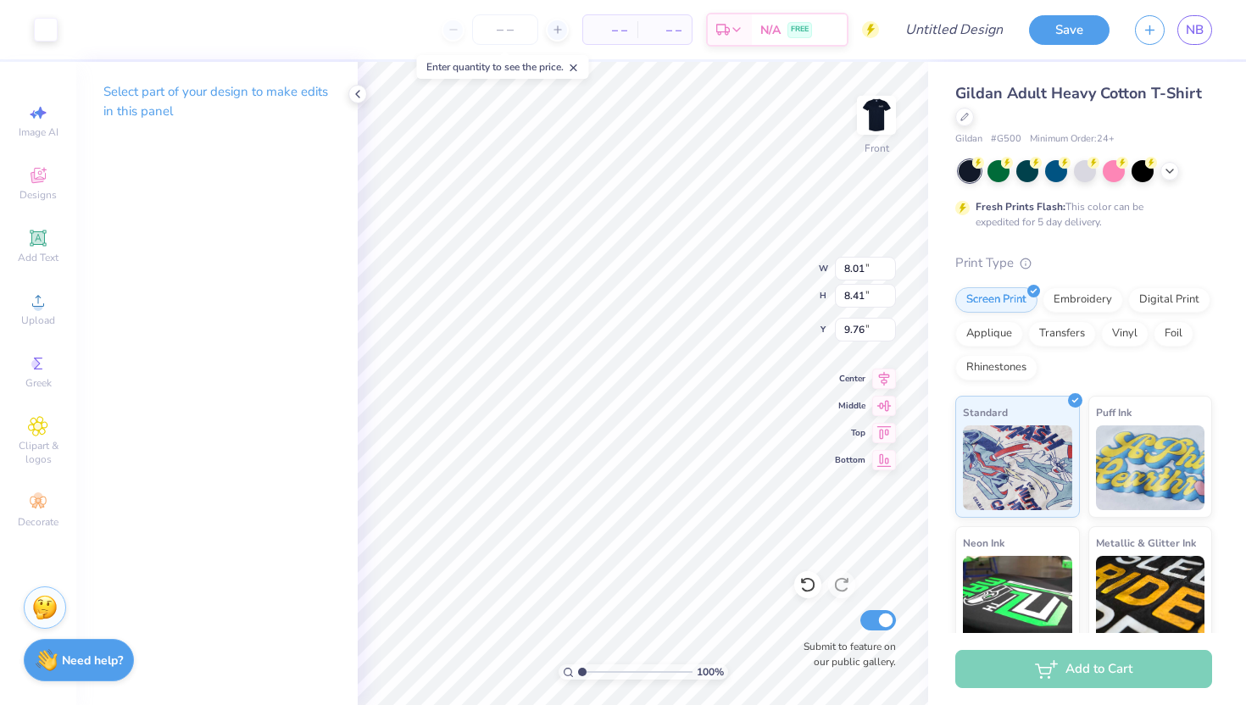
type input "7.43"
type input "13.37"
click at [46, 304] on icon at bounding box center [38, 301] width 20 height 20
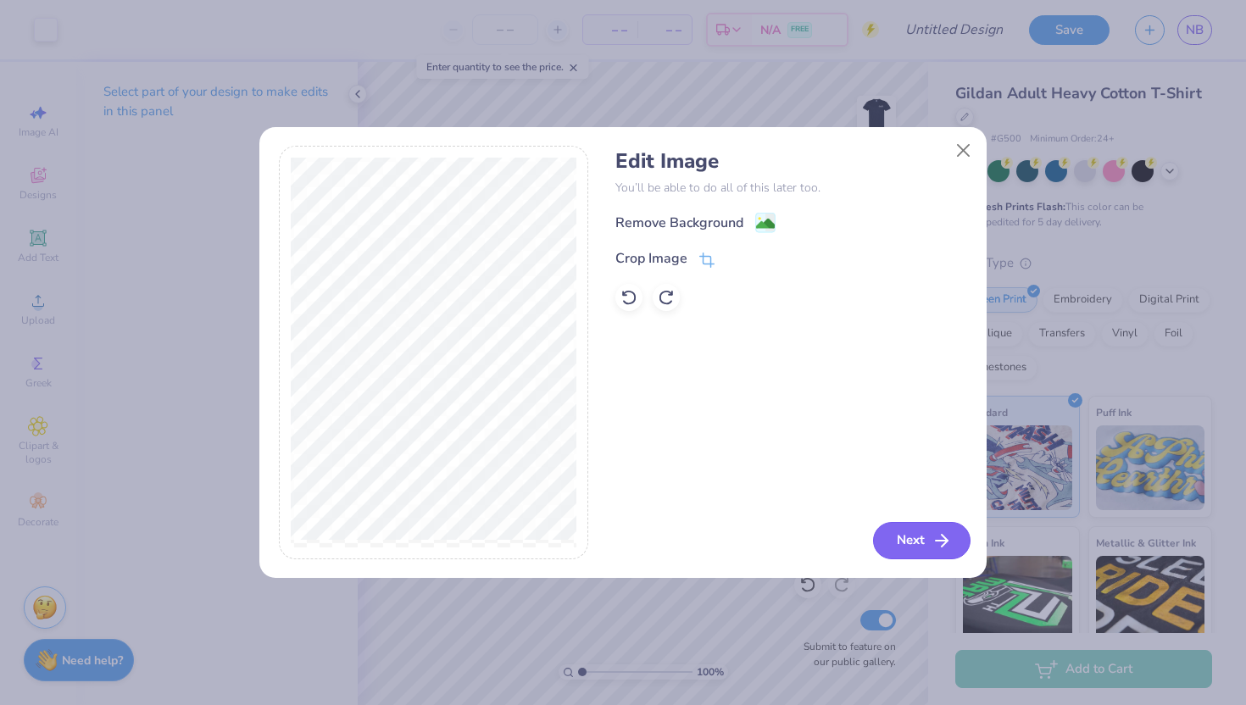
click at [912, 536] on button "Next" at bounding box center [921, 540] width 97 height 37
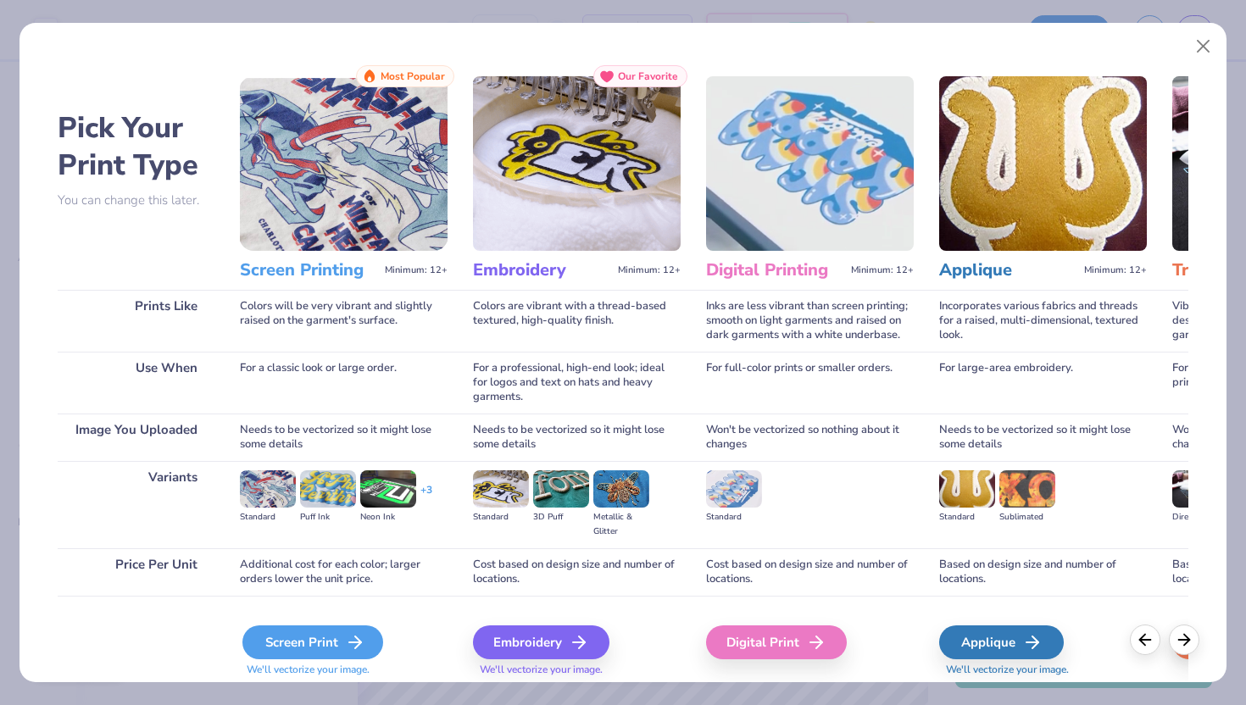
click at [337, 634] on div "Screen Print" at bounding box center [312, 643] width 141 height 34
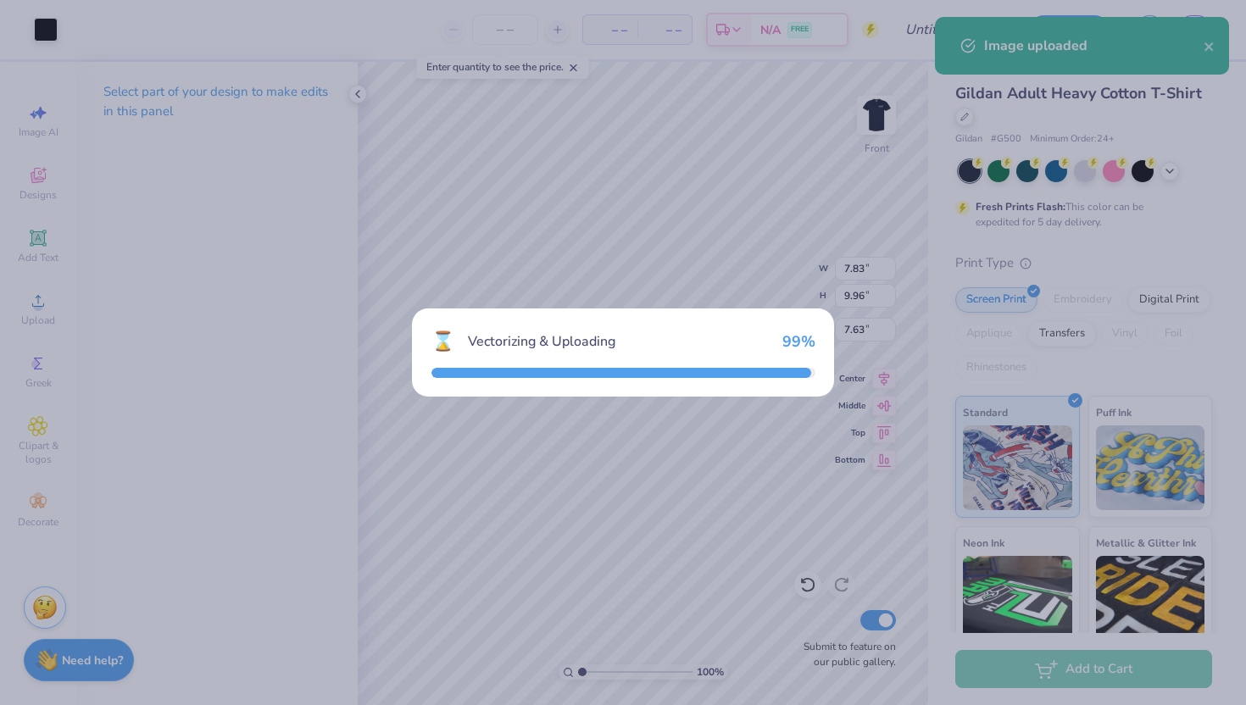
type input "8.72"
type input "15.07"
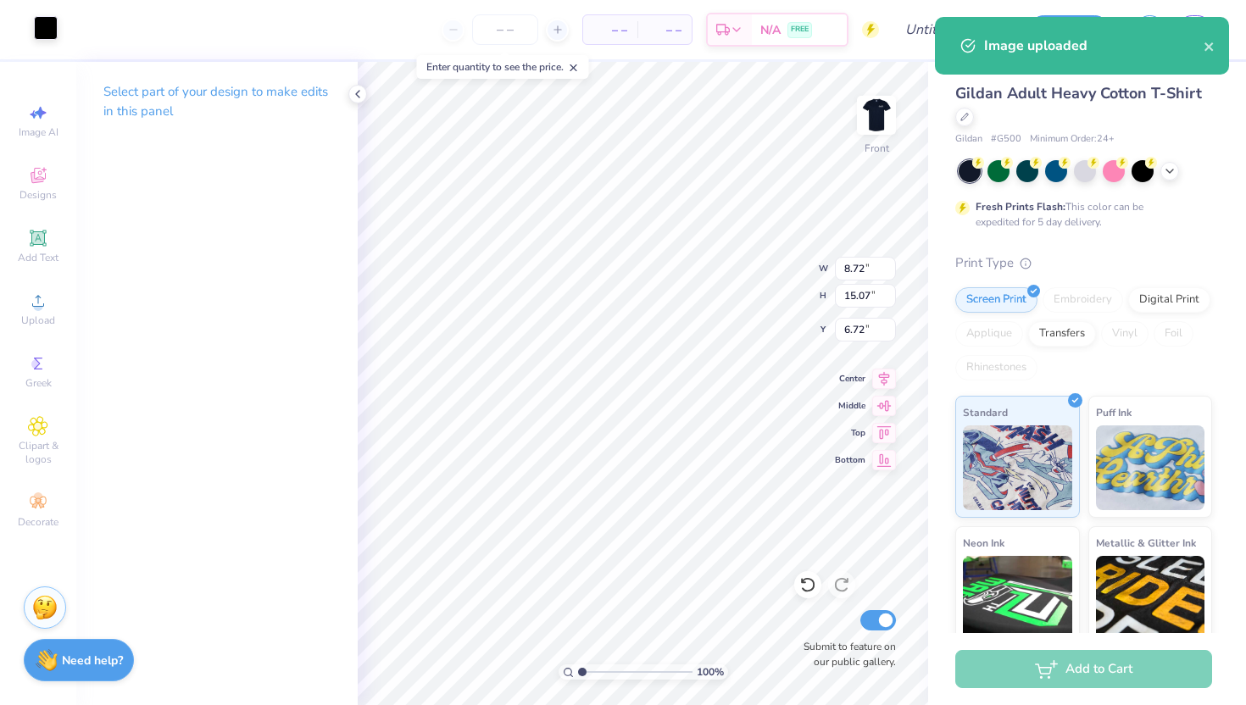
click at [46, 22] on div at bounding box center [46, 28] width 24 height 24
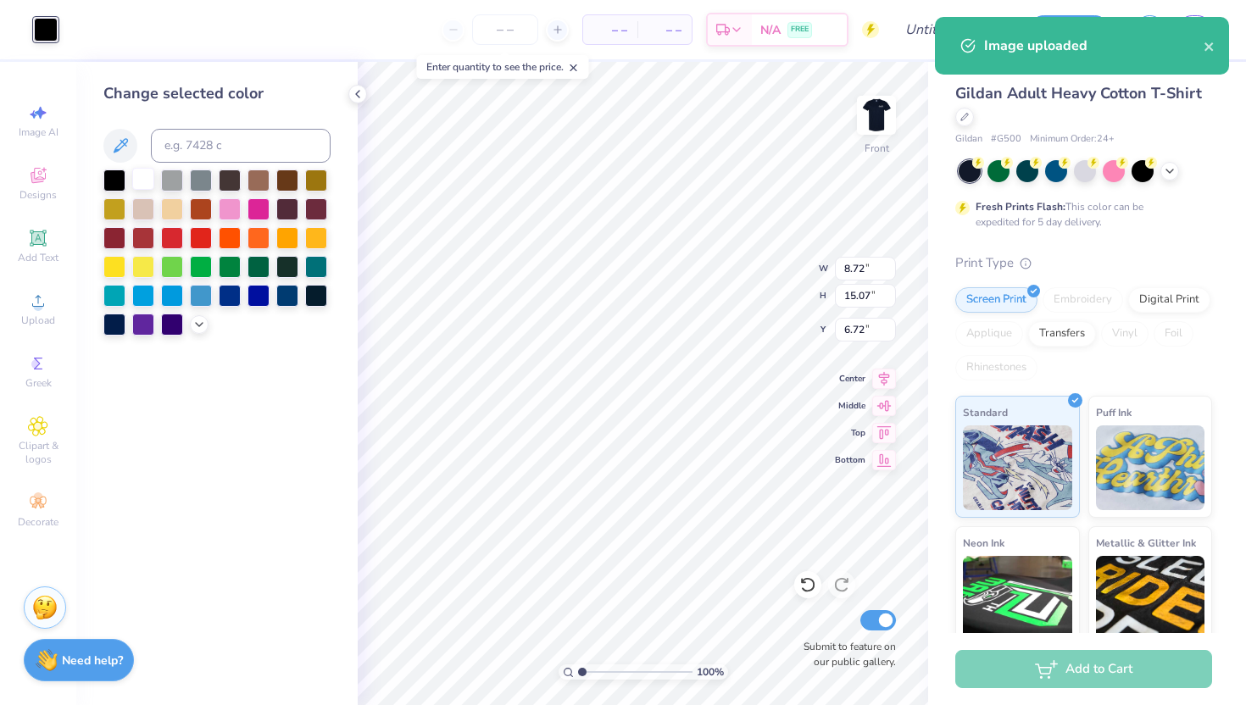
click at [141, 181] on div at bounding box center [143, 179] width 22 height 22
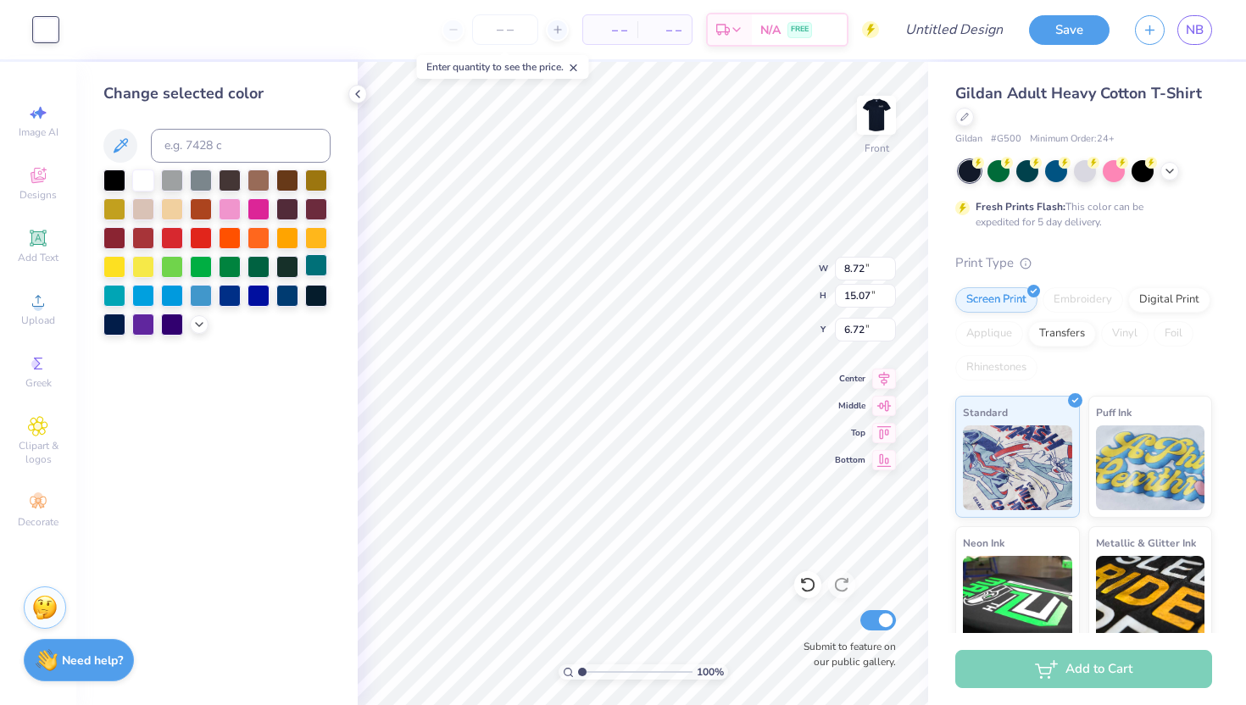
type input "9.35"
type input "7.83"
type input "9.96"
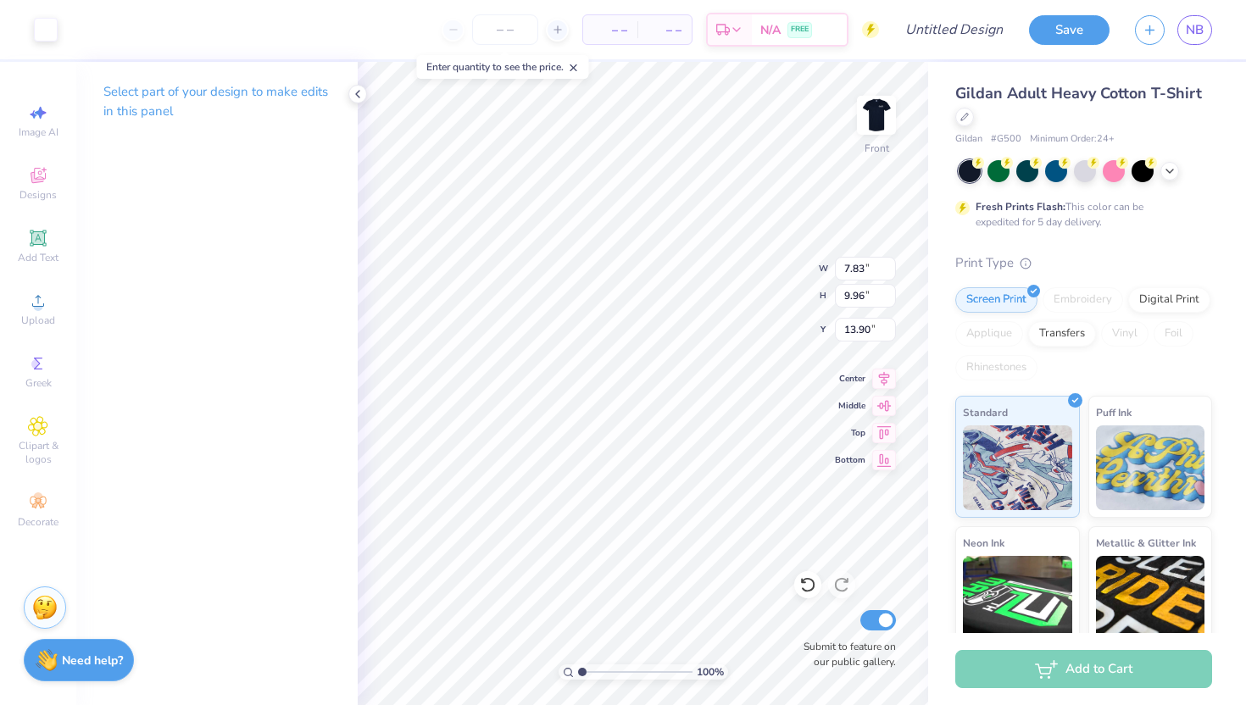
type input "13.95"
type input "6.88"
type input "10.26"
type input "14.25"
type input "6.89"
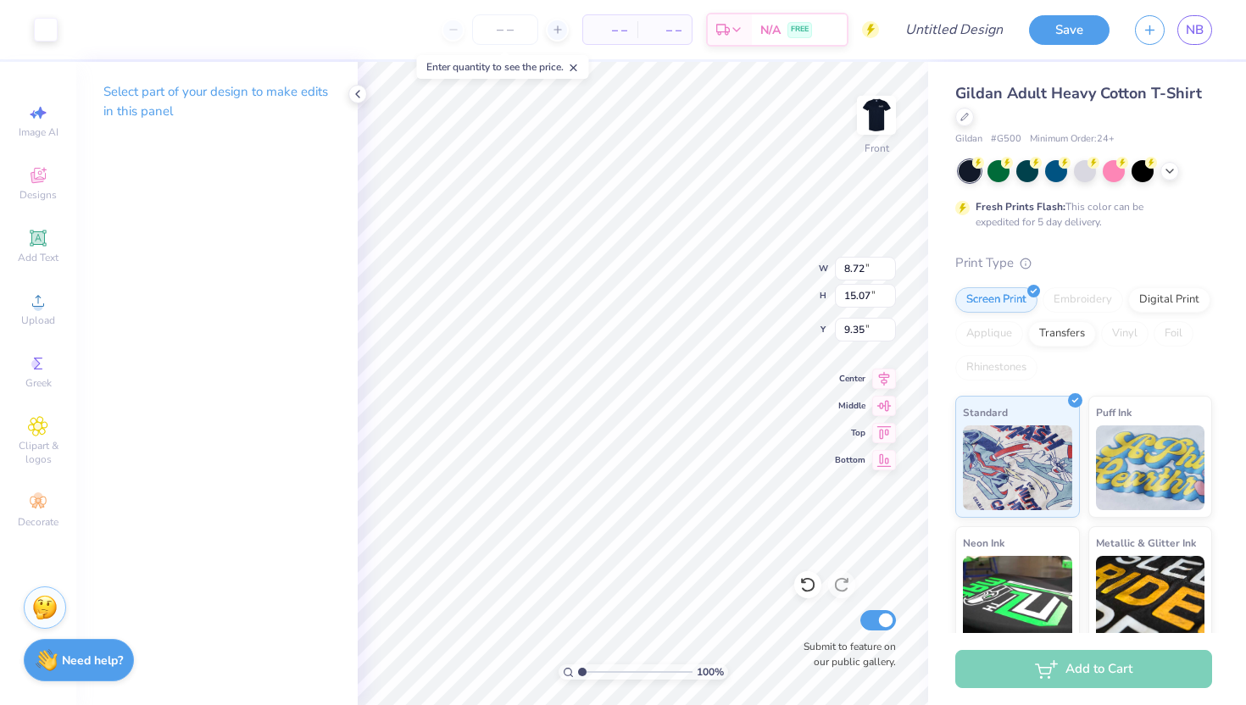
type input "11.90"
type input "12.51"
type input "7.18"
type input "11.65"
type input "12.48"
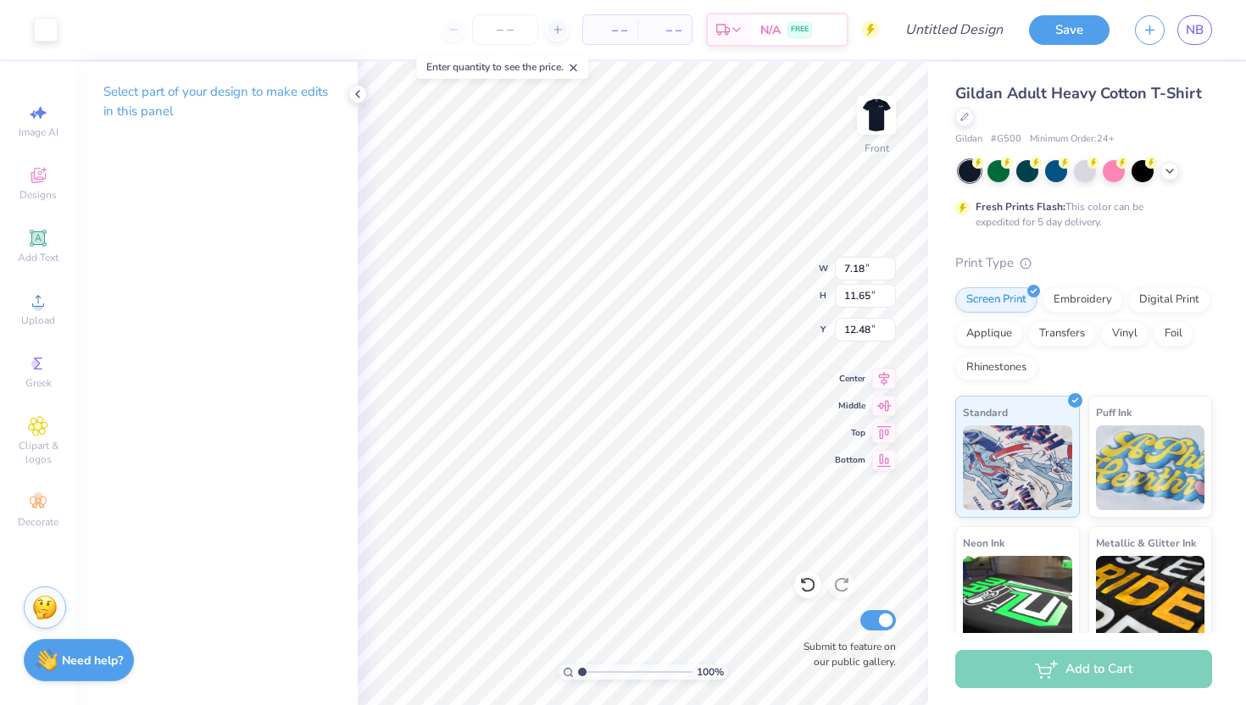
type input "12.86"
type input "6.83"
type input "10.21"
type input "14.24"
type input "6.43"
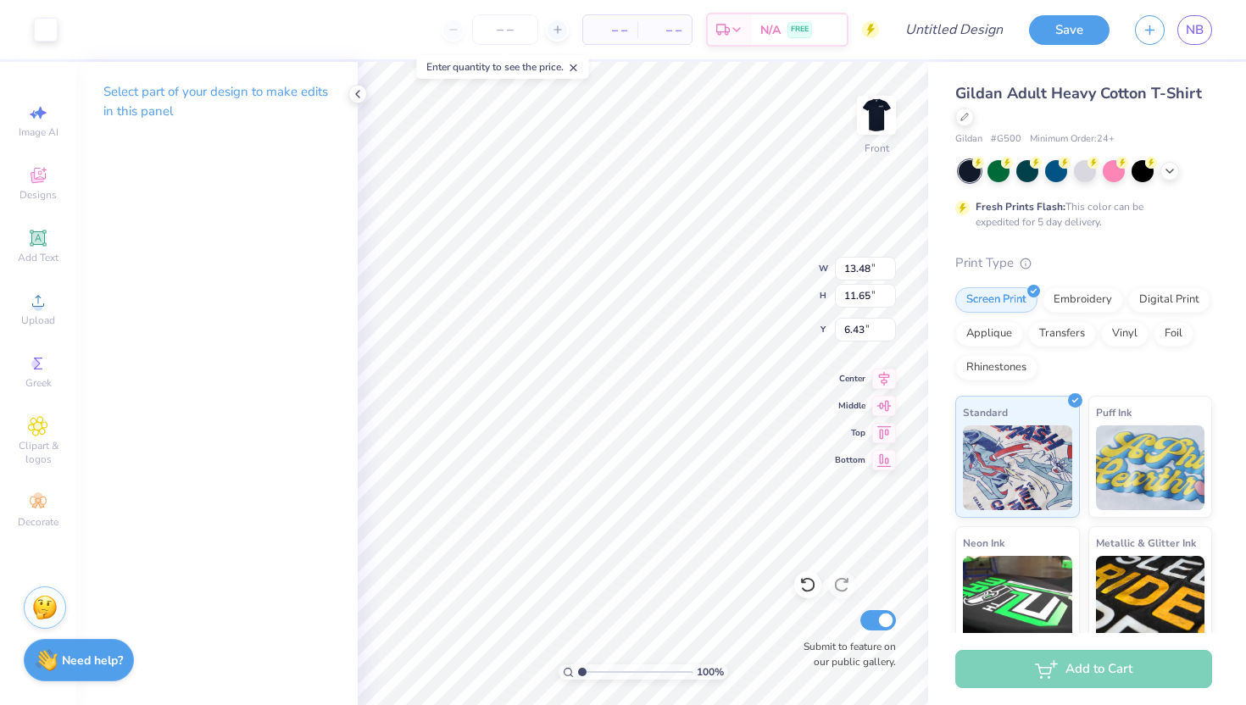
type input "3.00"
click at [49, 309] on div "Upload" at bounding box center [37, 309] width 59 height 50
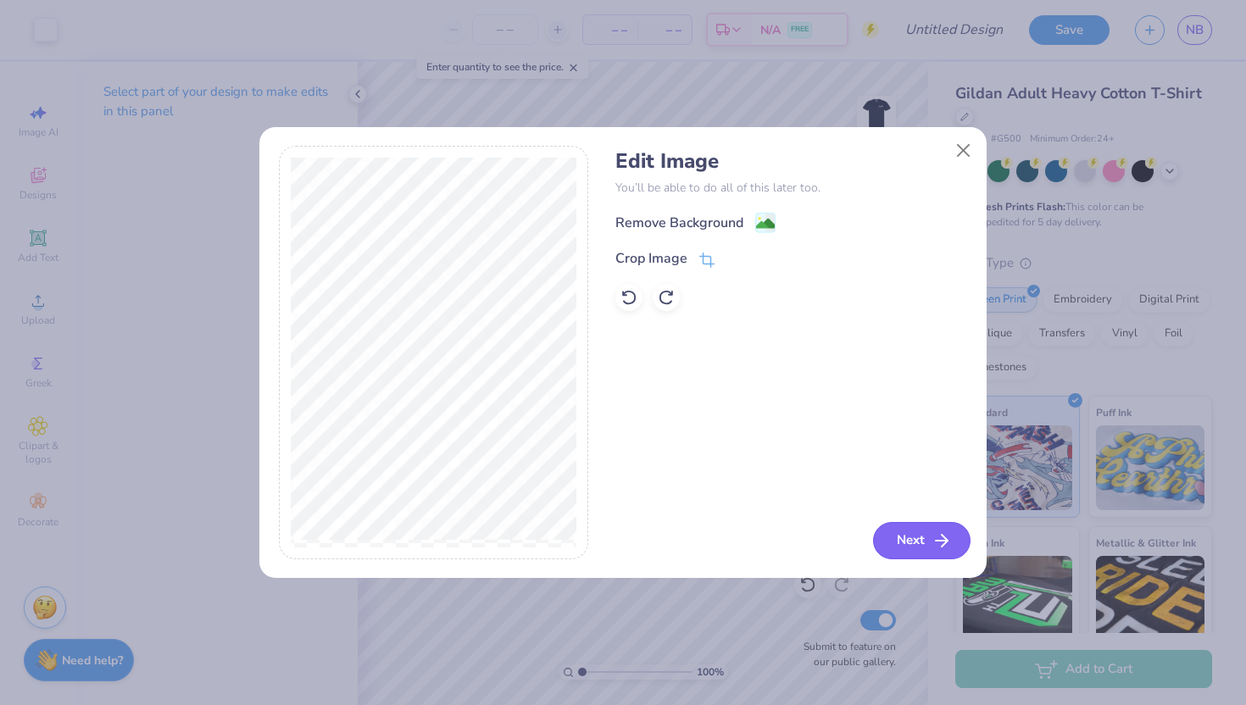
click at [917, 537] on button "Next" at bounding box center [921, 540] width 97 height 37
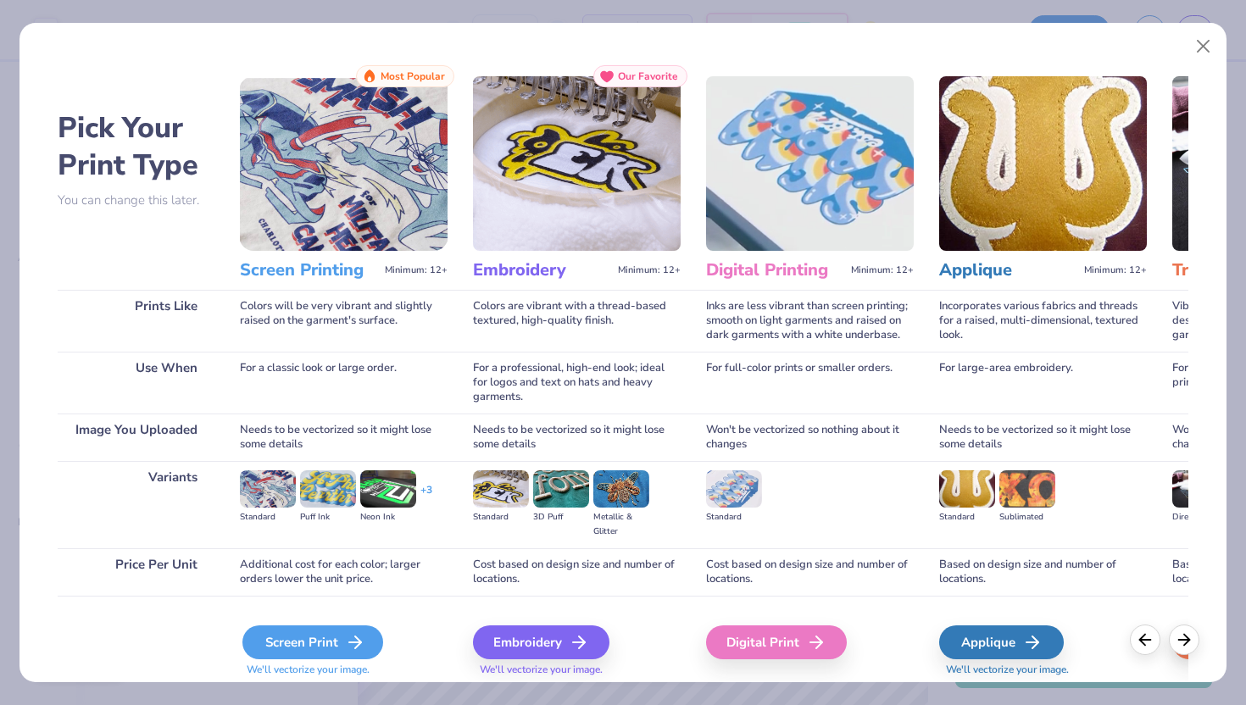
click at [342, 637] on div "Screen Print" at bounding box center [312, 643] width 141 height 34
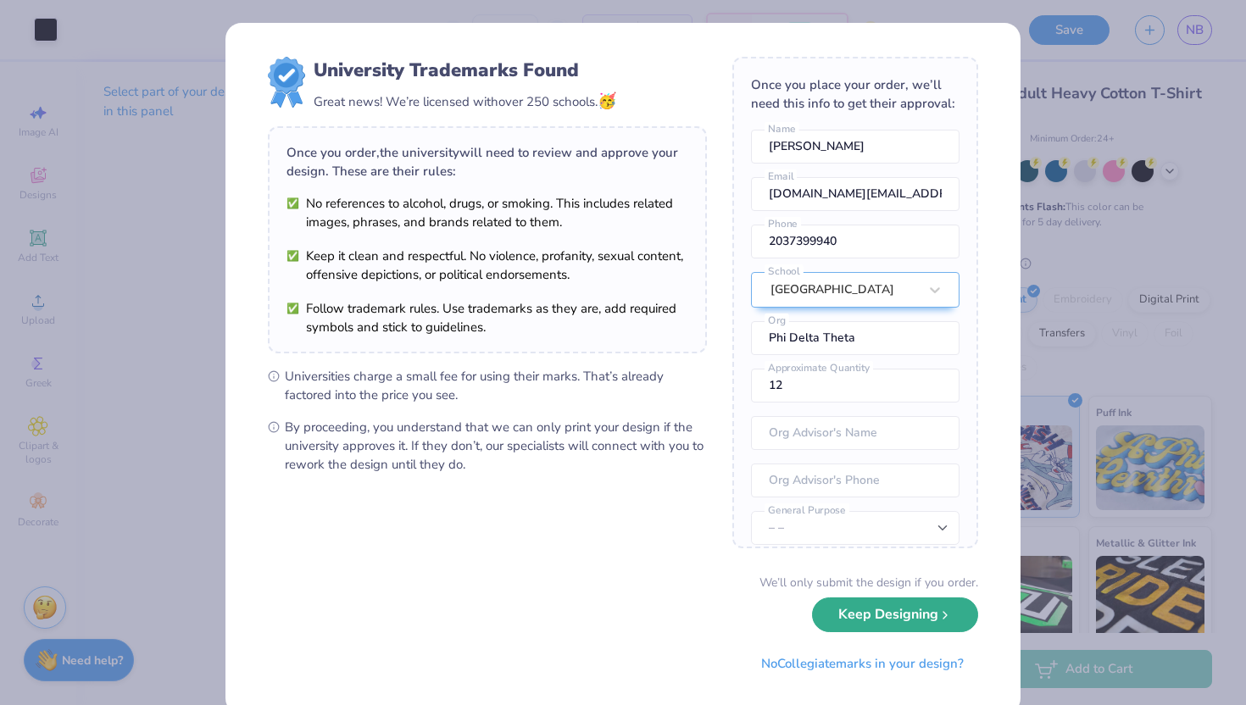
click at [871, 614] on button "Keep Designing" at bounding box center [895, 615] width 166 height 35
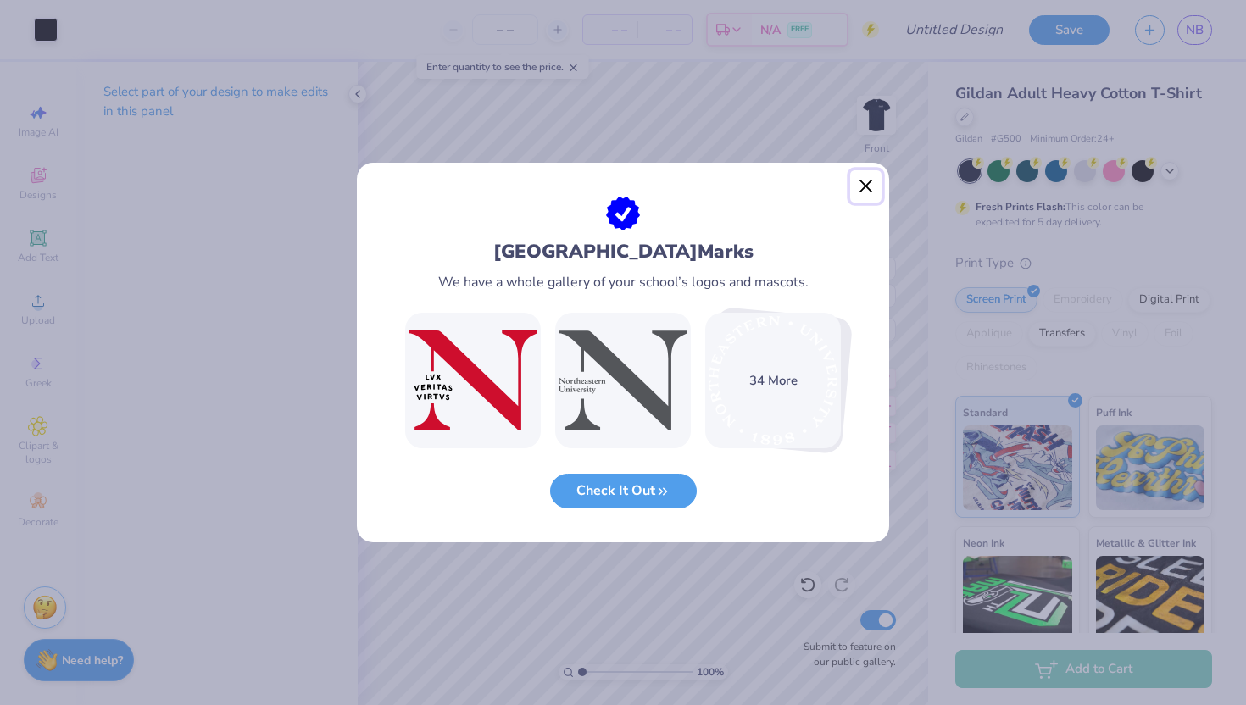
click at [860, 186] on button "Close" at bounding box center [866, 186] width 32 height 32
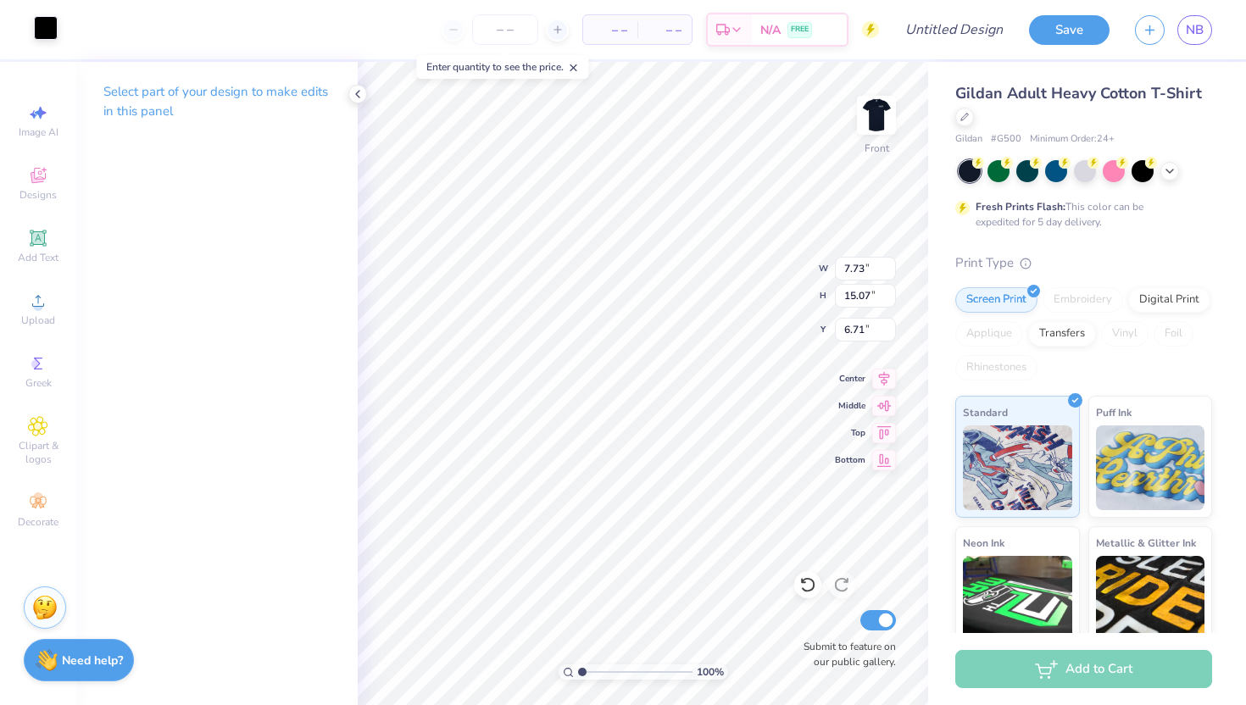
click at [49, 23] on div at bounding box center [46, 28] width 24 height 24
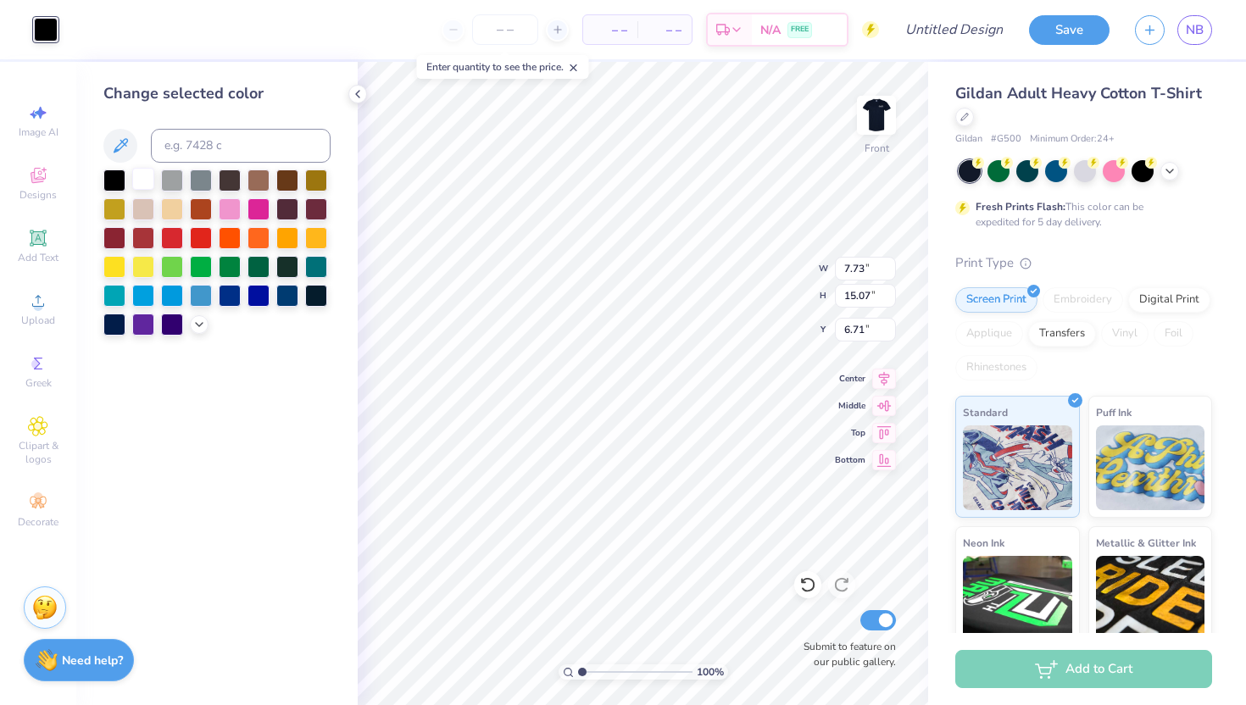
click at [147, 175] on div at bounding box center [143, 179] width 22 height 22
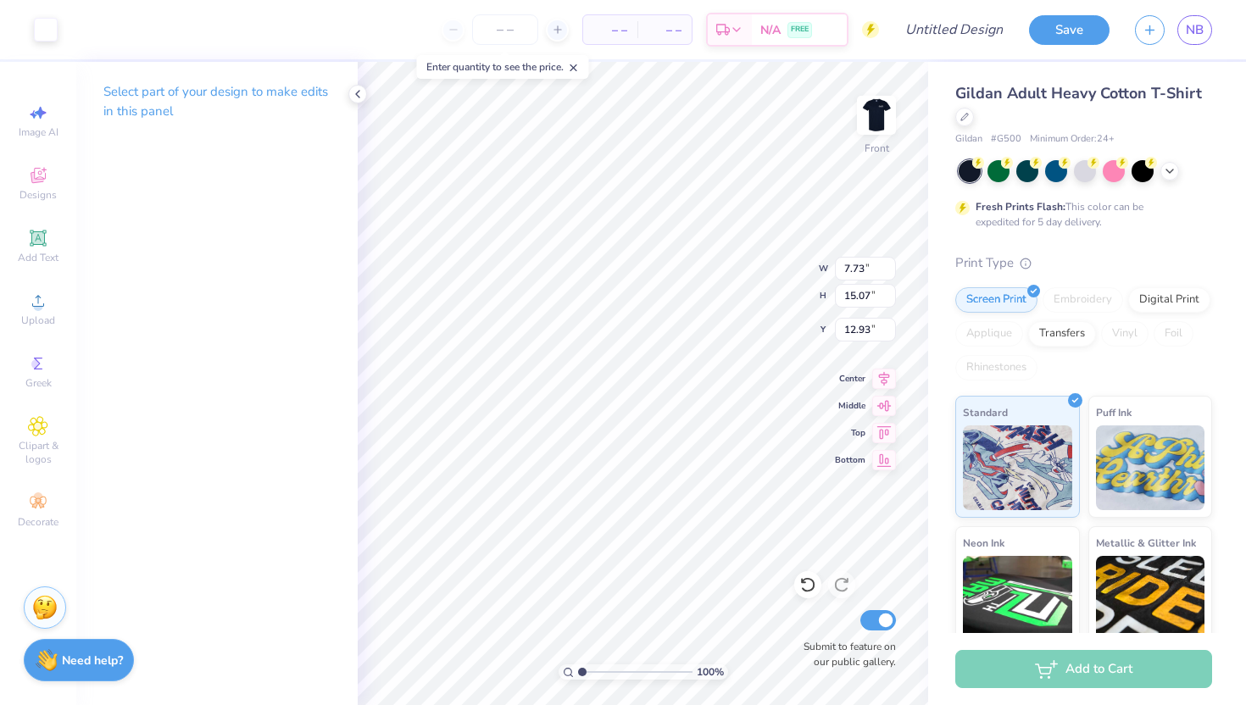
type input "12.93"
type input "5.39"
type input "10.50"
type input "14.65"
type input "6.83"
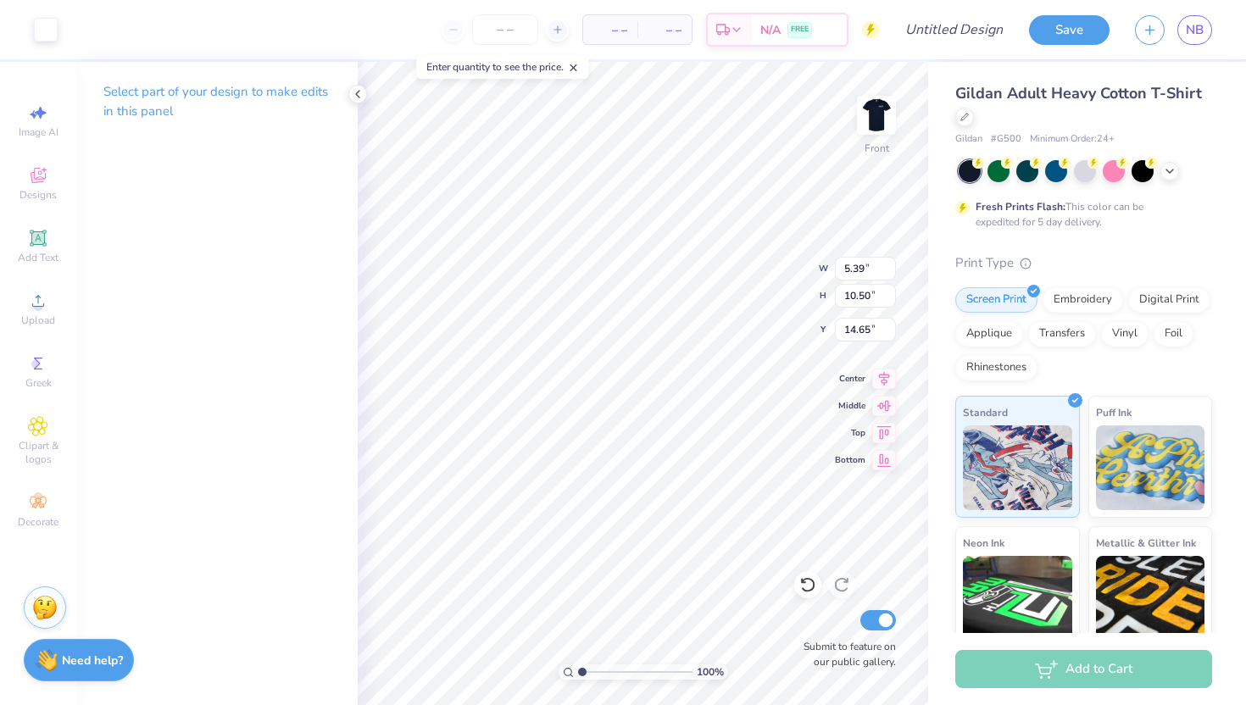
type input "10.21"
type input "15.60"
type input "7.98"
type input "9.20"
type input "15.95"
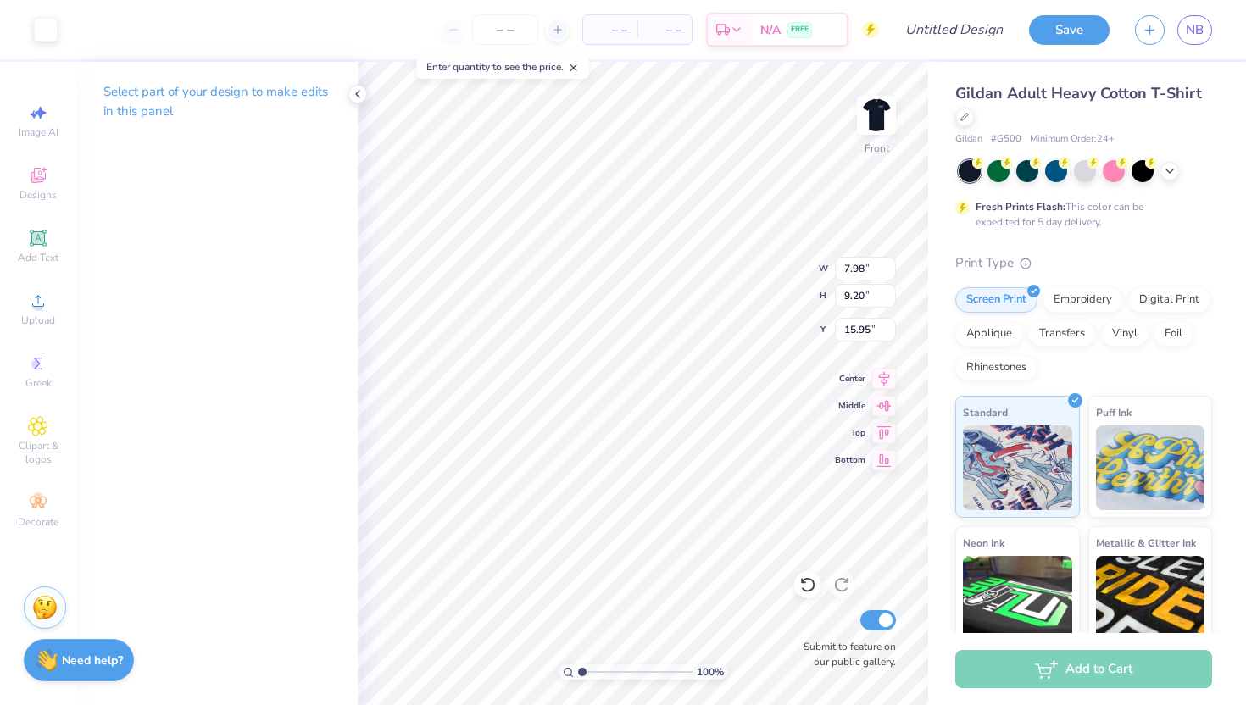
type input "7.18"
type input "11.65"
type input "11.01"
type input "10.10"
type input "16.38"
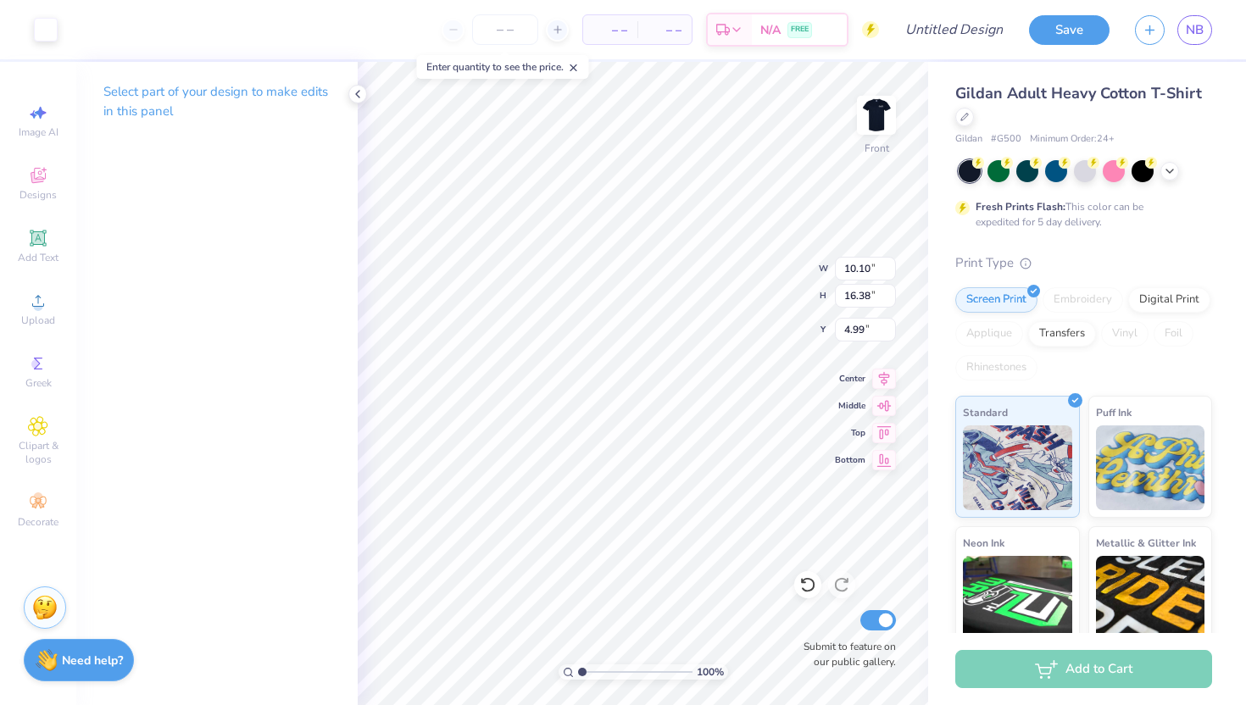
type input "6.32"
type input "7.18"
type input "11.65"
type input "3.00"
type input "5.39"
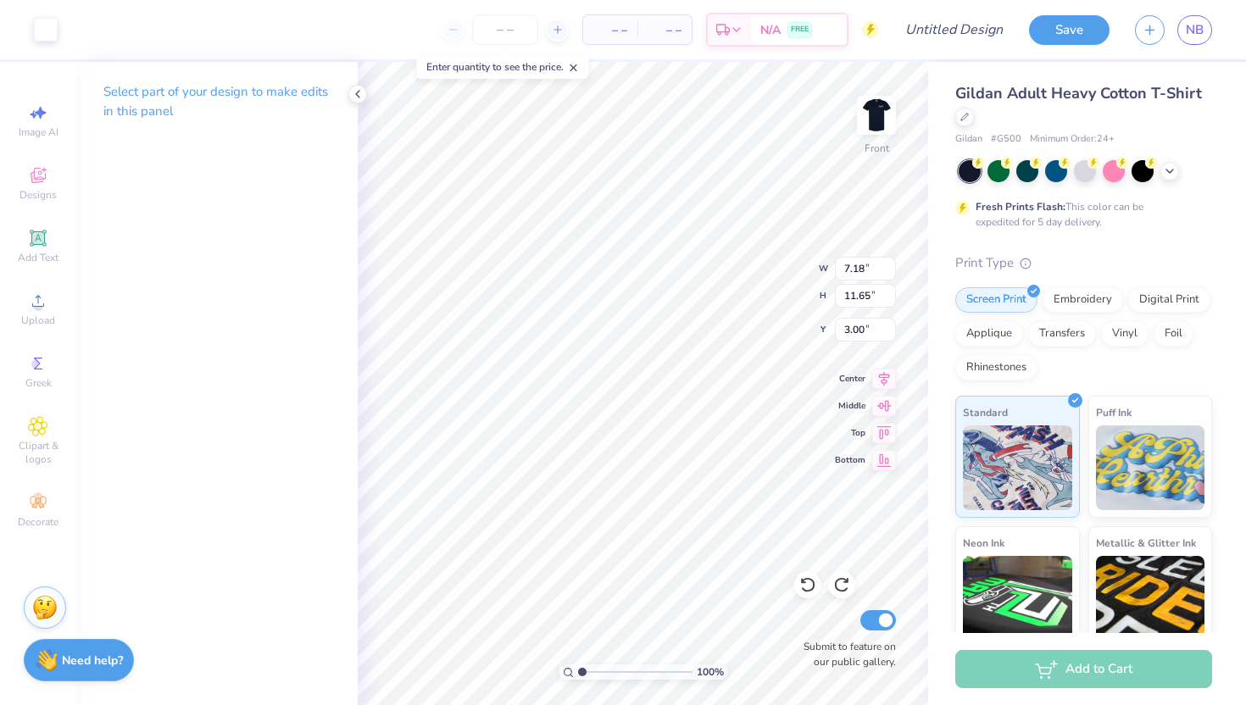
type input "10.50"
type input "2.66"
type input "7.98"
type input "9.20"
type input "15.88"
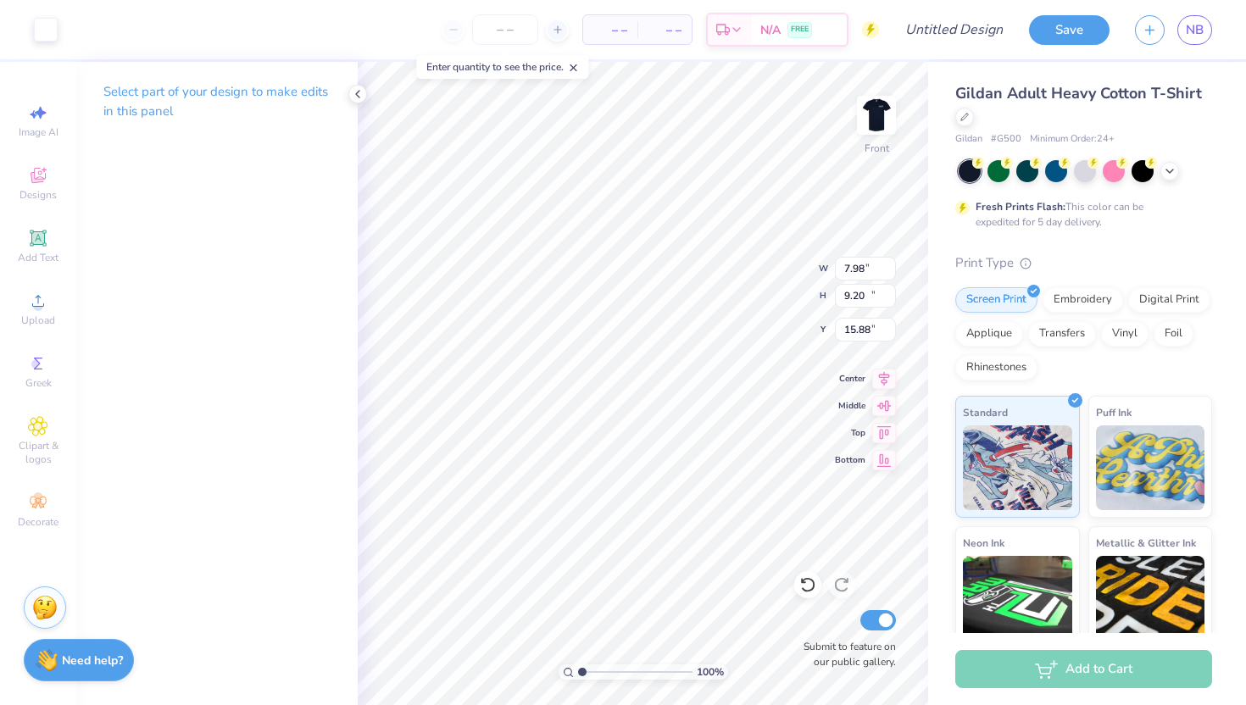
type input "6.82"
type input "10.19"
type input "13.61"
type input "5.39"
type input "10.50"
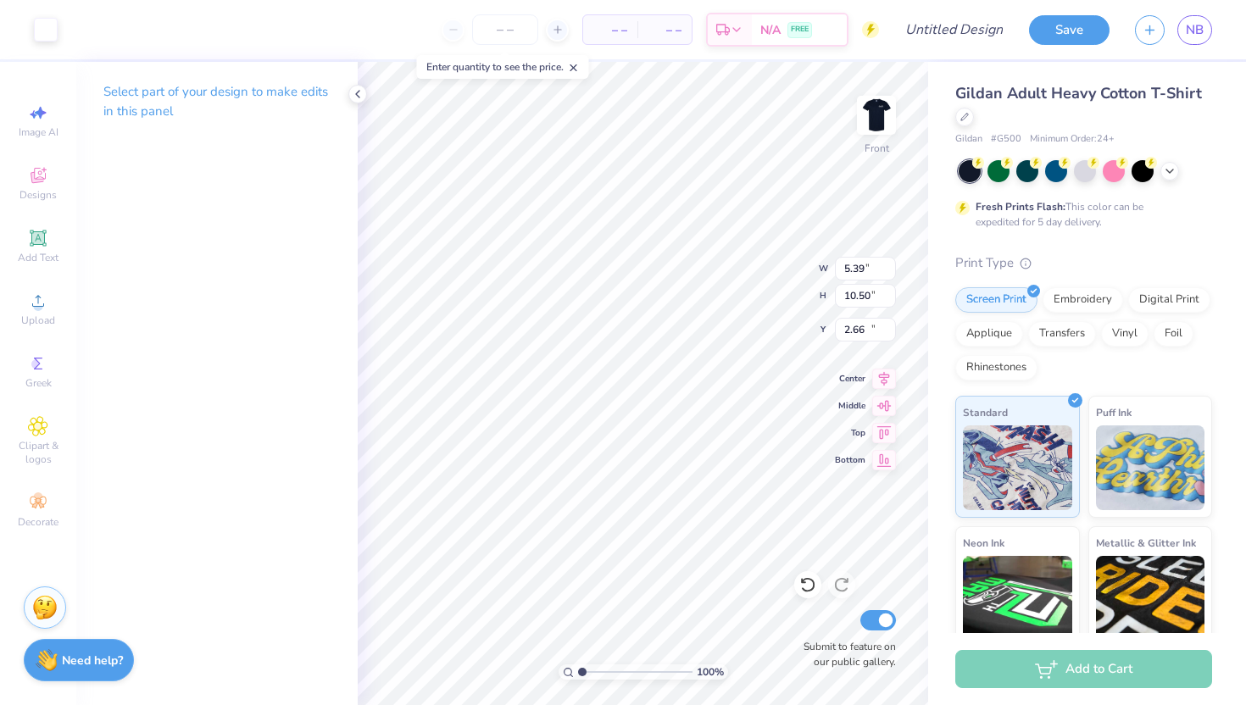
type input "13.91"
type input "5.38"
type input "10.88"
type input "0.82"
type input "7.18"
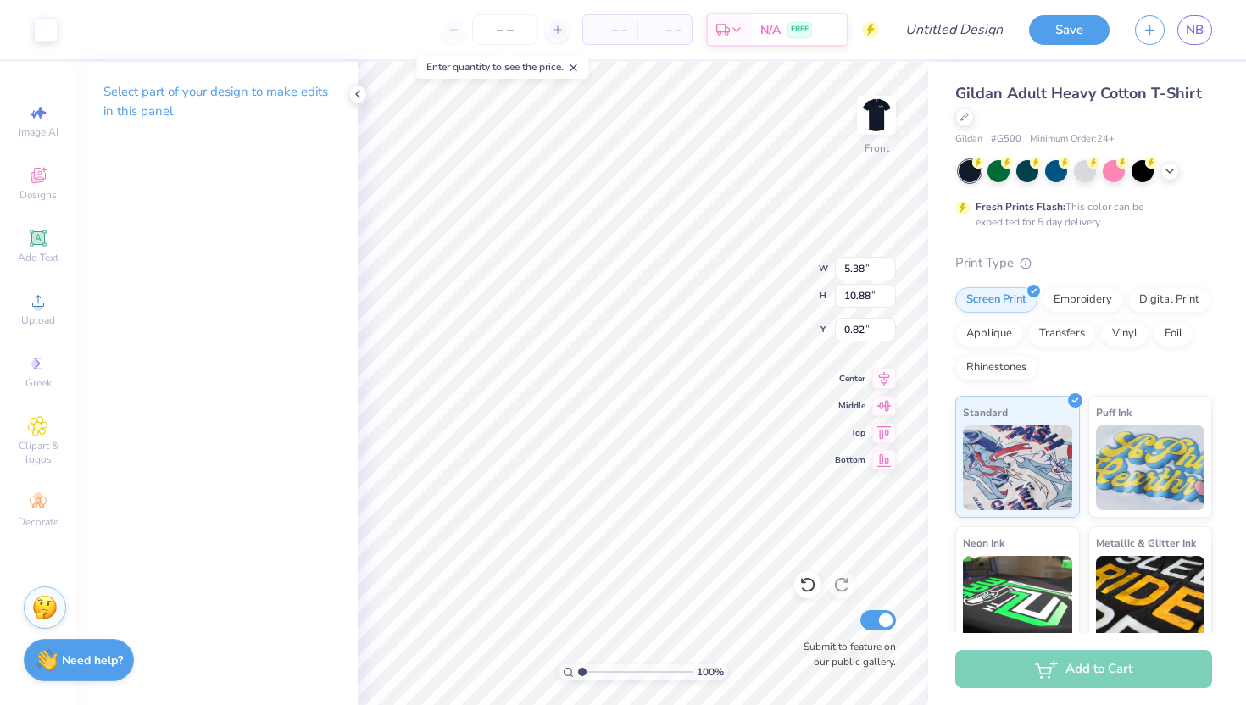
type input "11.65"
type input "12.15"
type input "6.44"
type input "10.44"
type input "13.36"
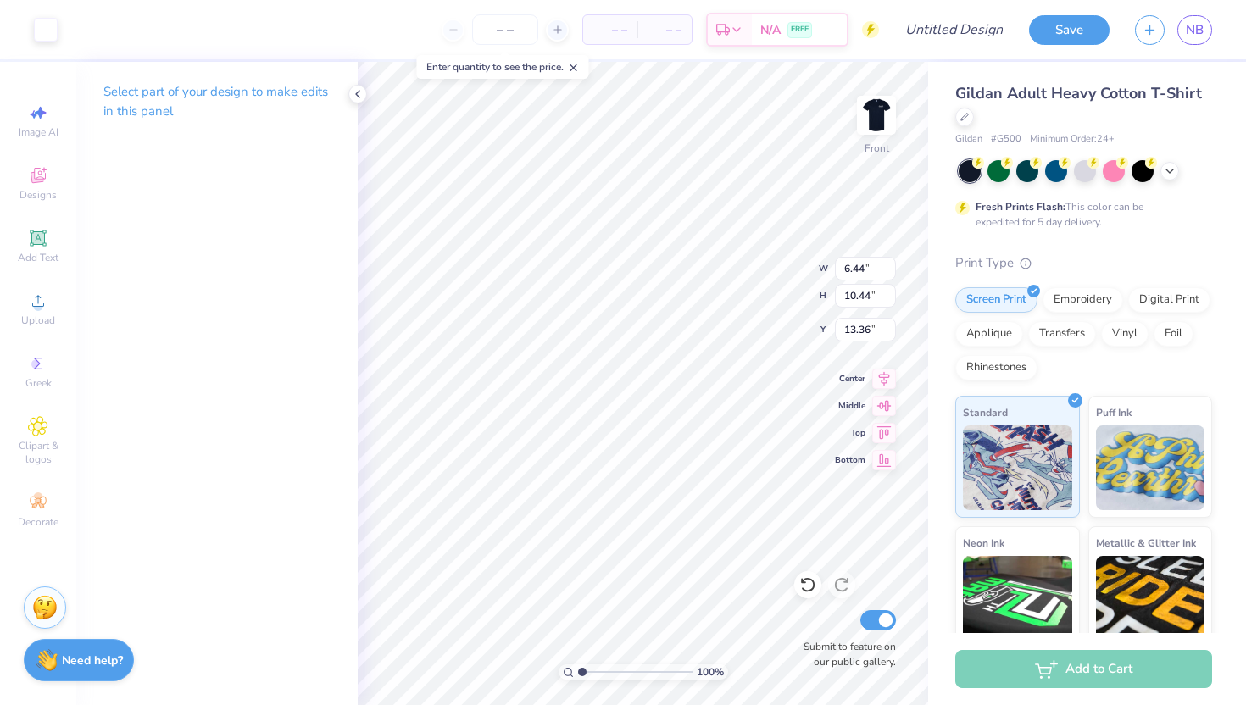
type input "7.08"
type input "10.25"
type input "13.55"
type input "5.38"
type input "10.88"
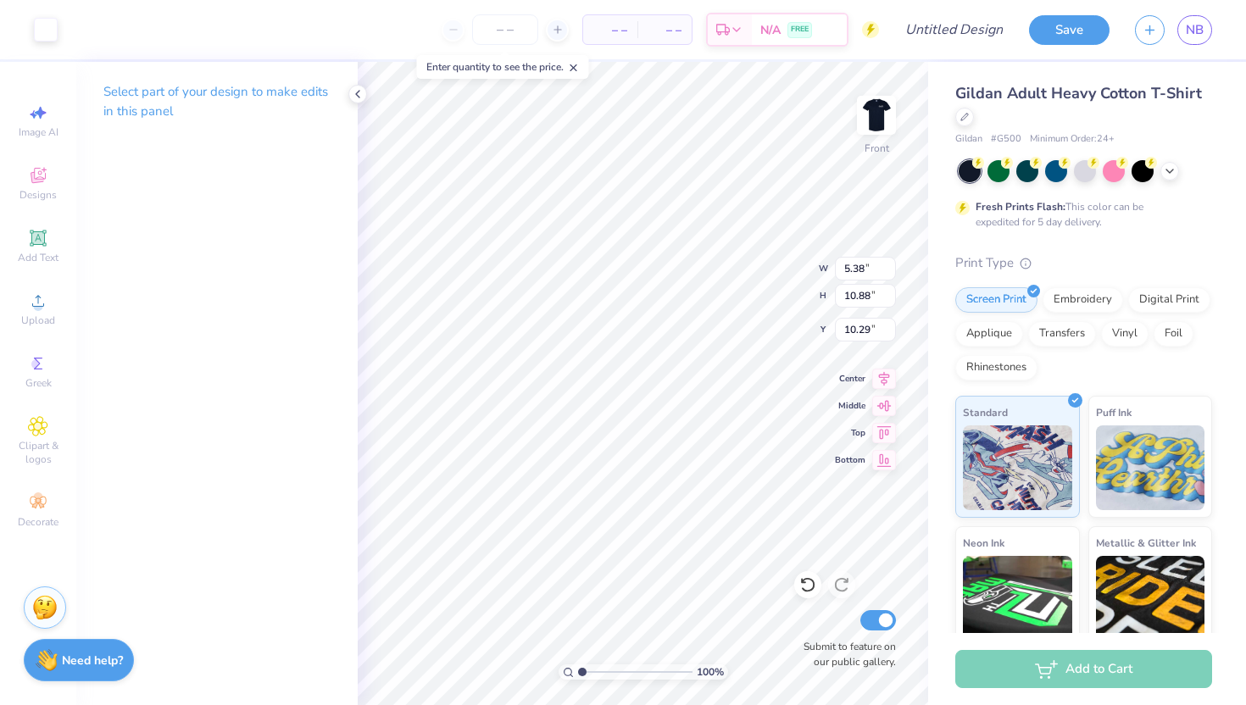
type input "11.81"
click at [742, 685] on li "Send to Back" at bounding box center [740, 684] width 133 height 33
type input "7.22"
type input "9.77"
type input "14.00"
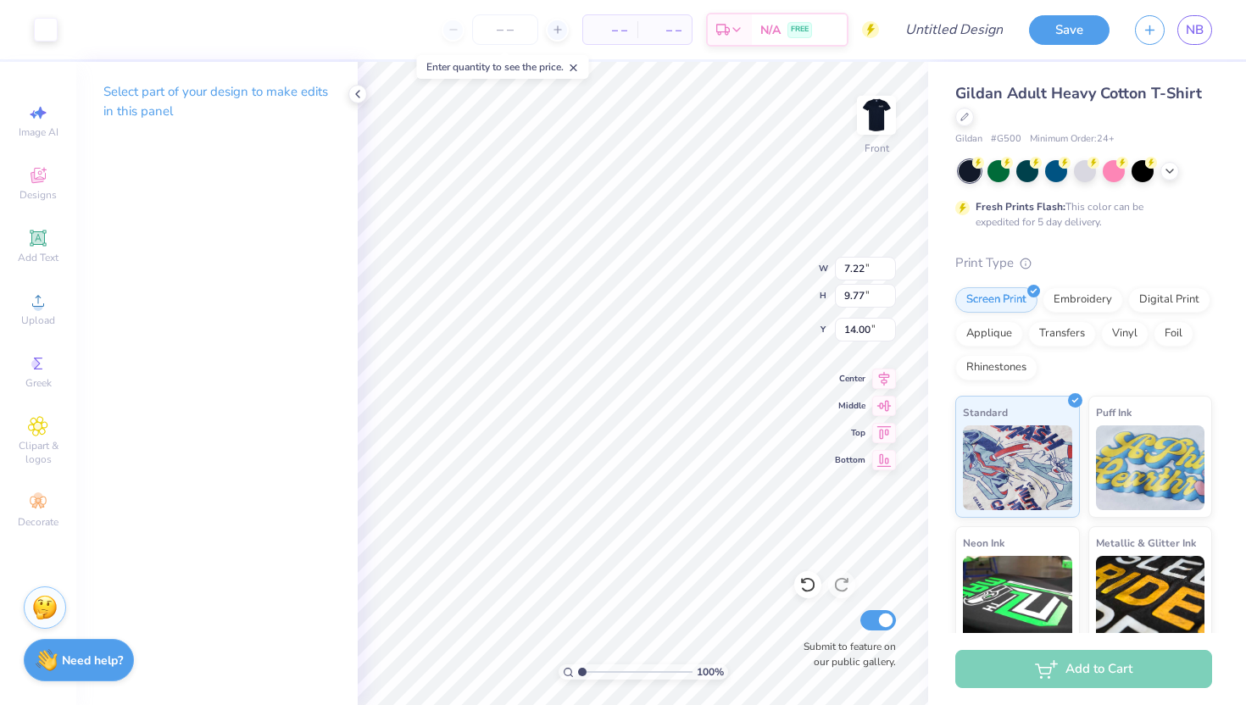
type input "7.08"
type input "10.25"
type input "14.65"
type input "6.13"
type input "8.87"
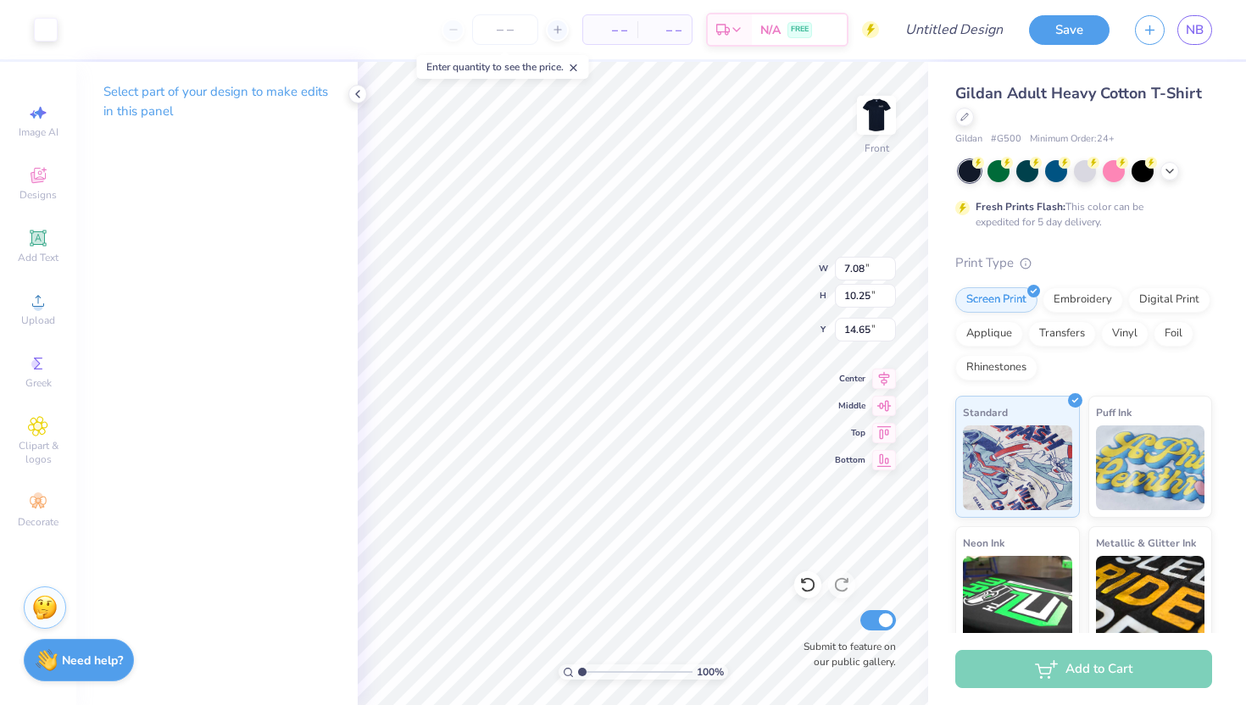
type input "16.00"
type input "8.05"
type input "7.70"
type input "16.06"
type input "11.84"
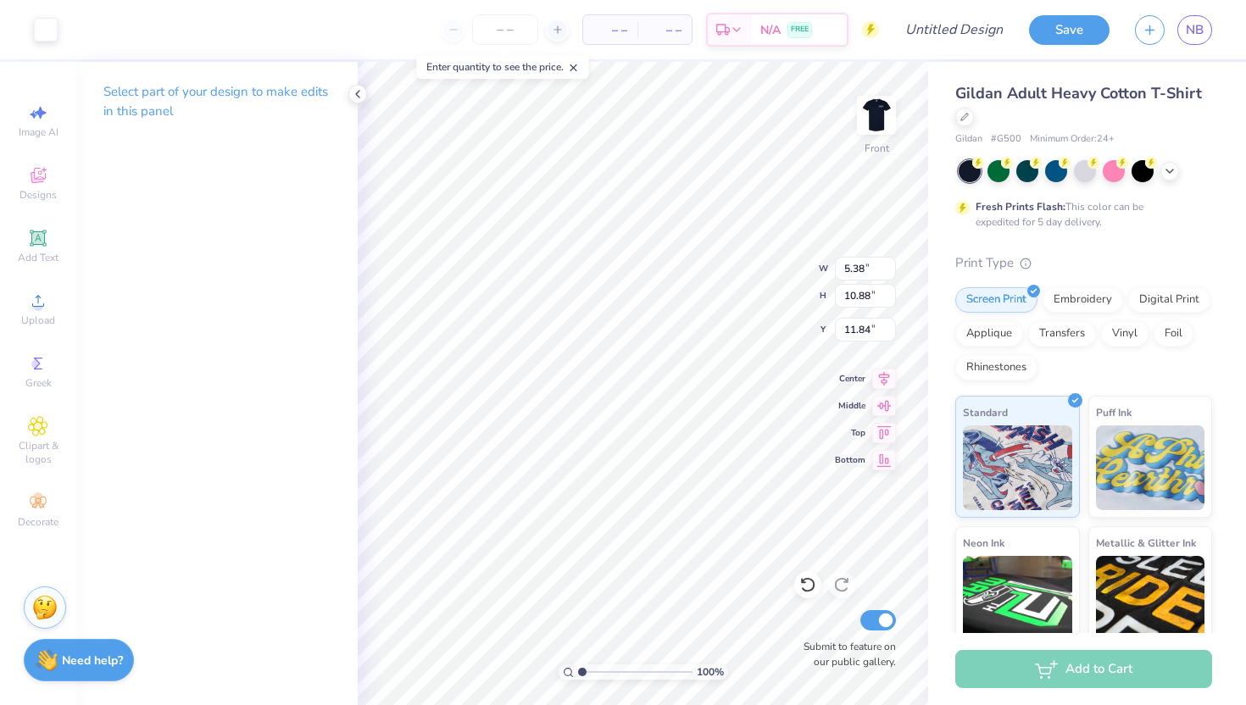
type input "11.85"
type input "5.71"
type input "10.71"
type input "12.40"
type input "11.28"
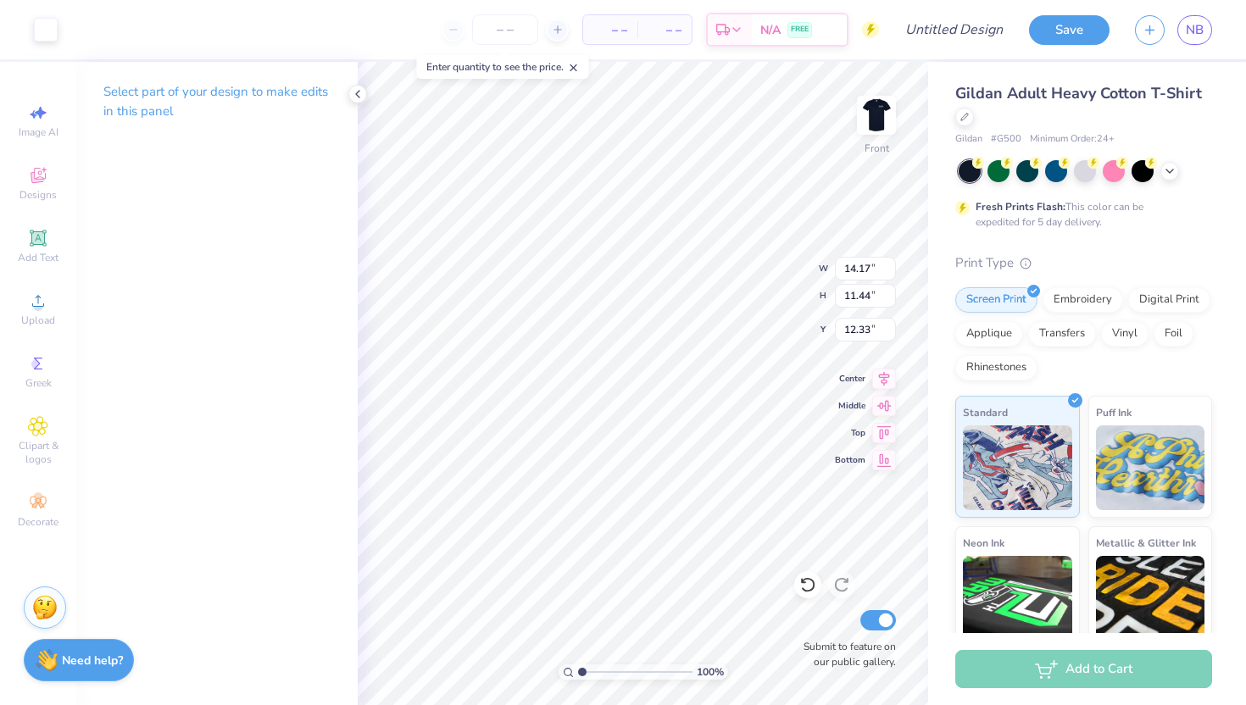
type input "9.11"
type input "11.64"
type input "15.05"
type input "16.45"
type input "13.49"
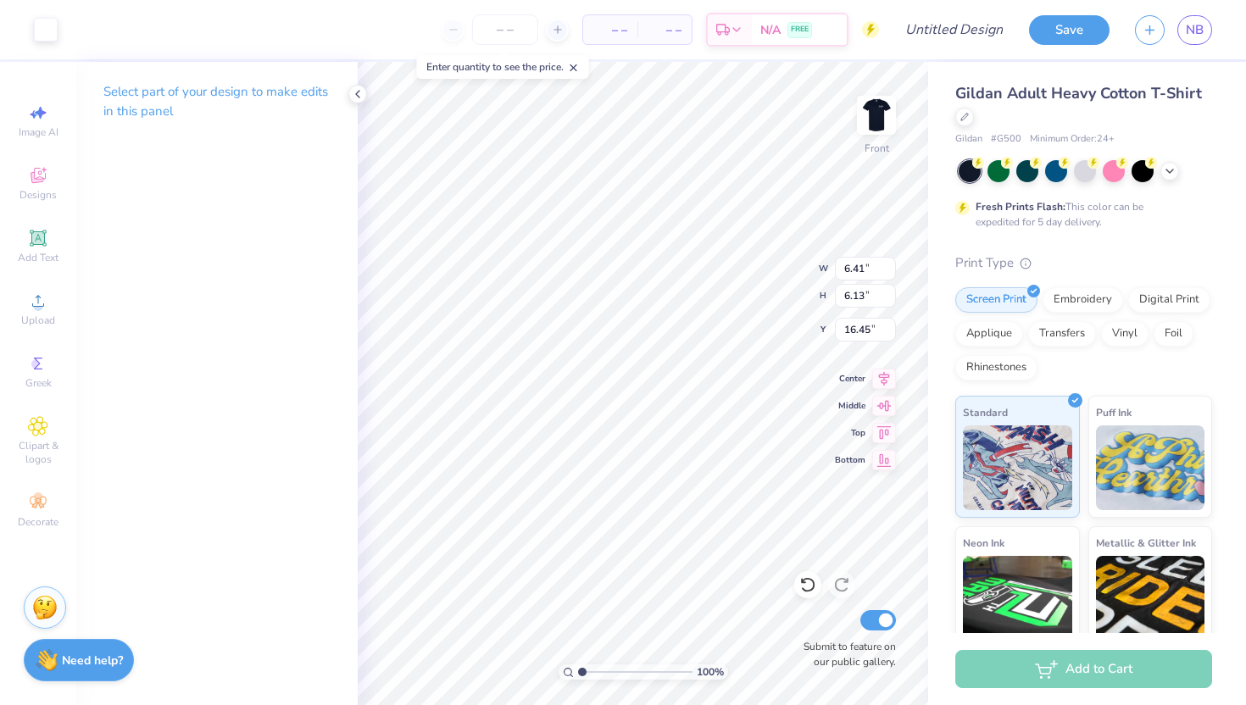
type input "6.60"
type input "5.97"
type input "16.86"
type input "11.98"
type input "1.19"
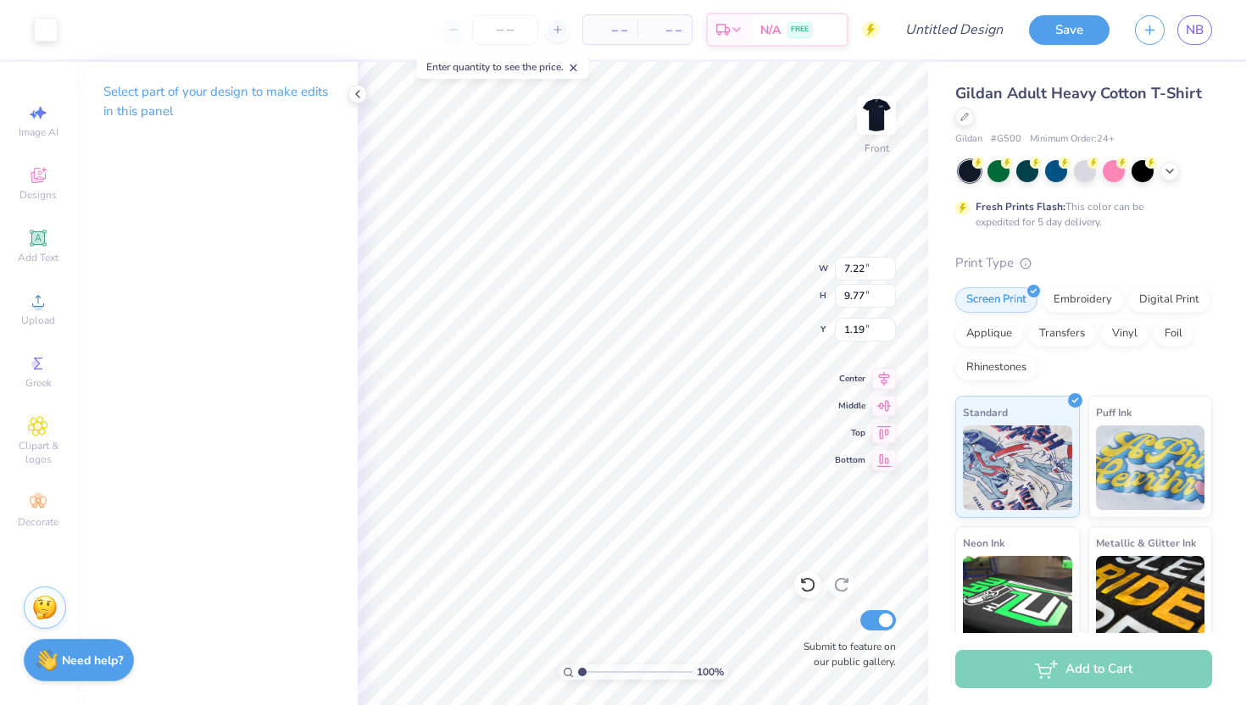
type input "8.05"
type input "7.70"
type input "15.31"
type input "1.62"
type input "5.71"
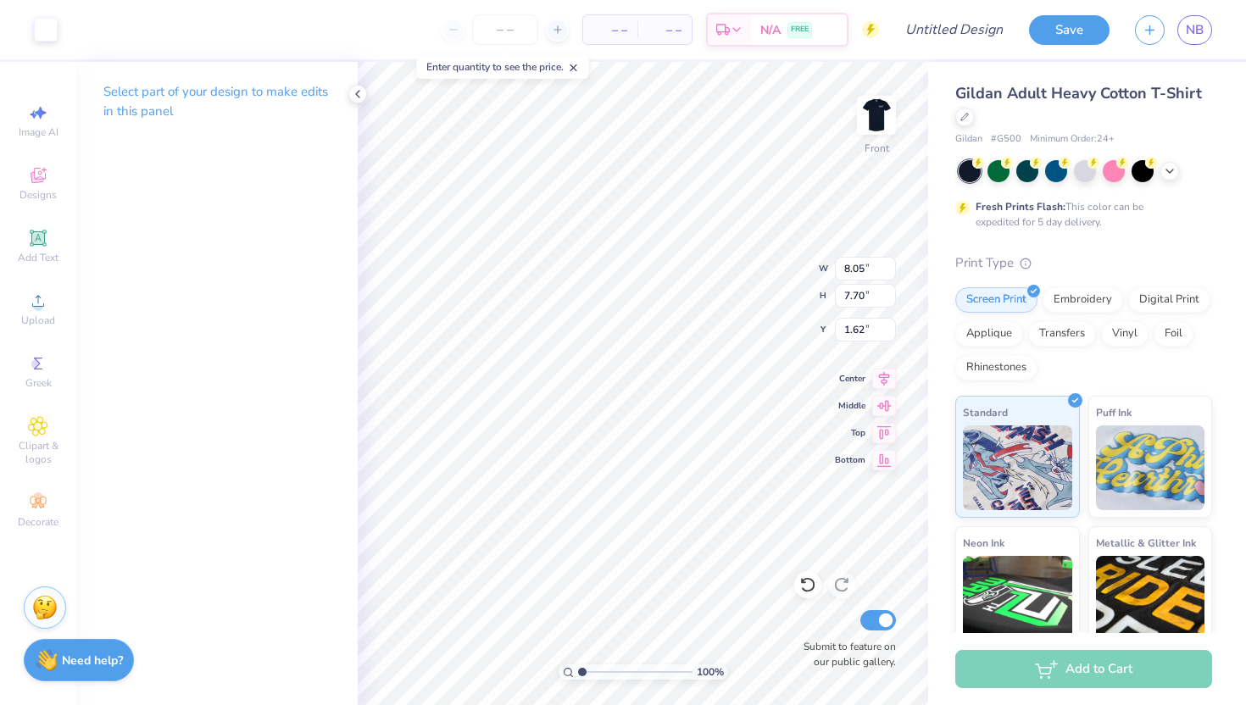
type input "10.71"
type input "11.98"
type input "1.78"
type input "3.33"
type input "17.54"
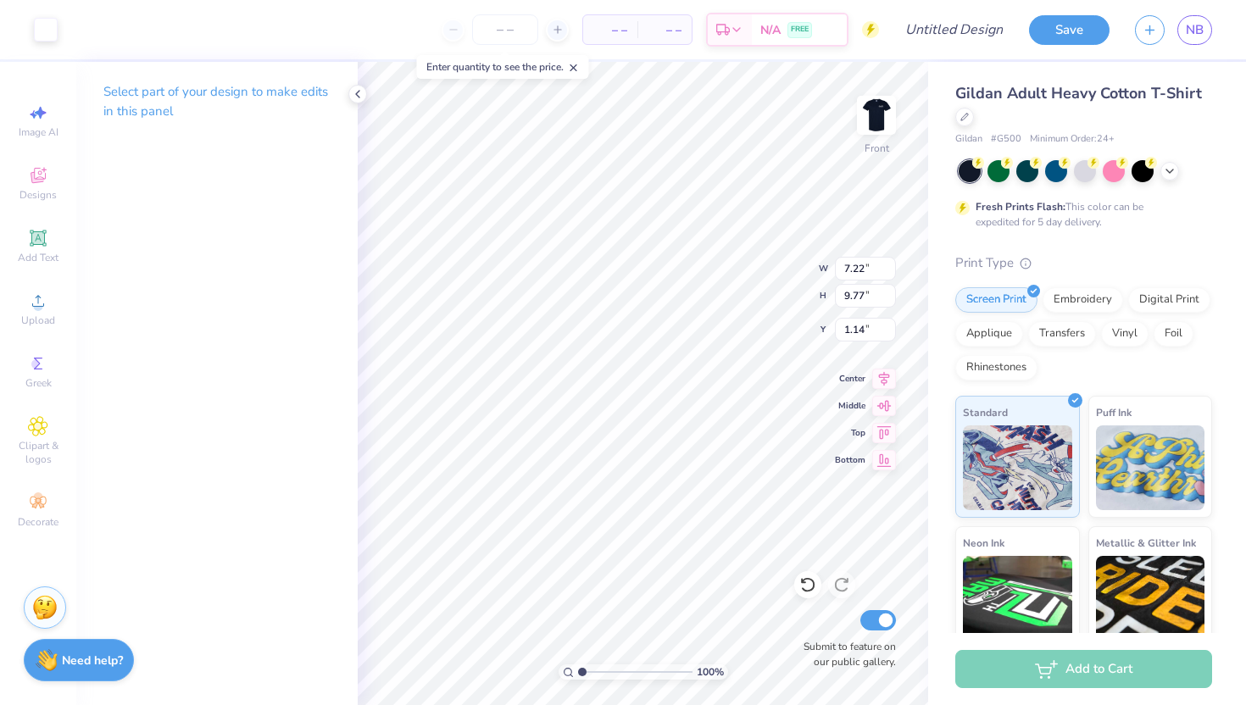
type input "1.14"
type input "4.08"
type input "7.65"
type input "14.95"
type input "8.05"
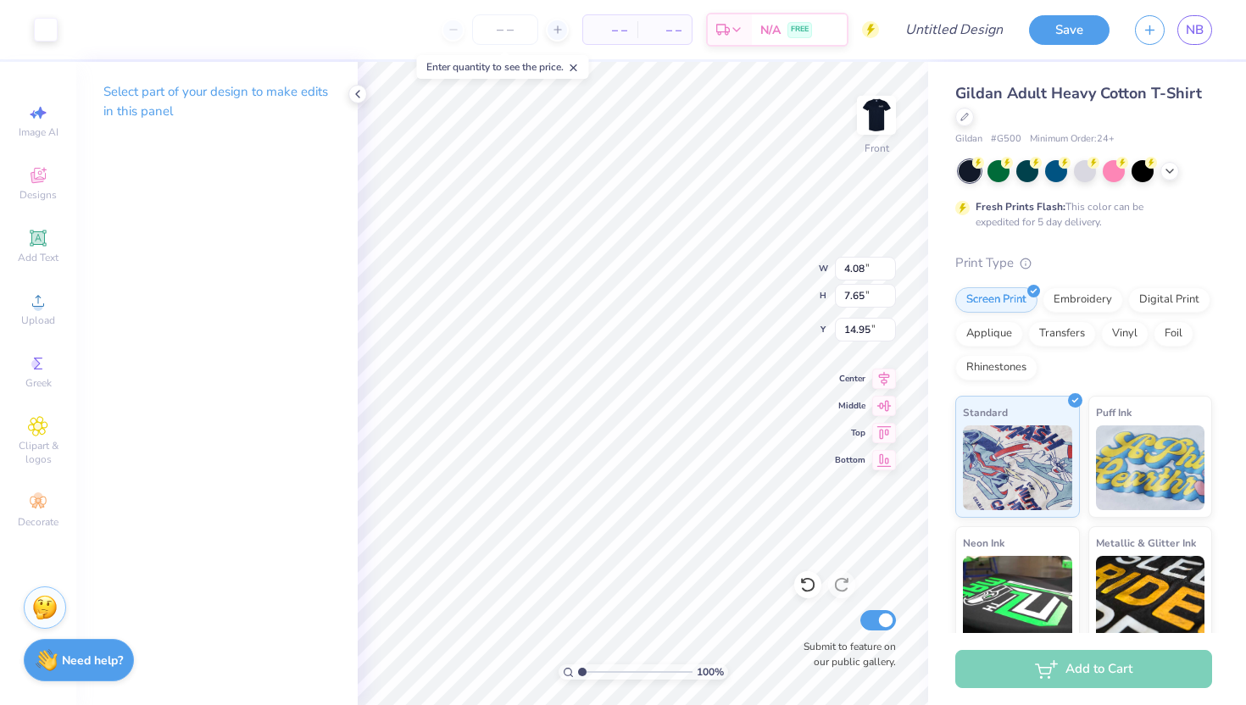
type input "7.70"
type input "15.29"
type input "7.41"
type input "7.08"
type input "15.87"
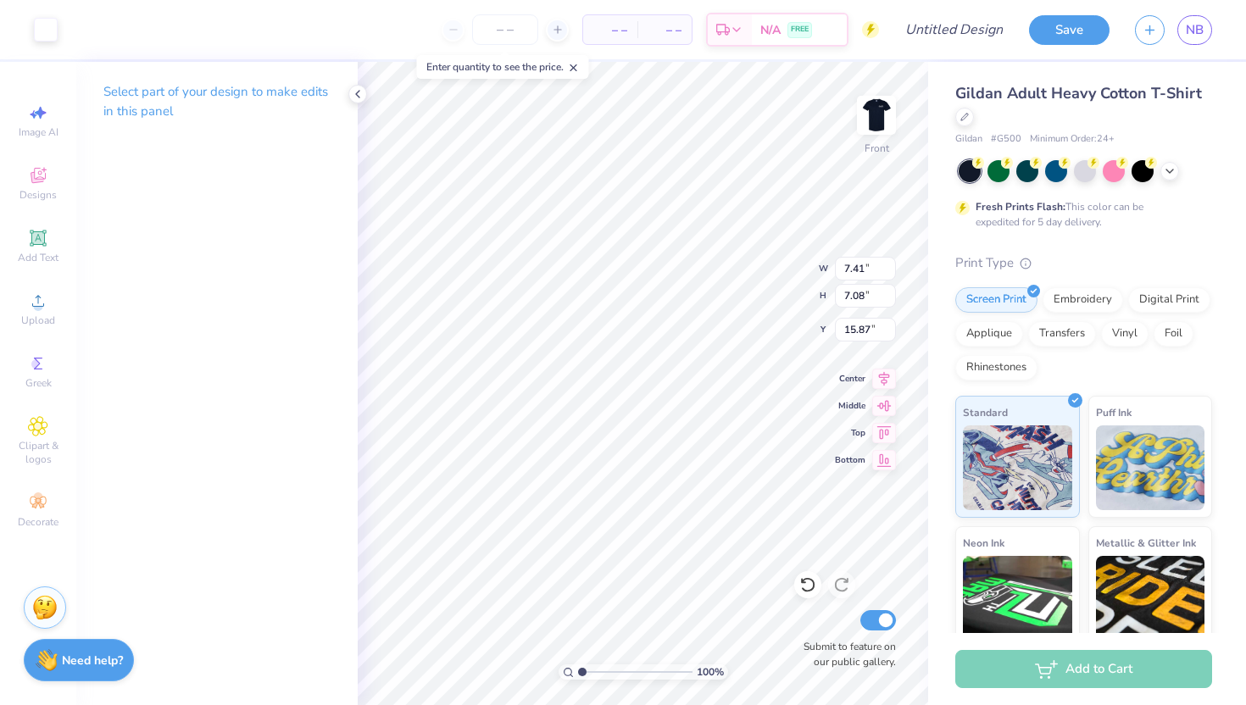
type input "7.77"
type input "6.74"
type input "16.24"
type input "5.54"
type input "3.89"
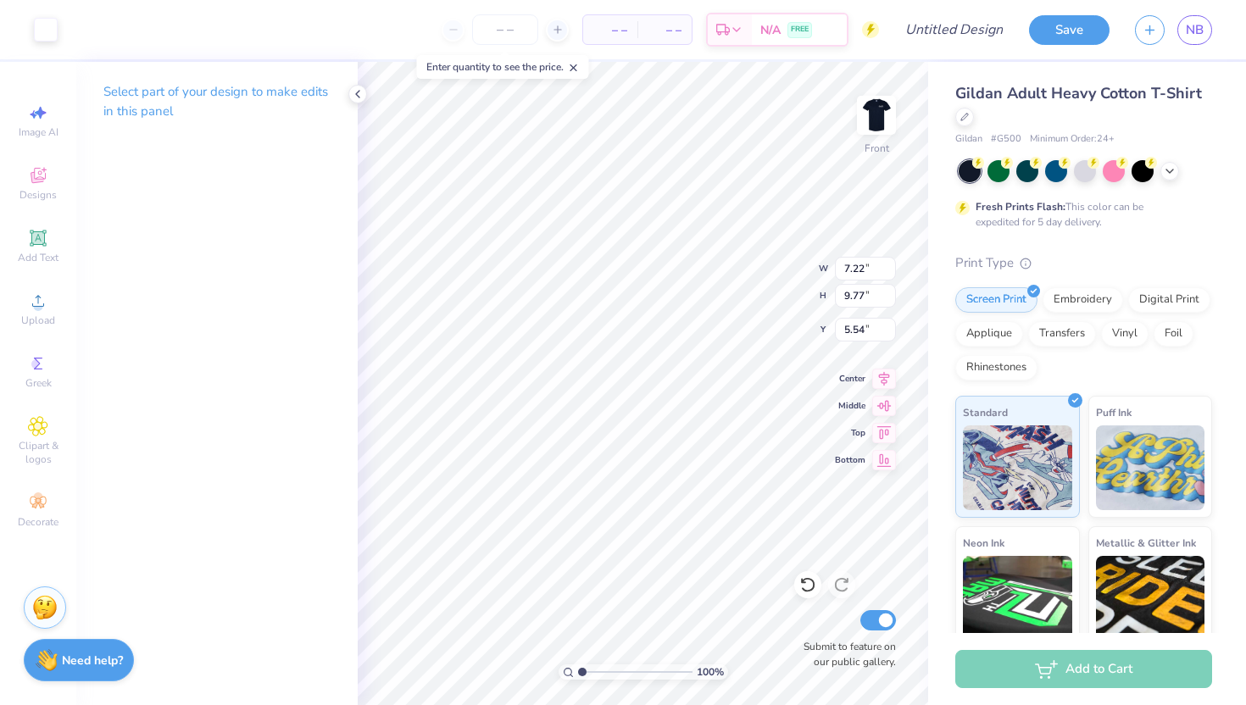
type input "5.26"
type input "17.72"
type input "16.46"
type input "15.00"
type input "4.37"
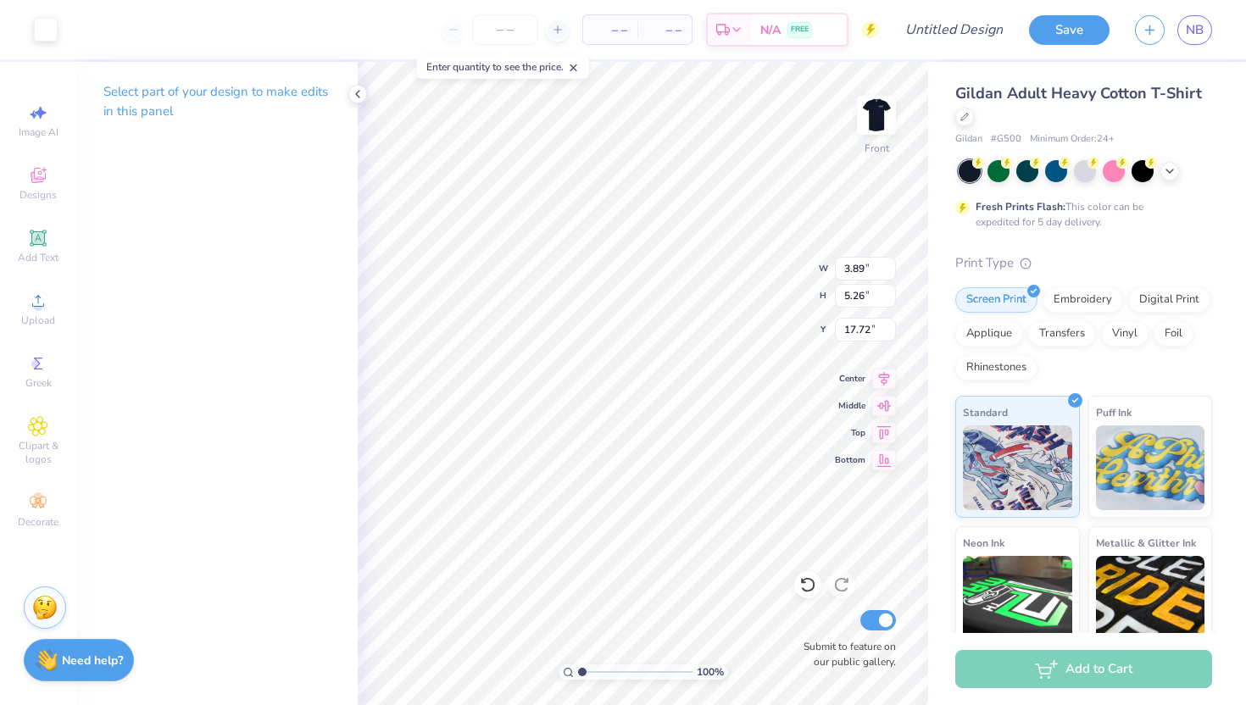
type input "5.91"
type input "17.17"
type input "4.44"
type input "5.83"
type input "17.38"
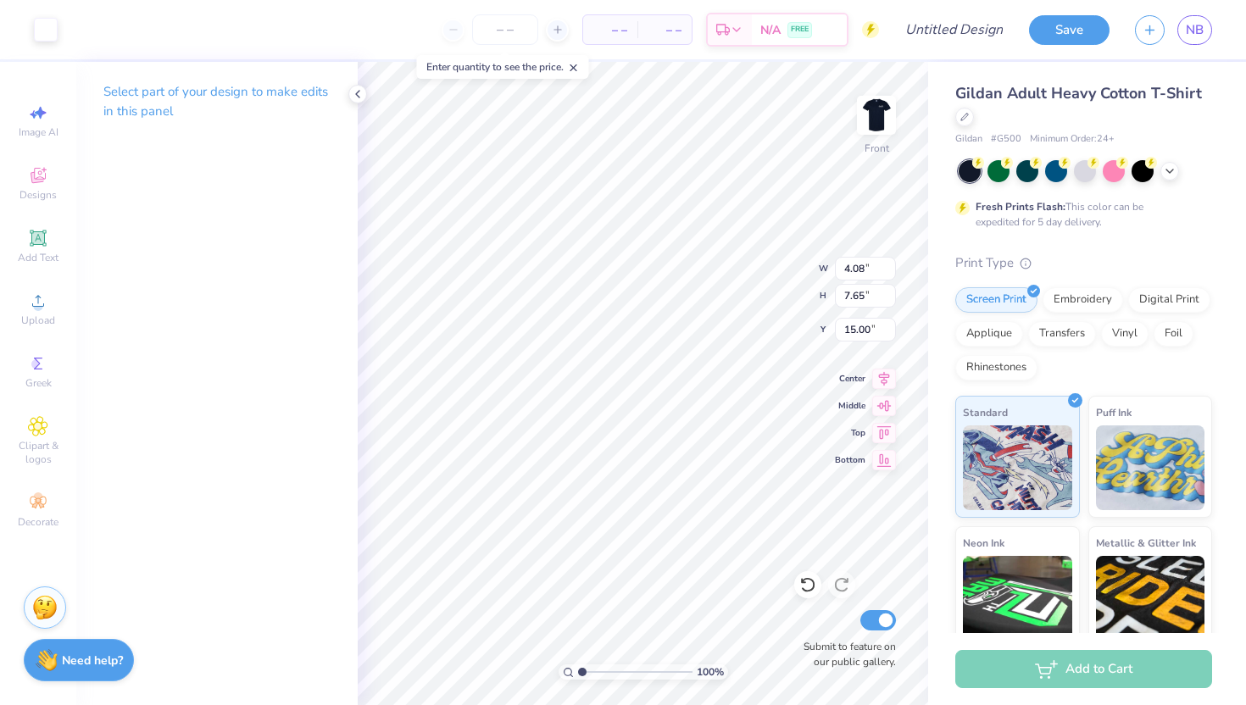
type input "15.18"
type input "8.59"
type input "4.85"
click at [28, 312] on div "Upload" at bounding box center [37, 309] width 59 height 50
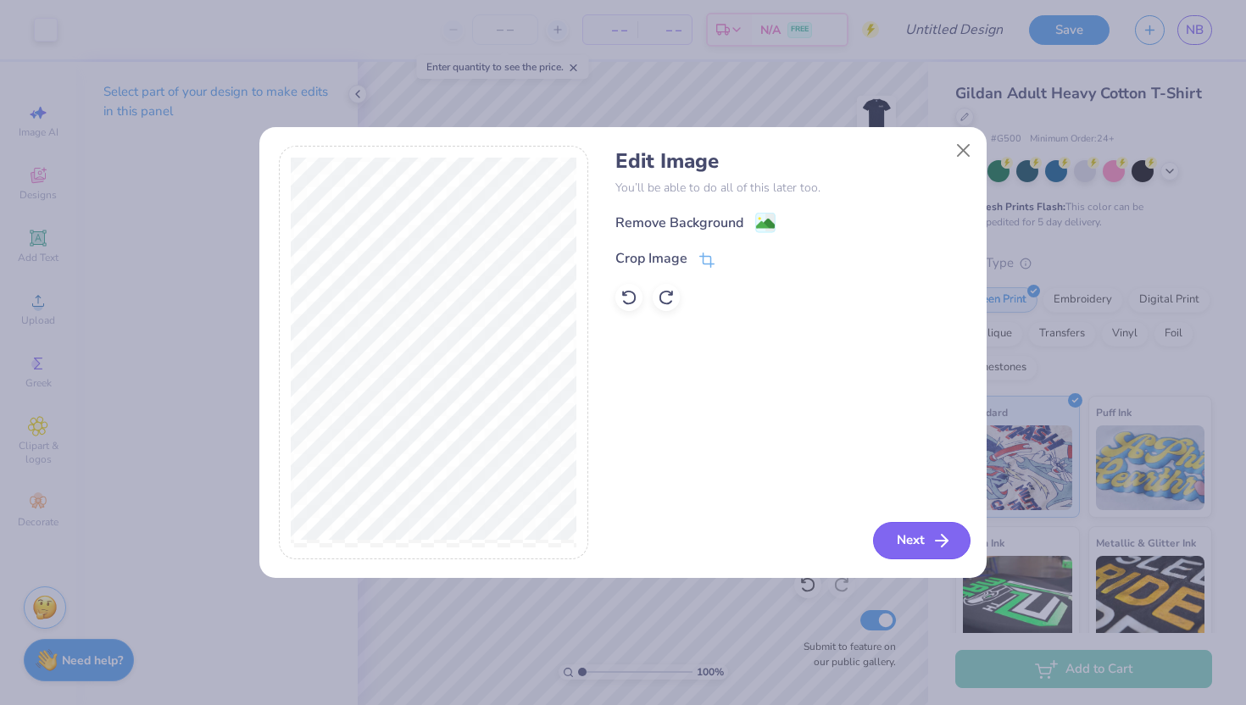
click at [908, 540] on button "Next" at bounding box center [921, 540] width 97 height 37
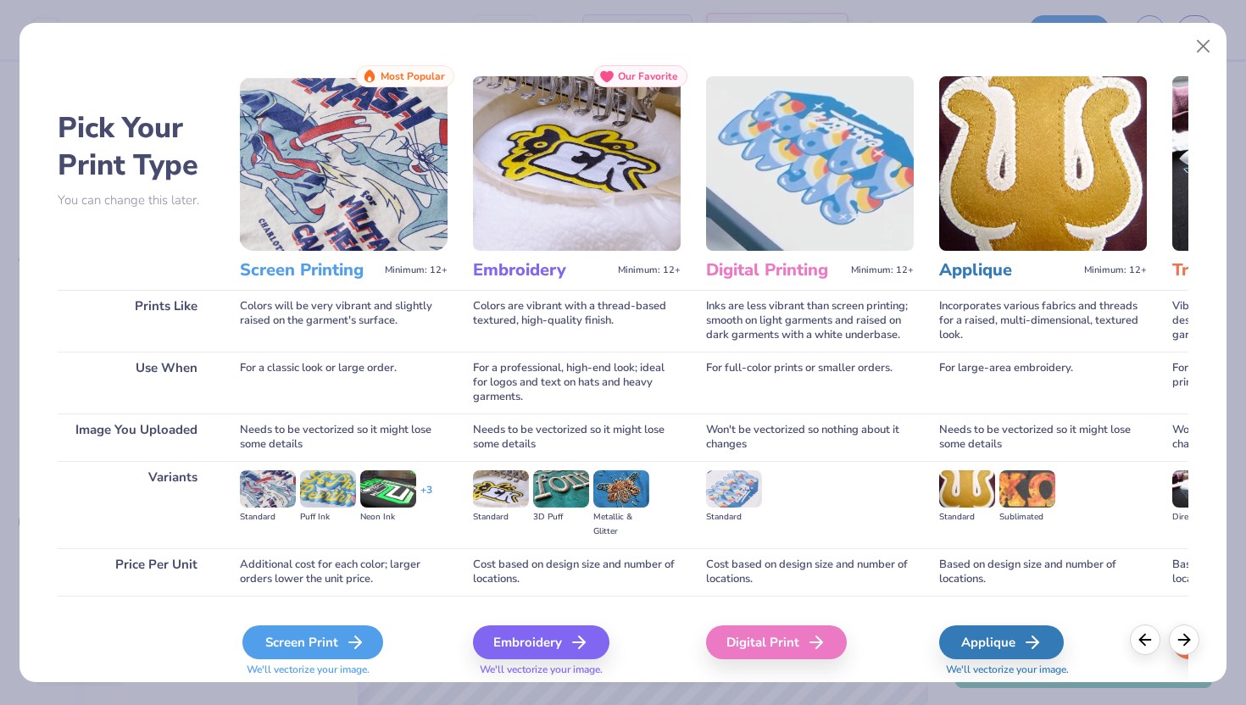
click at [275, 643] on div "Screen Print" at bounding box center [312, 643] width 141 height 34
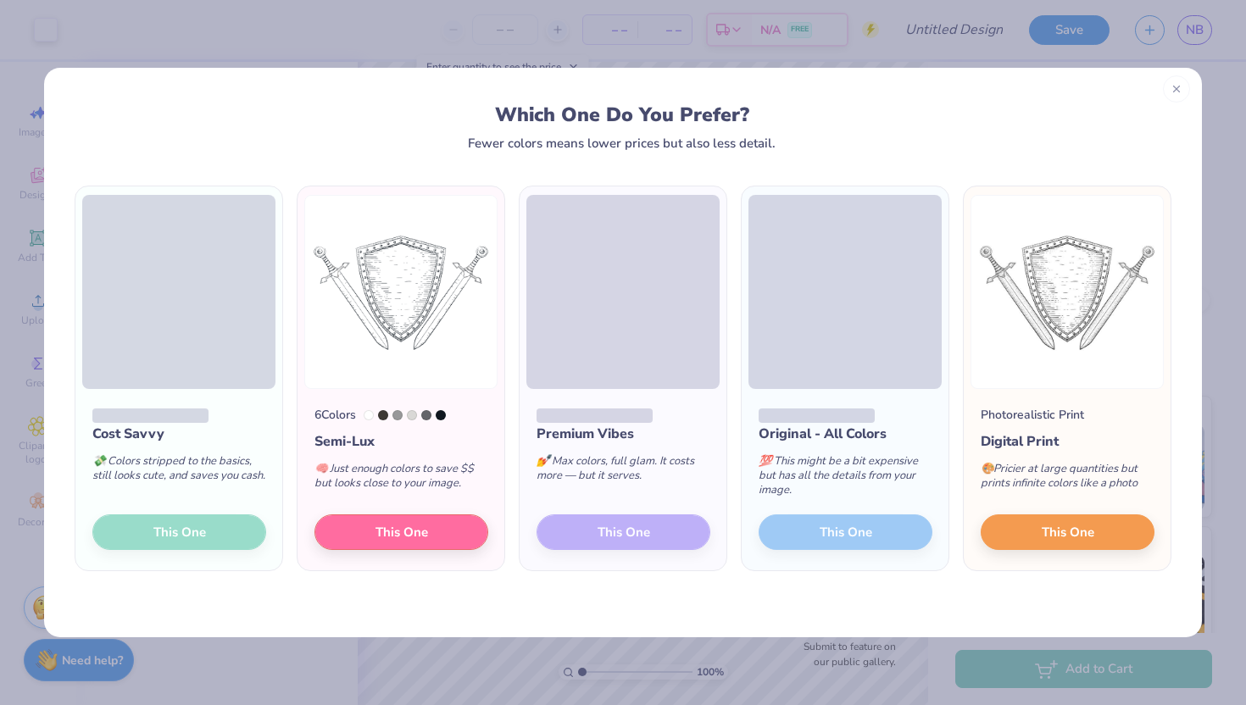
click at [1178, 86] on icon at bounding box center [1177, 89] width 12 height 12
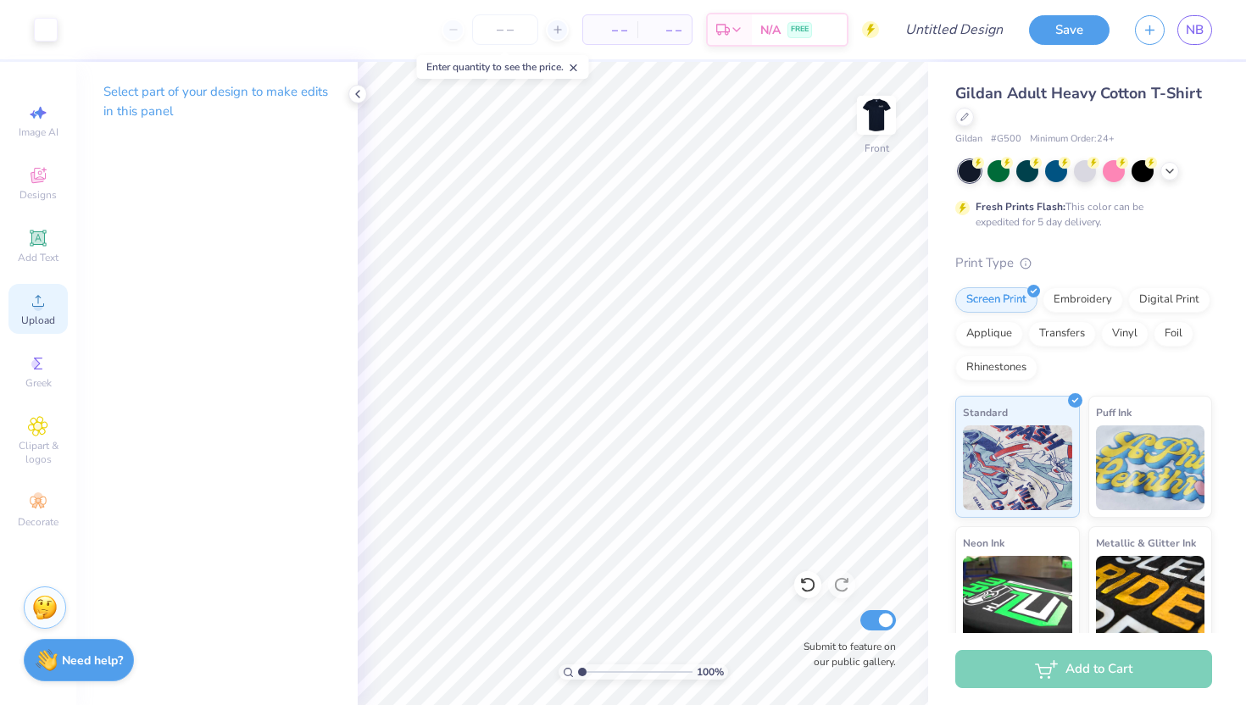
click at [58, 311] on div "Upload" at bounding box center [37, 309] width 59 height 50
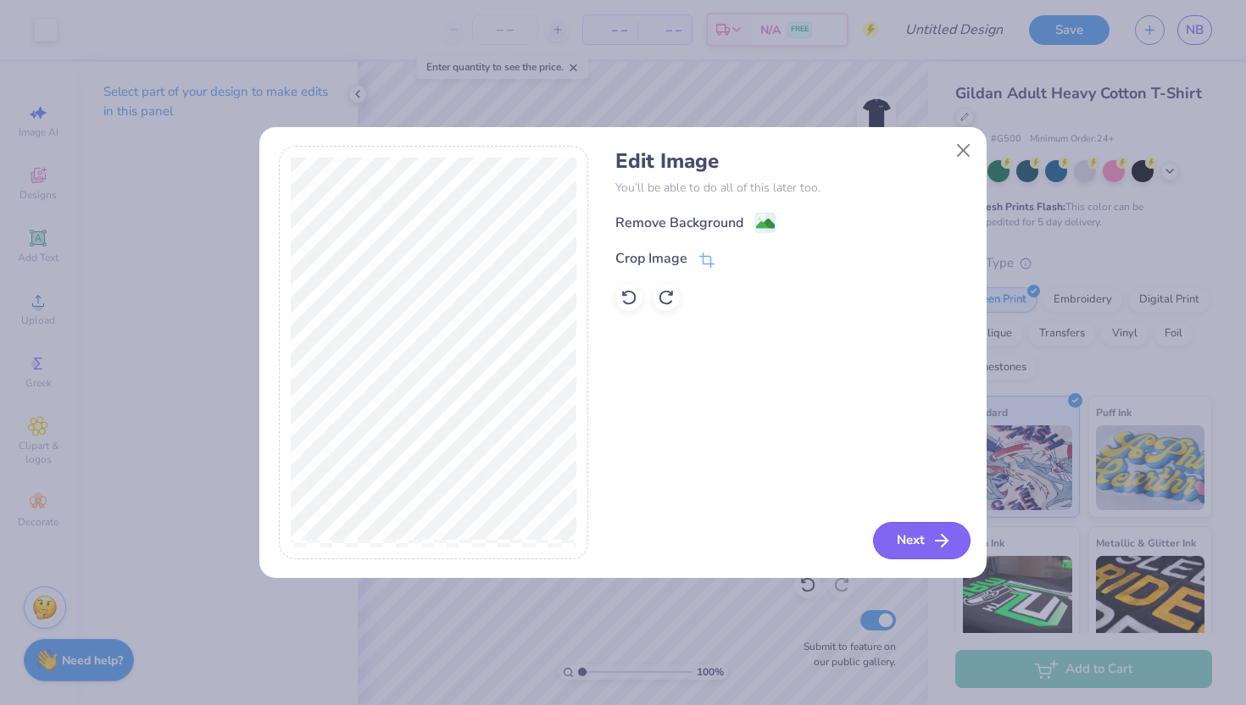
click at [916, 543] on button "Next" at bounding box center [921, 540] width 97 height 37
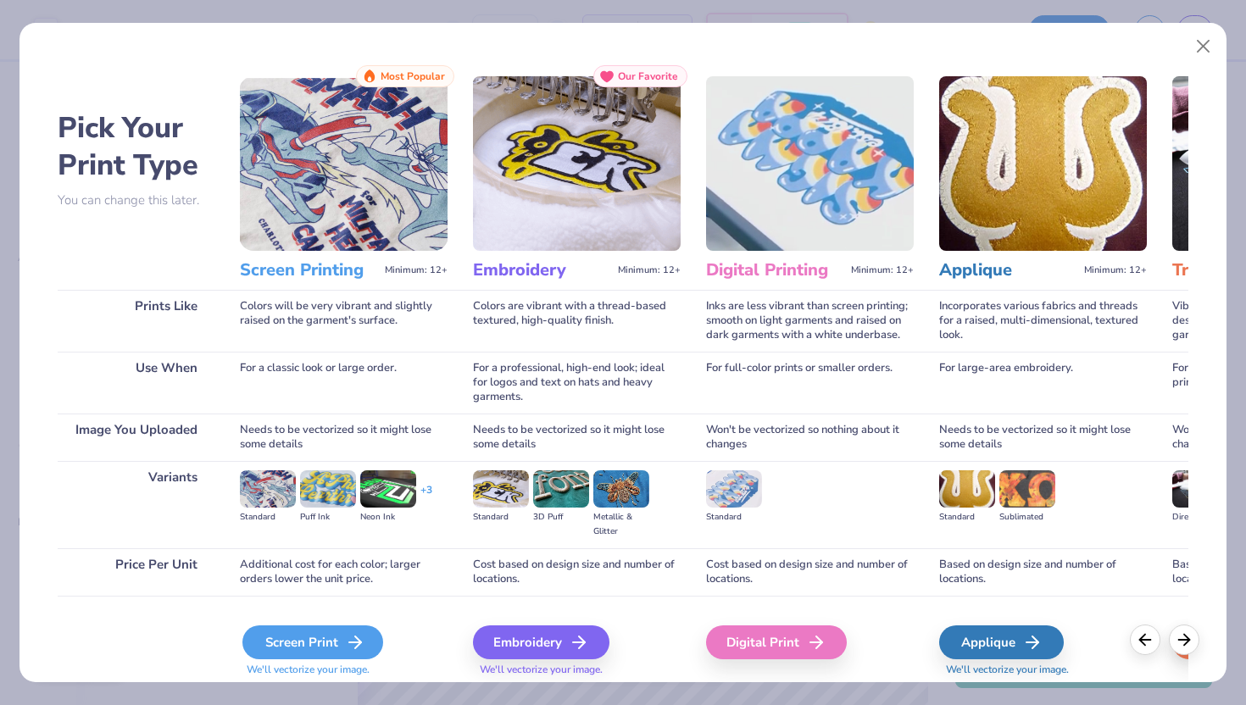
click at [314, 649] on div "Screen Print" at bounding box center [312, 643] width 141 height 34
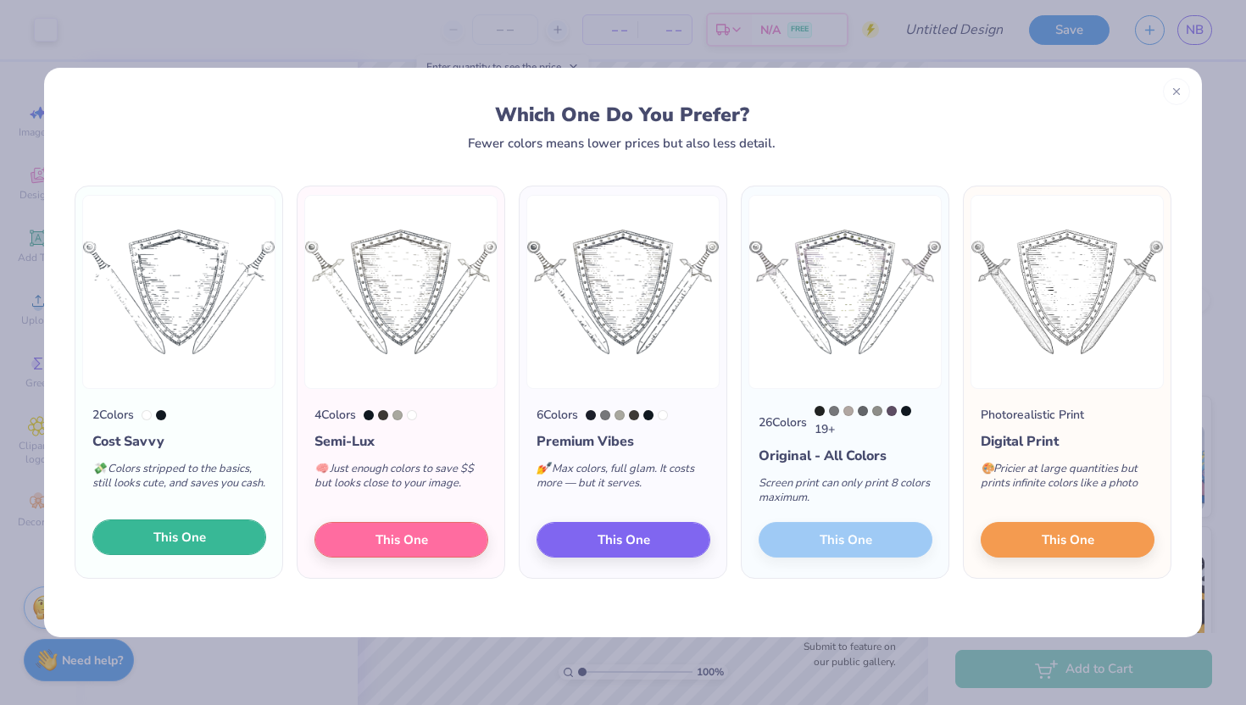
click at [177, 552] on button "This One" at bounding box center [179, 538] width 174 height 36
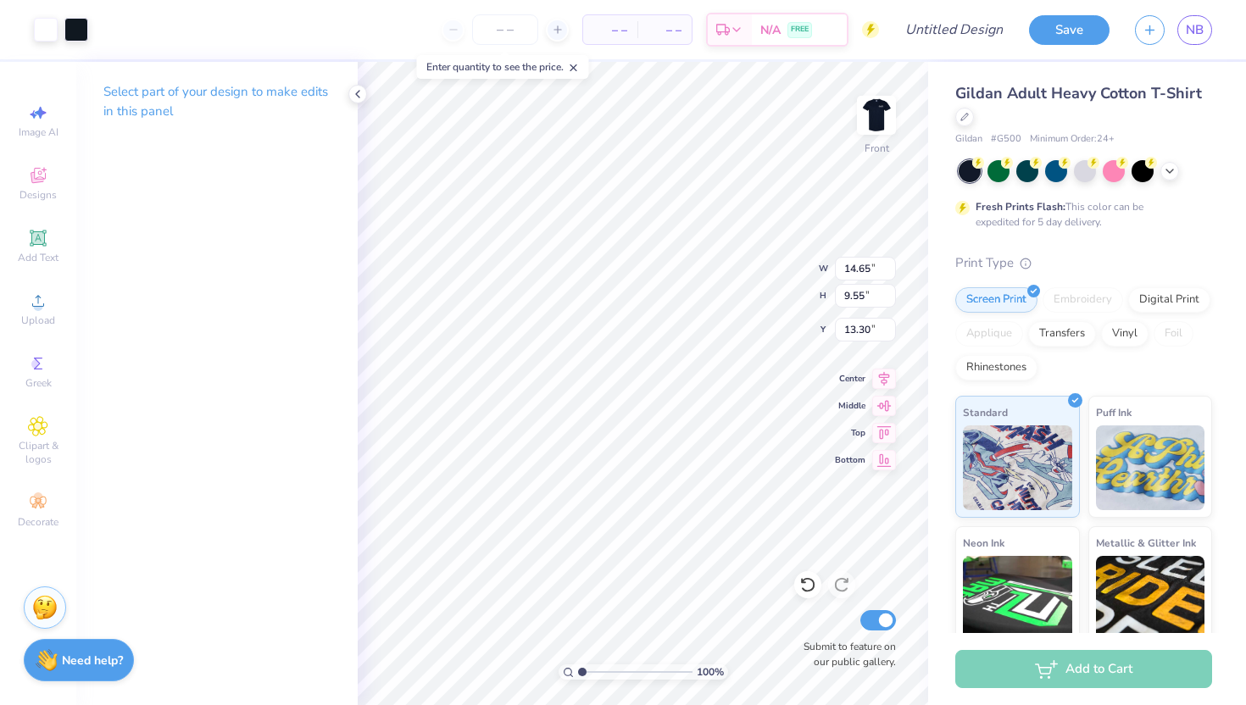
type input "13.30"
type input "13.28"
click at [700, 560] on li "Ungroup" at bounding box center [714, 552] width 133 height 33
type input "19.64"
click at [803, 608] on div "100 % Front Submit to feature on our public gallery." at bounding box center [643, 383] width 570 height 643
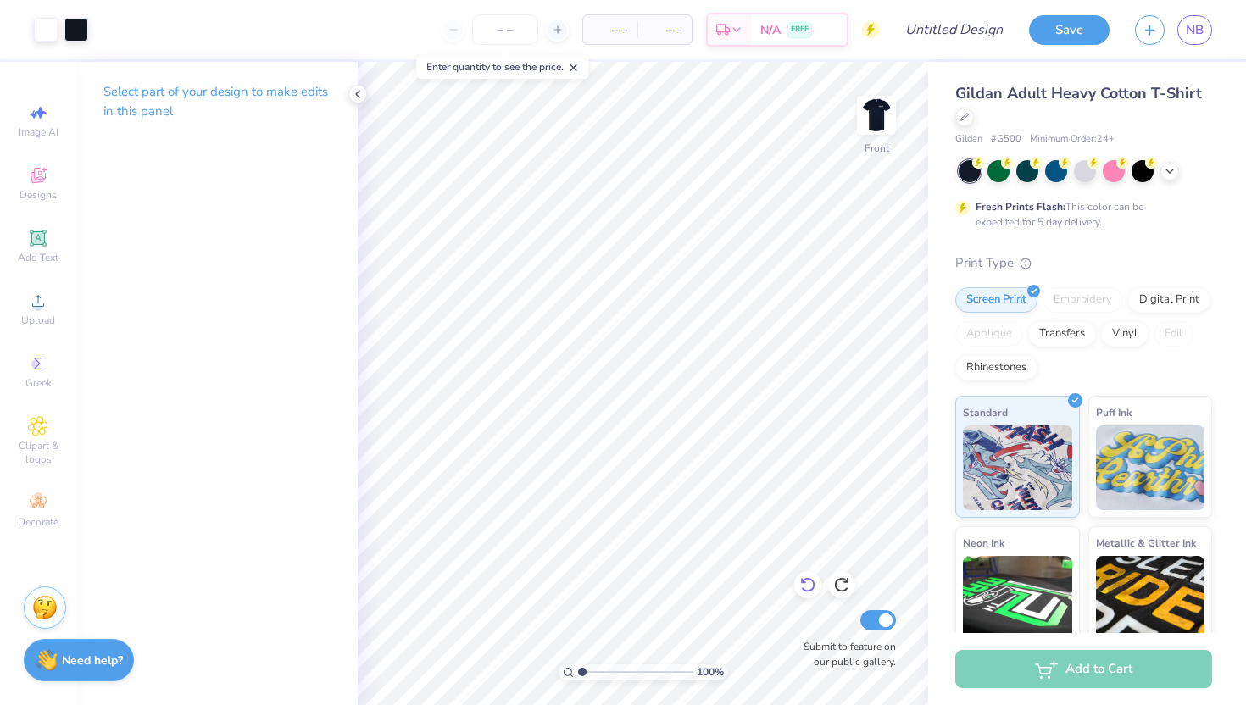
click at [807, 581] on icon at bounding box center [807, 584] width 17 height 17
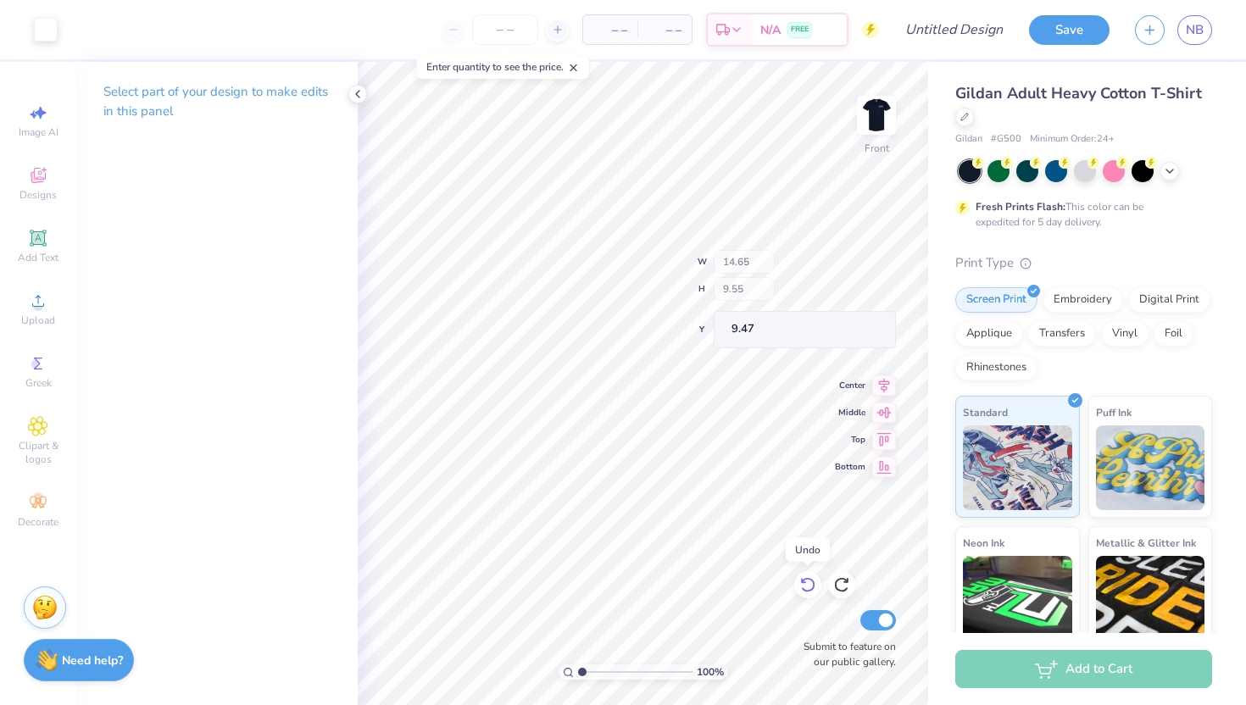
click at [811, 582] on icon at bounding box center [807, 584] width 17 height 17
click at [843, 584] on icon at bounding box center [841, 584] width 17 height 17
click at [58, 314] on div "Upload" at bounding box center [37, 309] width 59 height 50
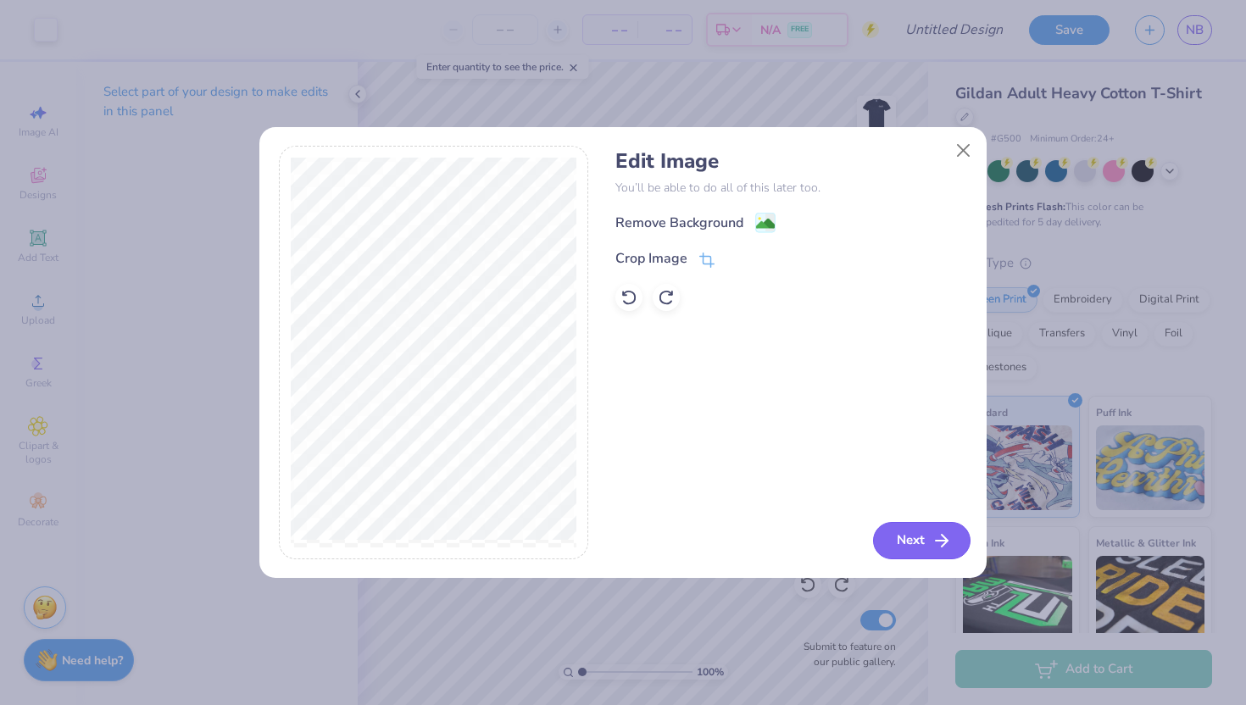
click at [935, 537] on icon "button" at bounding box center [942, 541] width 20 height 20
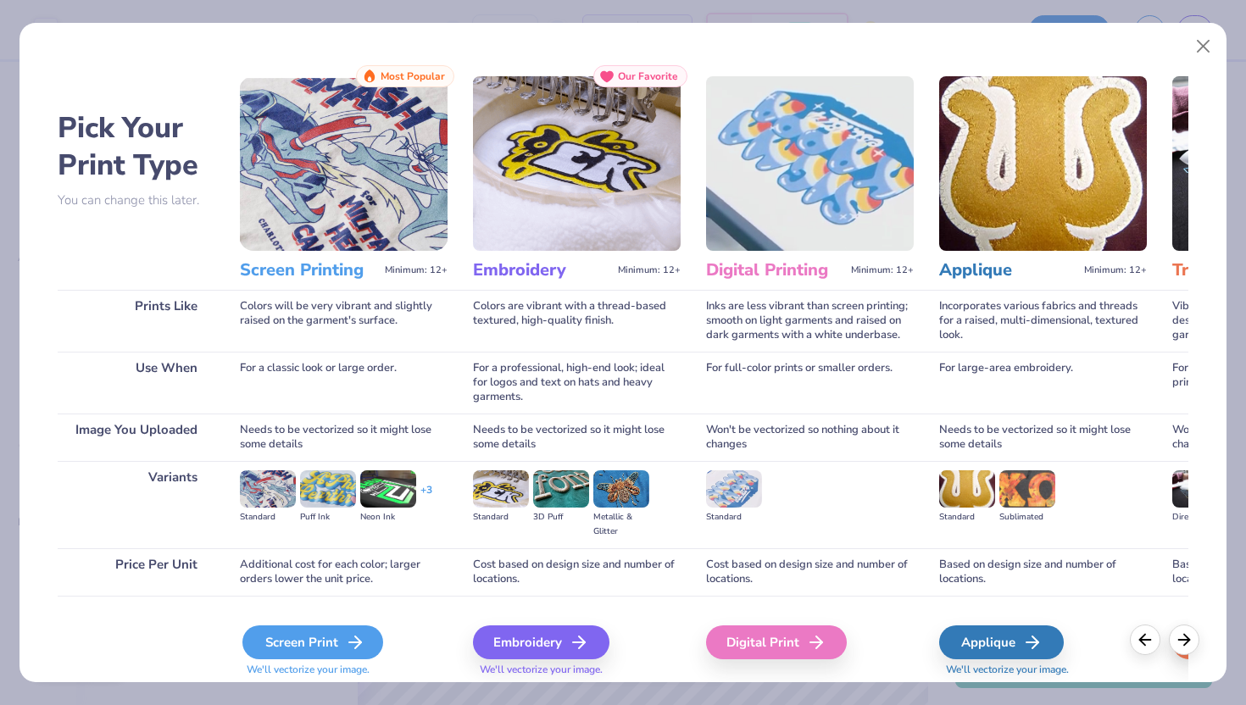
click at [332, 641] on div "Screen Print" at bounding box center [312, 643] width 141 height 34
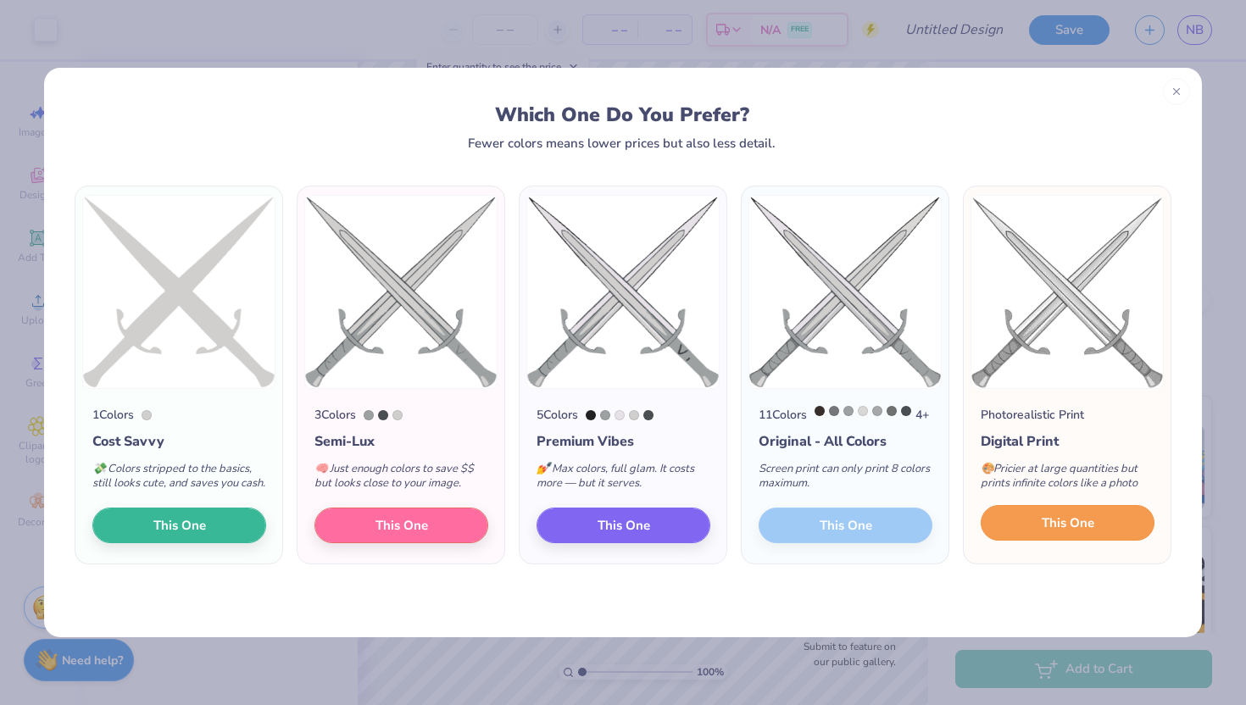
click at [1033, 541] on button "This One" at bounding box center [1068, 523] width 174 height 36
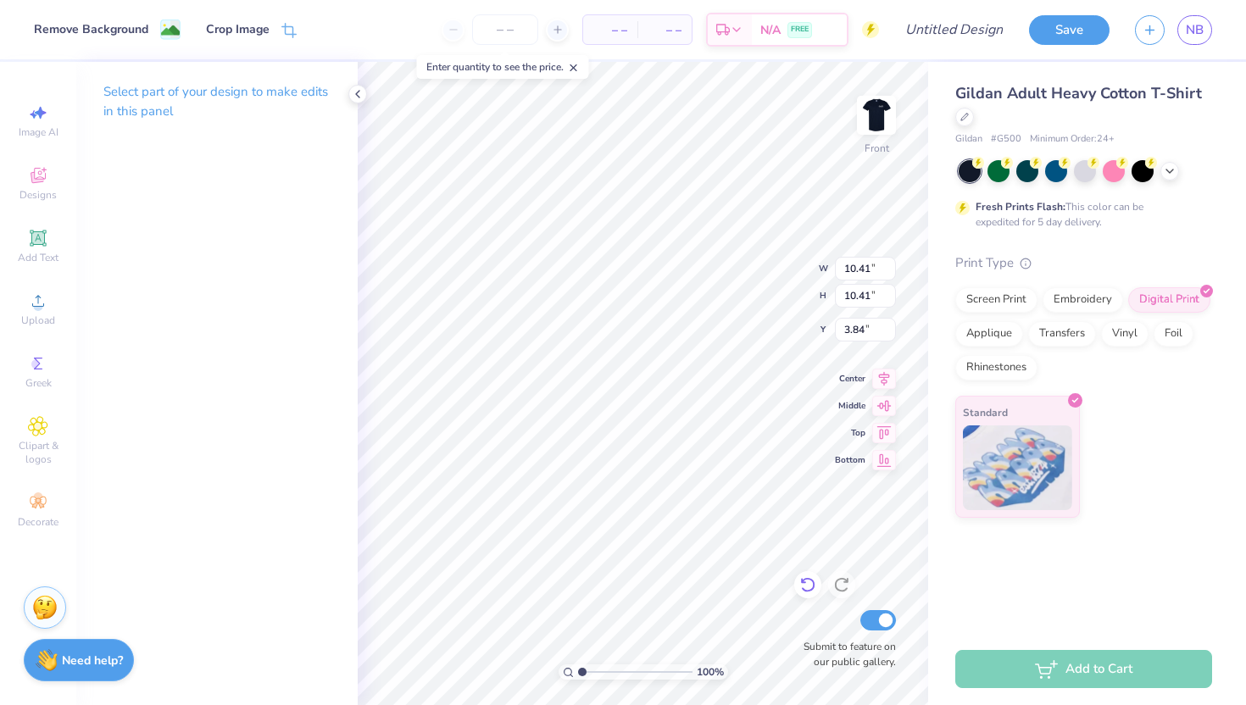
click at [805, 580] on icon at bounding box center [807, 584] width 17 height 17
type input "9.05"
click at [805, 580] on icon at bounding box center [807, 584] width 17 height 17
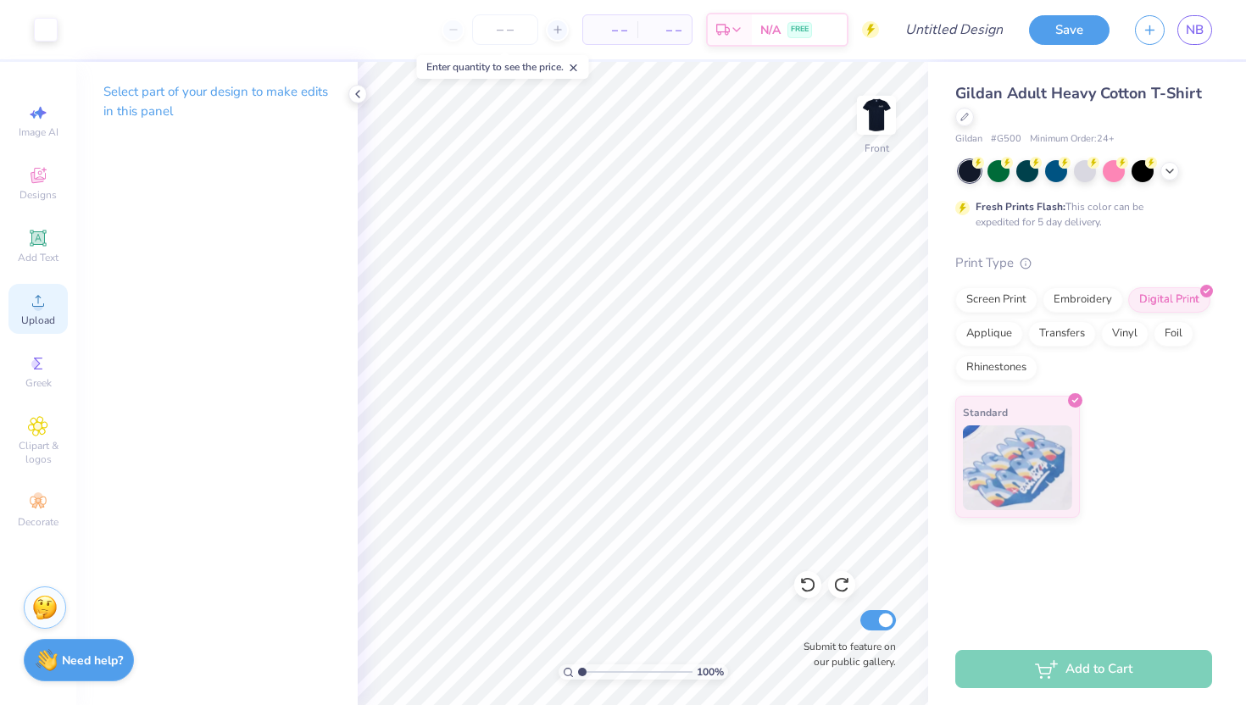
click at [37, 303] on circle at bounding box center [37, 306] width 9 height 9
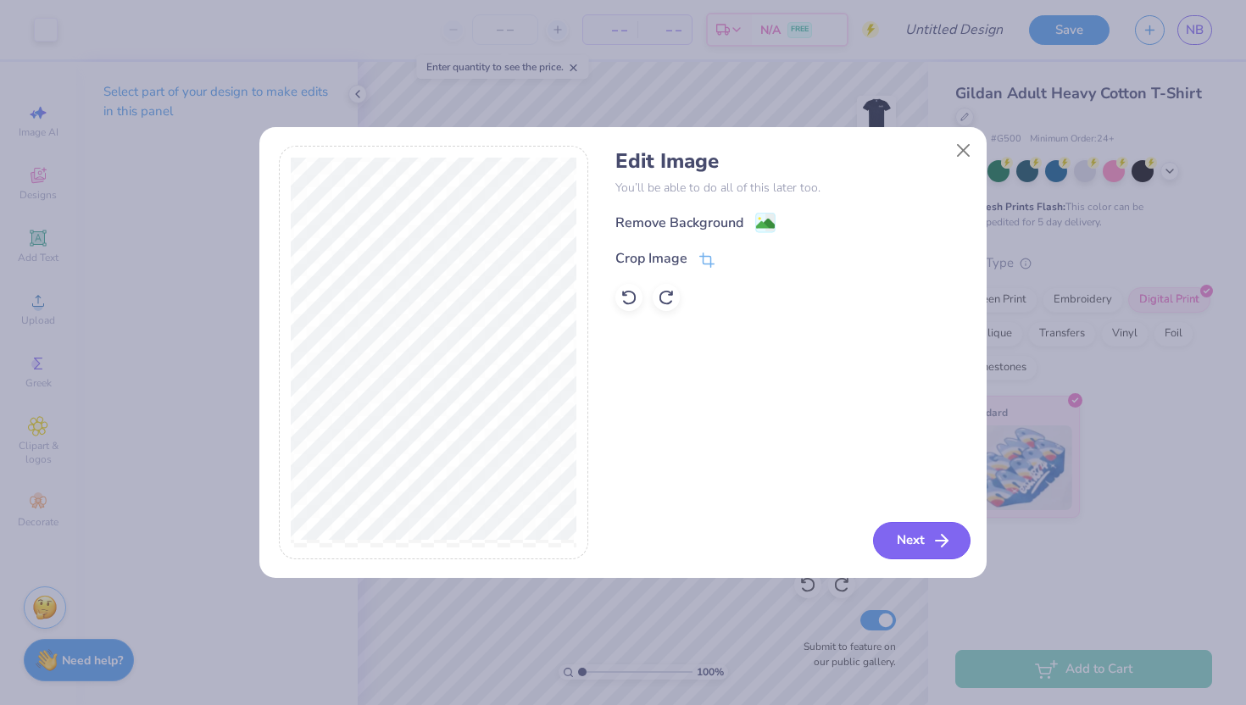
click at [890, 525] on button "Next" at bounding box center [921, 540] width 97 height 37
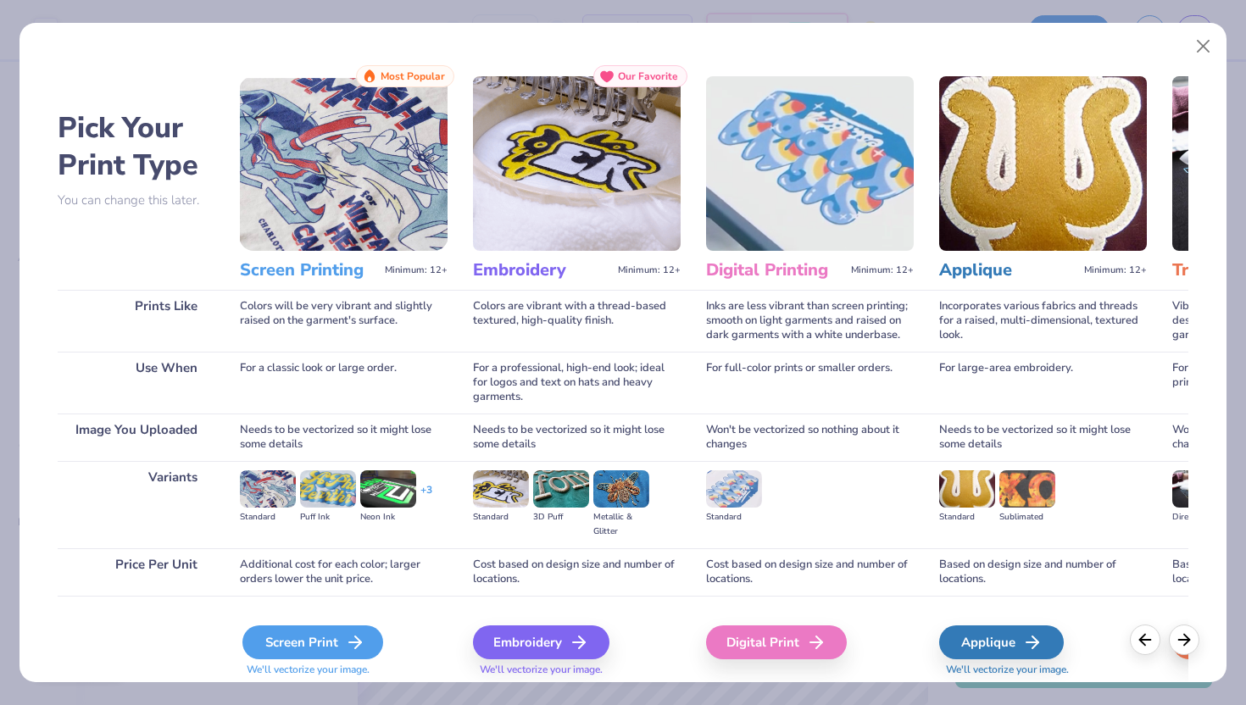
click at [363, 637] on icon at bounding box center [355, 642] width 20 height 20
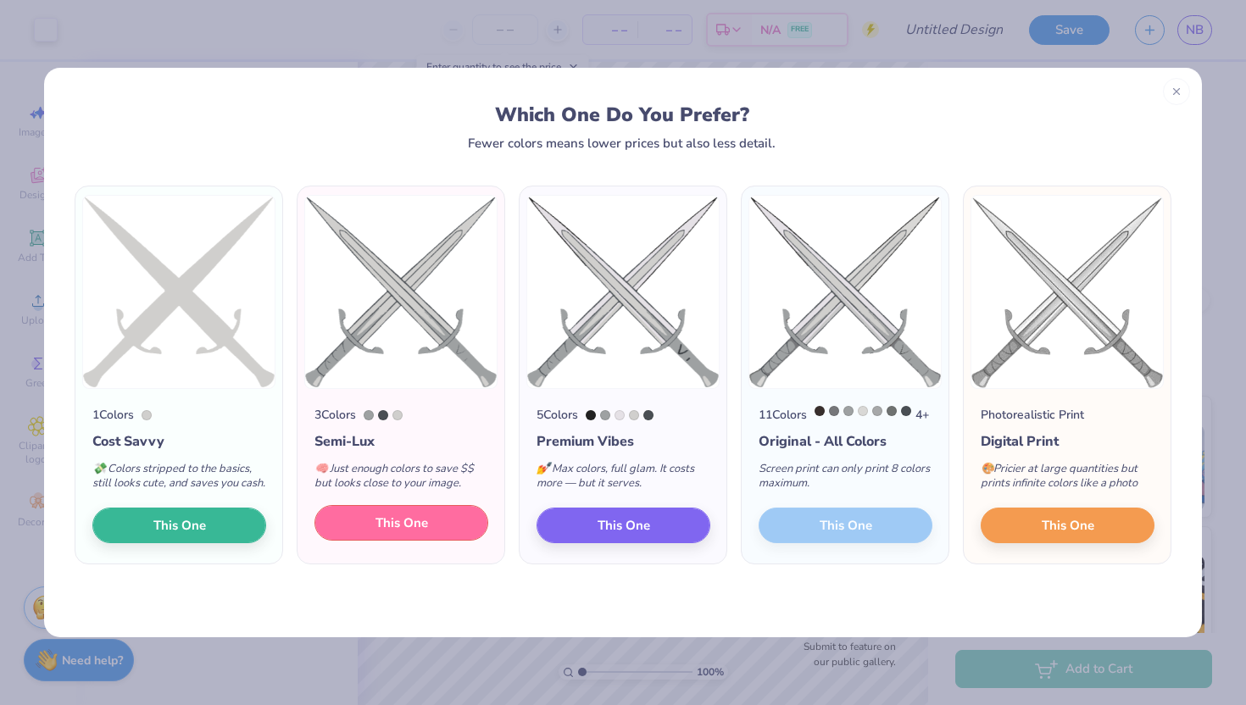
click at [413, 533] on span "This One" at bounding box center [402, 523] width 53 height 19
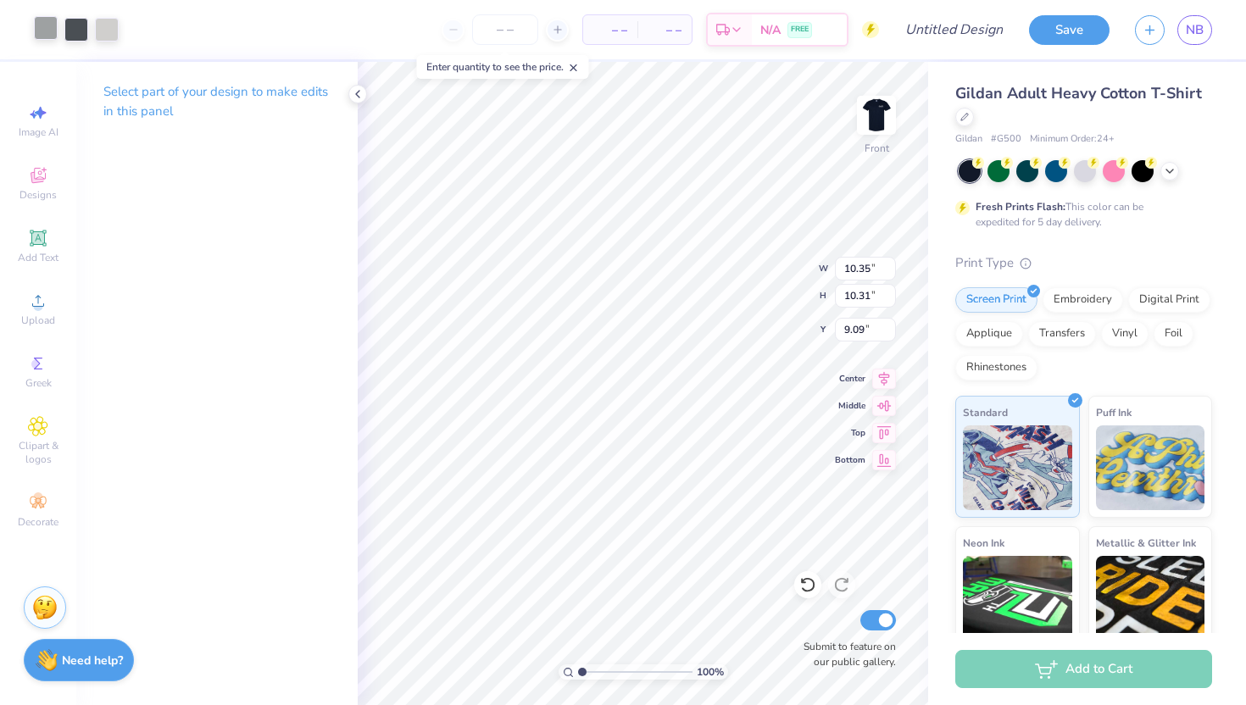
click at [44, 31] on div at bounding box center [46, 28] width 24 height 24
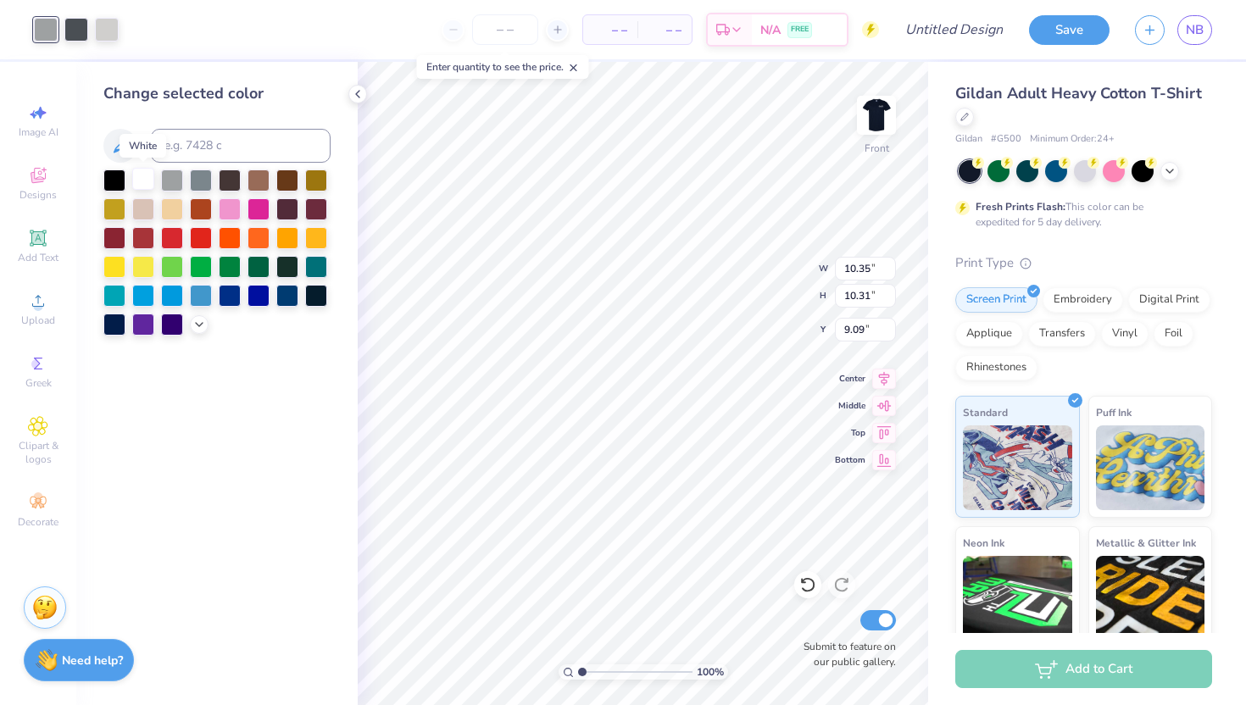
click at [141, 175] on div at bounding box center [143, 179] width 22 height 22
click at [75, 32] on div at bounding box center [76, 28] width 24 height 24
click at [144, 179] on div at bounding box center [143, 179] width 22 height 22
click at [101, 25] on div at bounding box center [107, 28] width 24 height 24
click at [147, 187] on div at bounding box center [143, 179] width 22 height 22
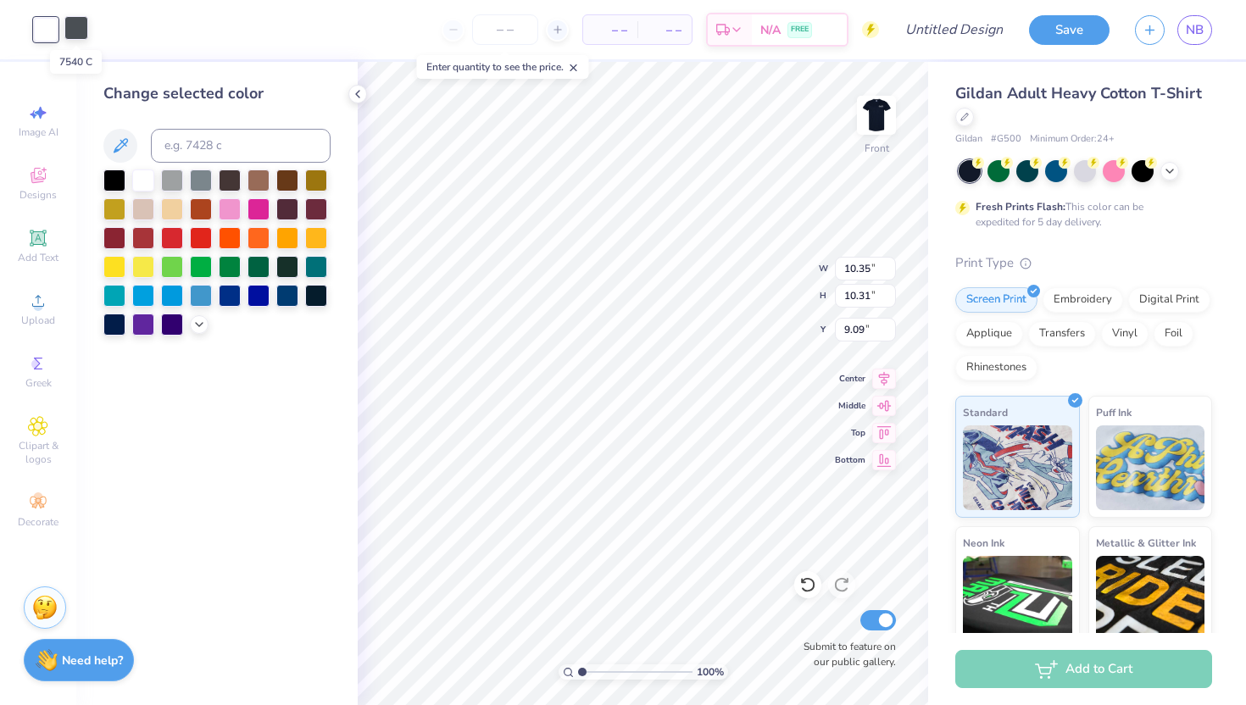
click at [79, 31] on div at bounding box center [76, 28] width 24 height 24
click at [146, 183] on div at bounding box center [143, 179] width 22 height 22
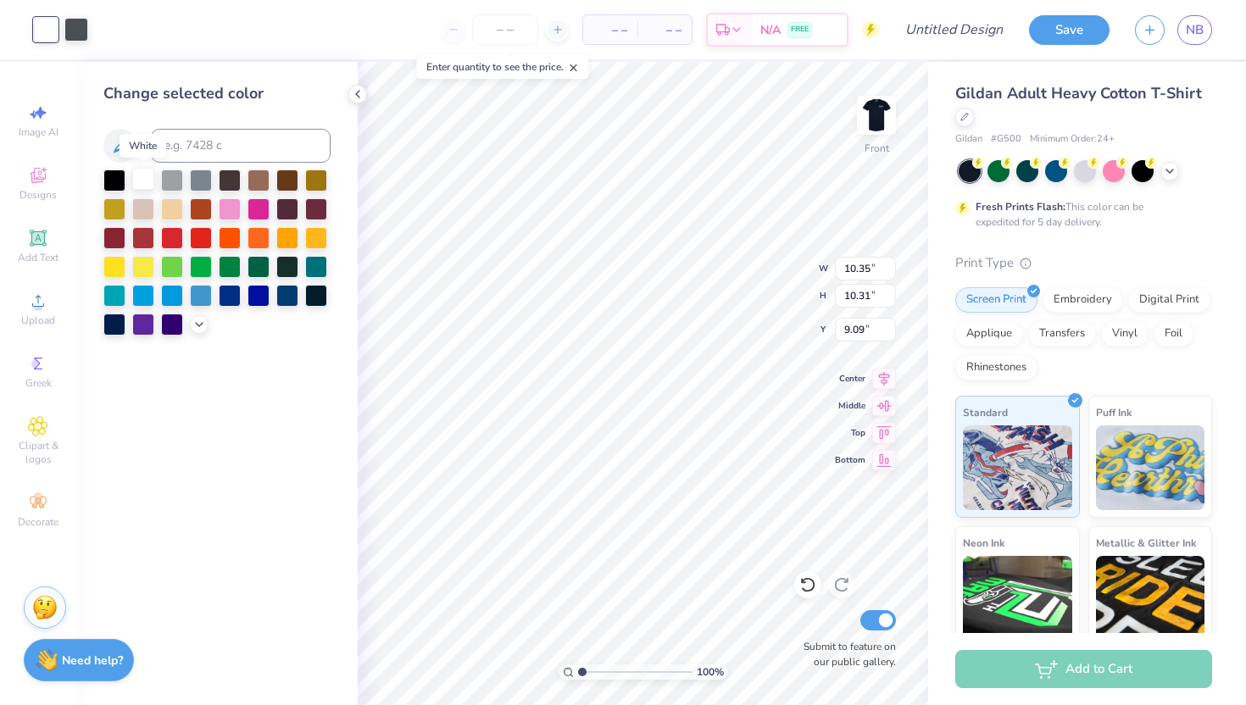
click at [146, 183] on div at bounding box center [143, 179] width 22 height 22
click at [78, 33] on div at bounding box center [76, 28] width 24 height 24
click at [138, 180] on div at bounding box center [143, 179] width 22 height 22
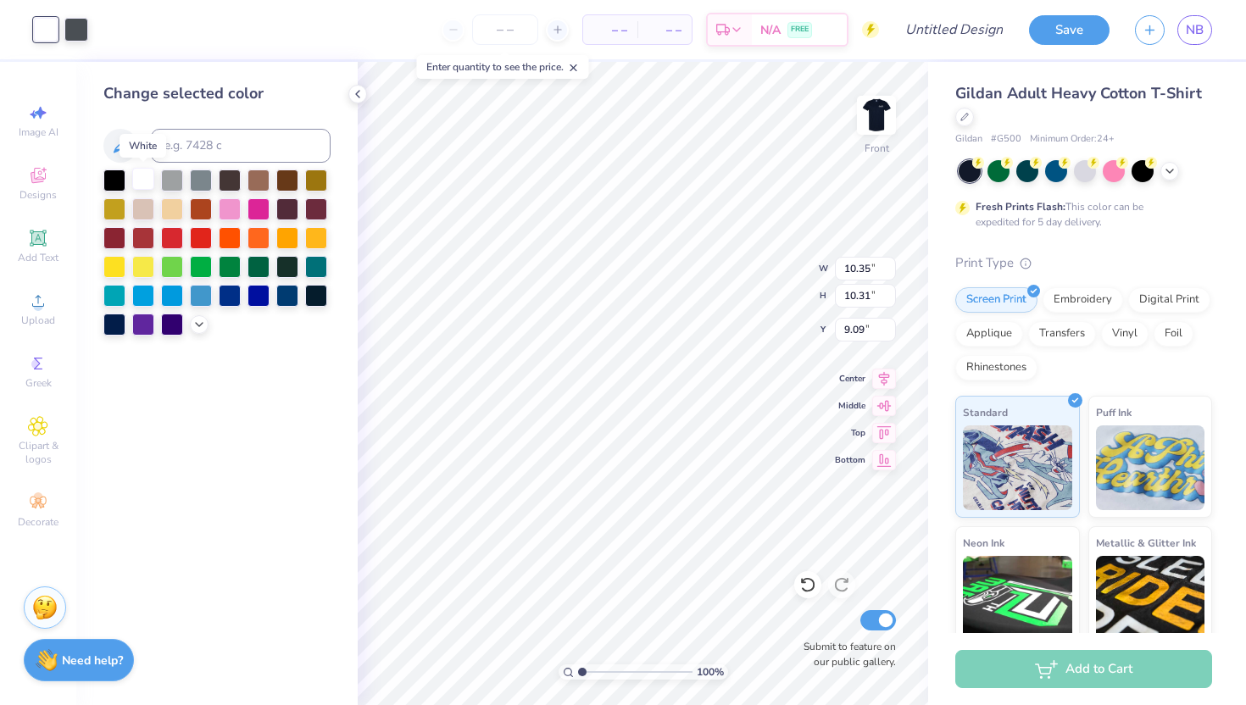
click at [138, 180] on div at bounding box center [143, 179] width 22 height 22
click at [118, 180] on div at bounding box center [114, 179] width 22 height 22
click at [151, 185] on div at bounding box center [143, 179] width 22 height 22
click at [75, 31] on div at bounding box center [76, 28] width 24 height 24
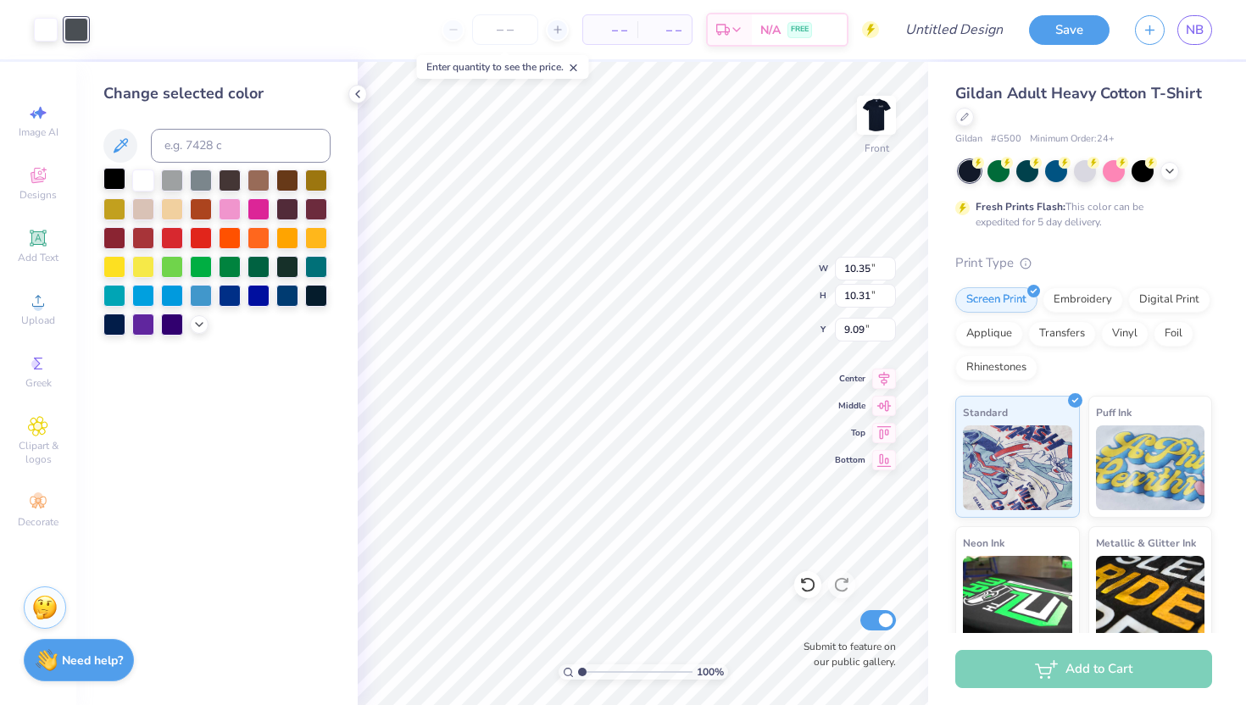
click at [118, 180] on div at bounding box center [114, 179] width 22 height 22
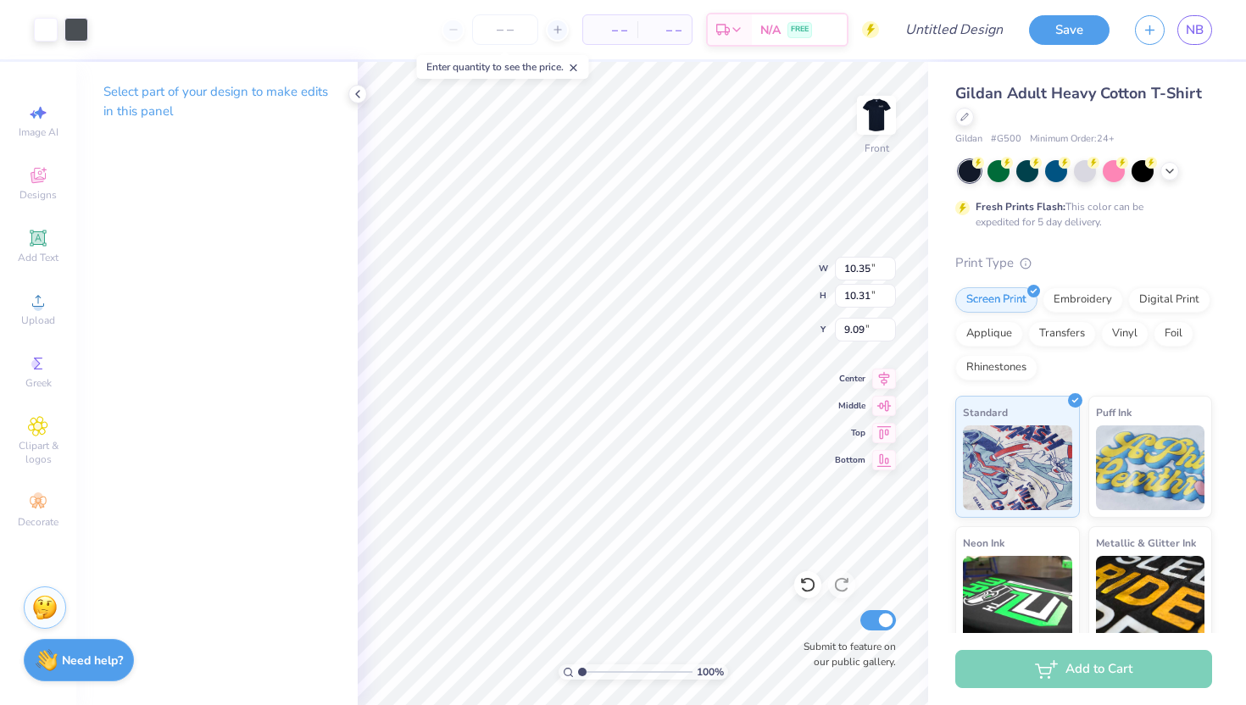
type input "4.34"
click at [738, 652] on li "Send Backward" at bounding box center [740, 651] width 133 height 33
type input "7.77"
type input "6.74"
type input "6.13"
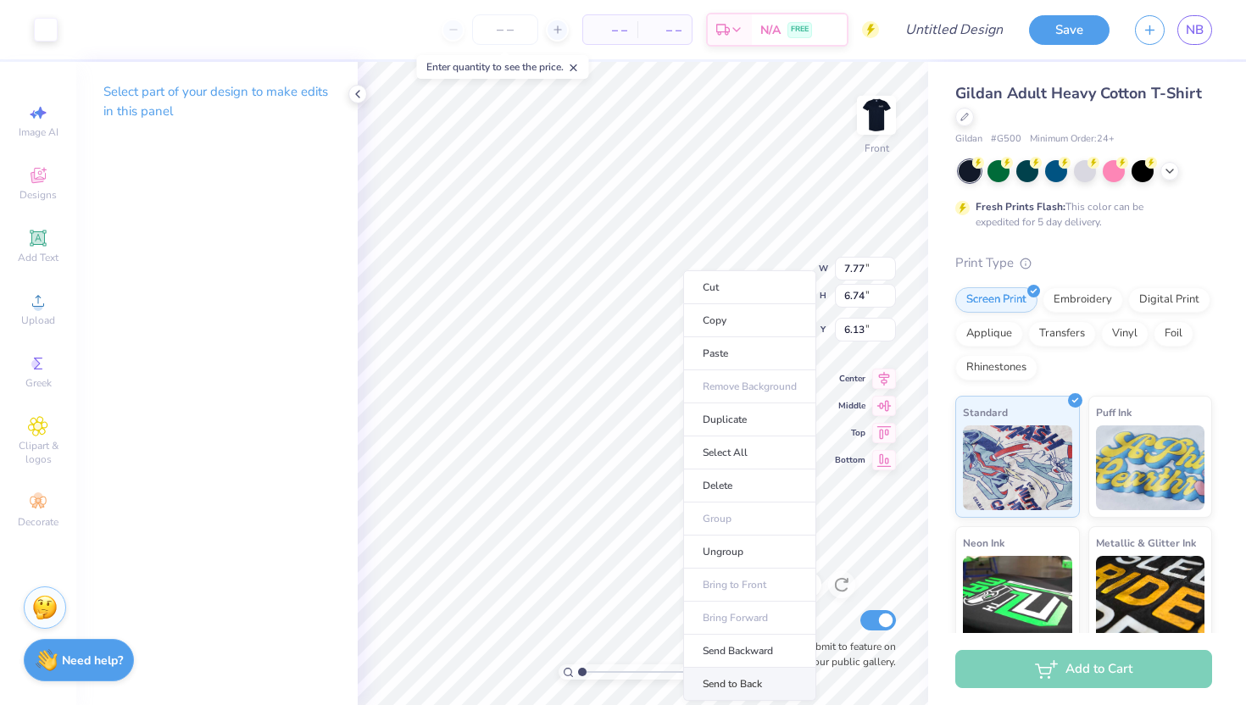
click at [747, 687] on li "Send to Back" at bounding box center [749, 684] width 133 height 33
type input "10.35"
type input "10.31"
type input "4.34"
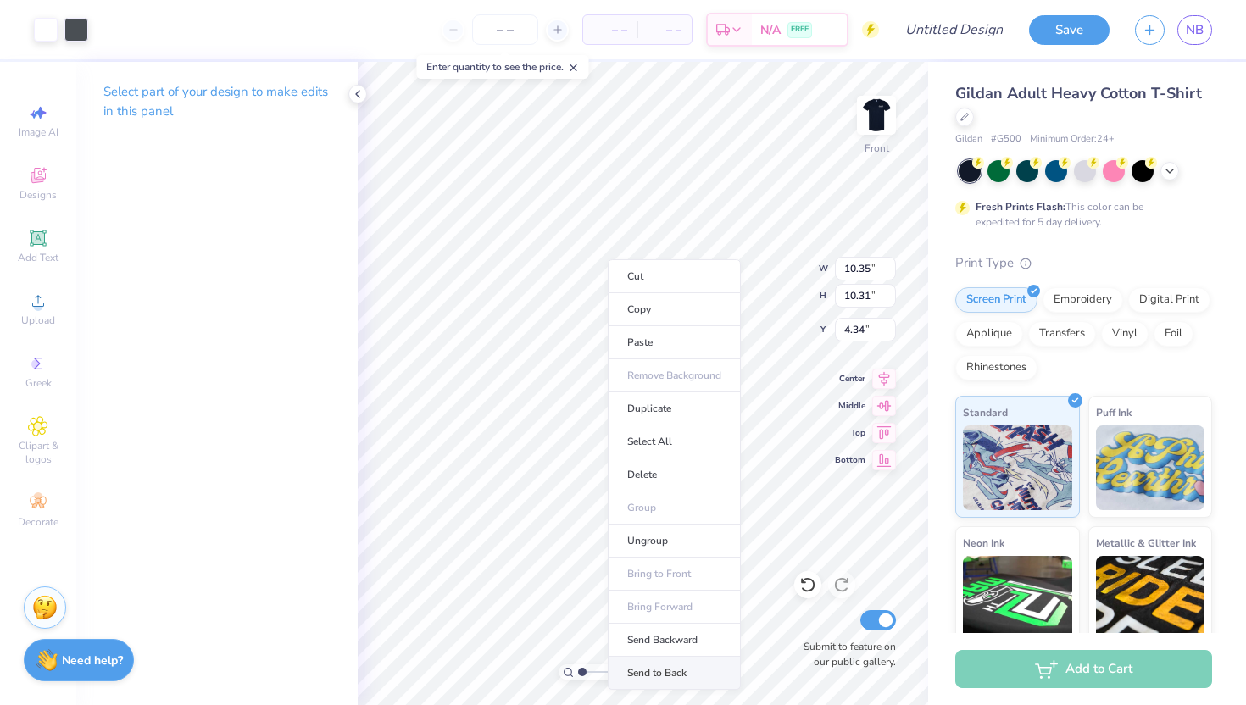
click at [674, 672] on li "Send to Back" at bounding box center [674, 673] width 133 height 33
type input "11.10"
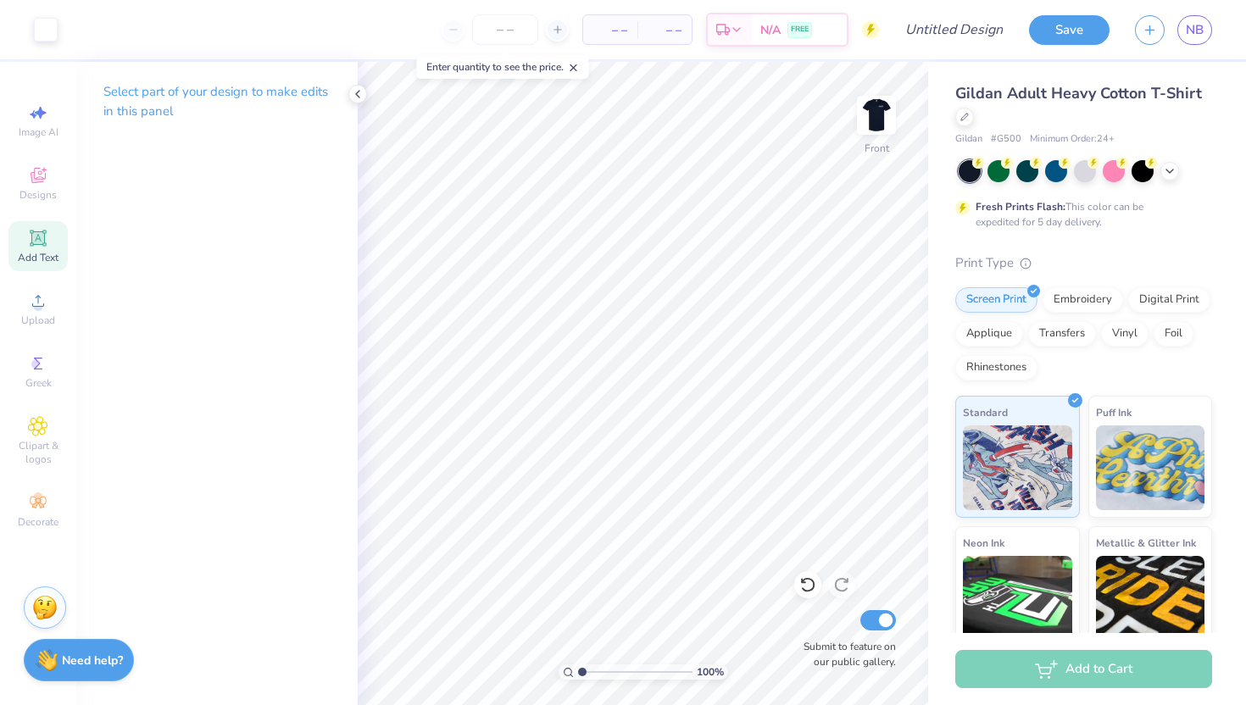
click at [43, 241] on icon at bounding box center [37, 237] width 13 height 13
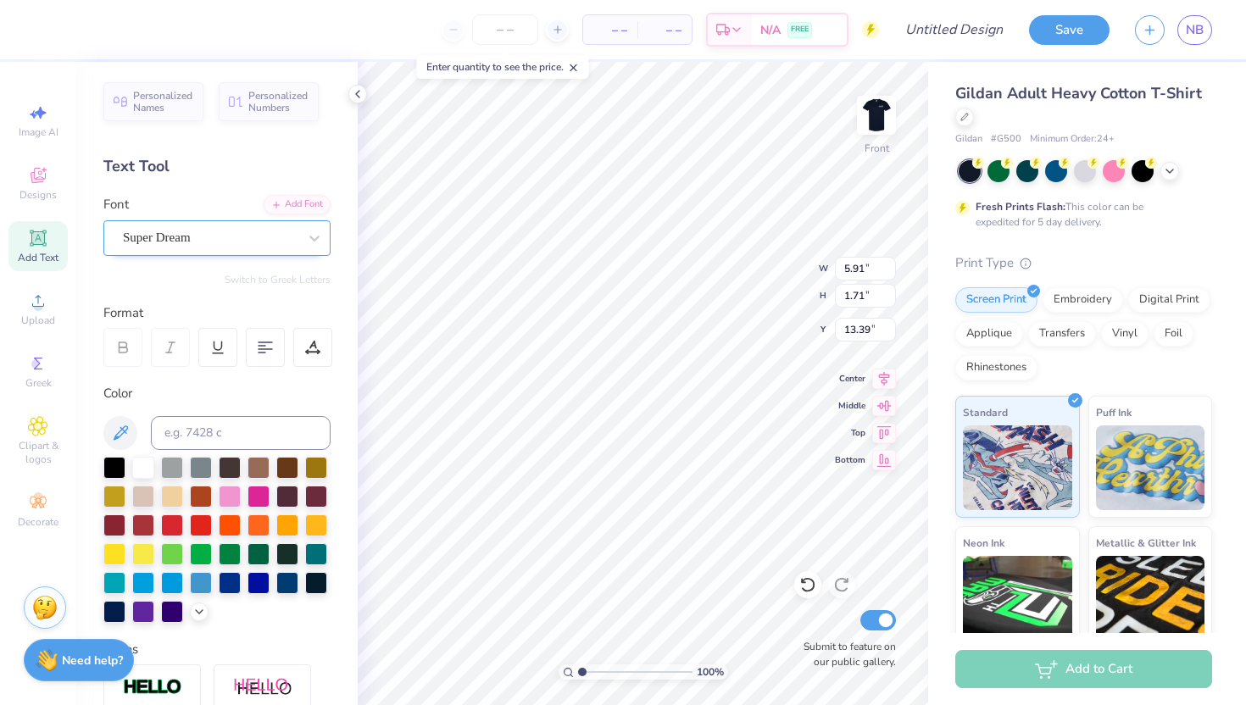
click at [204, 226] on div at bounding box center [210, 237] width 175 height 23
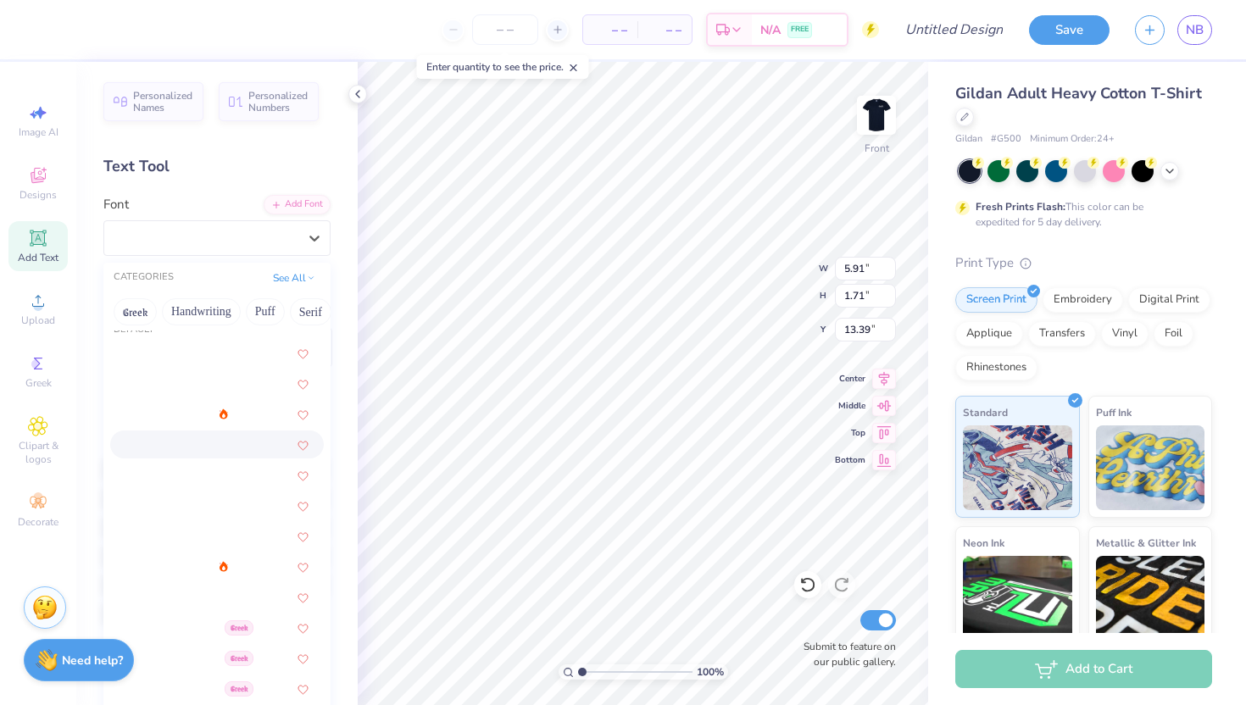
scroll to position [24, 0]
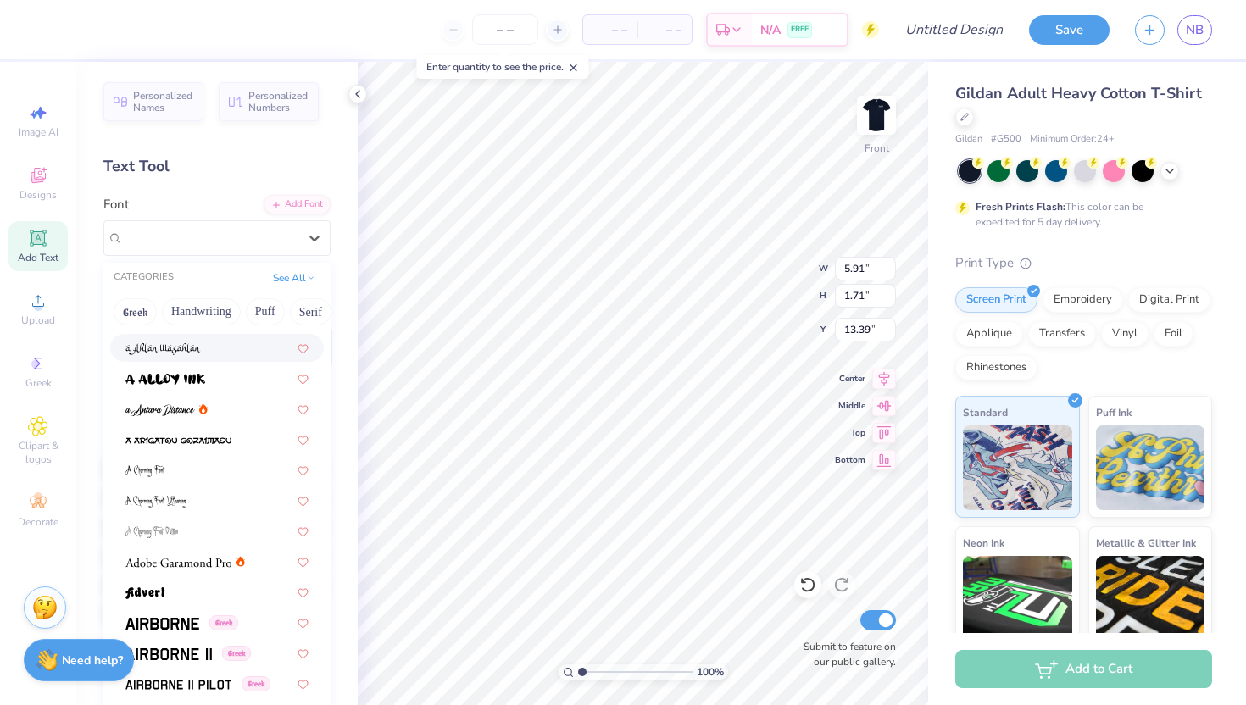
click at [212, 342] on div at bounding box center [216, 348] width 183 height 18
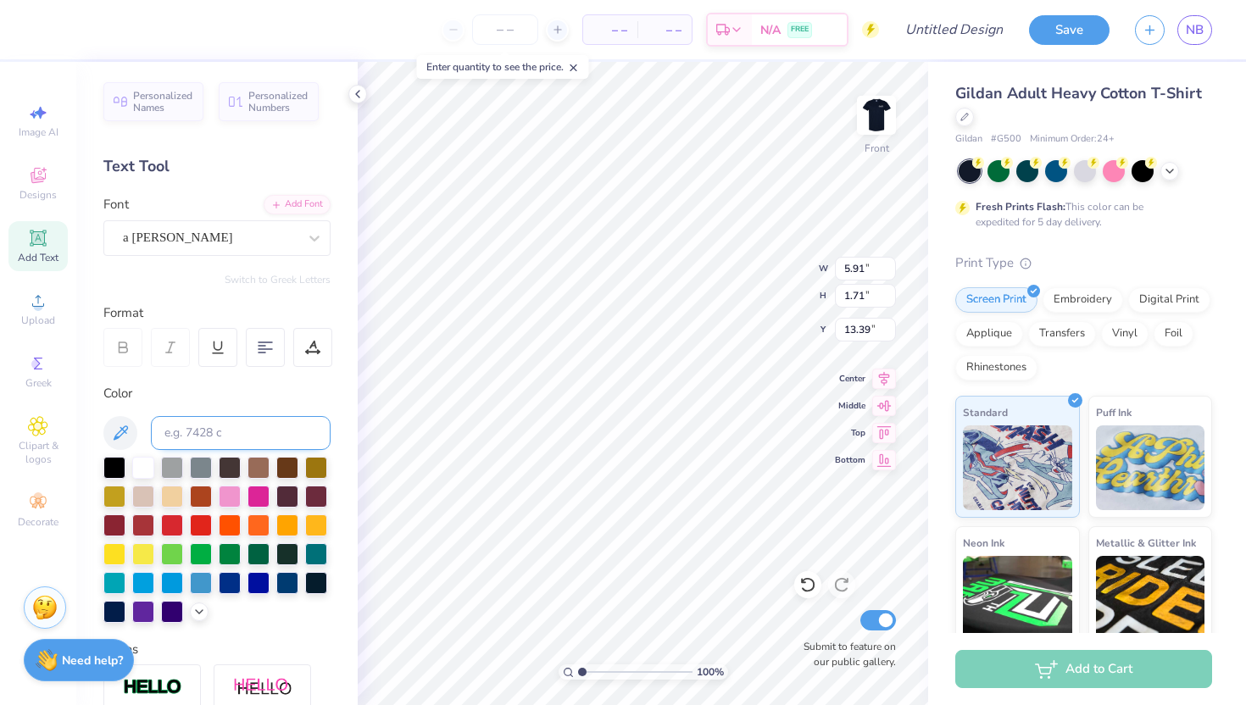
type input "5.65"
type input "2.01"
type input "13.25"
click at [810, 587] on icon at bounding box center [807, 584] width 17 height 17
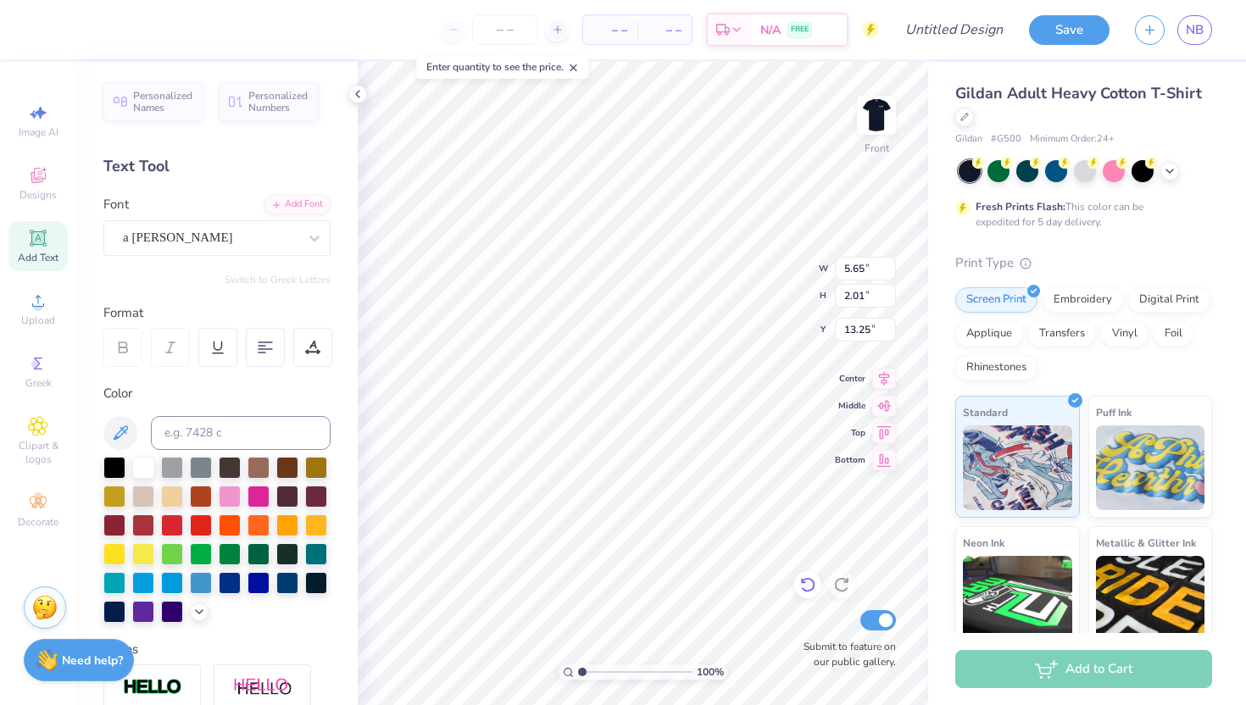
click at [810, 587] on icon at bounding box center [807, 584] width 17 height 17
type input "5.91"
type input "1.71"
type input "13.39"
paste textarea
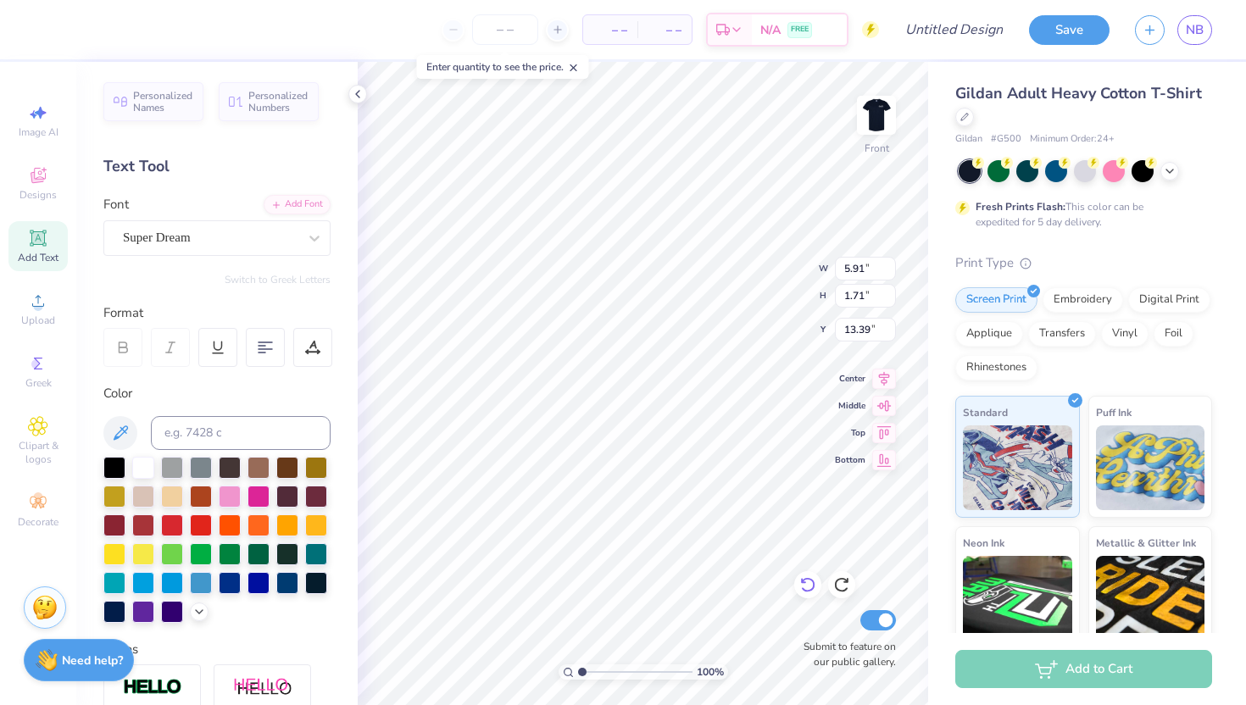
paste textarea
click at [809, 587] on icon at bounding box center [807, 584] width 17 height 17
click at [809, 586] on icon at bounding box center [807, 584] width 17 height 17
click at [32, 246] on icon at bounding box center [38, 238] width 20 height 20
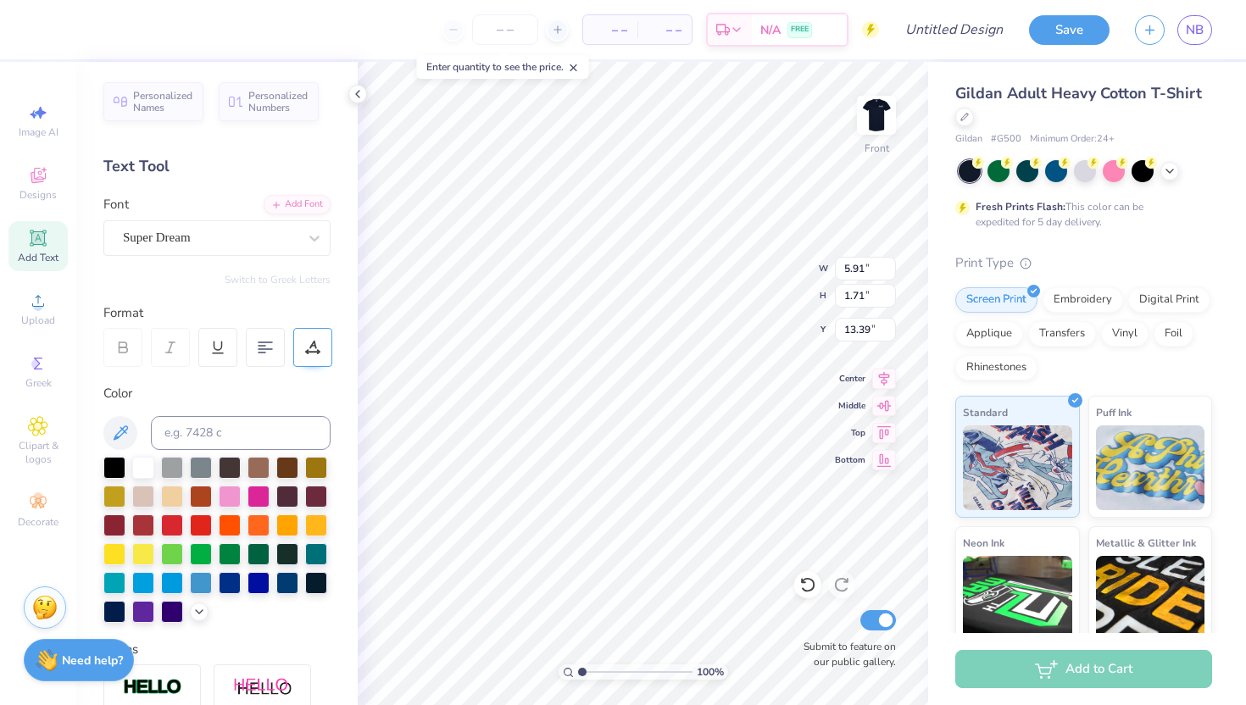
type textarea "T"
paste textarea
click at [133, 462] on div at bounding box center [143, 466] width 22 height 22
click at [146, 467] on div at bounding box center [143, 466] width 22 height 22
click at [145, 467] on div at bounding box center [143, 466] width 22 height 22
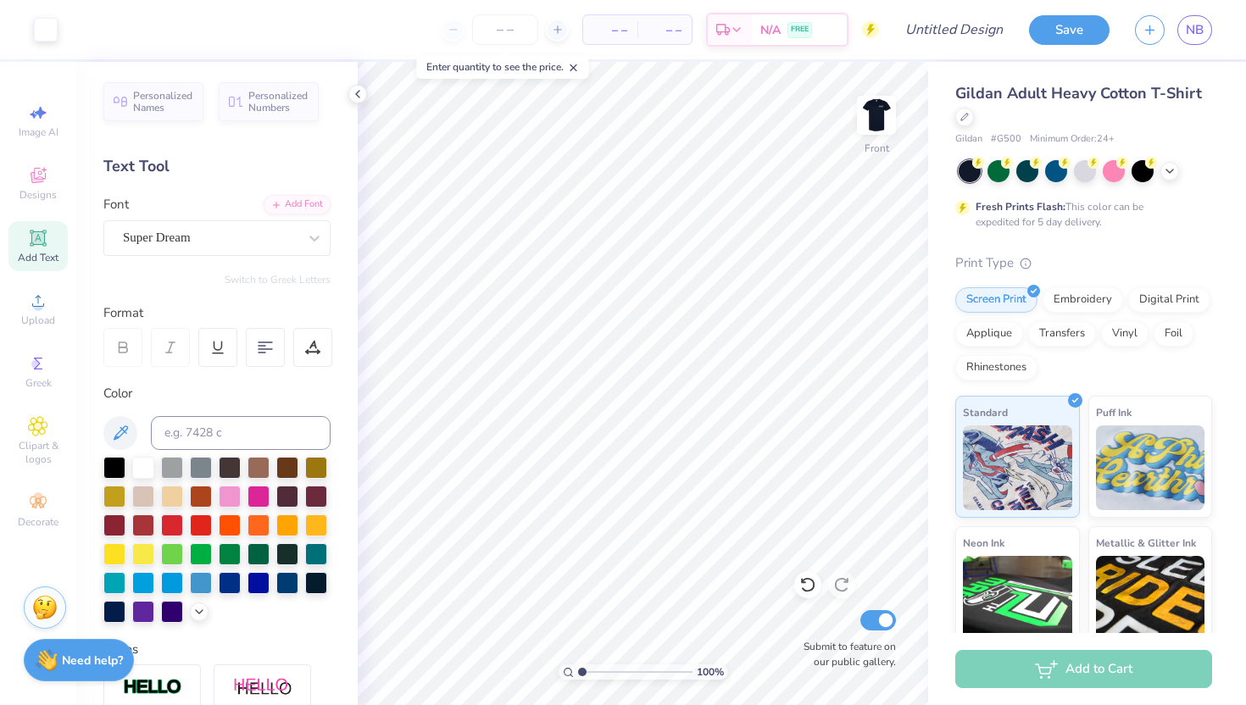
click at [23, 256] on span "Add Text" at bounding box center [38, 258] width 41 height 14
click at [743, 349] on li "Paste" at bounding box center [774, 353] width 133 height 33
type input "5.91"
type input "1.71"
type input "13.39"
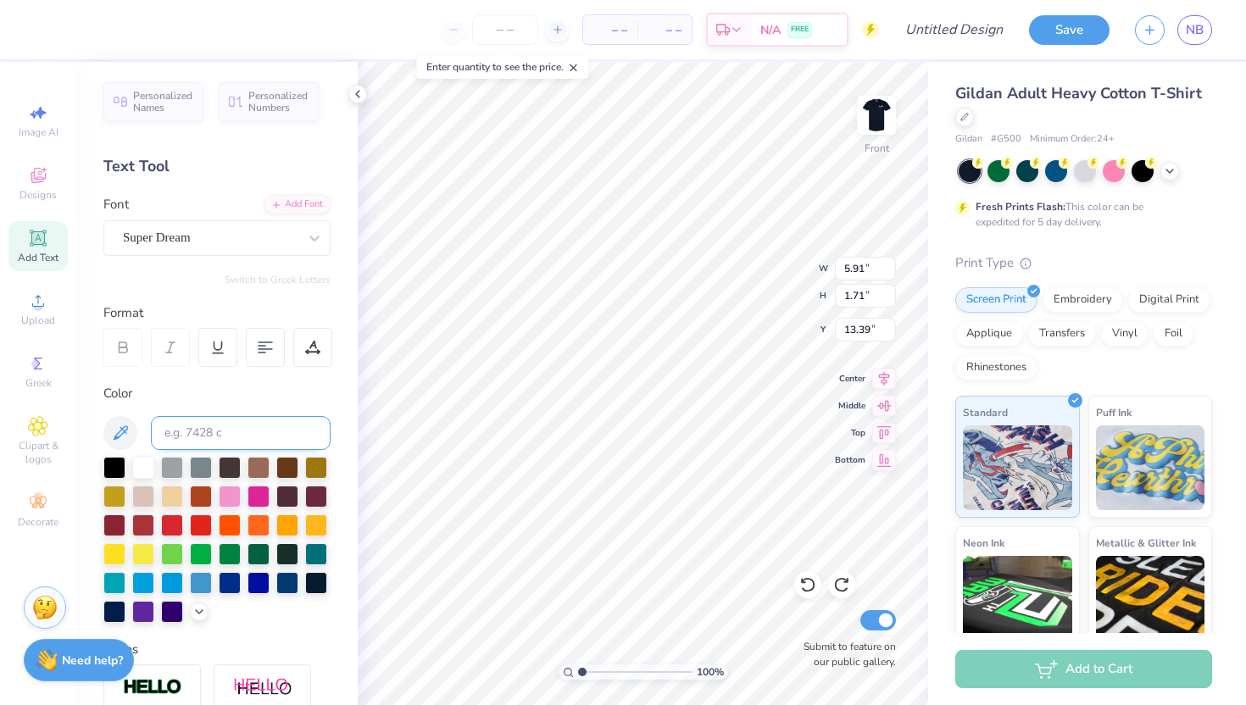
scroll to position [280, 0]
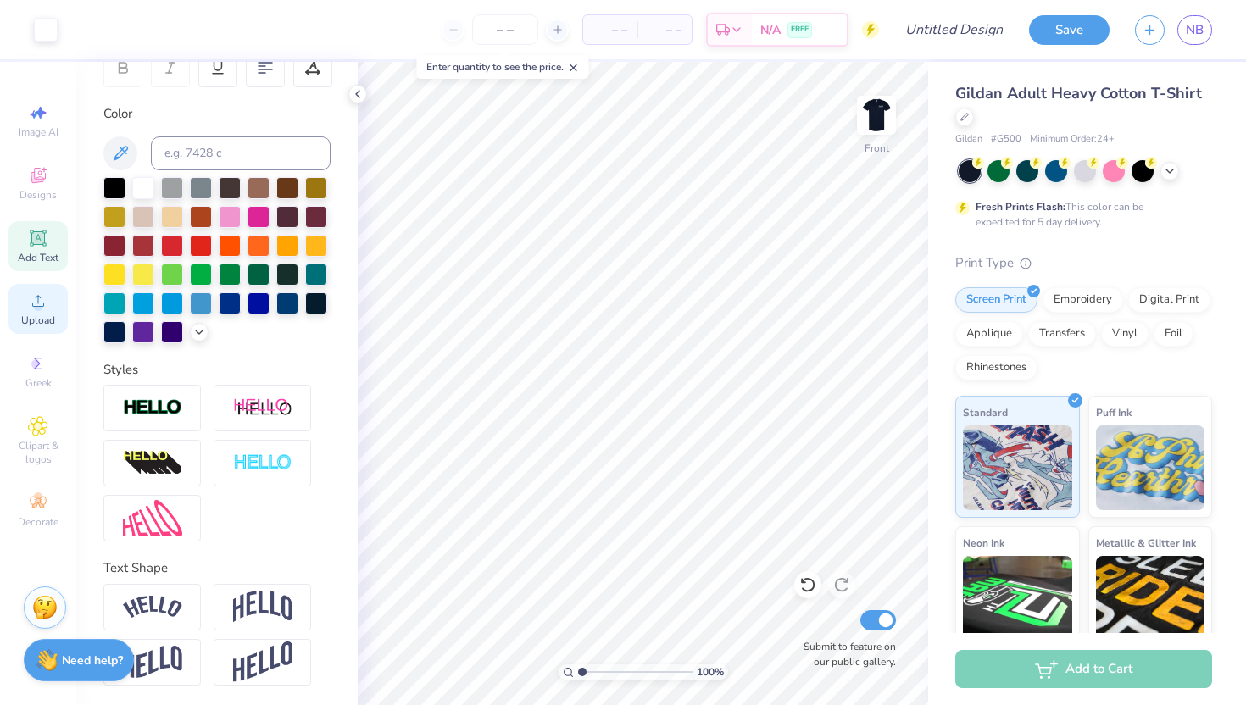
click at [34, 303] on circle at bounding box center [37, 306] width 9 height 9
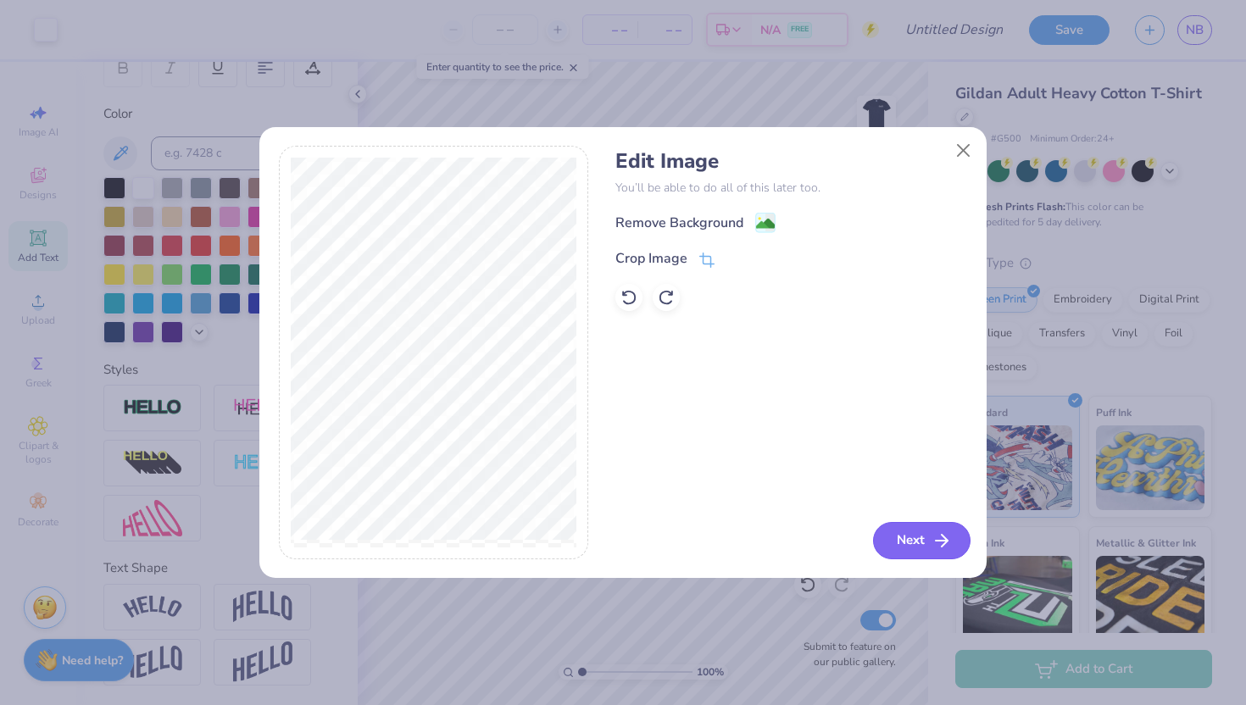
click at [930, 545] on button "Next" at bounding box center [921, 540] width 97 height 37
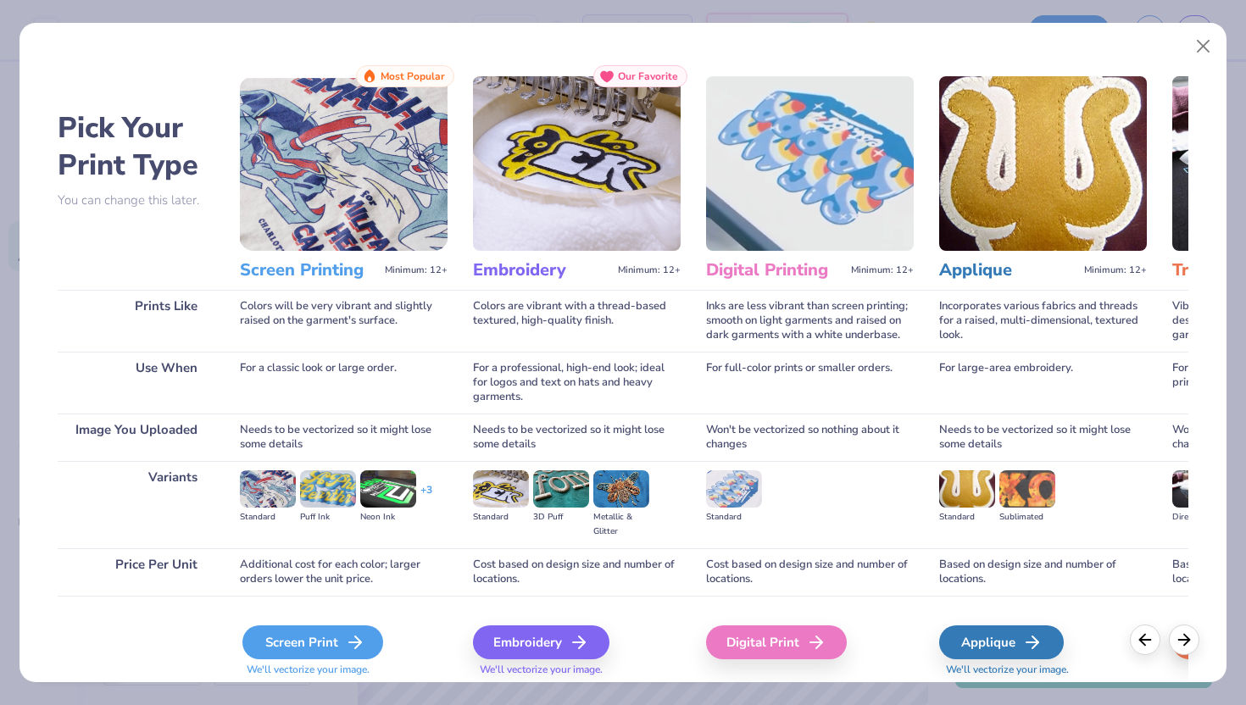
click at [321, 637] on div "Screen Print" at bounding box center [312, 643] width 141 height 34
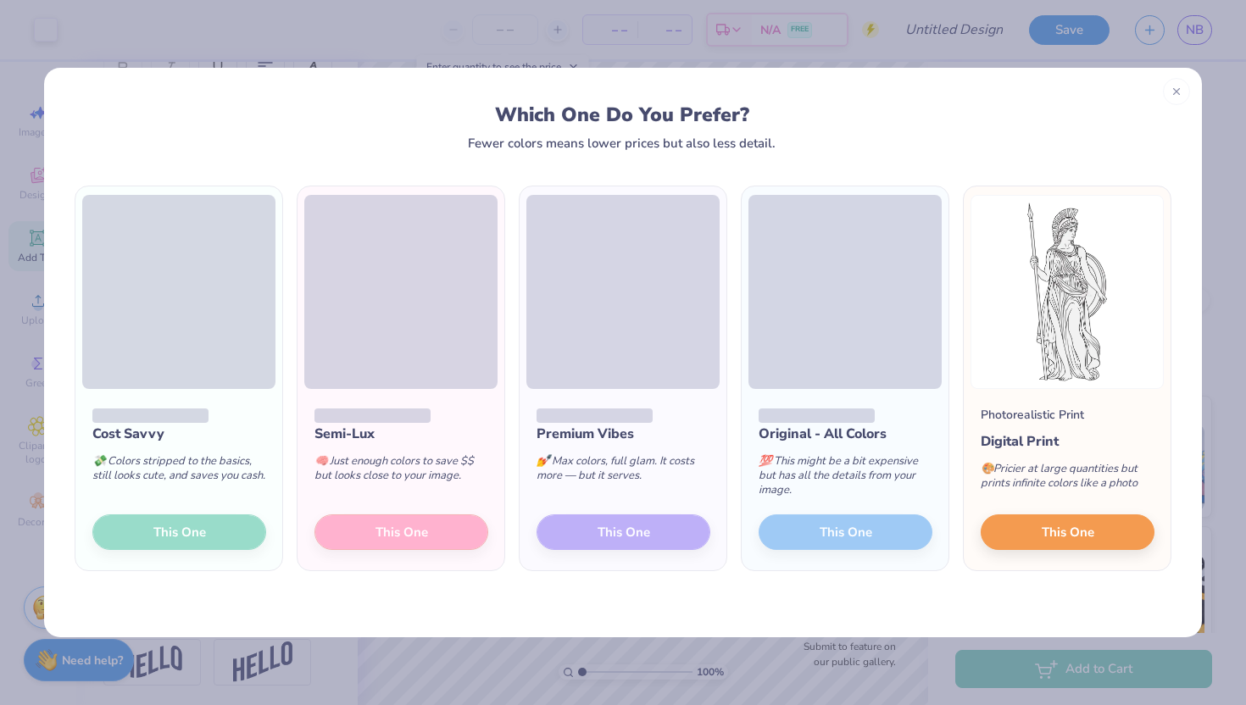
click at [330, 597] on div "Cost Savvy 💸 Colors stripped to the basics, still looks cute, and saves you cas…" at bounding box center [623, 393] width 1158 height 487
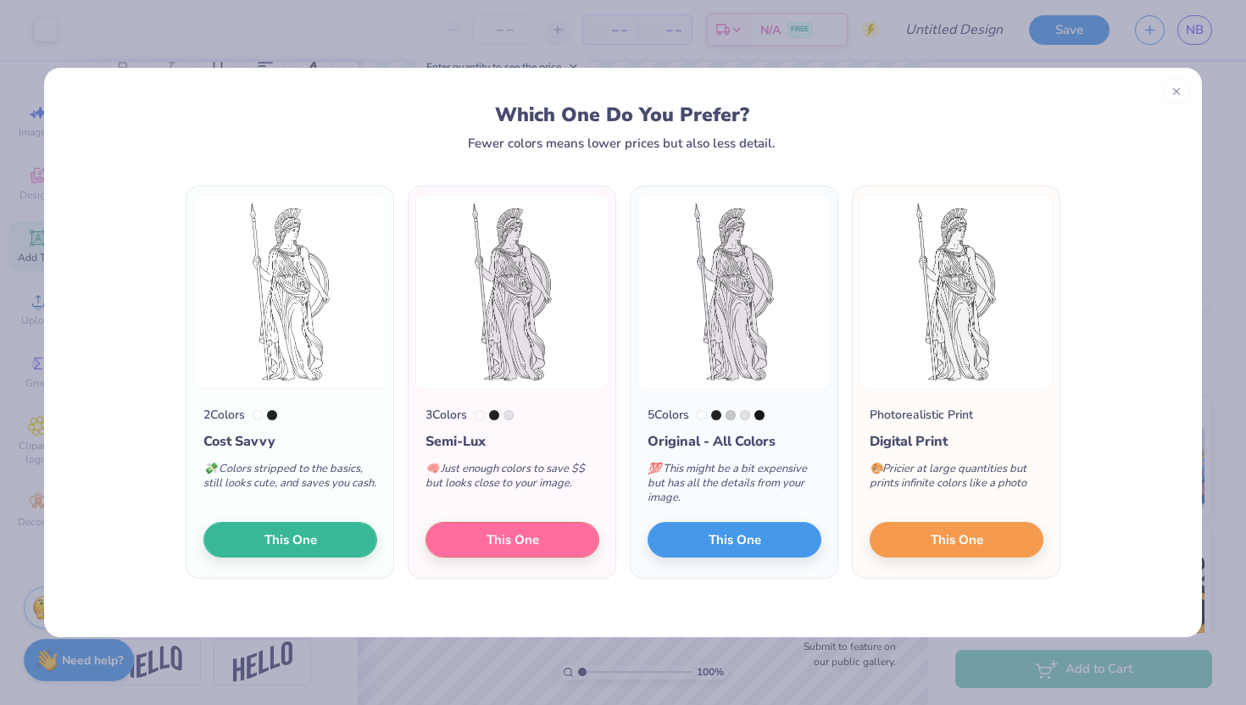
click at [330, 597] on div "2 Colors Cost Savvy 💸 Colors stripped to the basics, still looks cute, and save…" at bounding box center [623, 393] width 1158 height 487
click at [321, 544] on button "This One" at bounding box center [290, 538] width 174 height 36
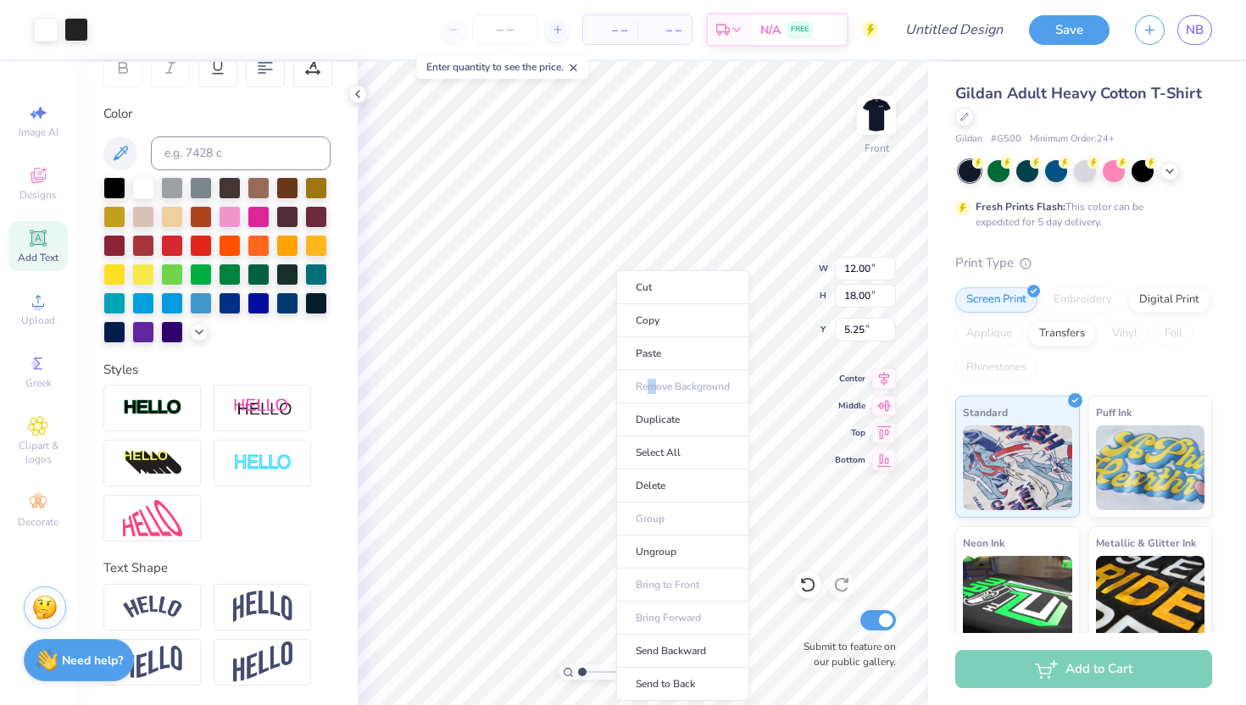
click at [653, 385] on ul "Cut Copy Paste Remove Background Duplicate Select All Delete Group Ungroup Brin…" at bounding box center [682, 485] width 133 height 431
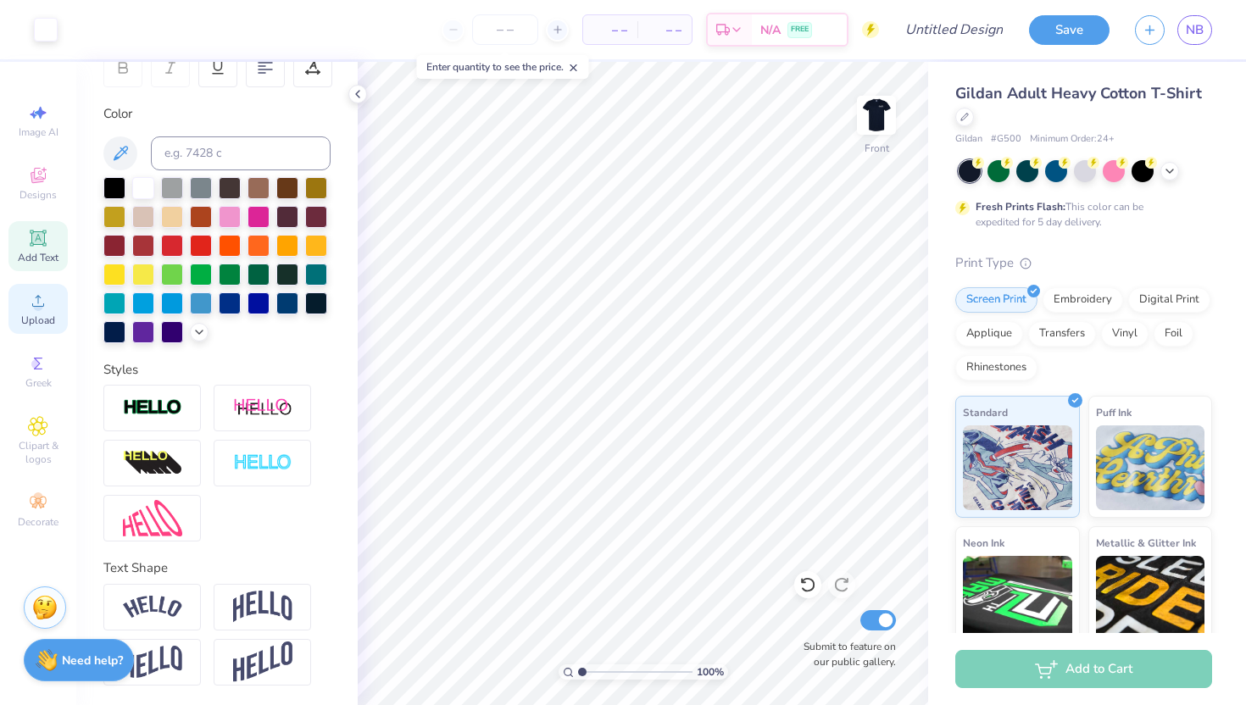
click at [34, 315] on span "Upload" at bounding box center [38, 321] width 34 height 14
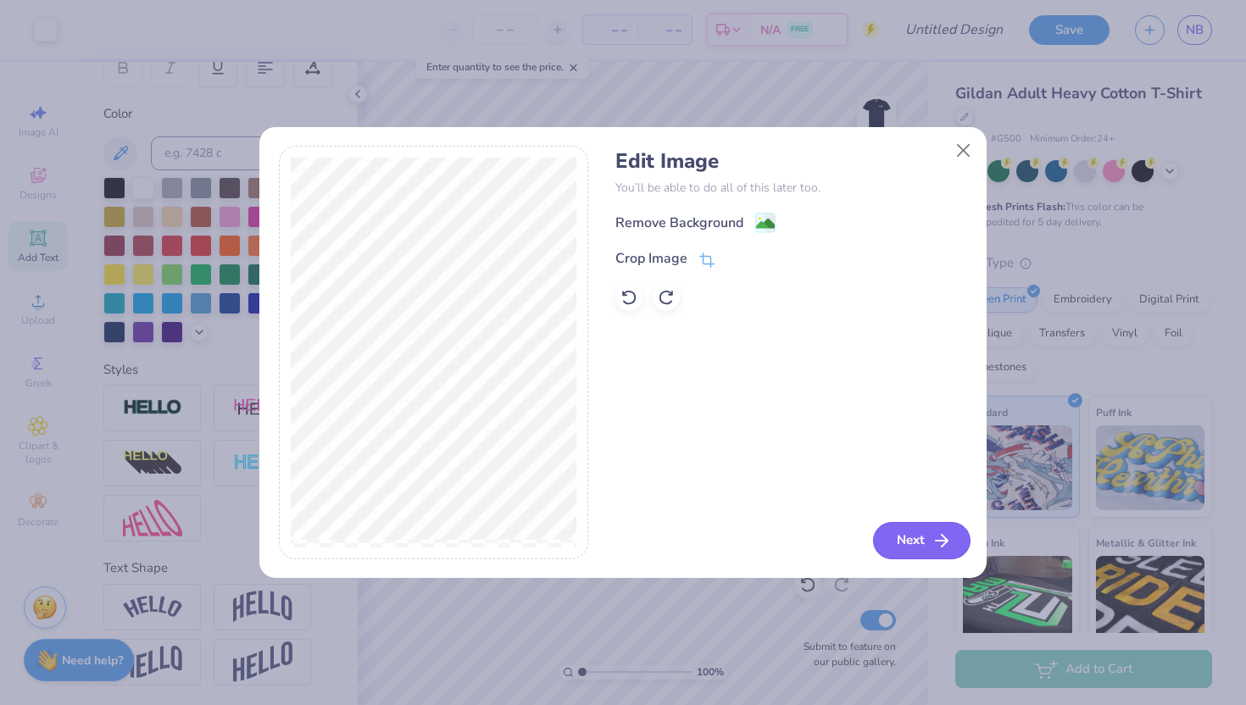
click at [938, 532] on icon "button" at bounding box center [942, 541] width 20 height 20
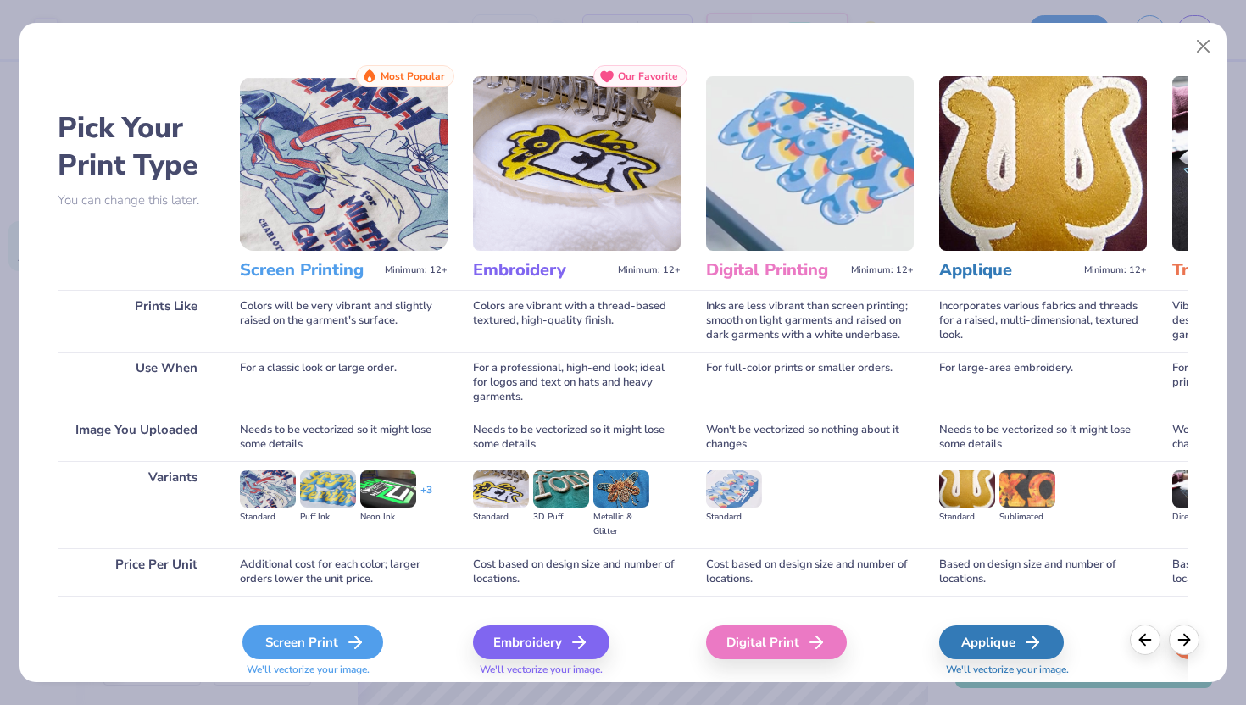
click at [342, 633] on div "Screen Print" at bounding box center [312, 643] width 141 height 34
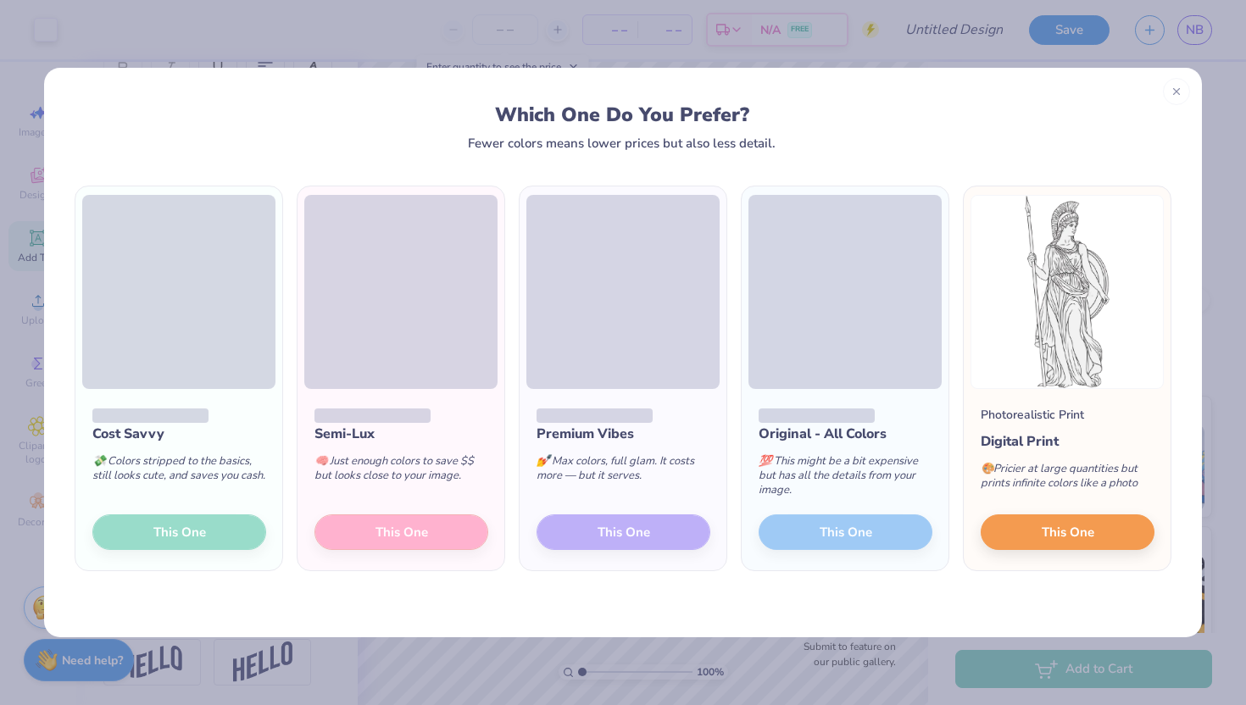
click at [377, 607] on div "Cost Savvy 💸 Colors stripped to the basics, still looks cute, and saves you cas…" at bounding box center [623, 393] width 1158 height 487
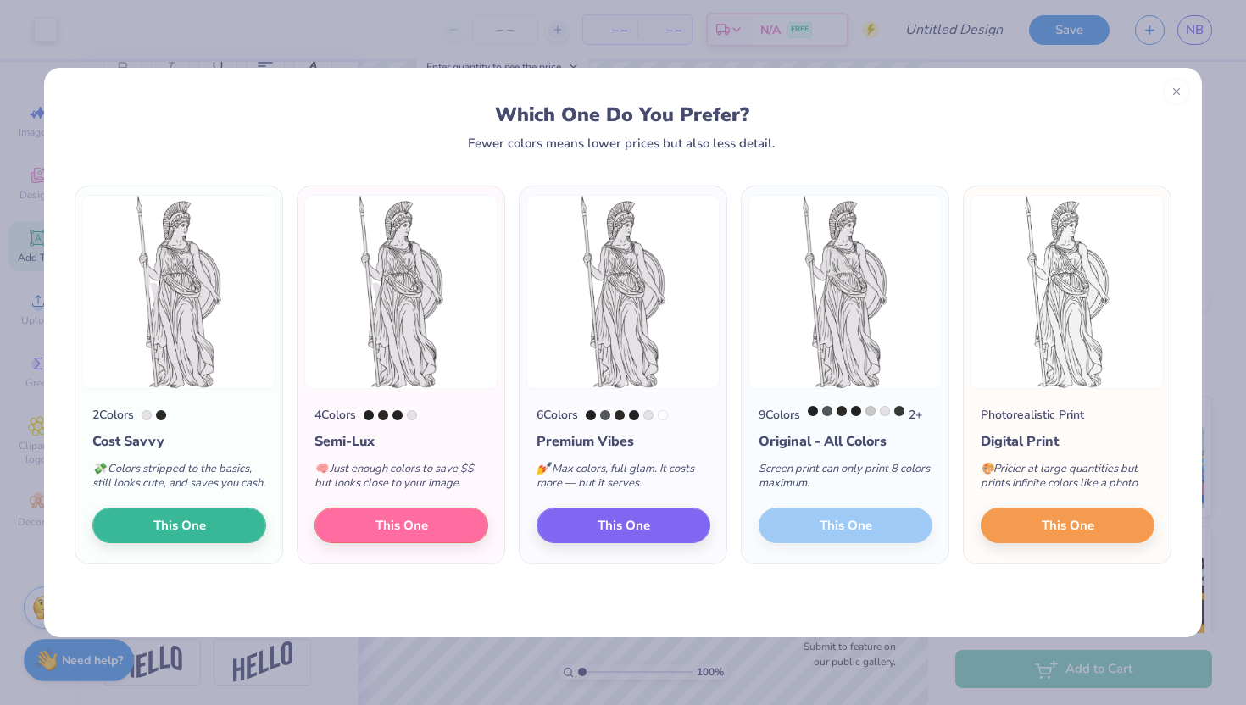
click at [377, 607] on div "2 Colors Cost Savvy 💸 Colors stripped to the basics, still looks cute, and save…" at bounding box center [623, 393] width 1158 height 487
click at [200, 541] on button "This One" at bounding box center [179, 523] width 174 height 36
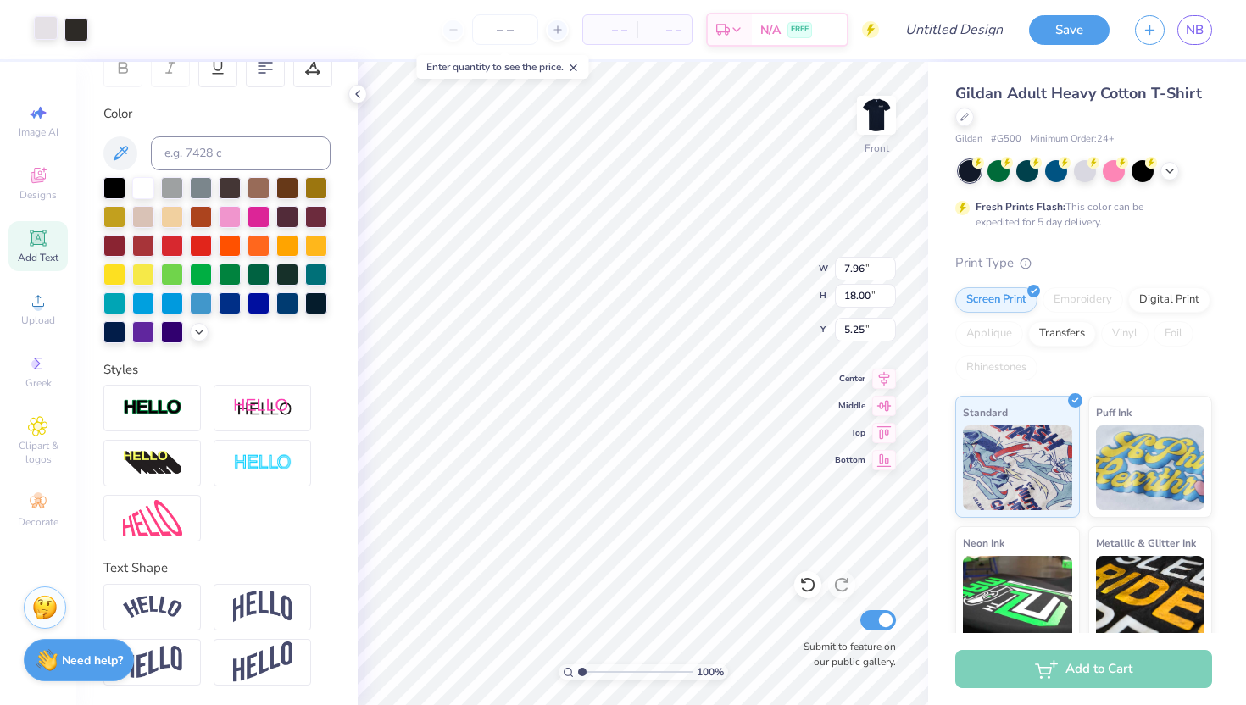
click at [42, 24] on div at bounding box center [46, 28] width 24 height 24
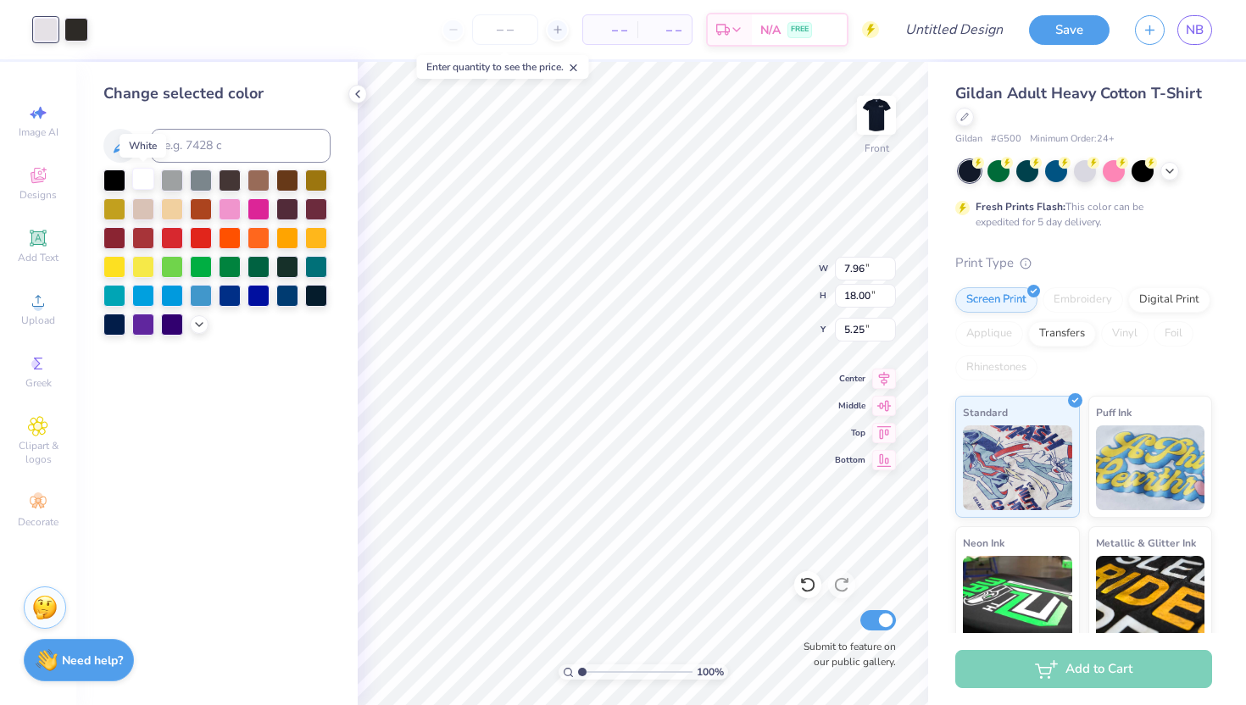
click at [147, 182] on div at bounding box center [143, 179] width 22 height 22
click at [81, 35] on div at bounding box center [76, 28] width 24 height 24
click at [116, 330] on div at bounding box center [114, 323] width 22 height 22
click at [280, 159] on input at bounding box center [241, 146] width 180 height 34
type input "G500"
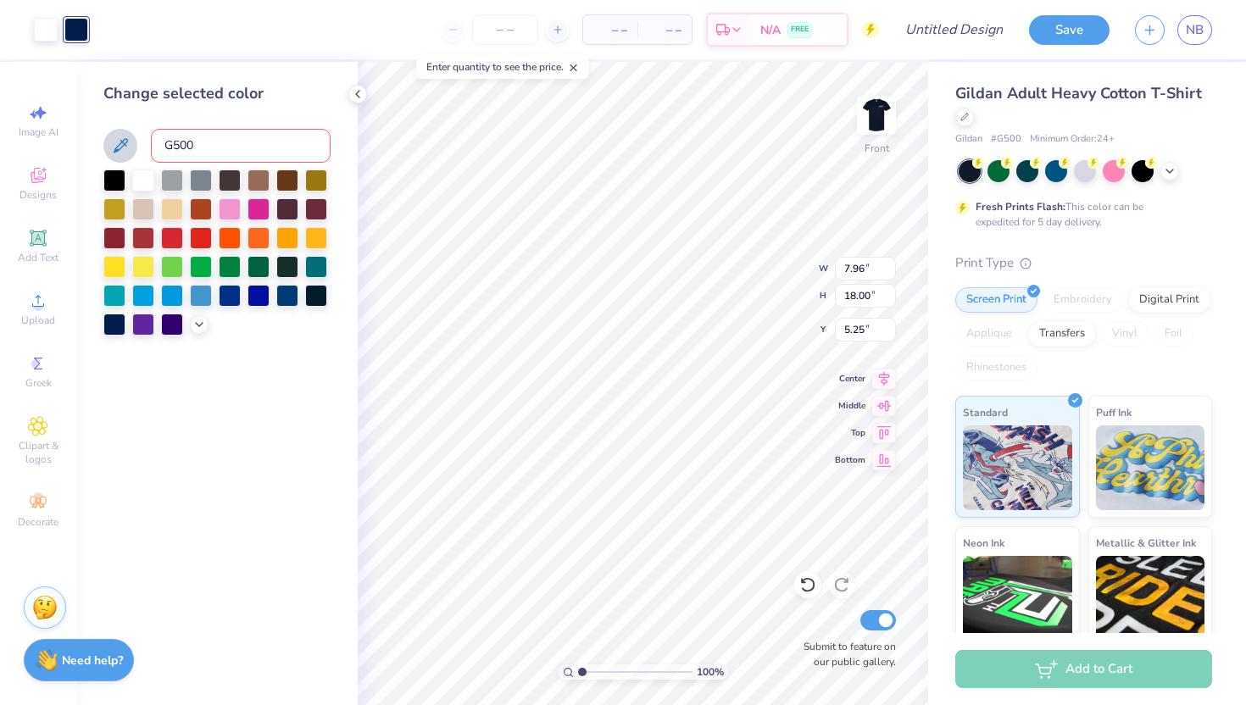
click at [118, 146] on icon at bounding box center [121, 145] width 14 height 14
click at [123, 142] on icon at bounding box center [121, 145] width 14 height 14
click at [116, 145] on icon at bounding box center [120, 146] width 20 height 20
click at [117, 179] on div at bounding box center [114, 179] width 22 height 22
click at [120, 149] on icon at bounding box center [121, 145] width 14 height 14
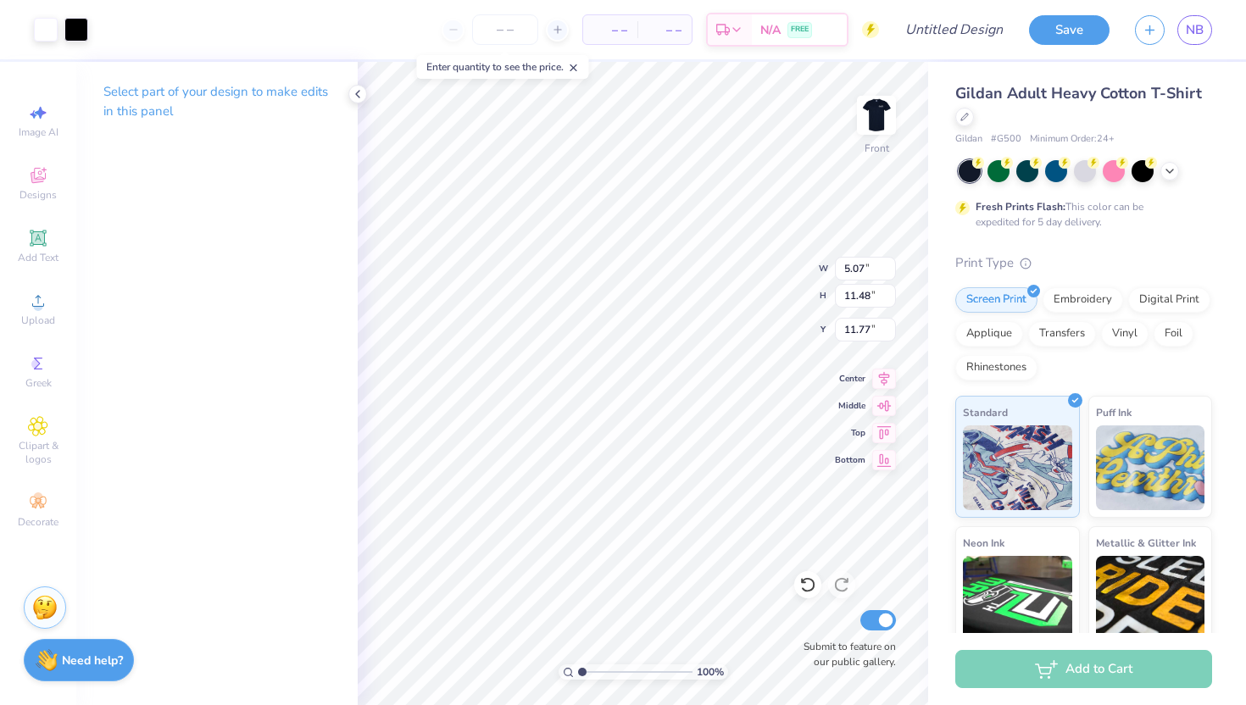
type input "5.07"
type input "11.48"
type input "1.73"
click at [47, 321] on span "Upload" at bounding box center [38, 321] width 34 height 14
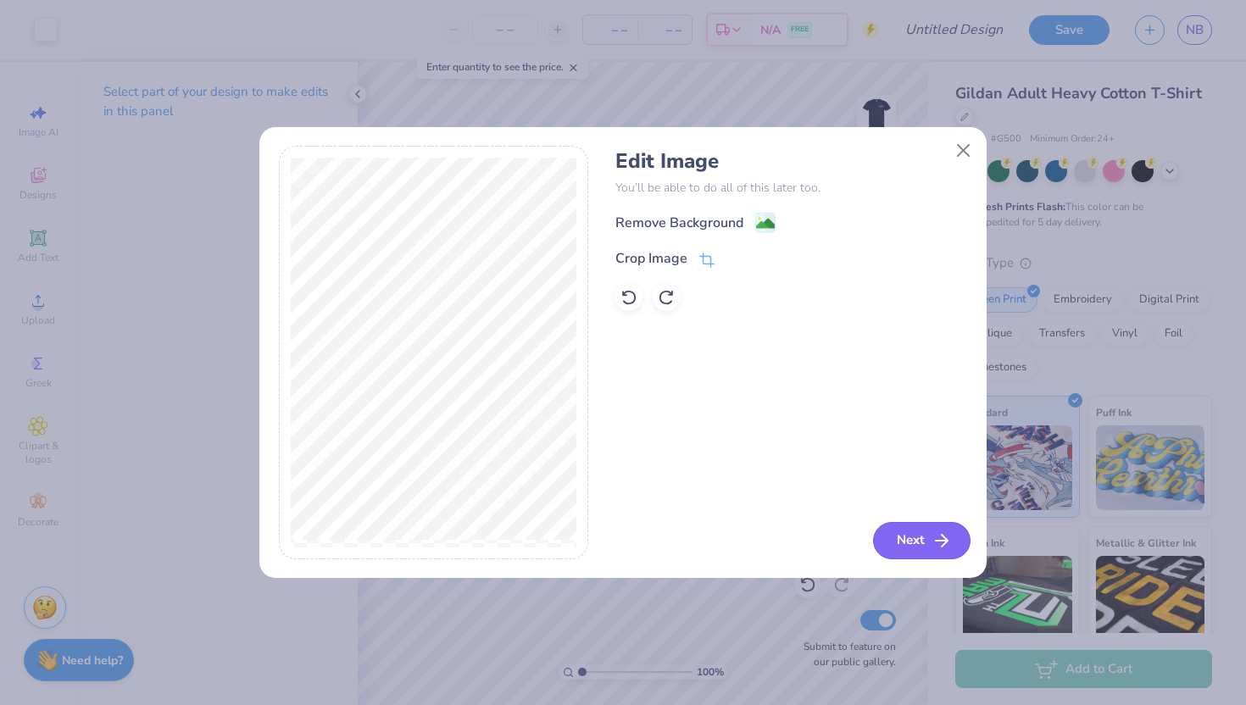
click at [941, 545] on icon "button" at bounding box center [942, 541] width 20 height 20
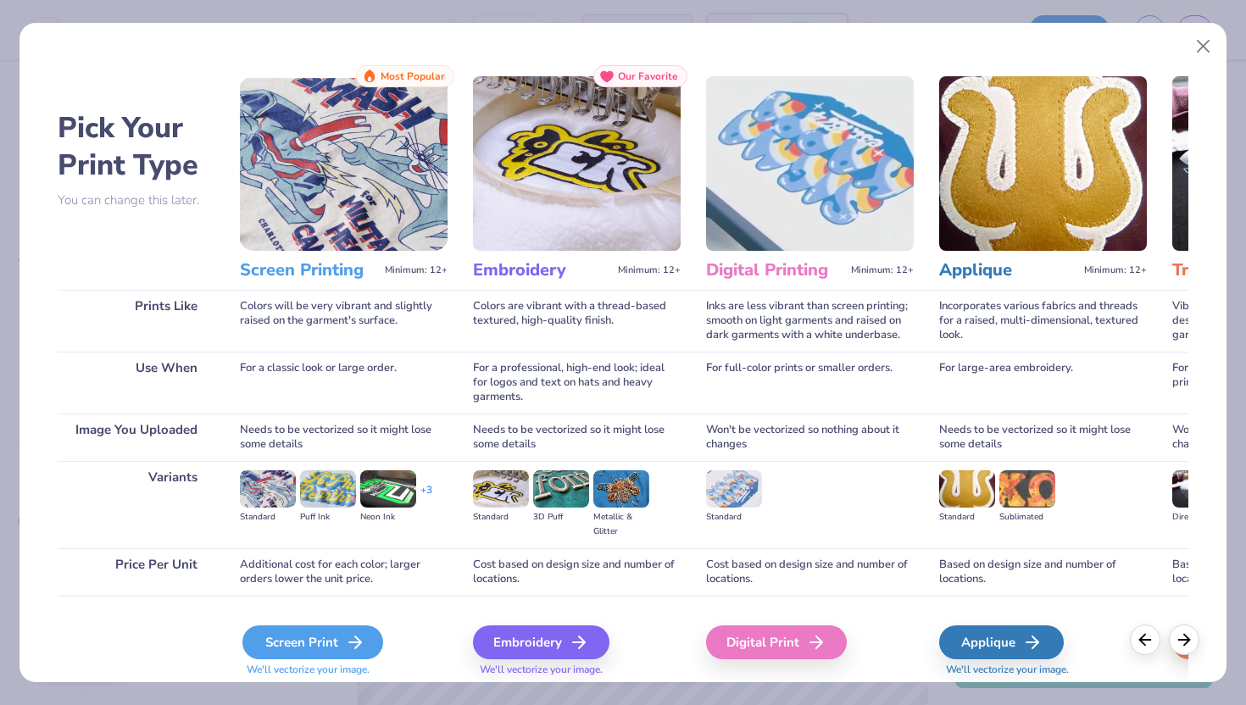
click at [276, 626] on div "Screen Print" at bounding box center [312, 643] width 141 height 34
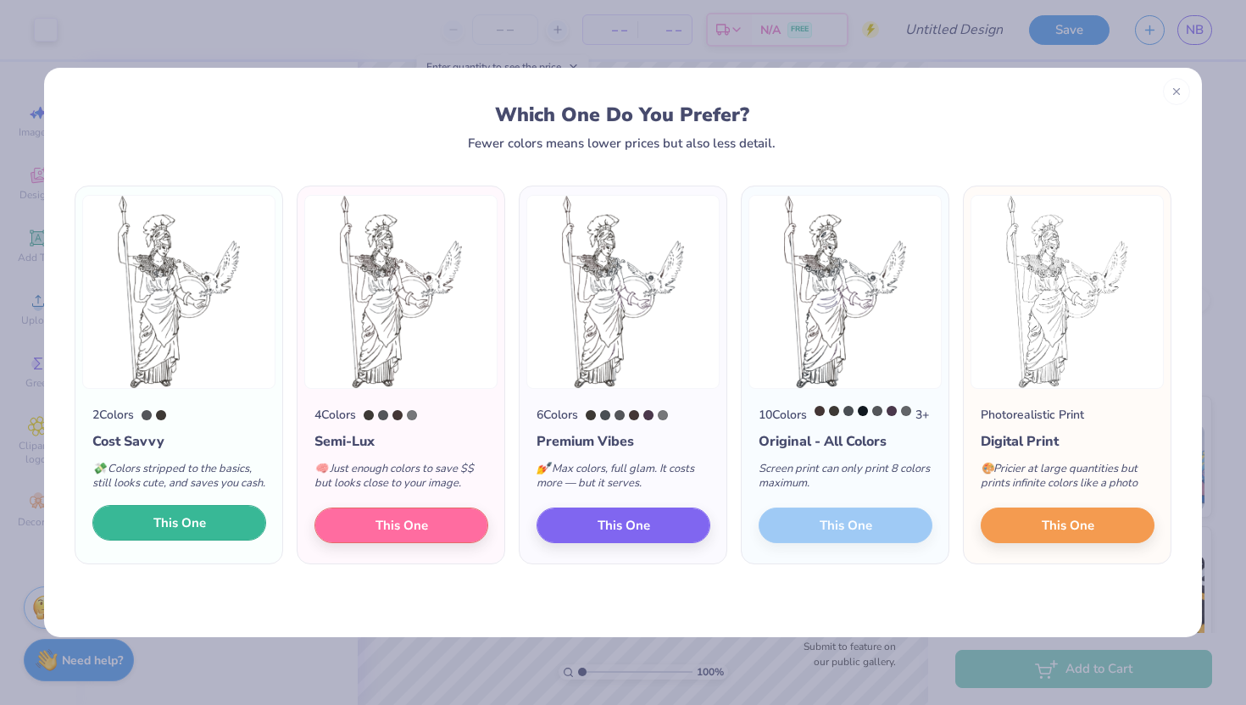
click at [211, 539] on button "This One" at bounding box center [179, 523] width 174 height 36
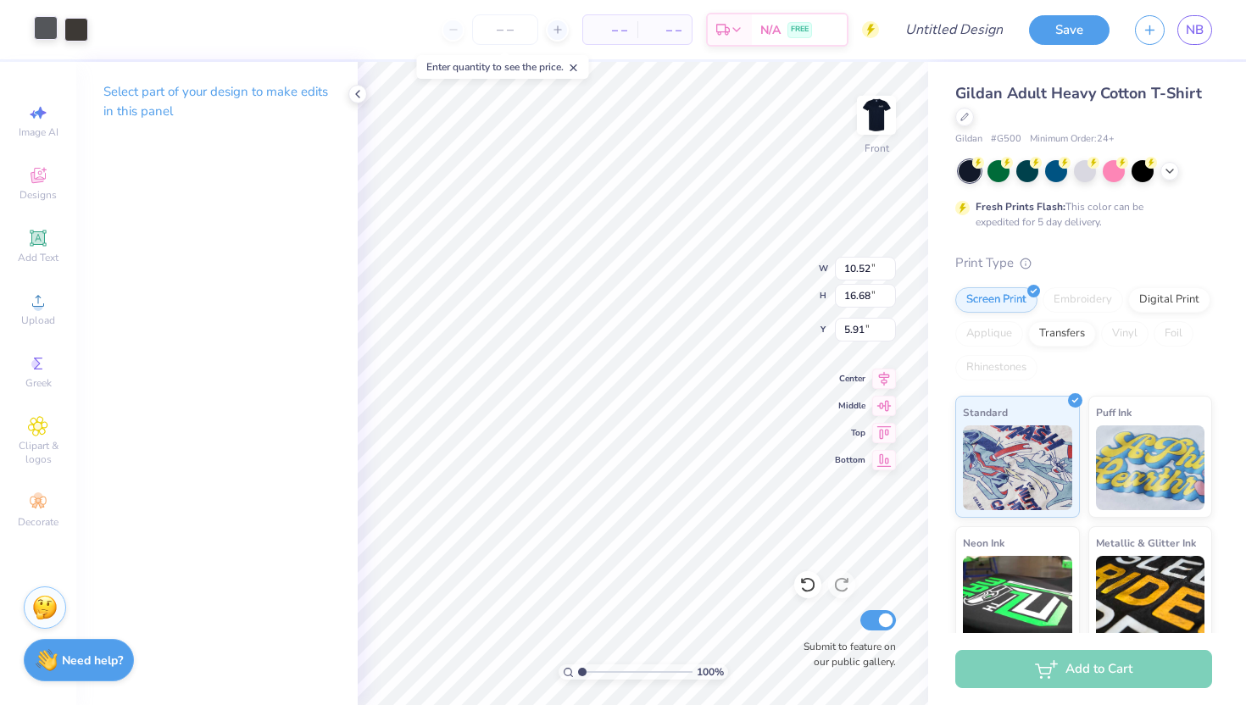
click at [44, 35] on div at bounding box center [46, 28] width 24 height 24
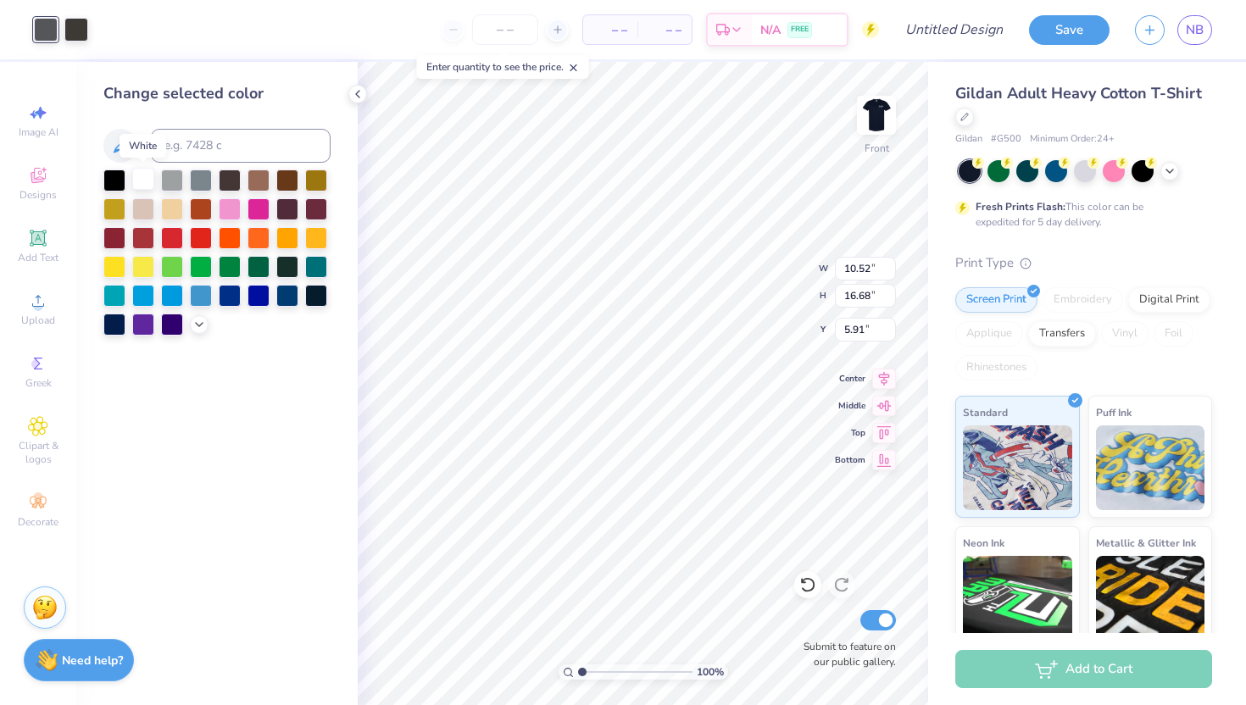
click at [144, 177] on div at bounding box center [143, 179] width 22 height 22
click at [72, 31] on div at bounding box center [76, 28] width 24 height 24
click at [141, 179] on div at bounding box center [143, 179] width 22 height 22
type input "1.89"
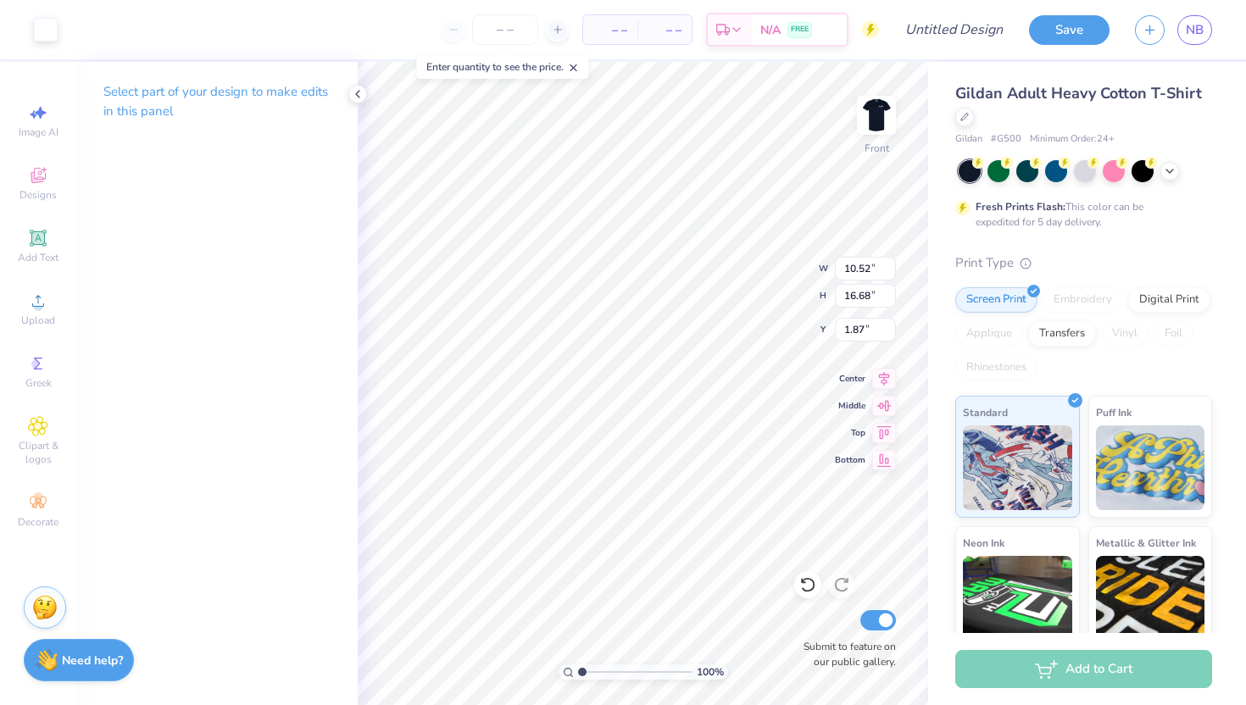
type input "3.15"
type input "4.99"
type input "20.31"
type input "7.56"
type input "4.84"
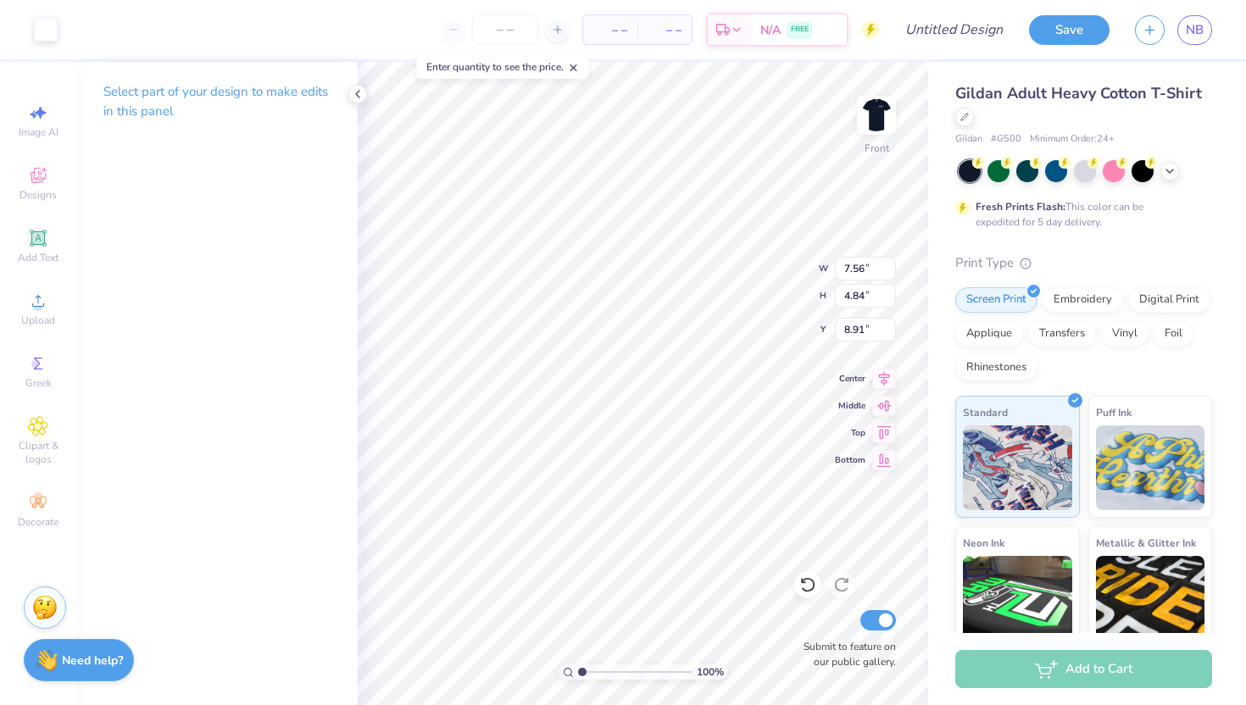
type input "8.91"
type input "8.82"
type input "13.98"
type input "3.24"
type input "0.50"
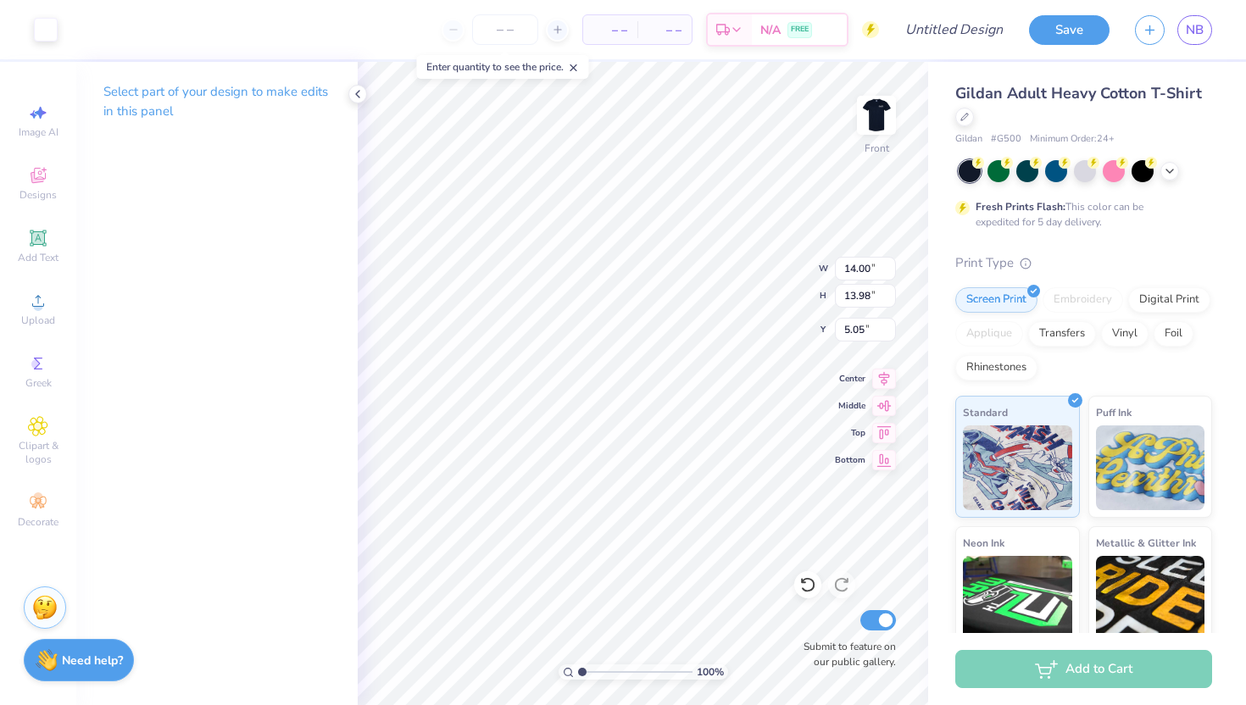
type input "5.11"
type input "14.56"
type input "14.54"
type input "4.53"
type input "4.55"
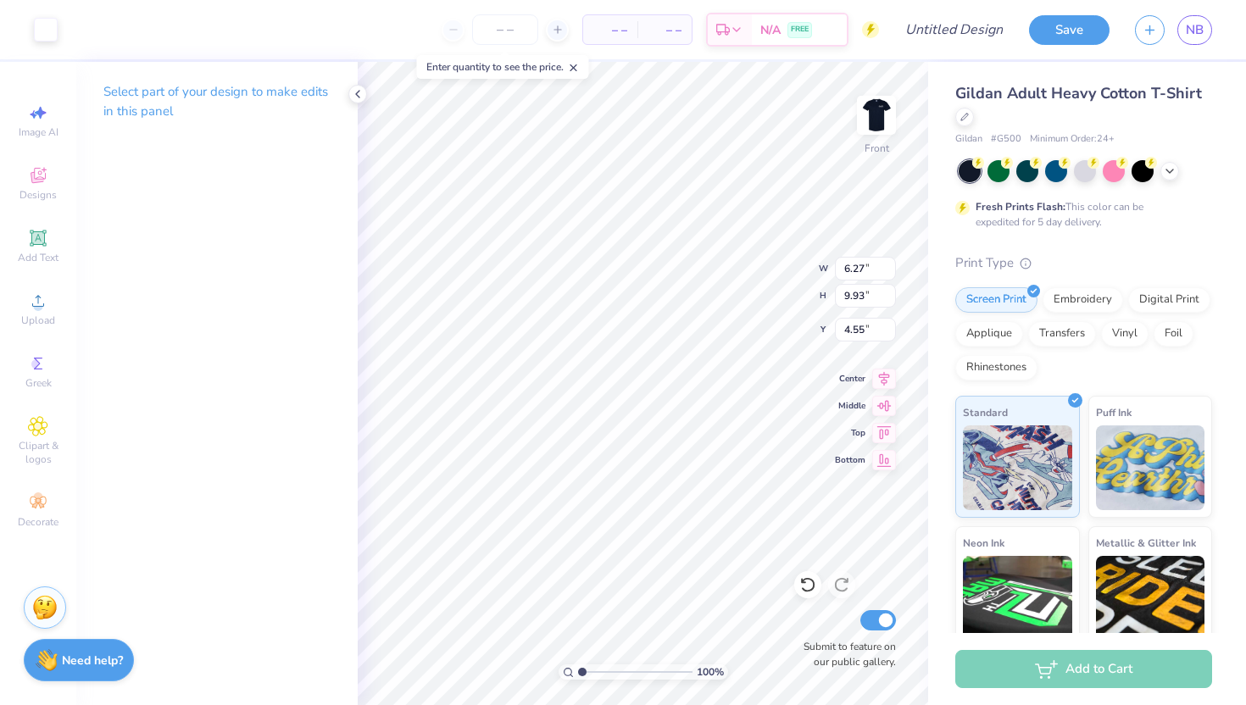
type input "6.27"
click at [31, 314] on span "Upload" at bounding box center [38, 321] width 34 height 14
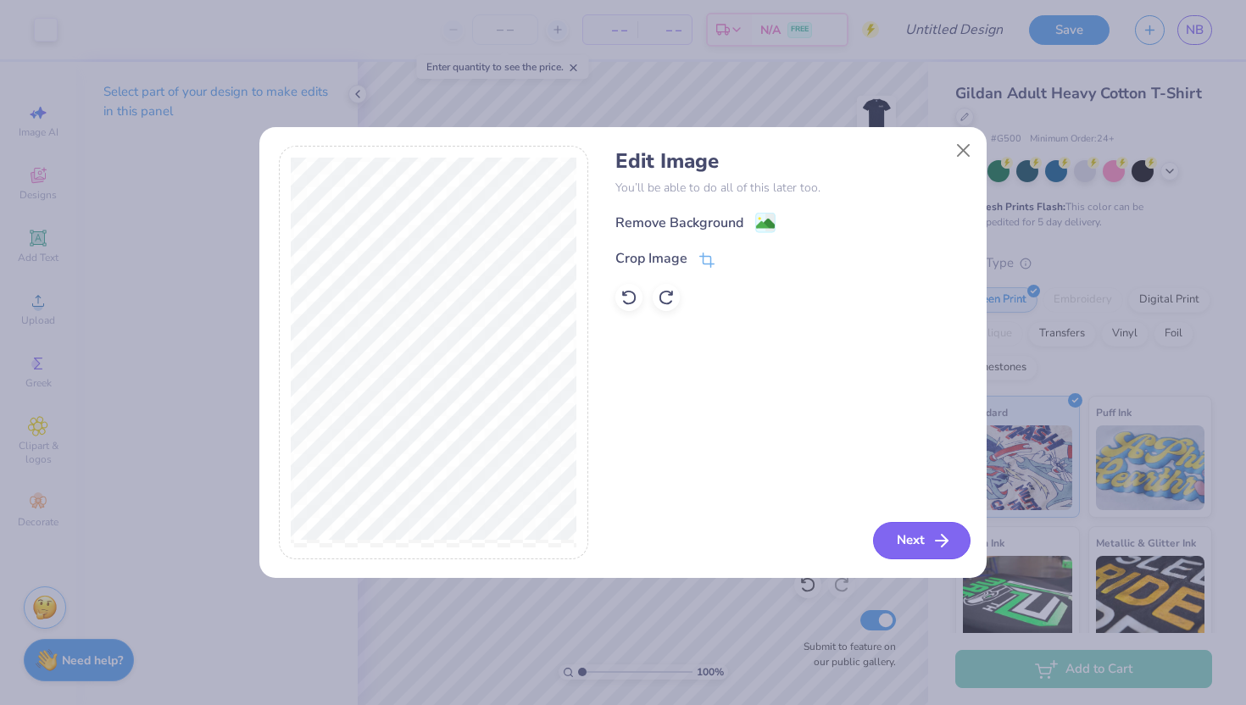
click at [935, 553] on button "Next" at bounding box center [921, 540] width 97 height 37
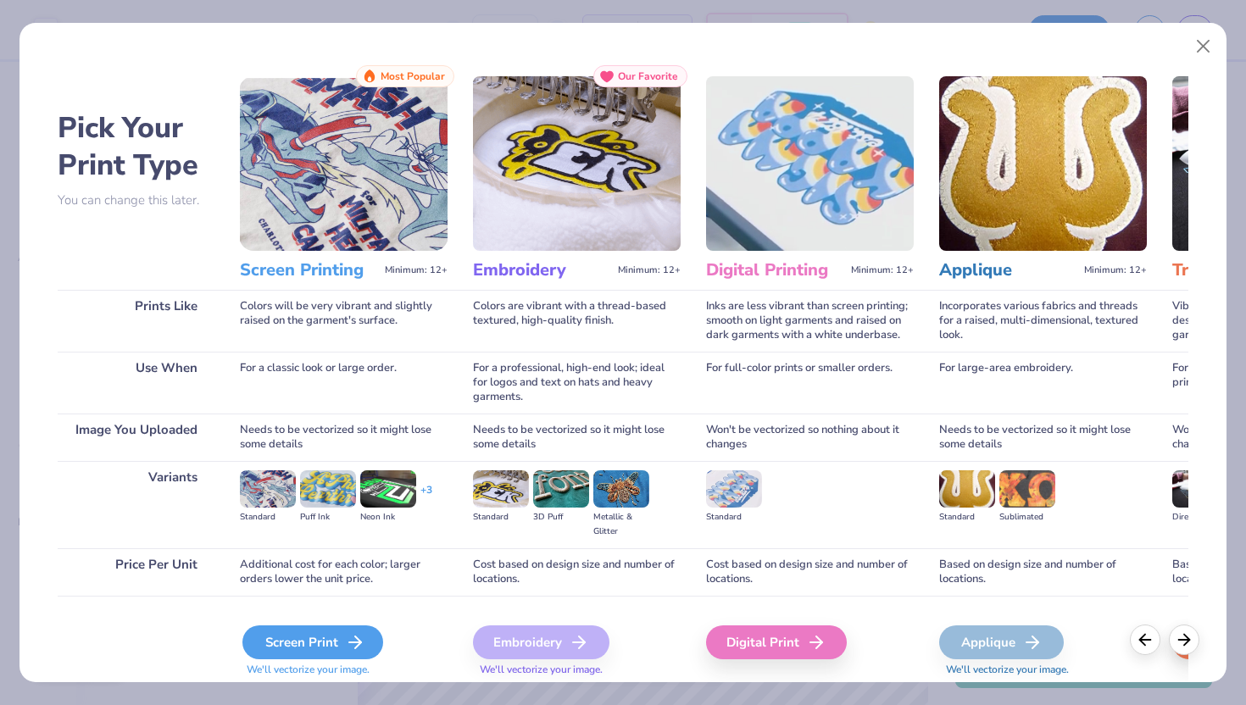
click at [356, 646] on polyline at bounding box center [358, 643] width 6 height 12
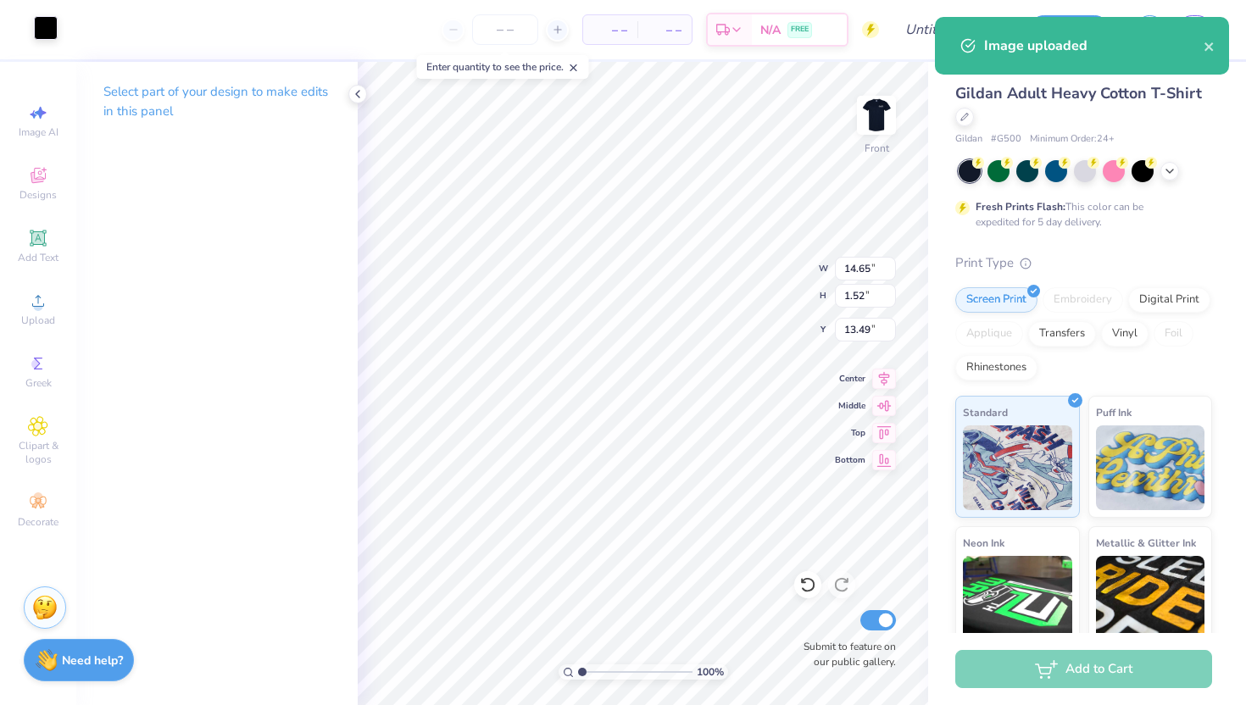
click at [53, 36] on div at bounding box center [46, 28] width 24 height 24
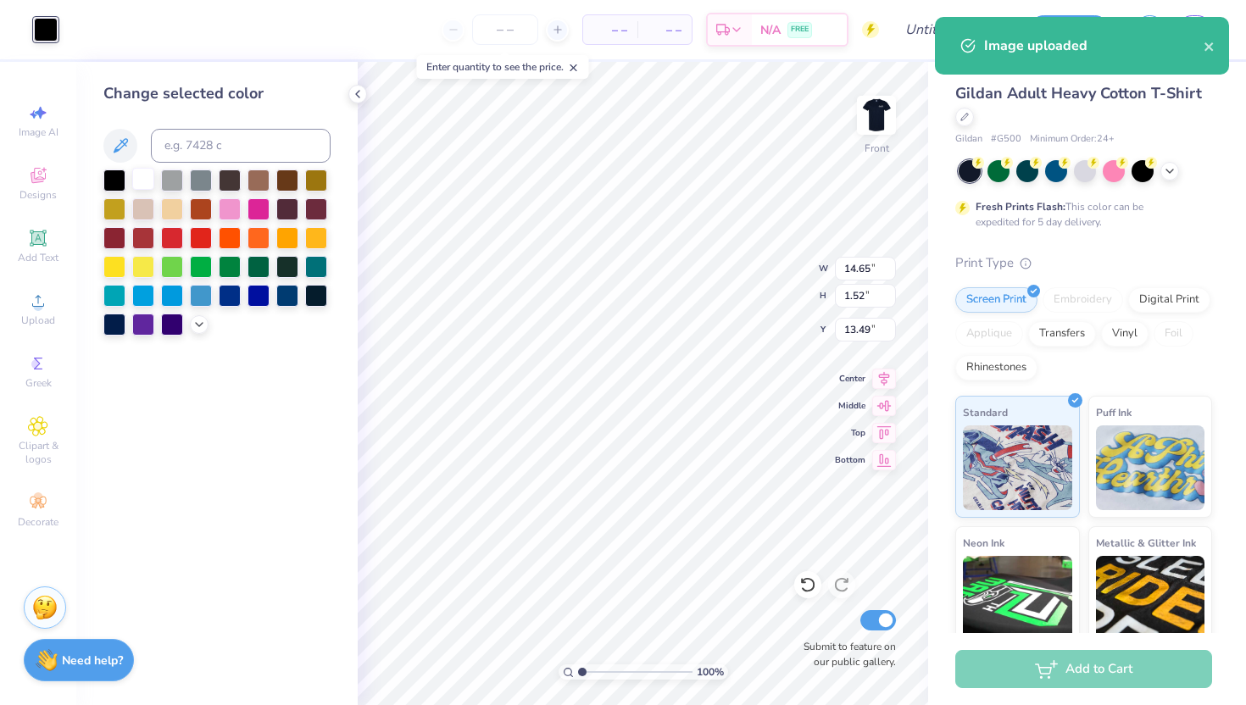
click at [144, 177] on div at bounding box center [143, 179] width 22 height 22
